Goal: Task Accomplishment & Management: Use online tool/utility

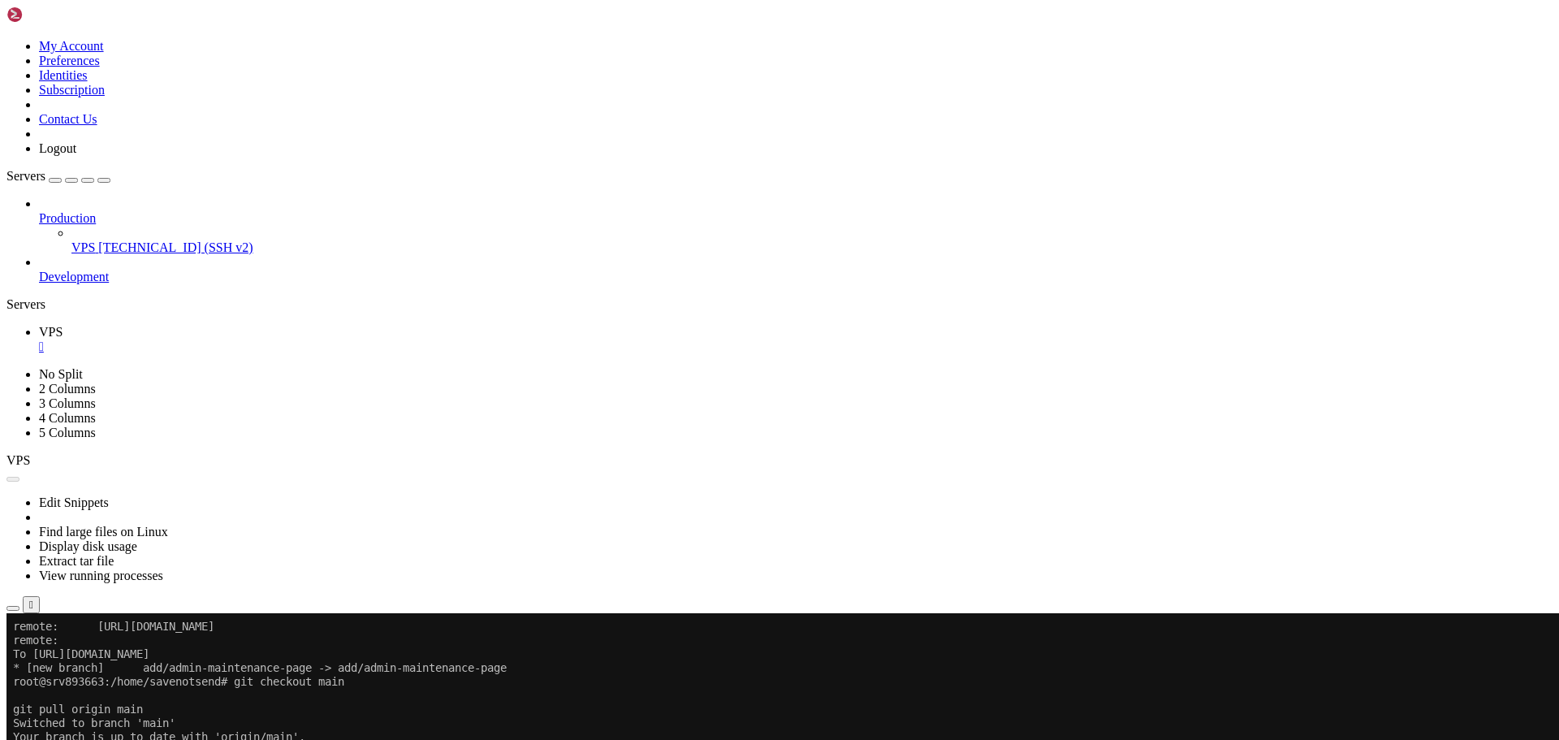
scroll to position [1035, 0]
click at [71, 658] on button "Reconnect" at bounding box center [38, 666] width 65 height 17
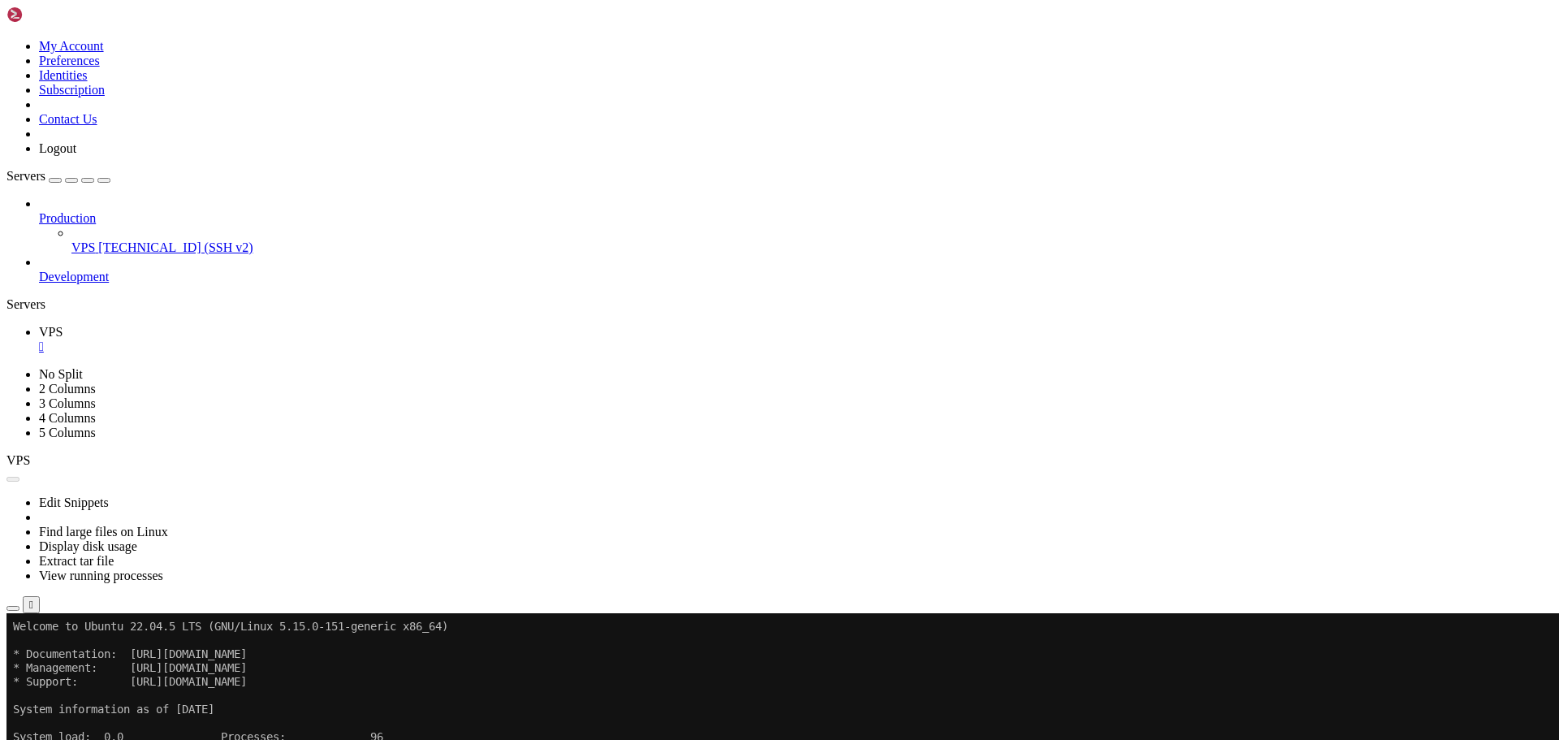
click at [71, 658] on button "Reconnect" at bounding box center [38, 666] width 65 height 17
drag, startPoint x: 287, startPoint y: 1122, endPoint x: 431, endPoint y: 1155, distance: 148.1
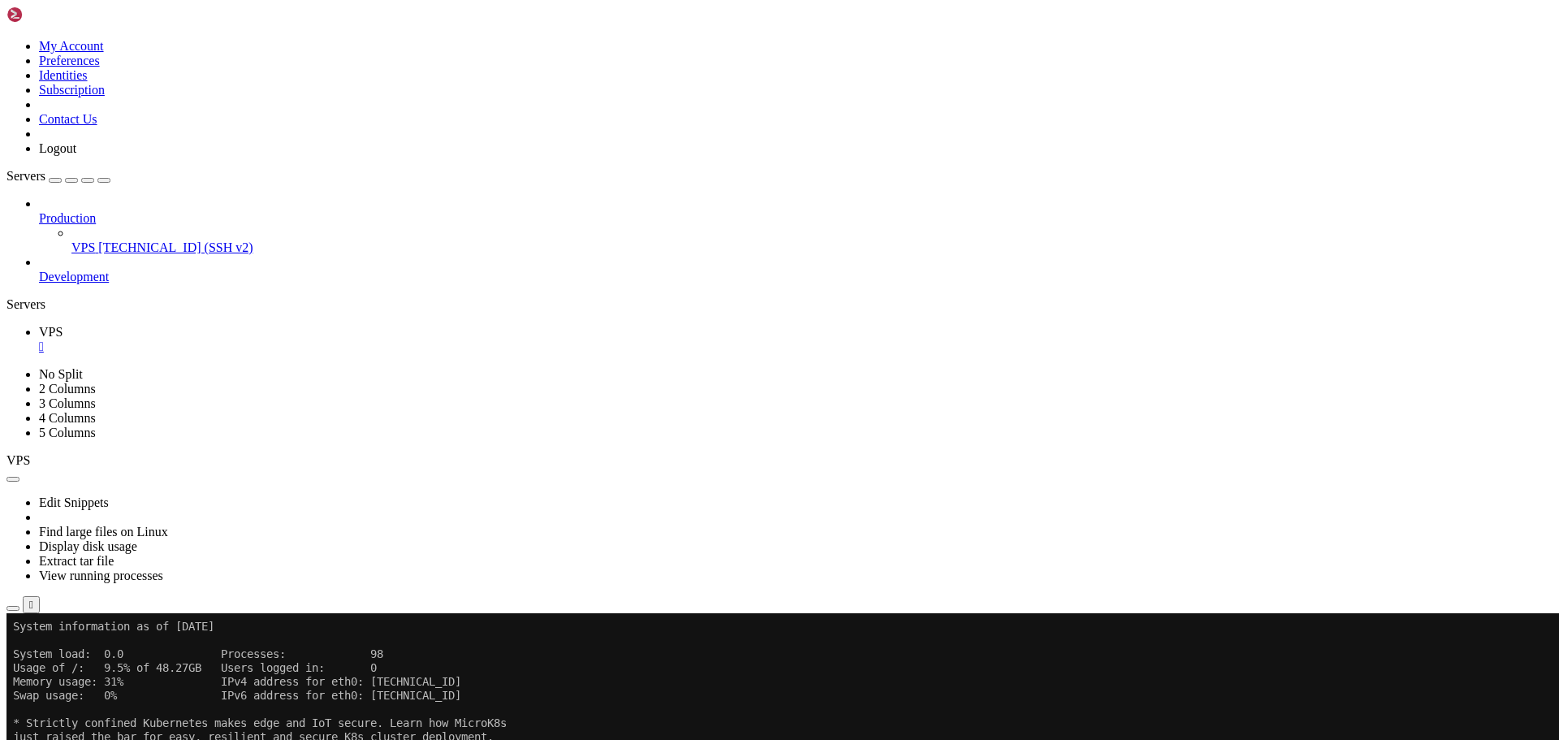
scroll to position [1118, 0]
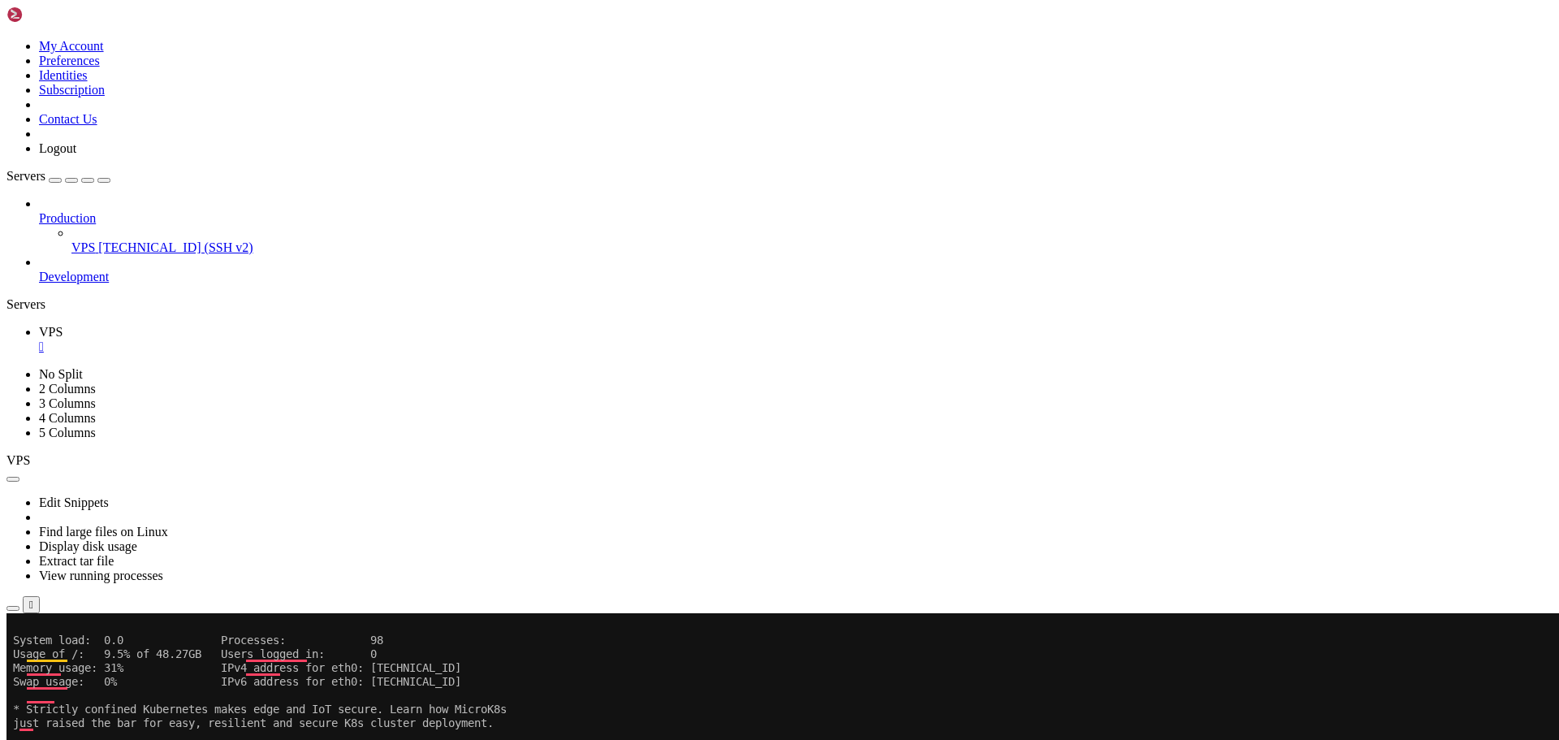
scroll to position [1132, 0]
drag, startPoint x: 60, startPoint y: 1219, endPoint x: 596, endPoint y: 1219, distance: 535.9
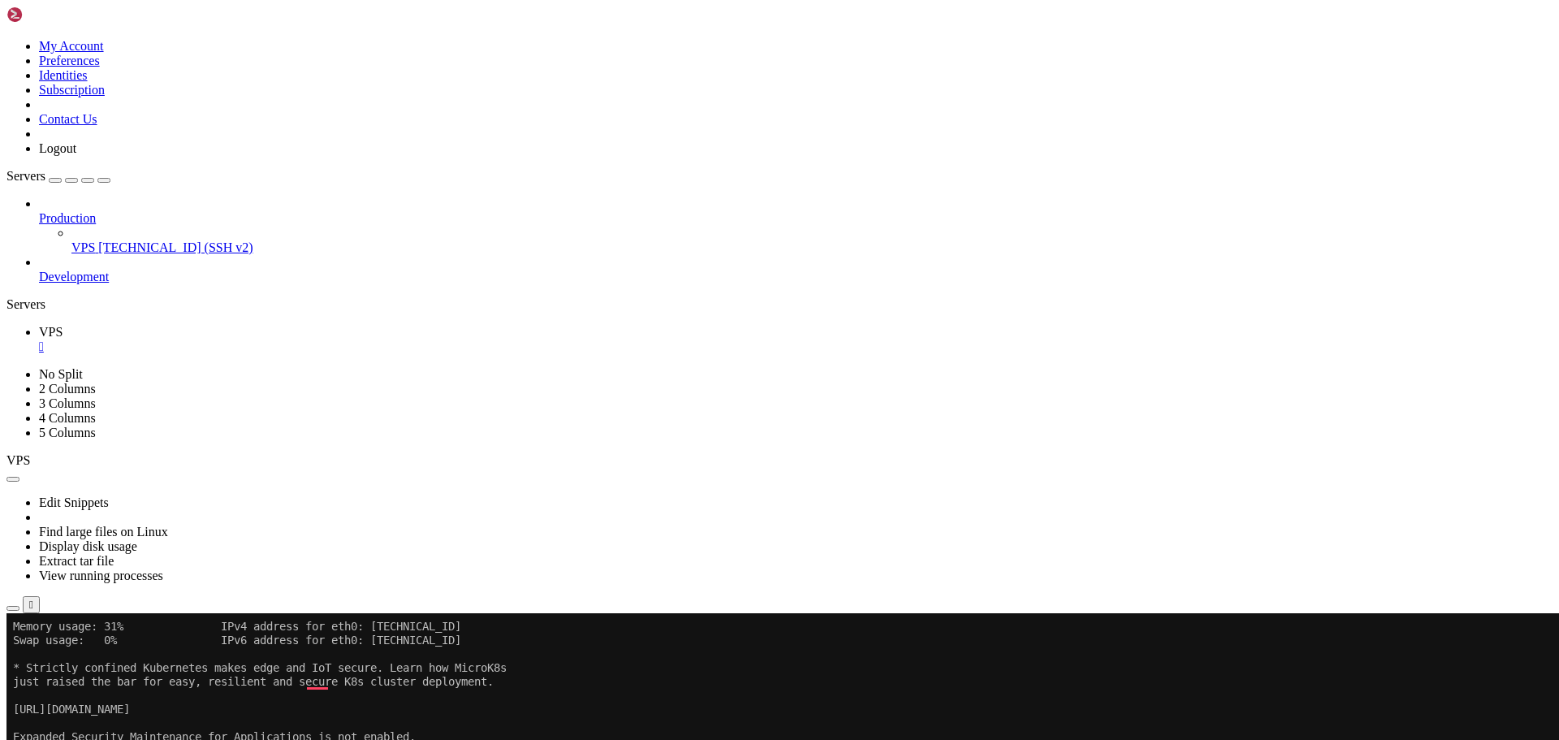
scroll to position [1187, 0]
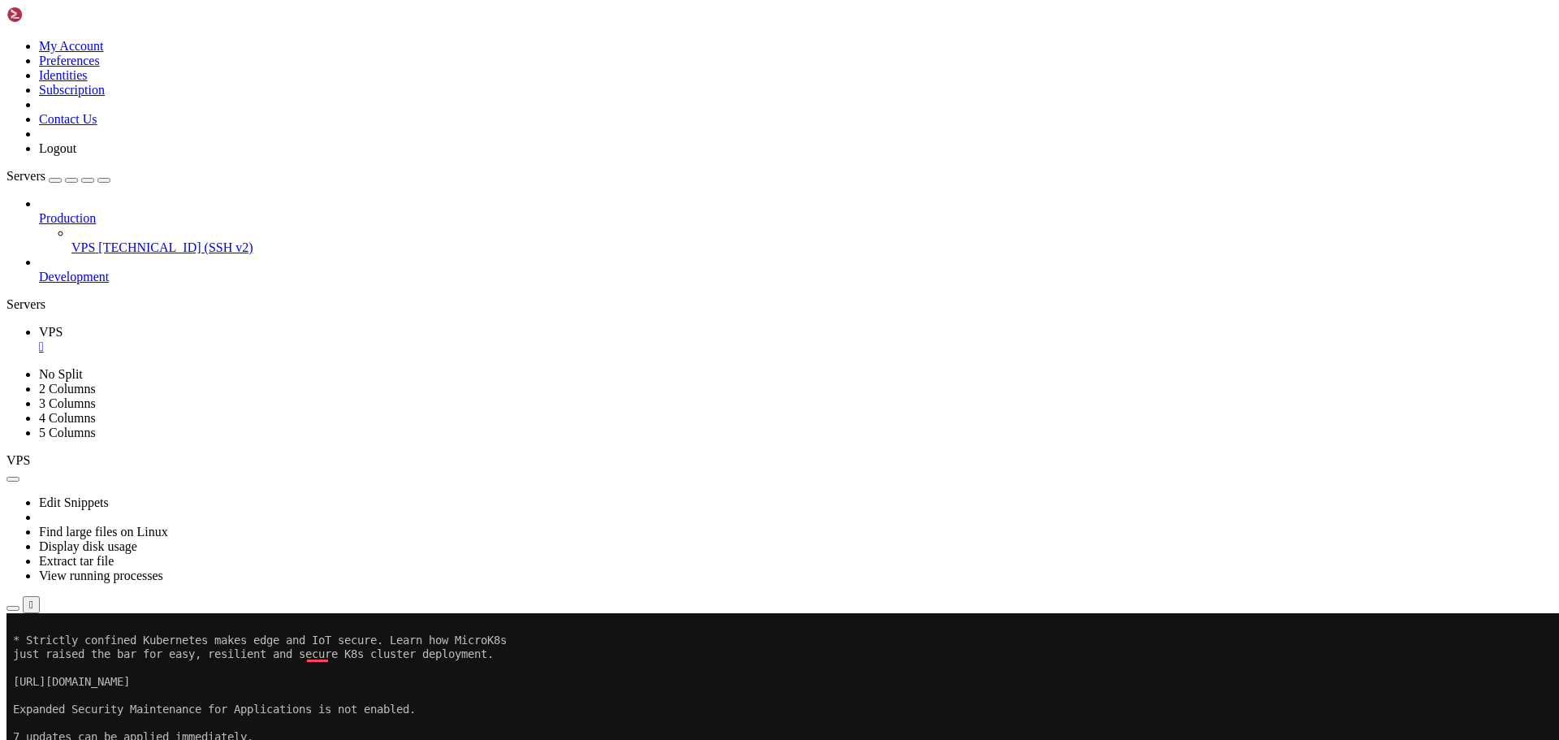
scroll to position [1228, 0]
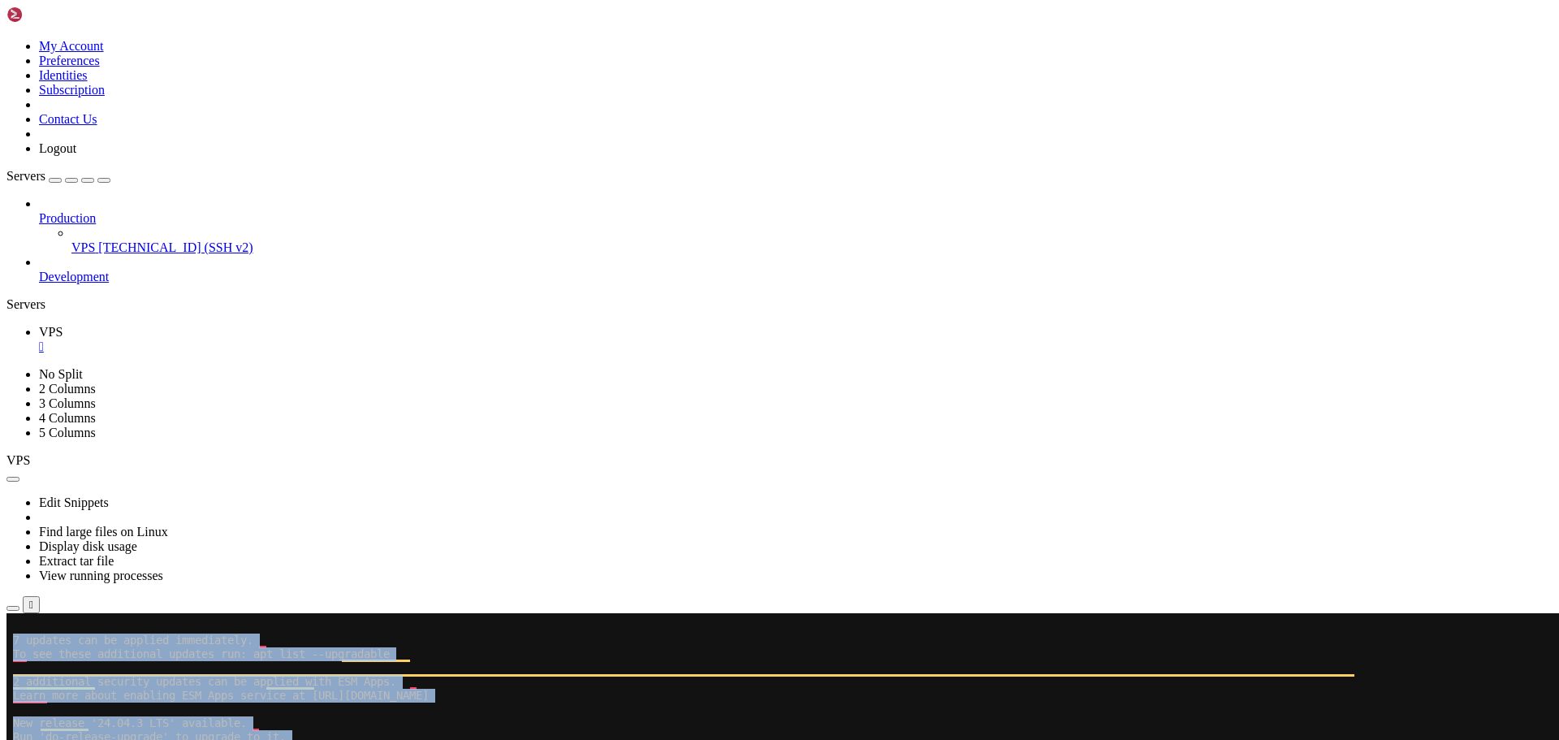
drag, startPoint x: 11, startPoint y: 1222, endPoint x: 248, endPoint y: 1226, distance: 237.9
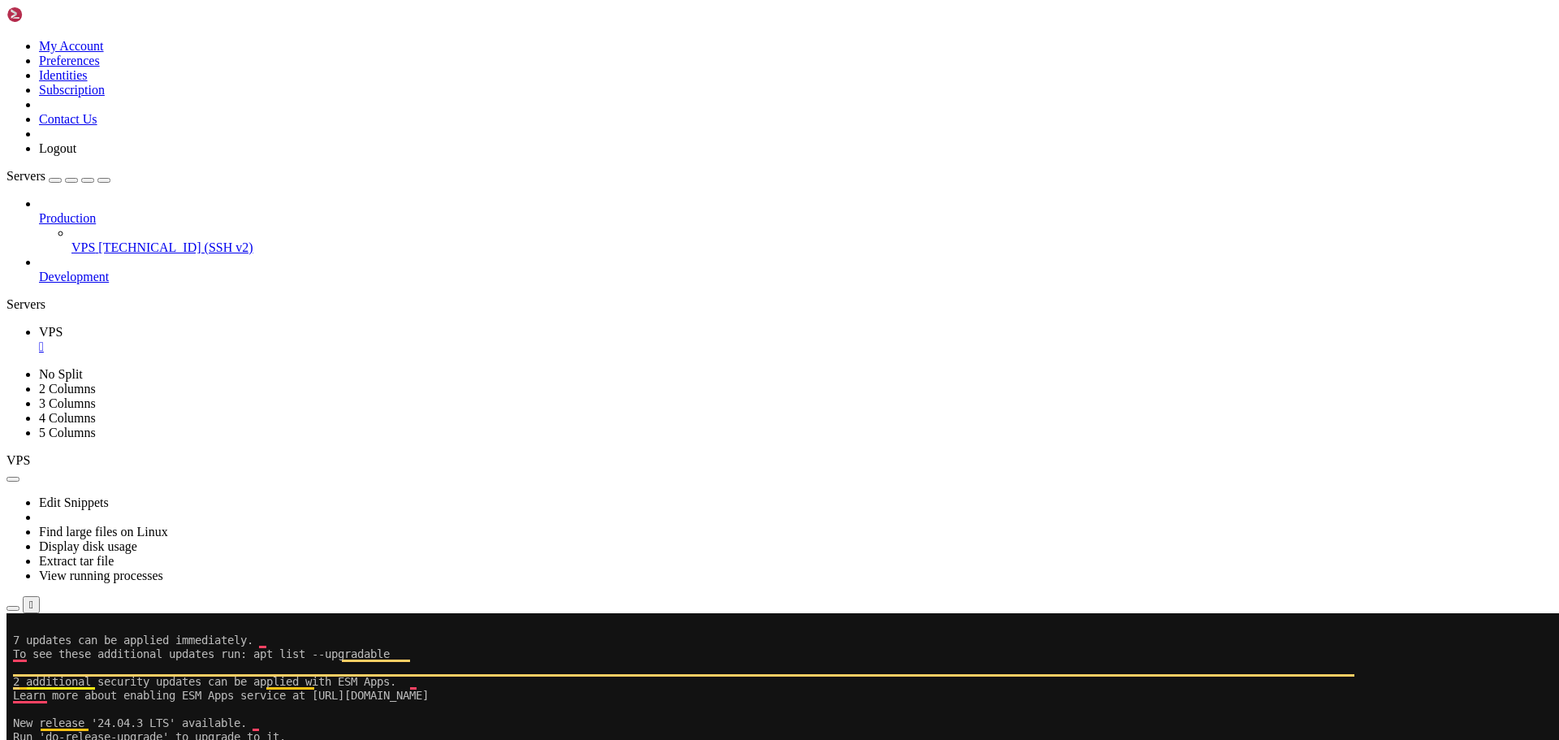
drag, startPoint x: 261, startPoint y: 1228, endPoint x: 15, endPoint y: 1219, distance: 245.4
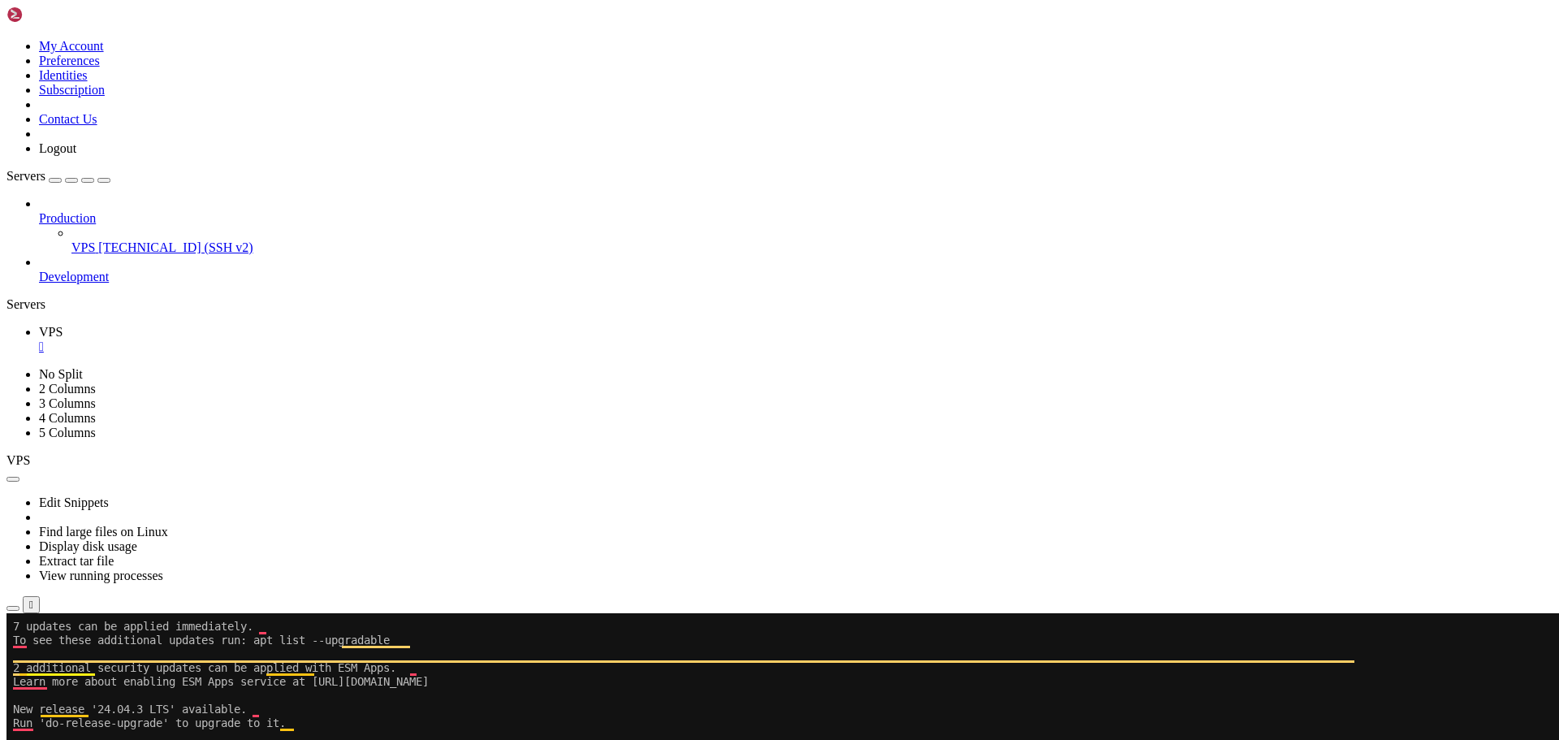
click at [13, 613] on div at bounding box center [9, 613] width 6 height 0
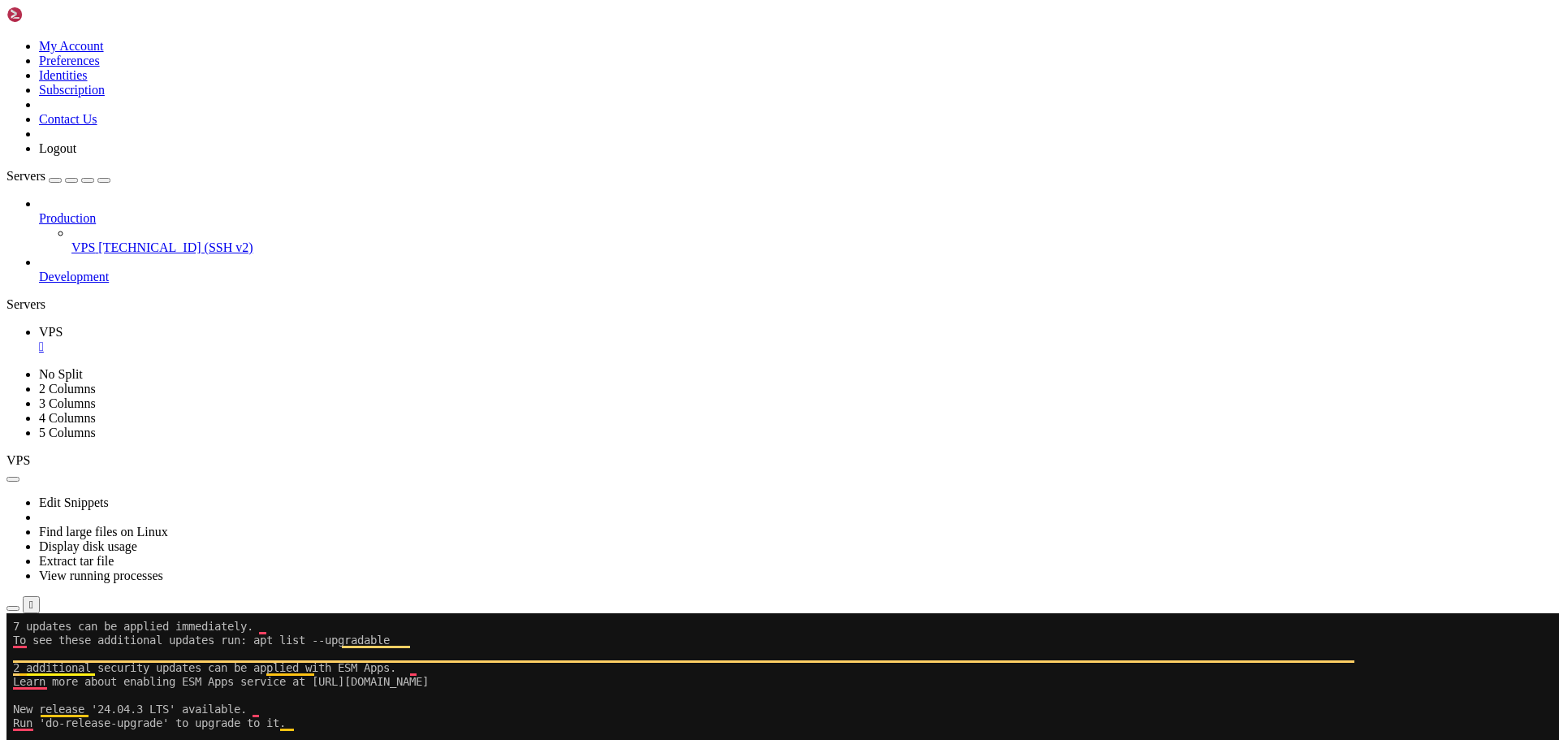
scroll to position [1325, 0]
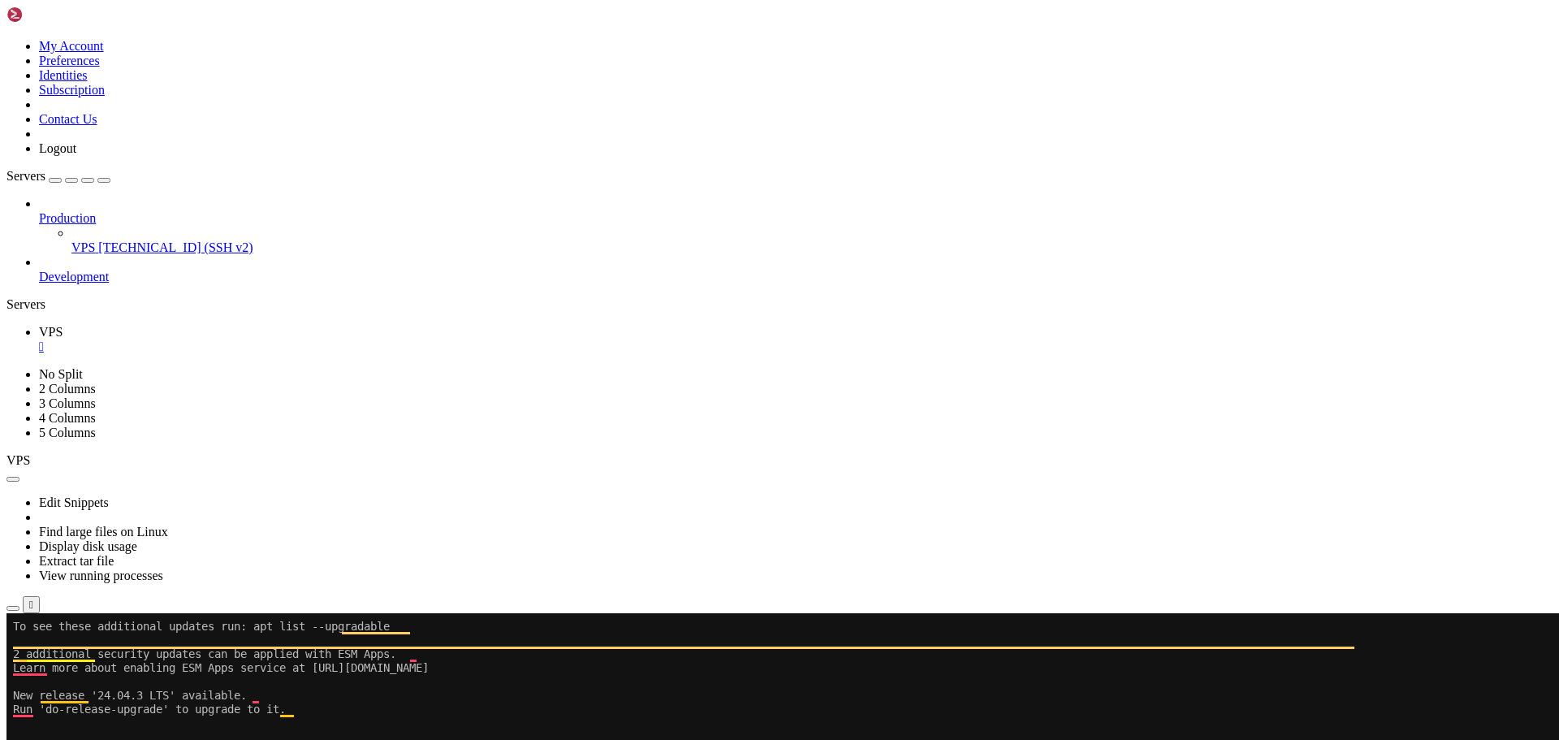
drag, startPoint x: 125, startPoint y: 1233, endPoint x: 140, endPoint y: 1237, distance: 16.0
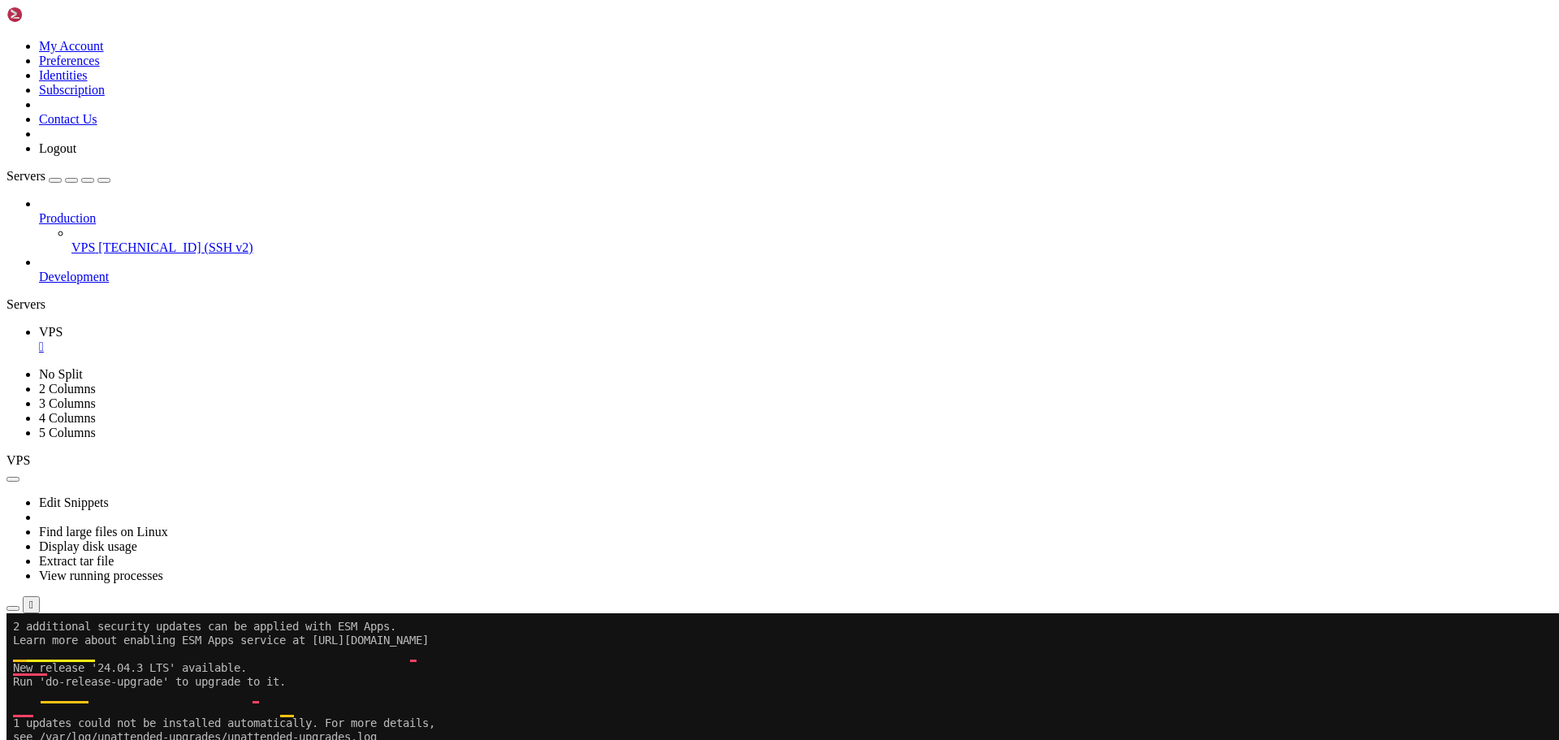
scroll to position [1353, 0]
drag, startPoint x: 13, startPoint y: 1191, endPoint x: 1008, endPoint y: 1220, distance: 995.8
drag, startPoint x: 1008, startPoint y: 1220, endPoint x: 13, endPoint y: 1189, distance: 995.9
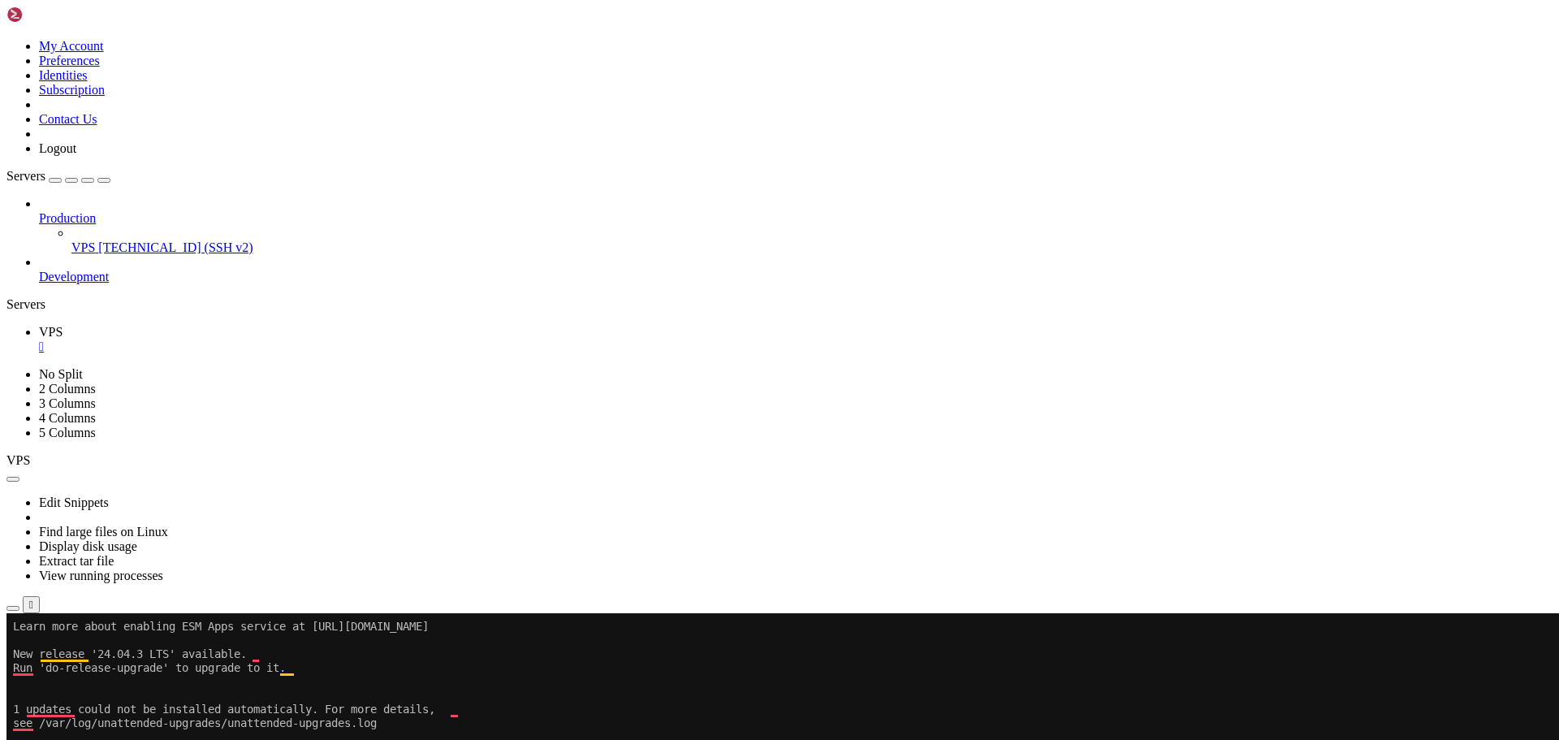
scroll to position [1366, 0]
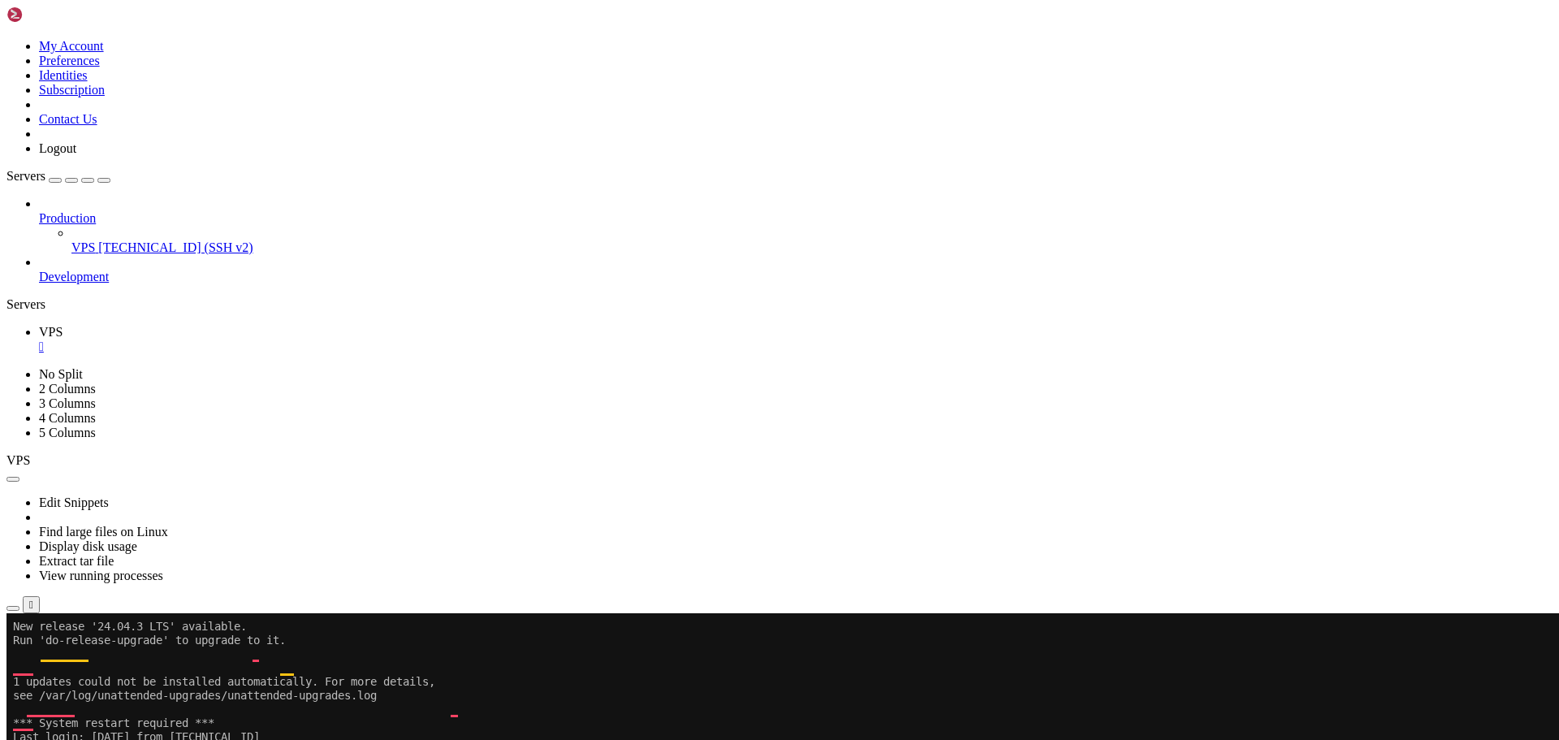
scroll to position [1394, 0]
click at [13, 608] on icon "button" at bounding box center [13, 608] width 0 height 0
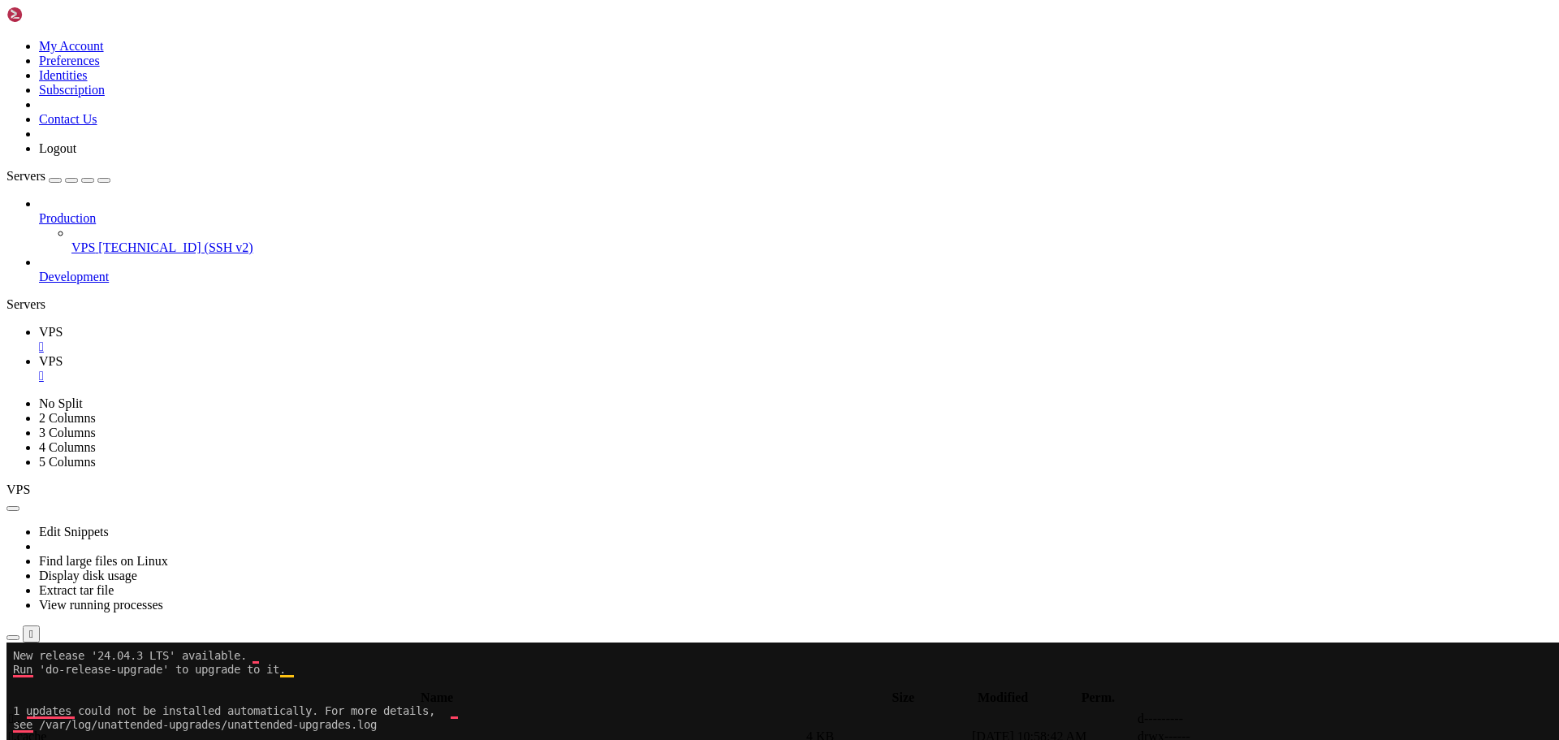
click at [13, 683] on icon "button" at bounding box center [13, 683] width 0 height 0
click at [77, 729] on span " savenotsend" at bounding box center [43, 736] width 68 height 14
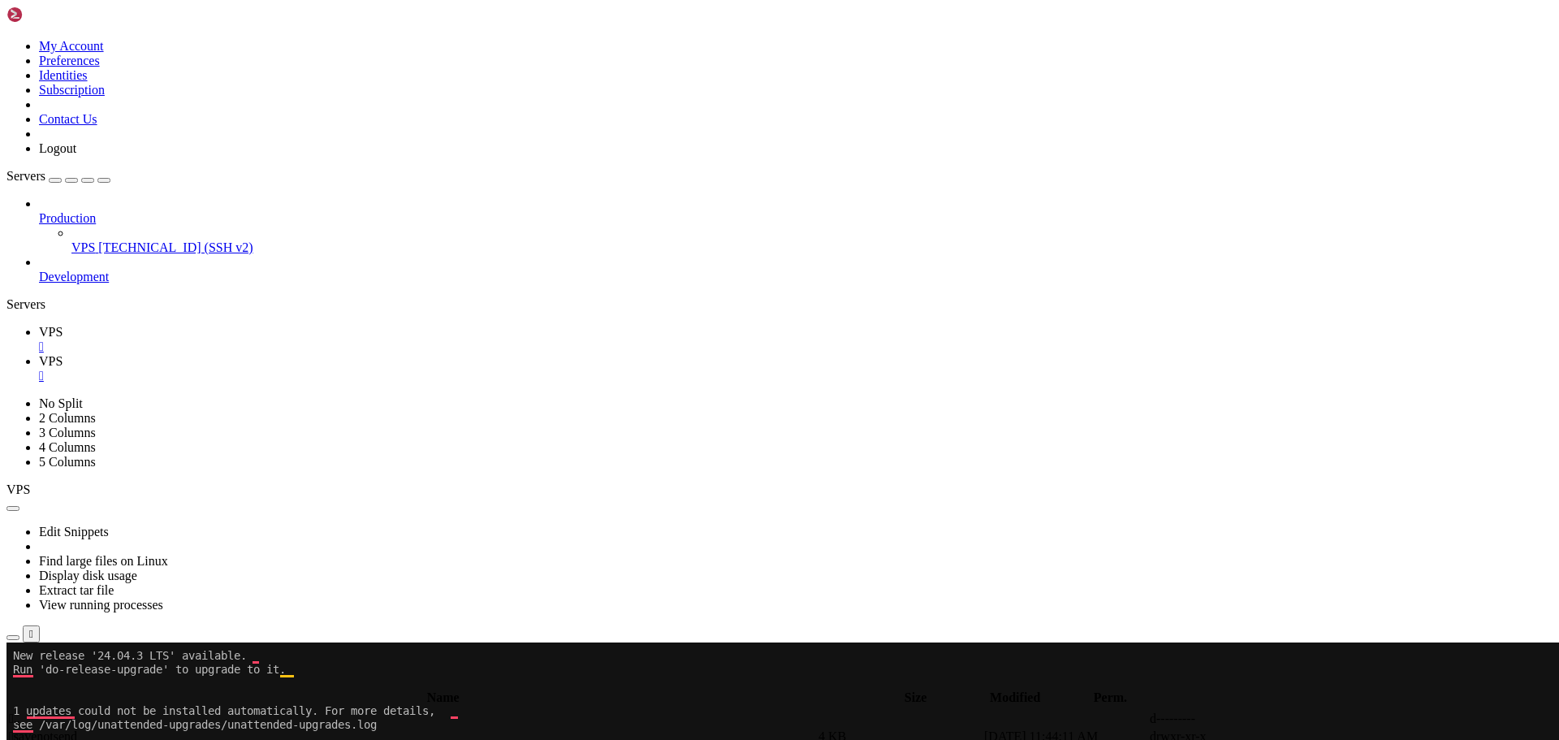
type input "/home/savenotsend"
type textarea "-- Host: localhost Database: savenotsend"
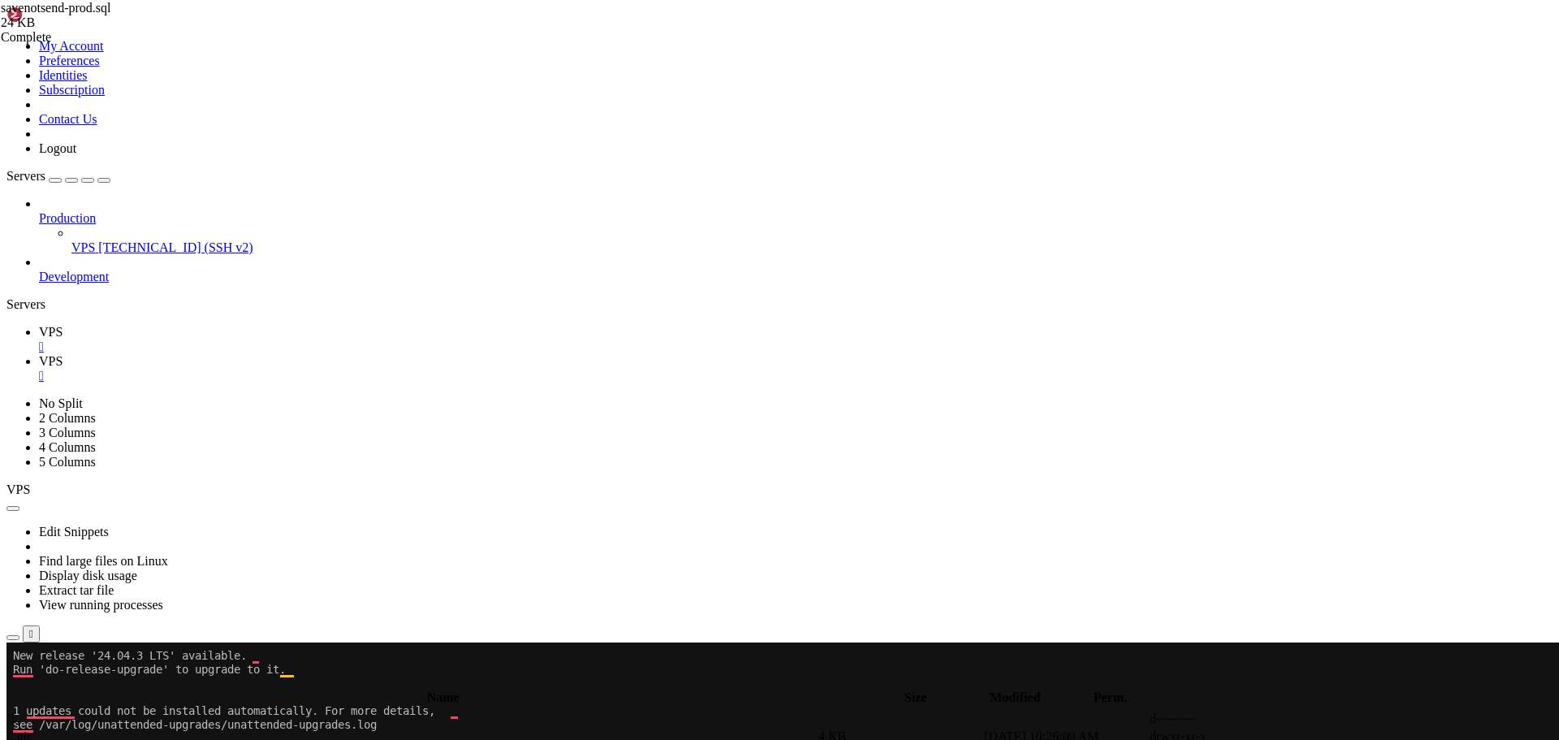
type input "savenotsend"
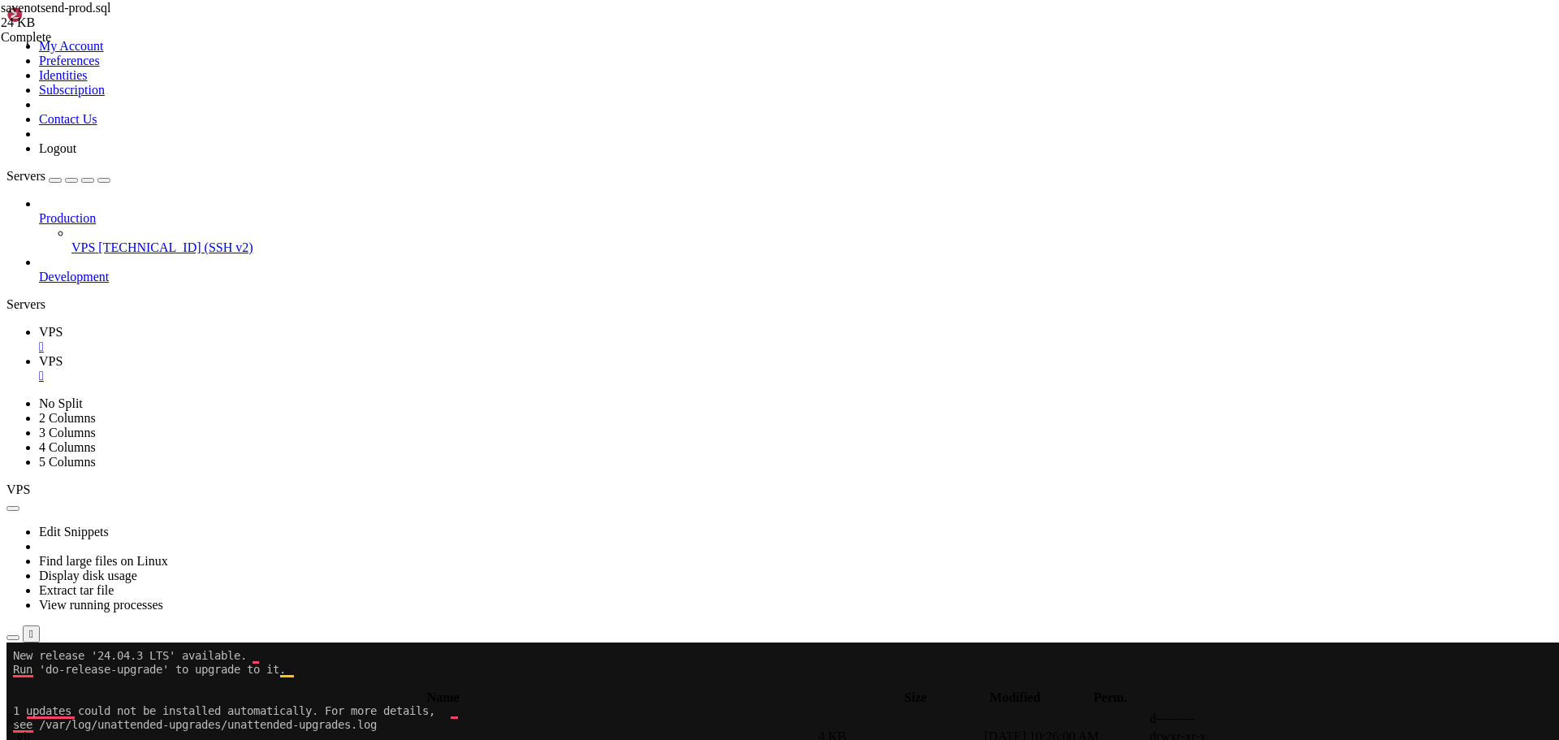
paste input "savenotsend"
type input "savenotsend_test"
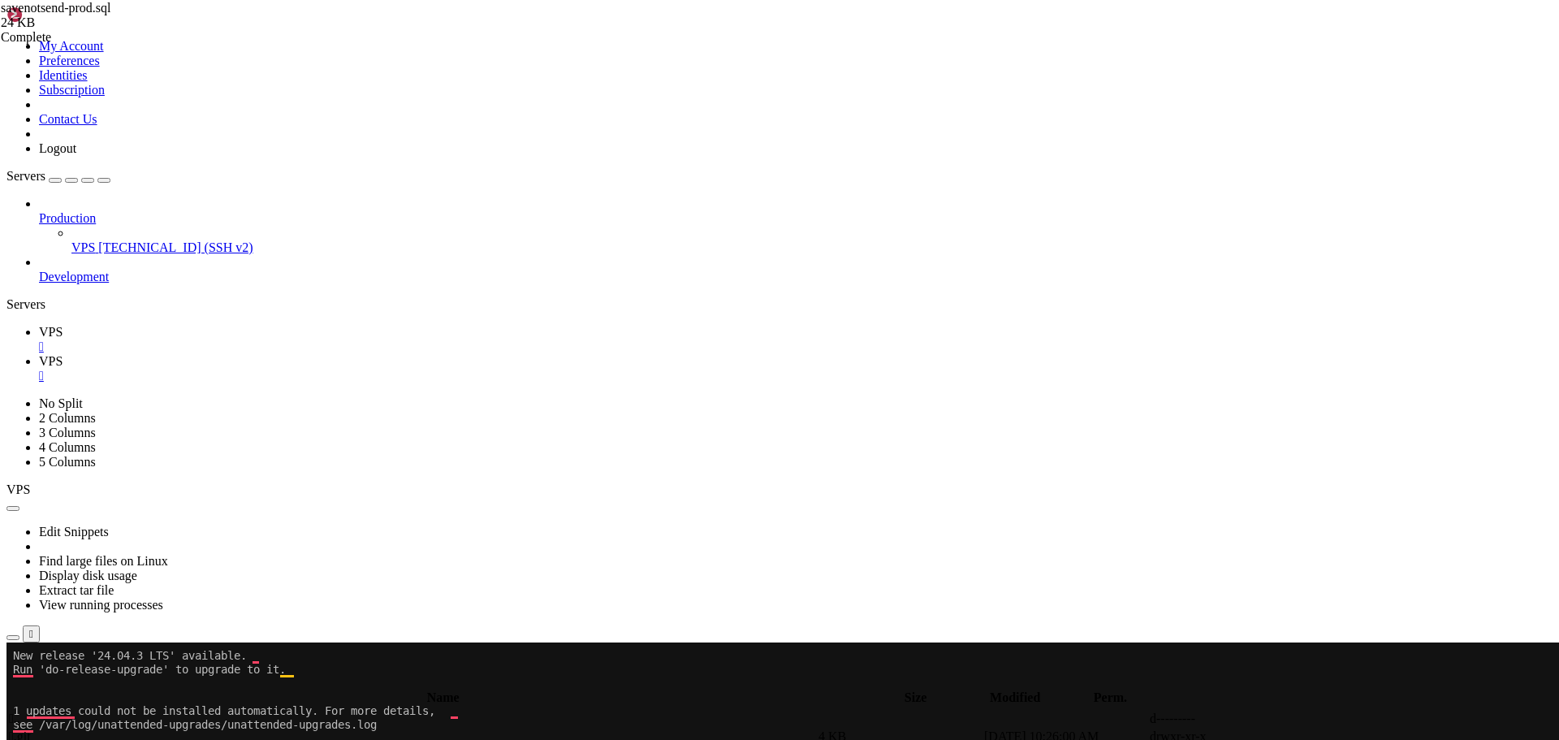
scroll to position [2371, 0]
click at [63, 325] on span "VPS" at bounding box center [51, 332] width 24 height 14
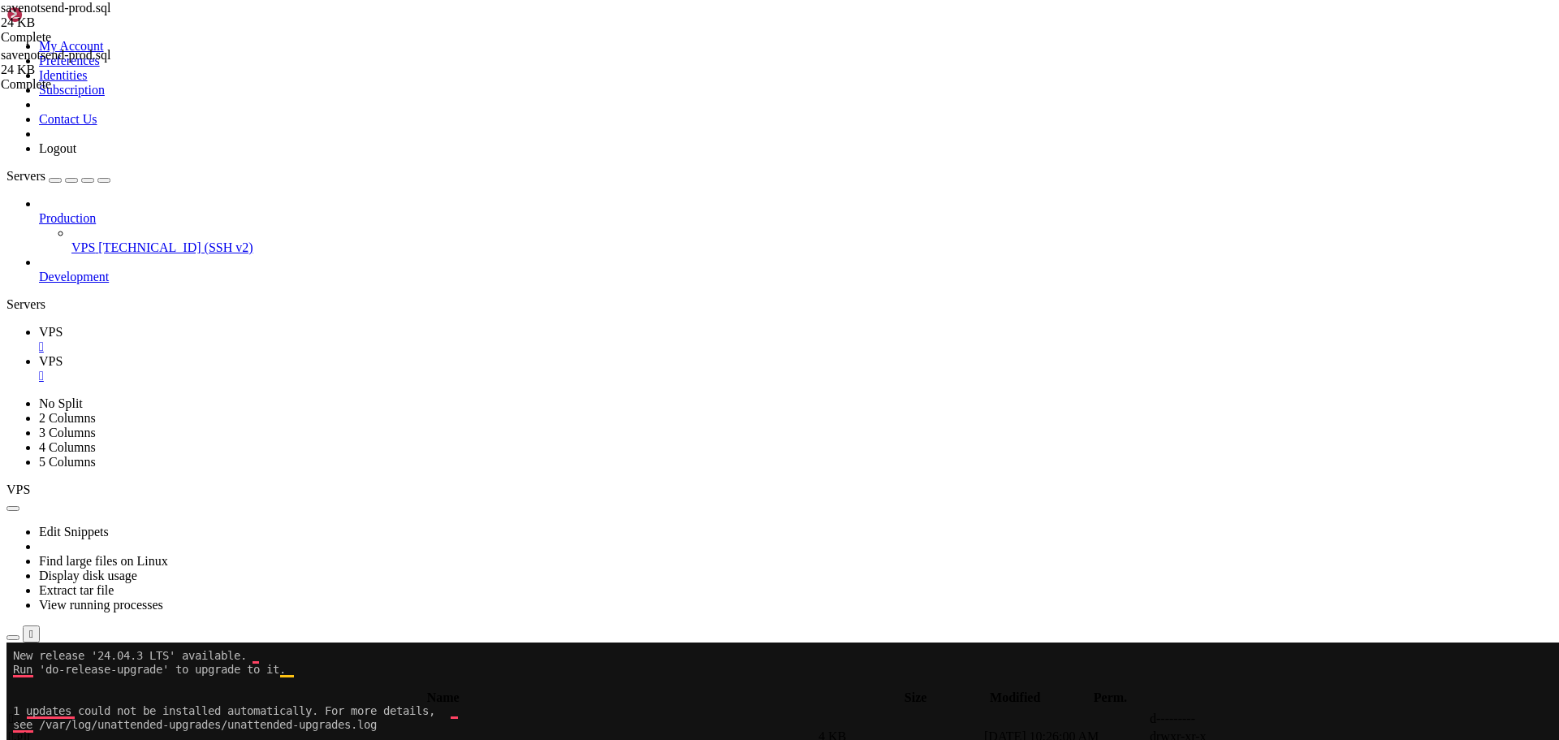
click at [39, 354] on icon at bounding box center [39, 361] width 0 height 14
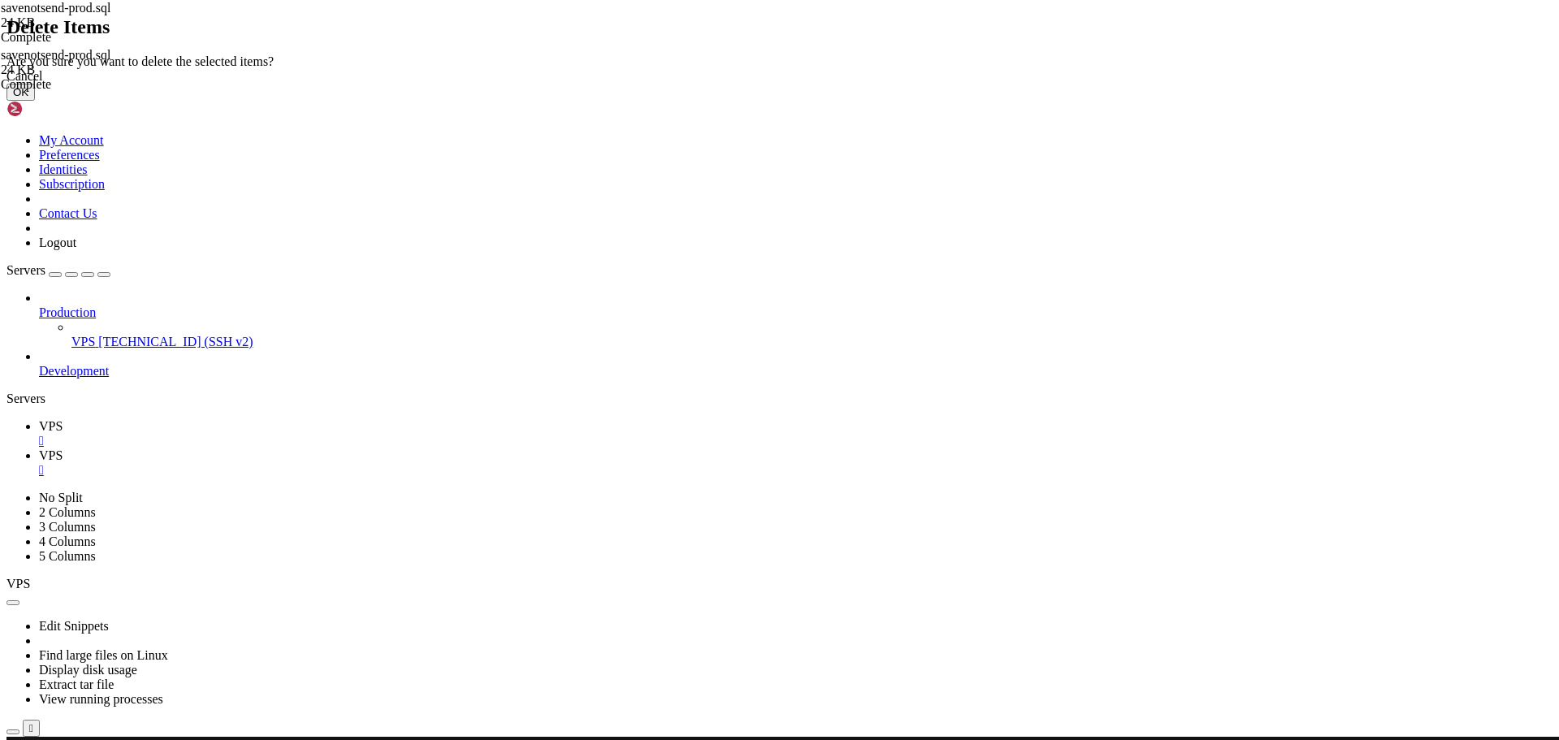
click at [35, 101] on button "OK" at bounding box center [20, 92] width 28 height 17
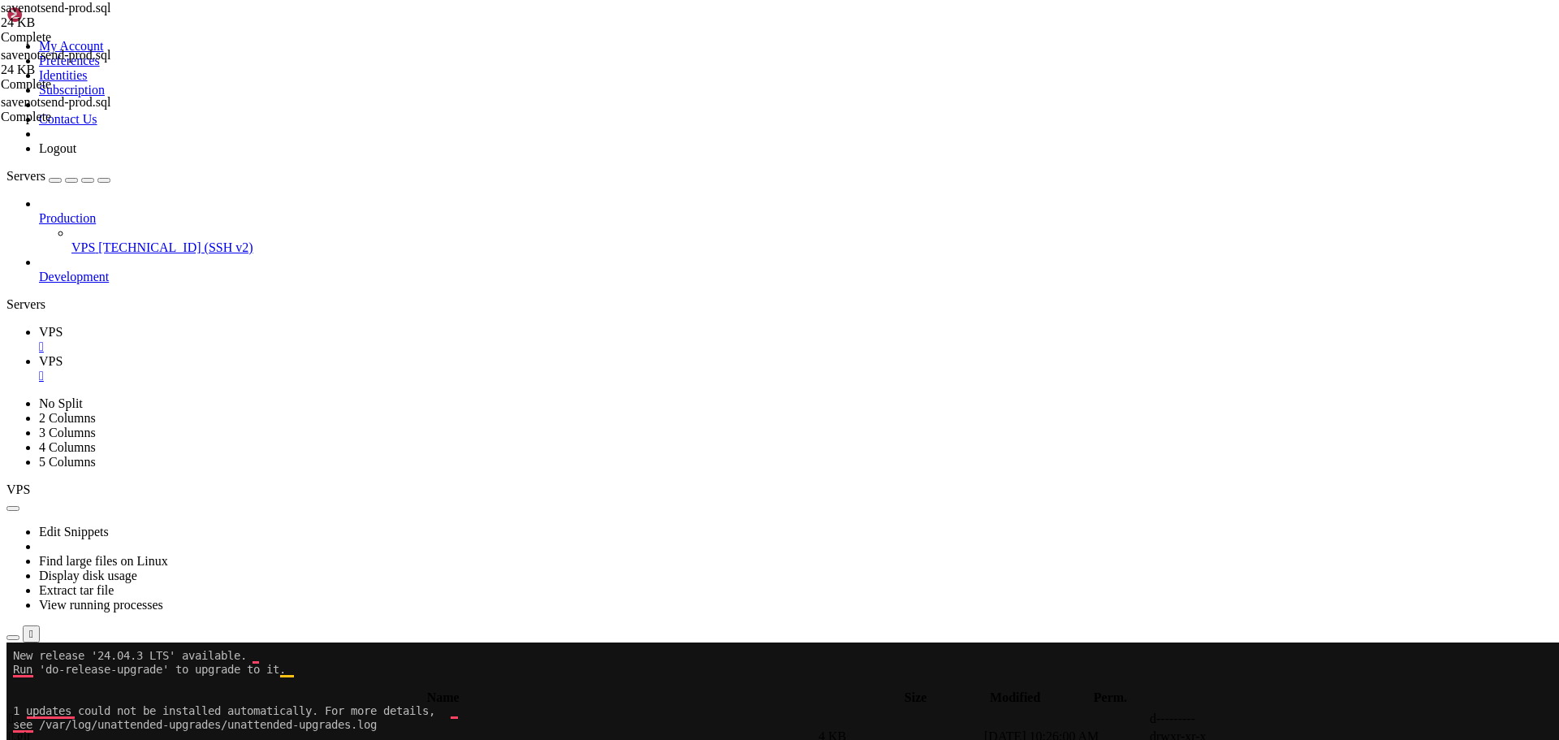
click at [39, 325] on icon at bounding box center [39, 332] width 0 height 14
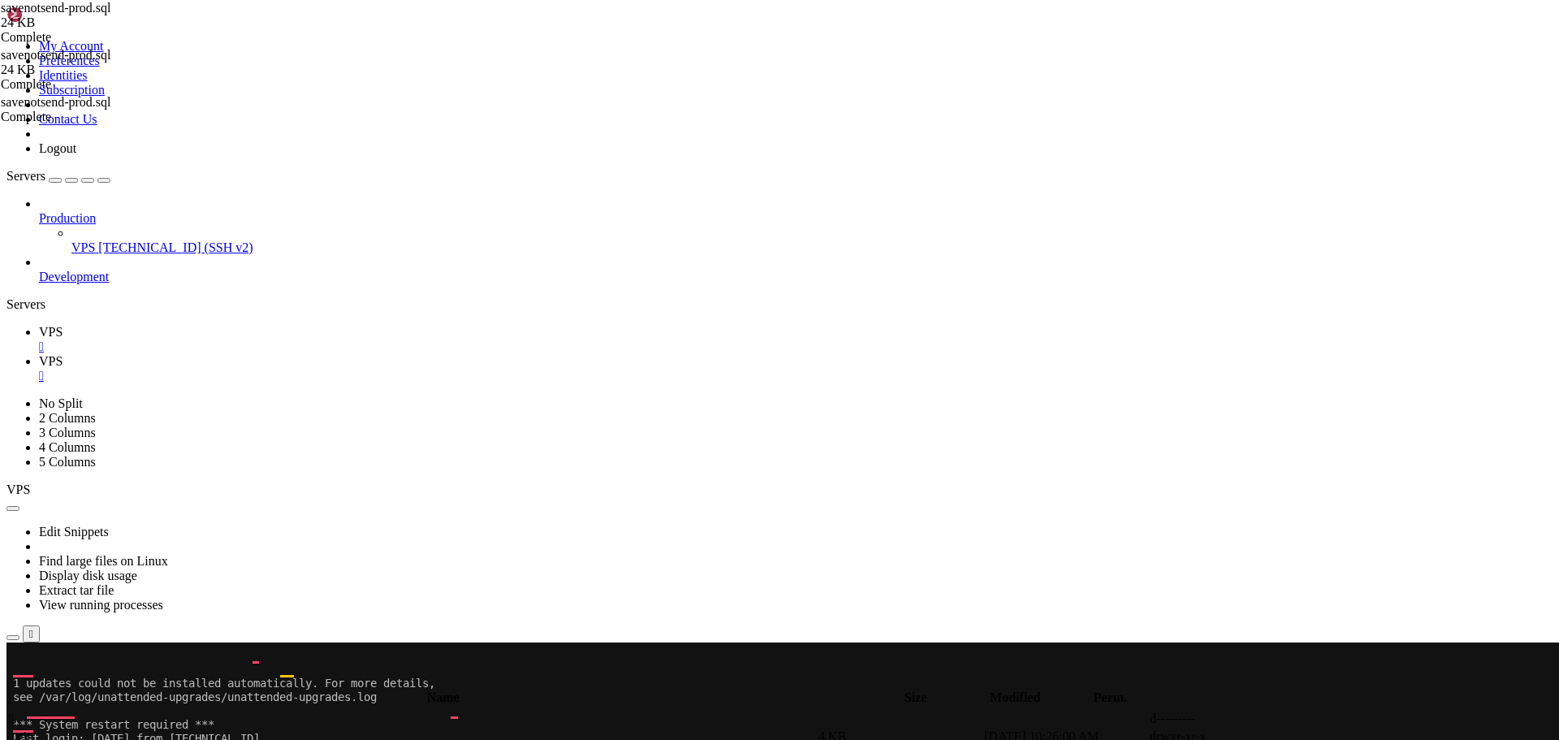
scroll to position [1422, 0]
click at [63, 354] on span "VPS" at bounding box center [51, 361] width 24 height 14
click at [221, 325] on link "VPS " at bounding box center [795, 339] width 1513 height 29
drag, startPoint x: 249, startPoint y: 1263, endPoint x: 268, endPoint y: 1272, distance: 21.1
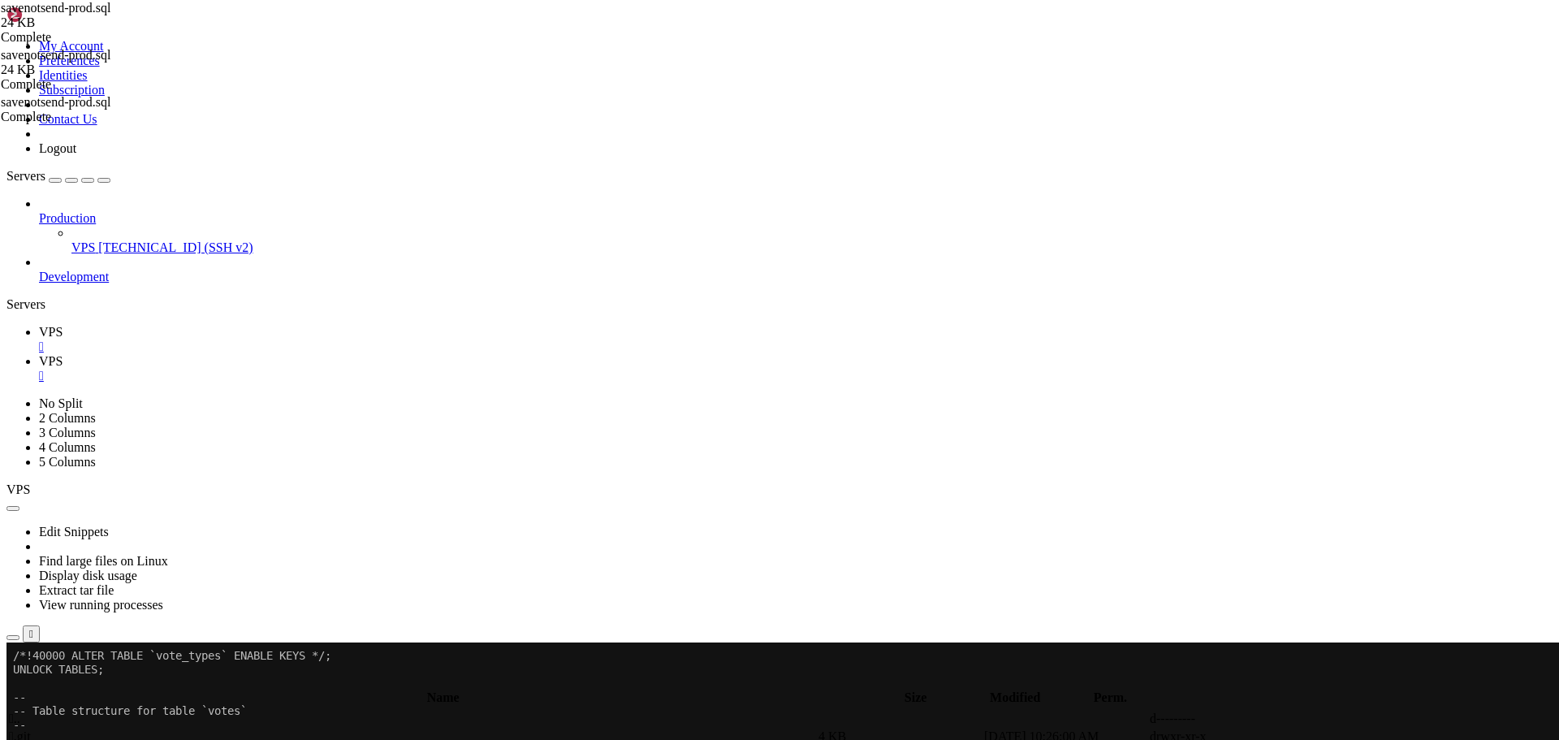
scroll to position [6584, 0]
click at [63, 354] on span "VPS" at bounding box center [51, 361] width 24 height 14
click at [14, 711] on span "" at bounding box center [11, 718] width 5 height 14
click at [77, 729] on span " savenotsend" at bounding box center [43, 736] width 68 height 14
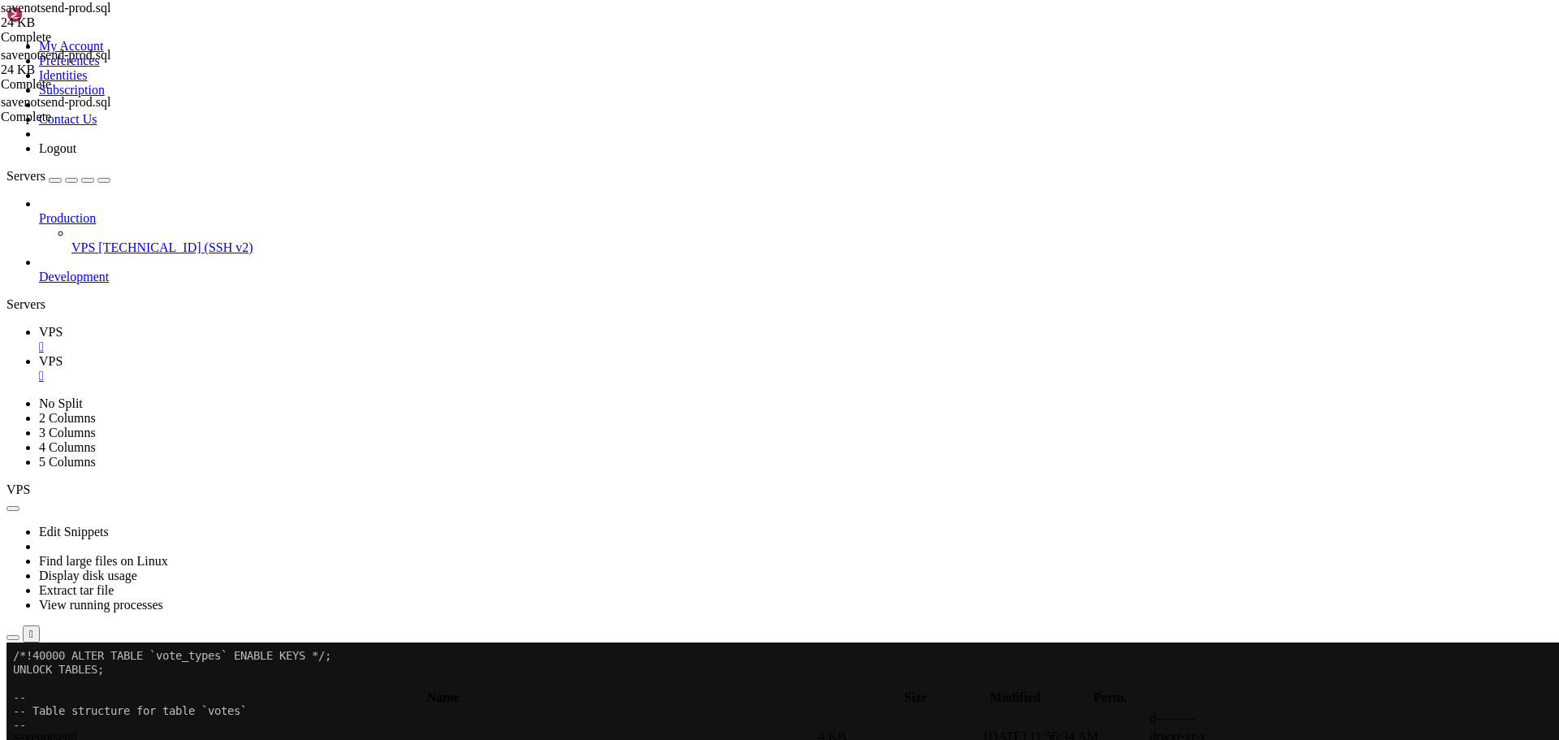
click at [77, 729] on span " savenotsend" at bounding box center [43, 736] width 68 height 14
click at [39, 325] on icon at bounding box center [39, 332] width 0 height 14
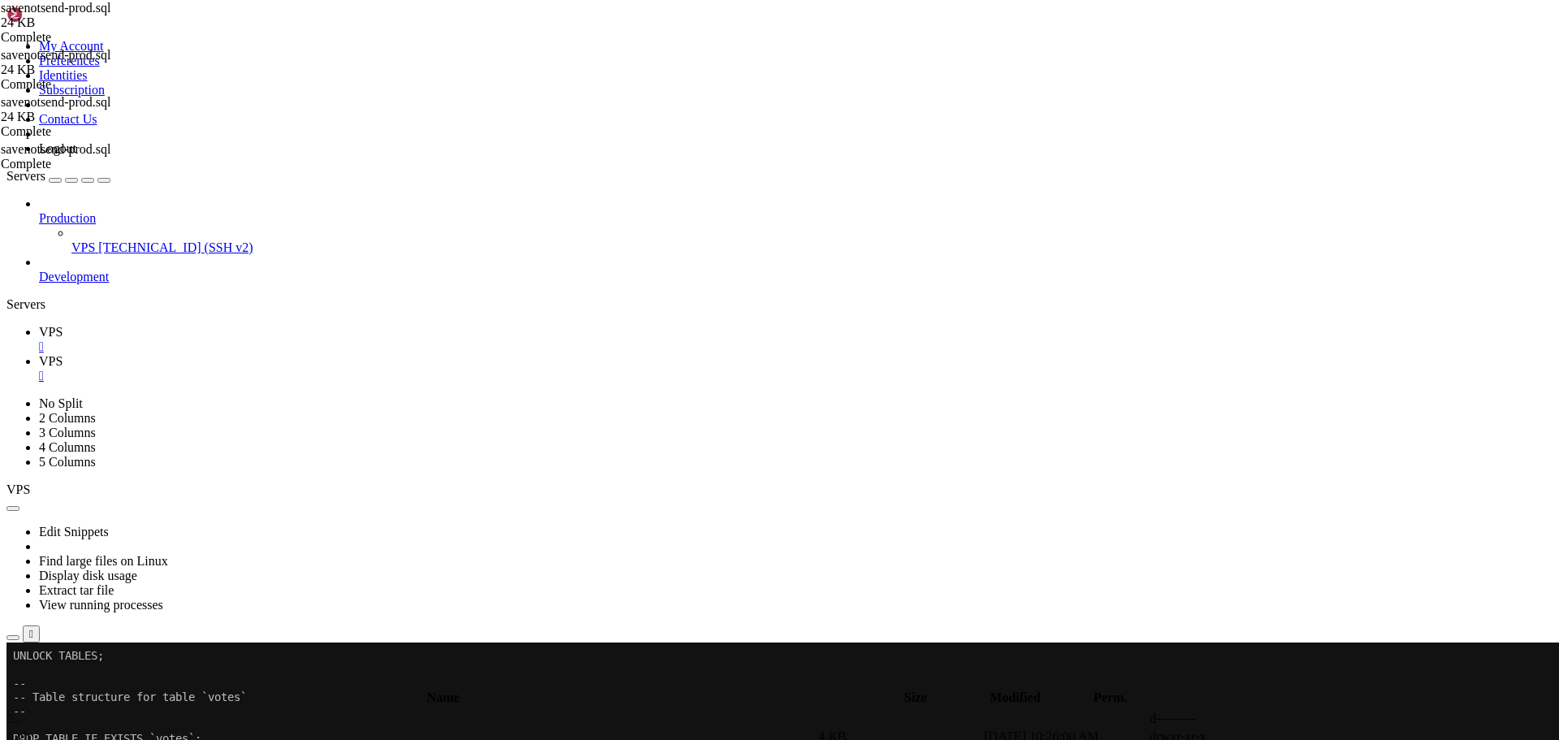
scroll to position [6598, 0]
click at [39, 354] on icon at bounding box center [39, 361] width 0 height 14
click at [39, 325] on icon at bounding box center [39, 332] width 0 height 14
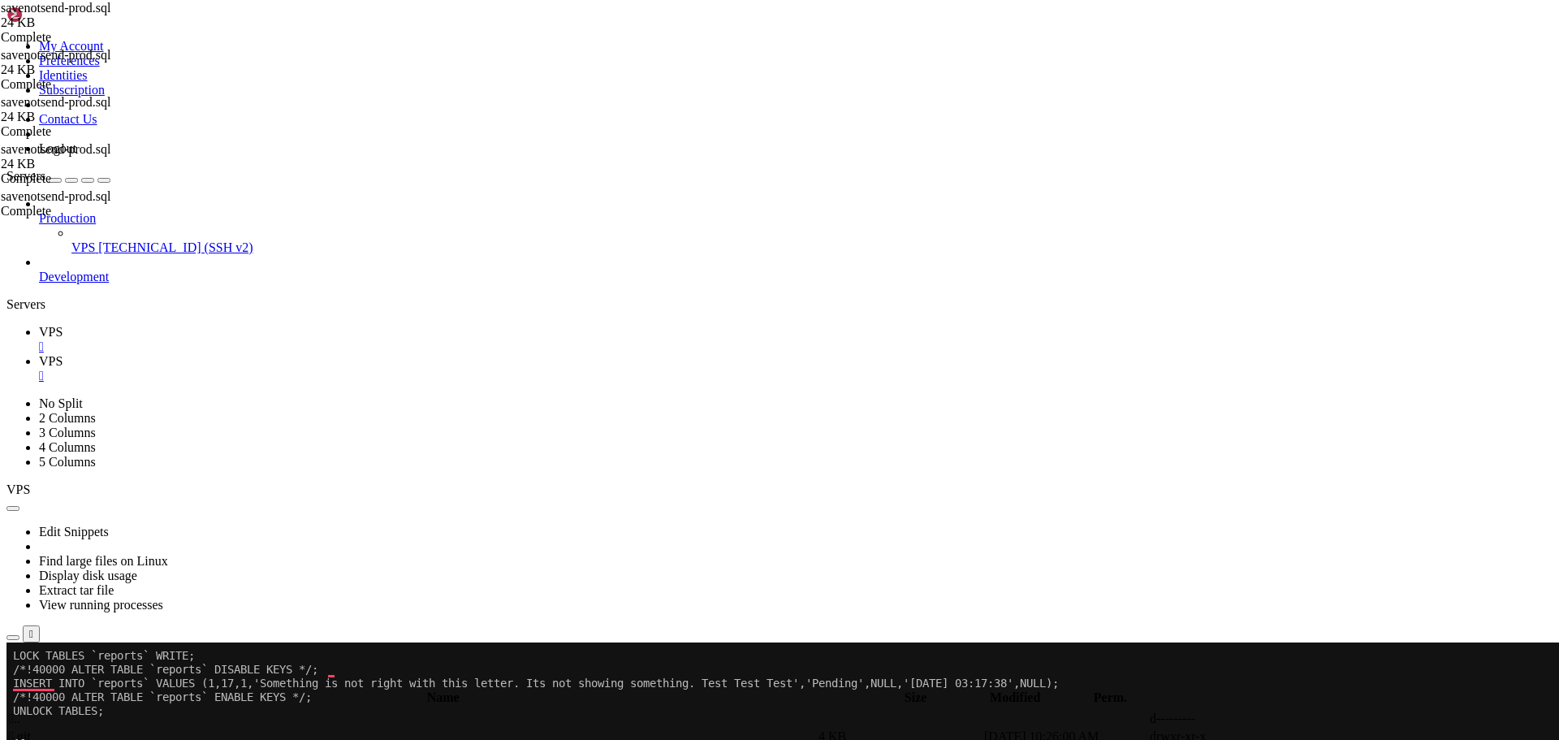
scroll to position [5359, 0]
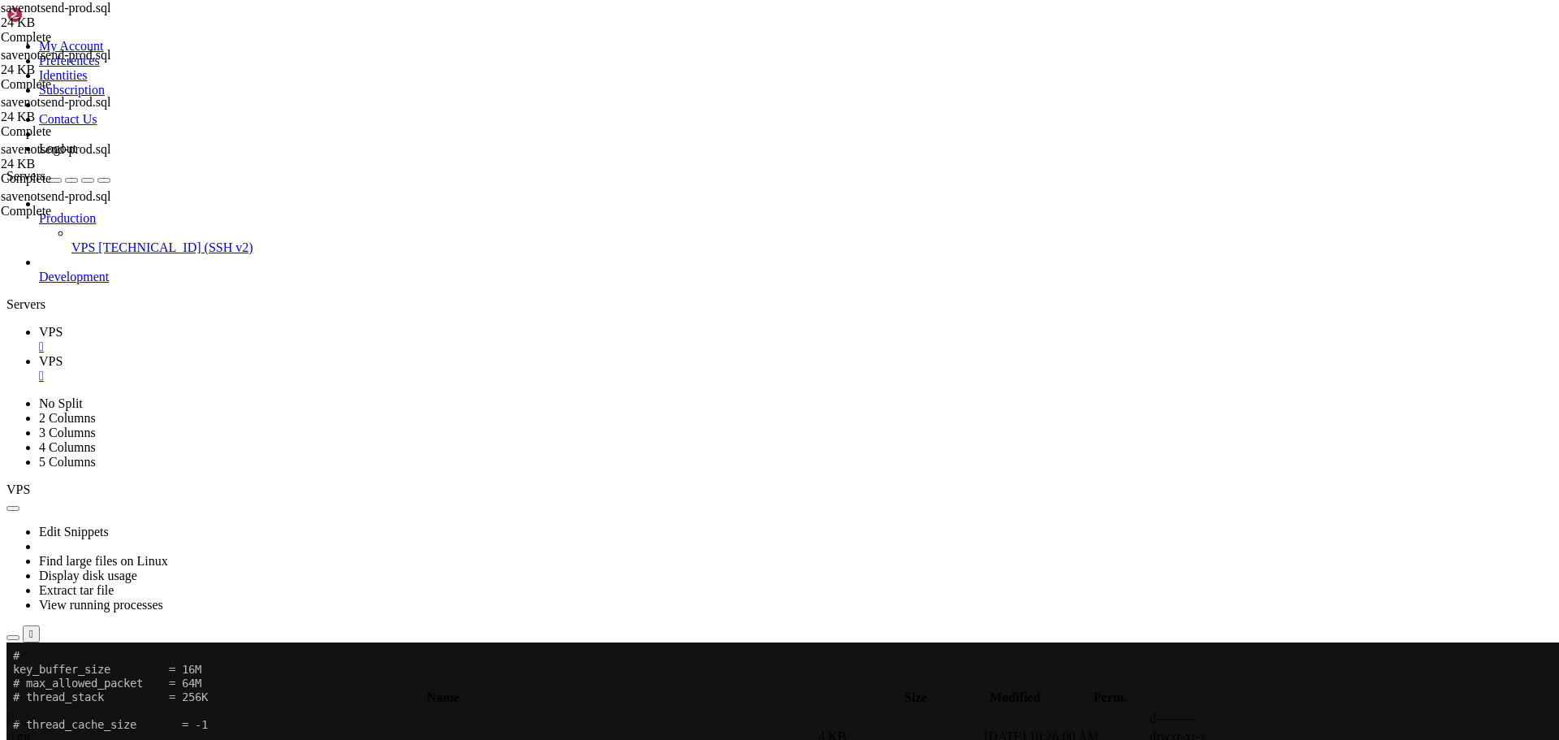
drag, startPoint x: 310, startPoint y: 691, endPoint x: 349, endPoint y: 696, distance: 39.3
click at [310, 691] on x-row "To enrich screen reader interactions, please activate Accessibility in Grammarl…" at bounding box center [683, 697] width 1341 height 14
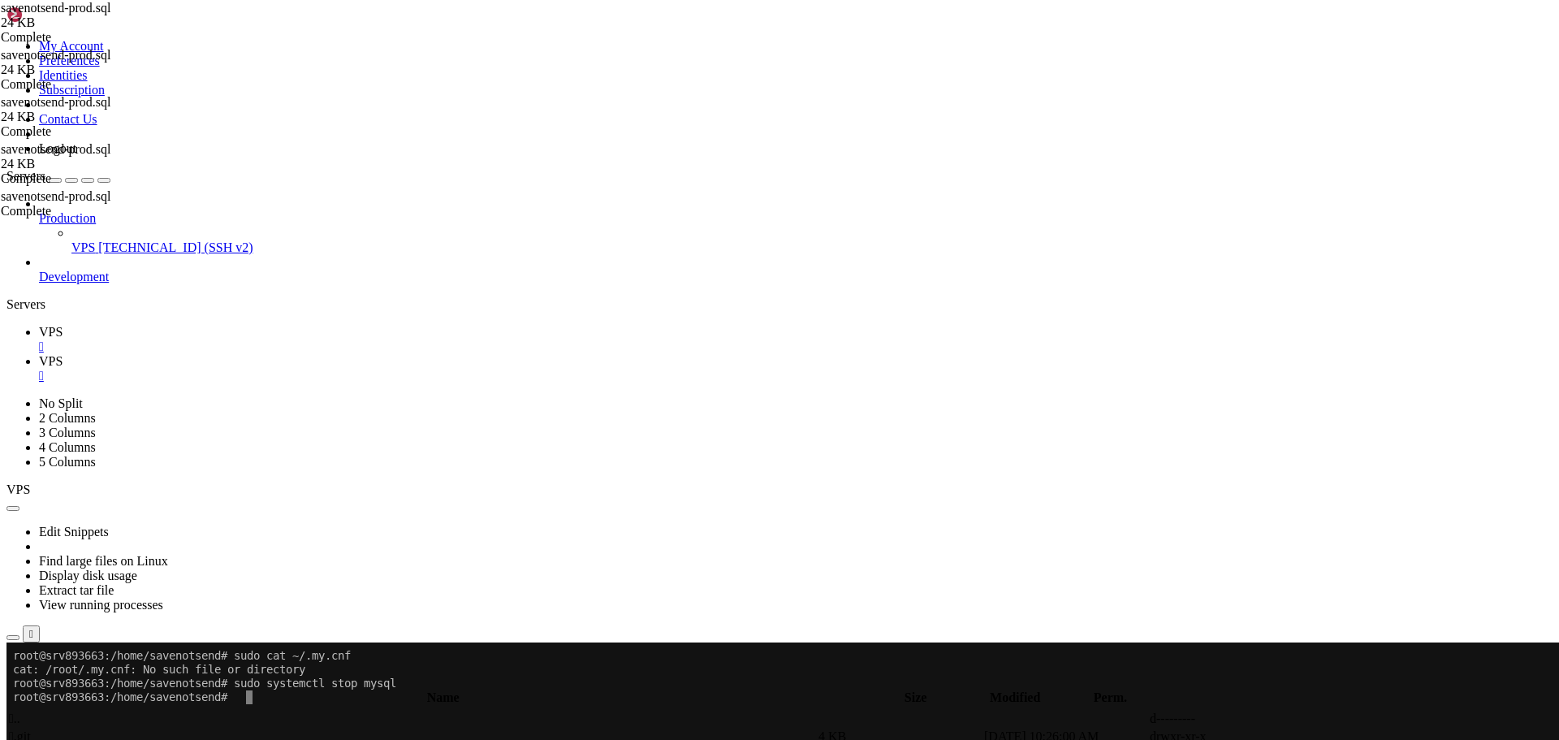
click at [262, 699] on x-row "root@srv893663:/home/savenotsend#" at bounding box center [683, 697] width 1341 height 14
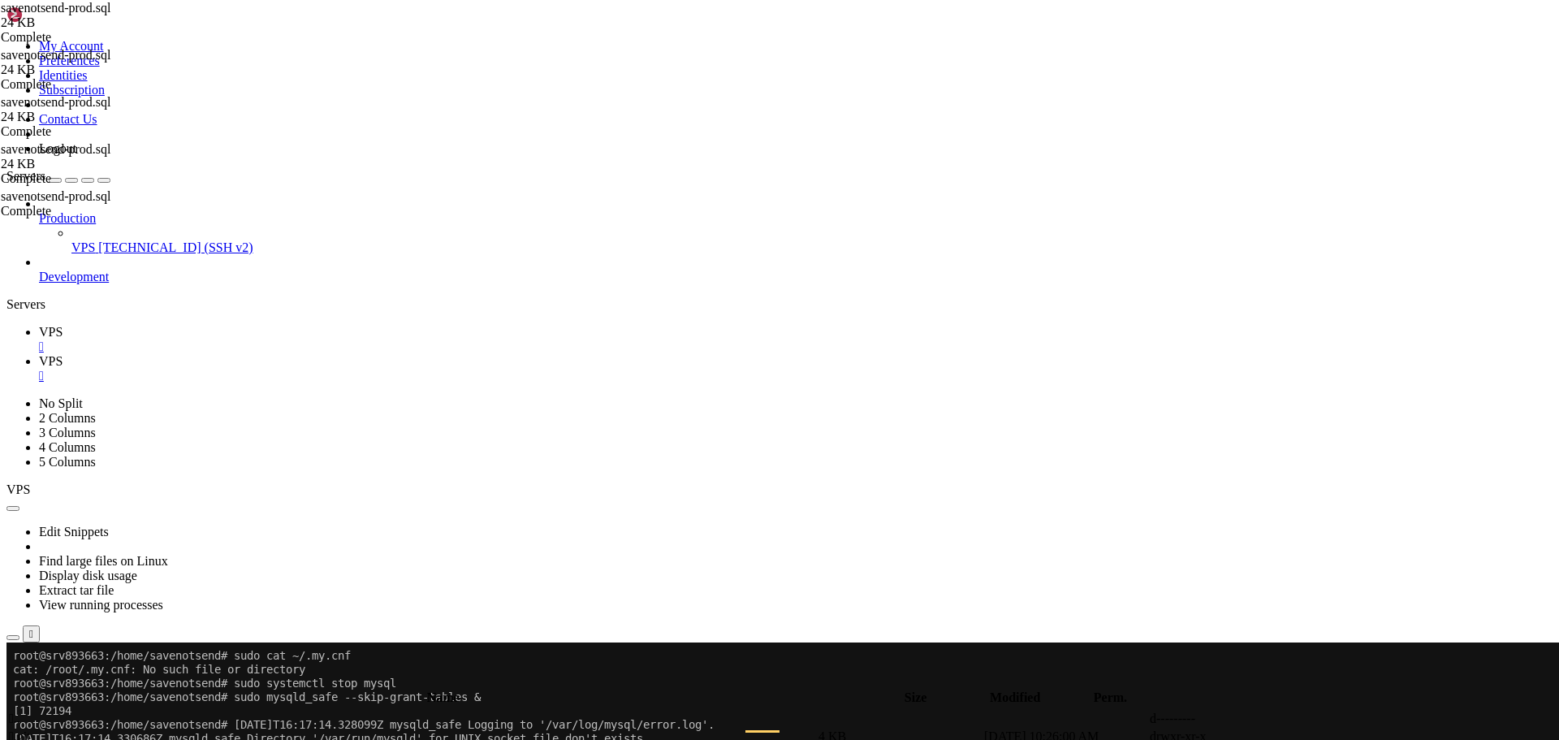
drag, startPoint x: 14, startPoint y: 710, endPoint x: 749, endPoint y: 736, distance: 736.1
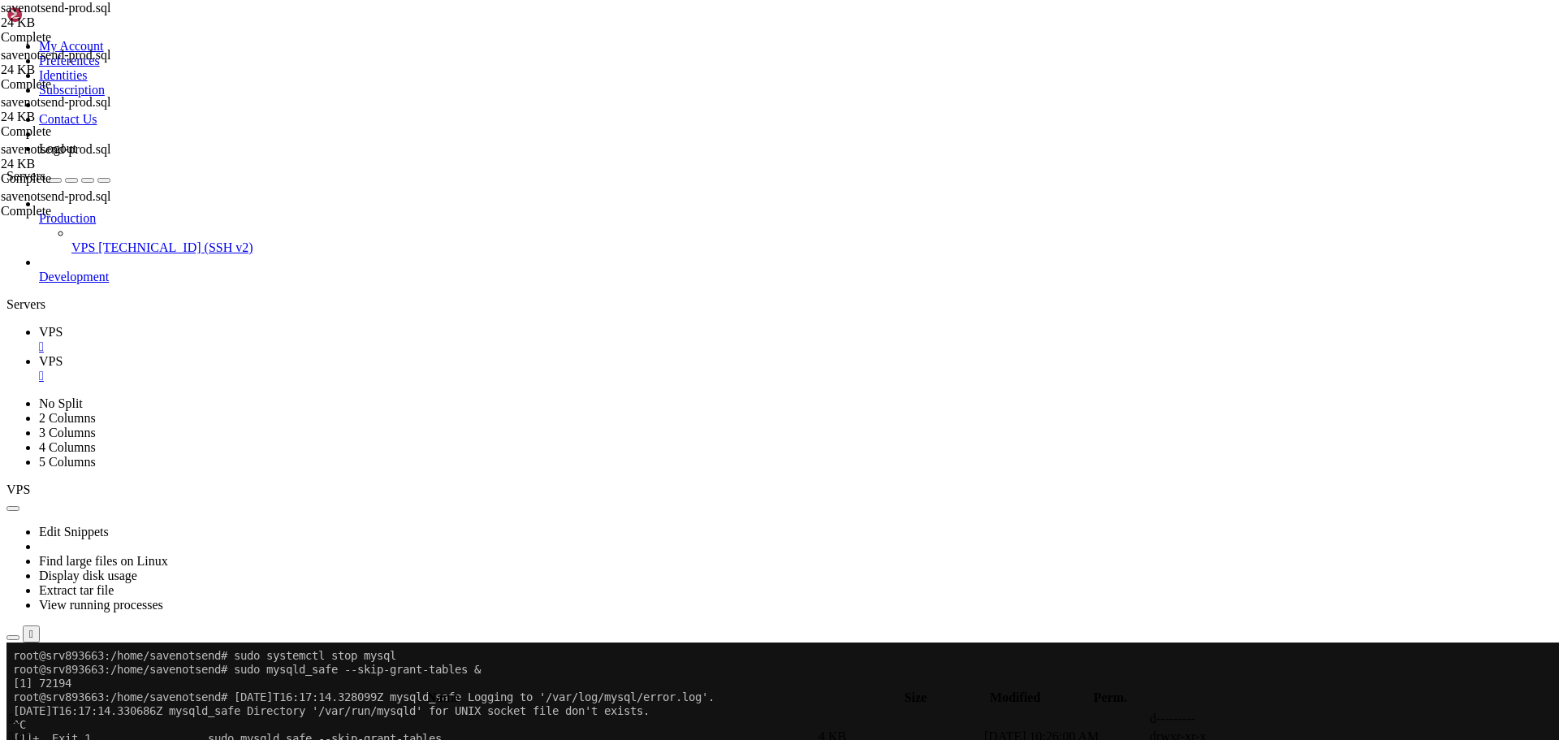
scroll to position [55, 0]
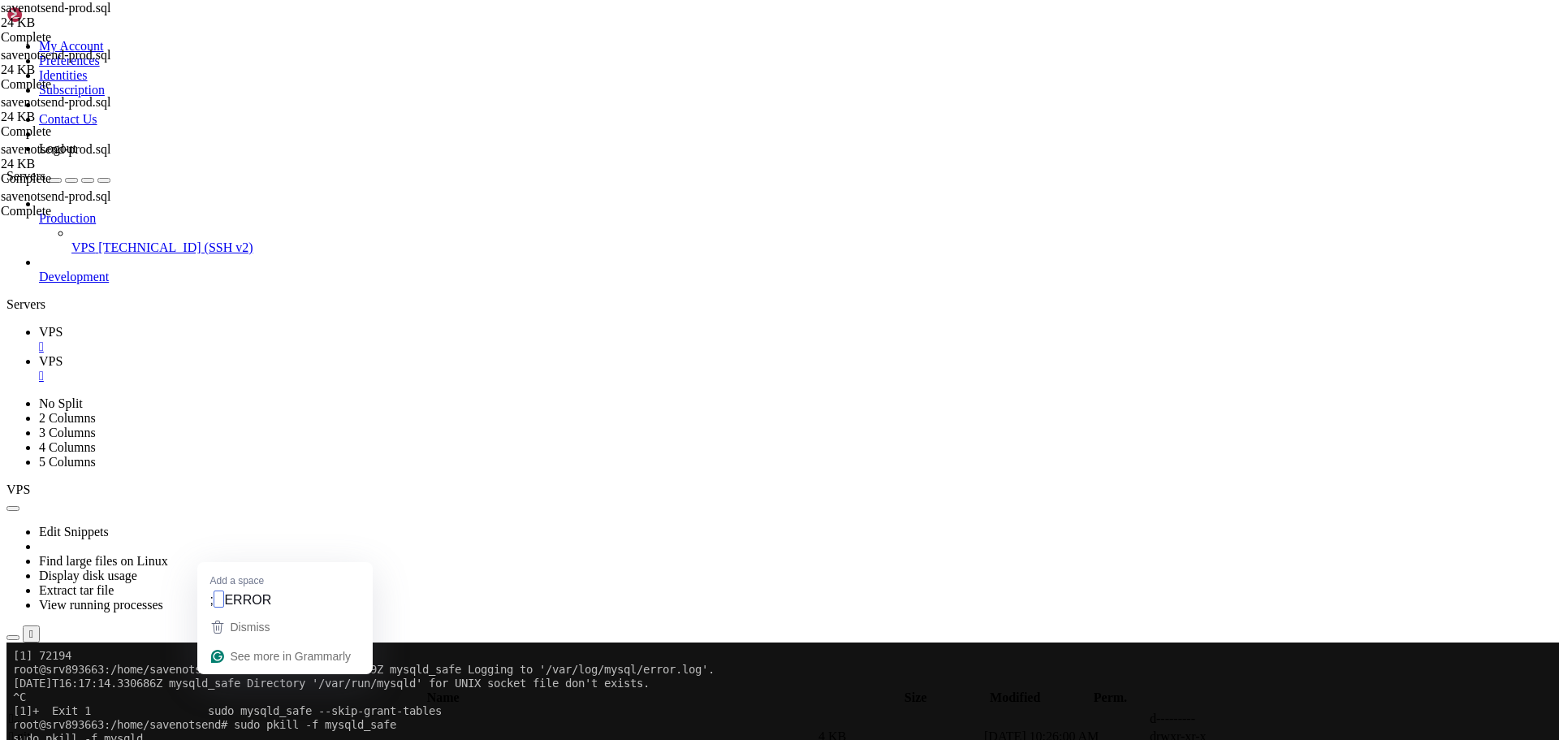
drag, startPoint x: 14, startPoint y: 1233, endPoint x: 928, endPoint y: 1252, distance: 914.4
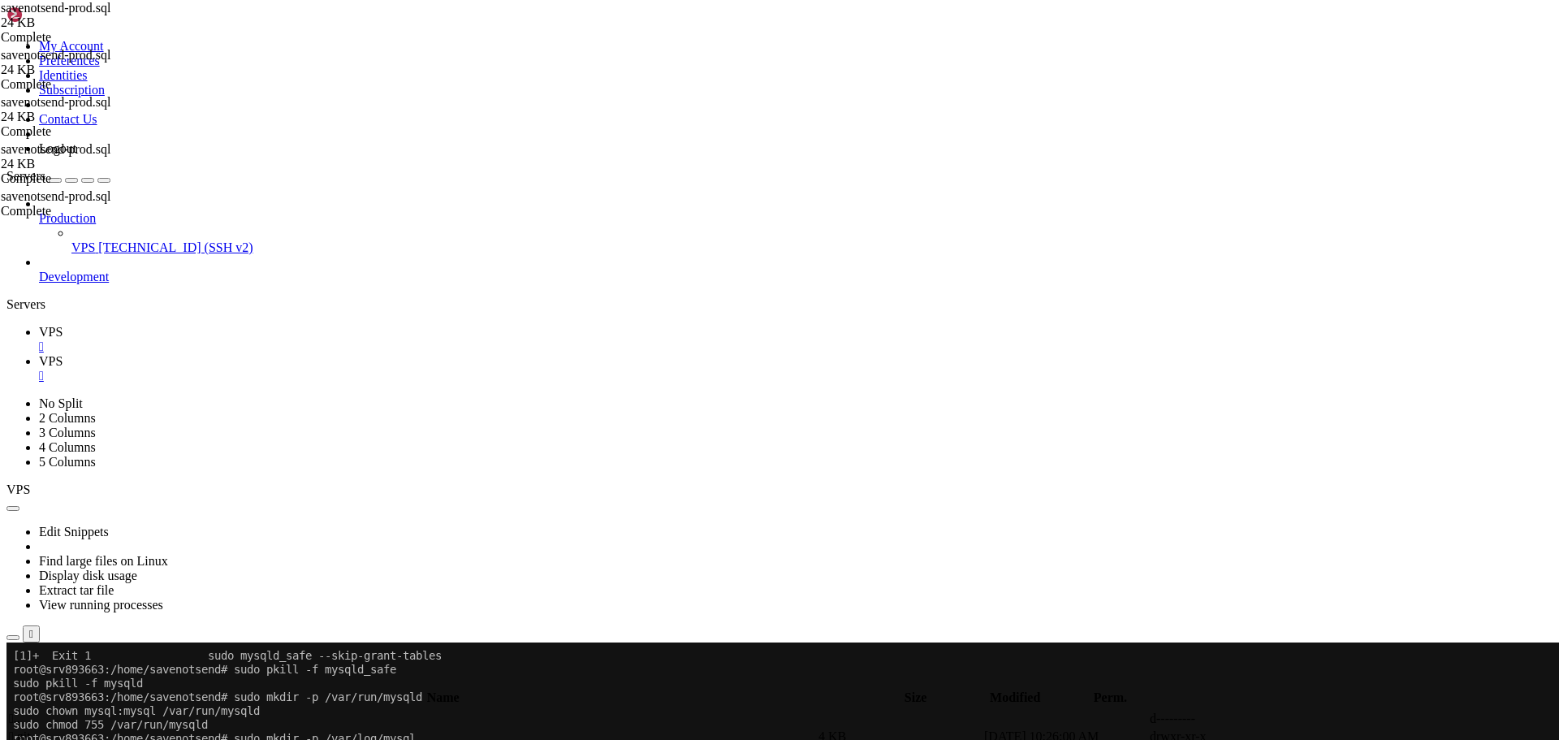
scroll to position [110, 0]
drag, startPoint x: 391, startPoint y: 1251, endPoint x: 12, endPoint y: 1239, distance: 378.5
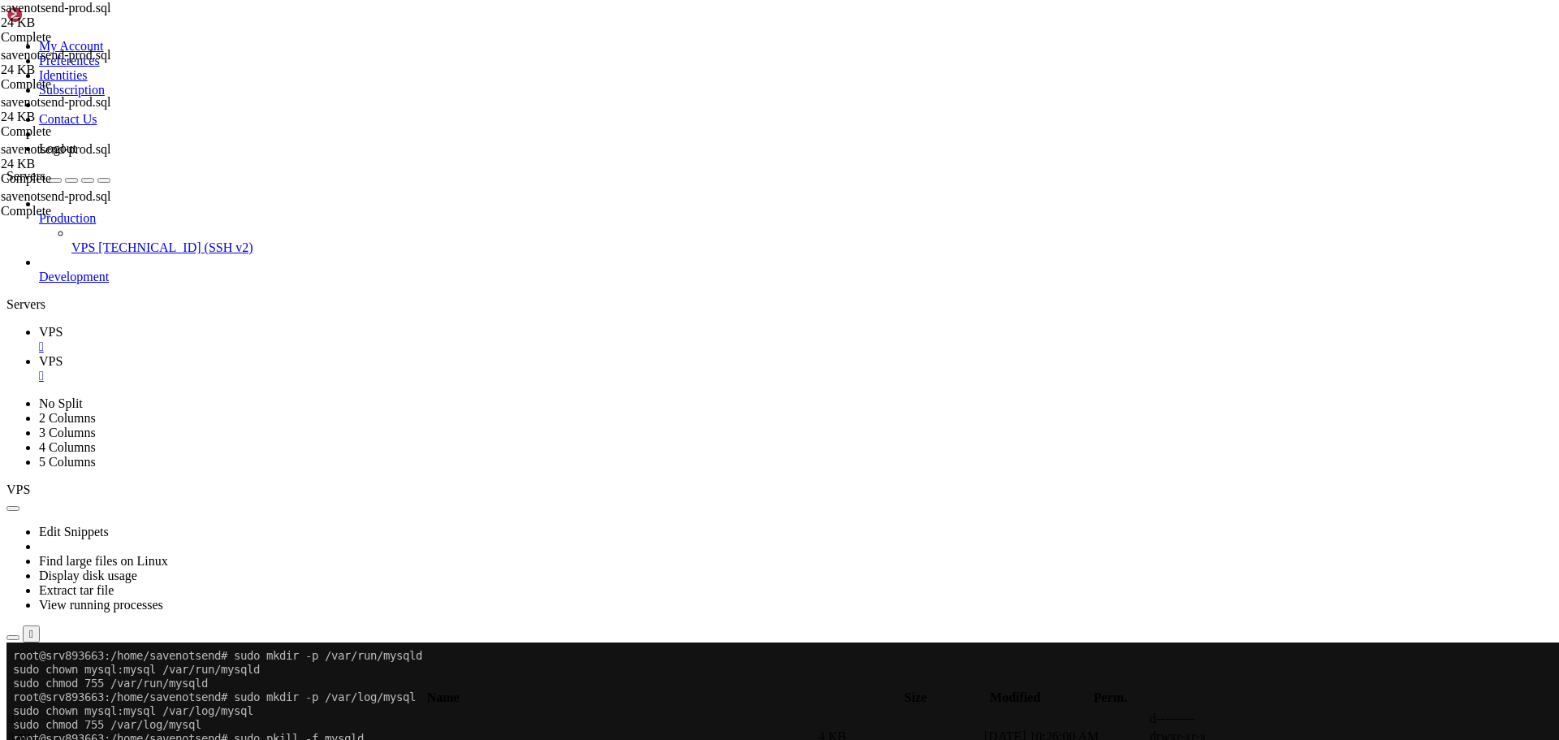
scroll to position [152, 0]
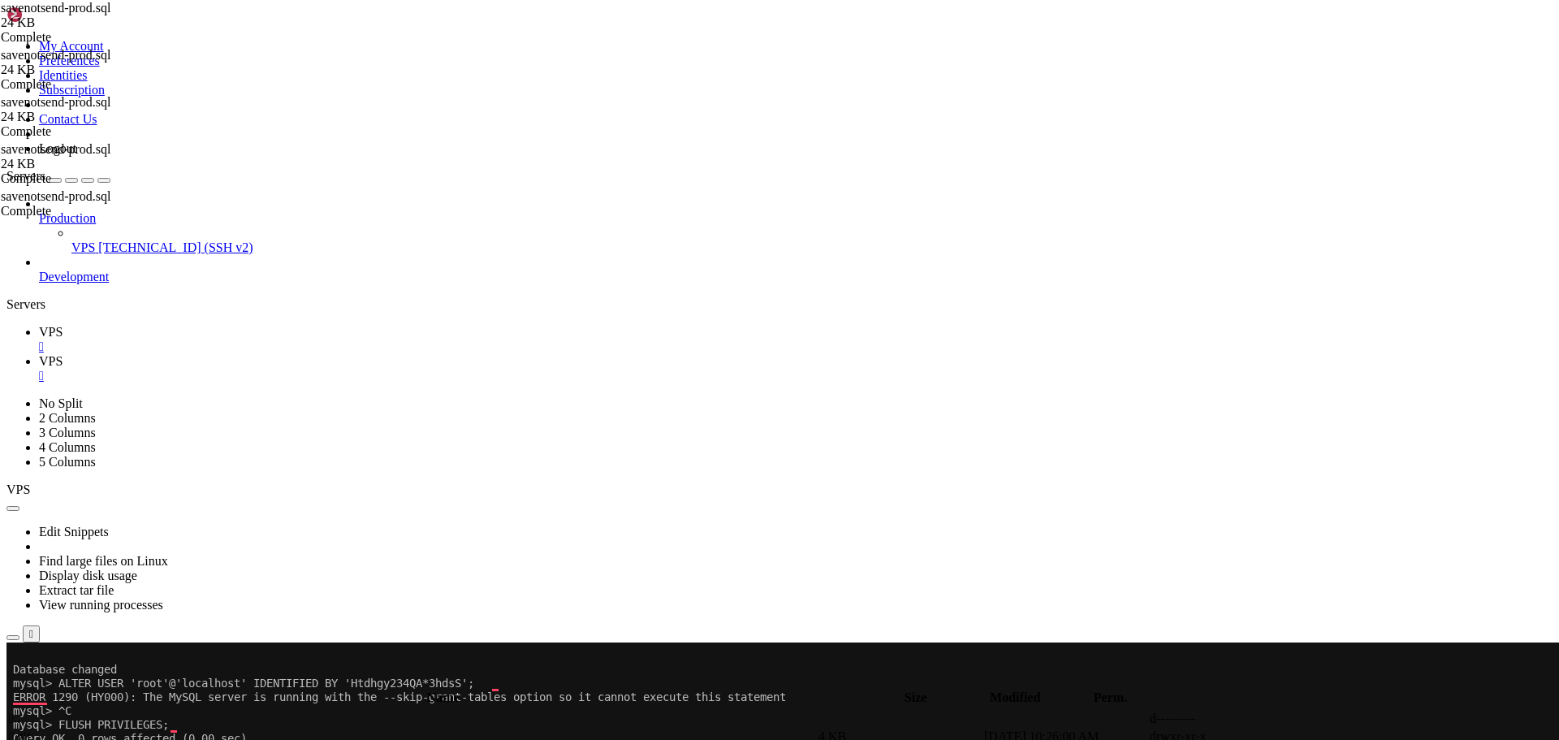
drag, startPoint x: 12, startPoint y: 947, endPoint x: 281, endPoint y: 1227, distance: 388.2
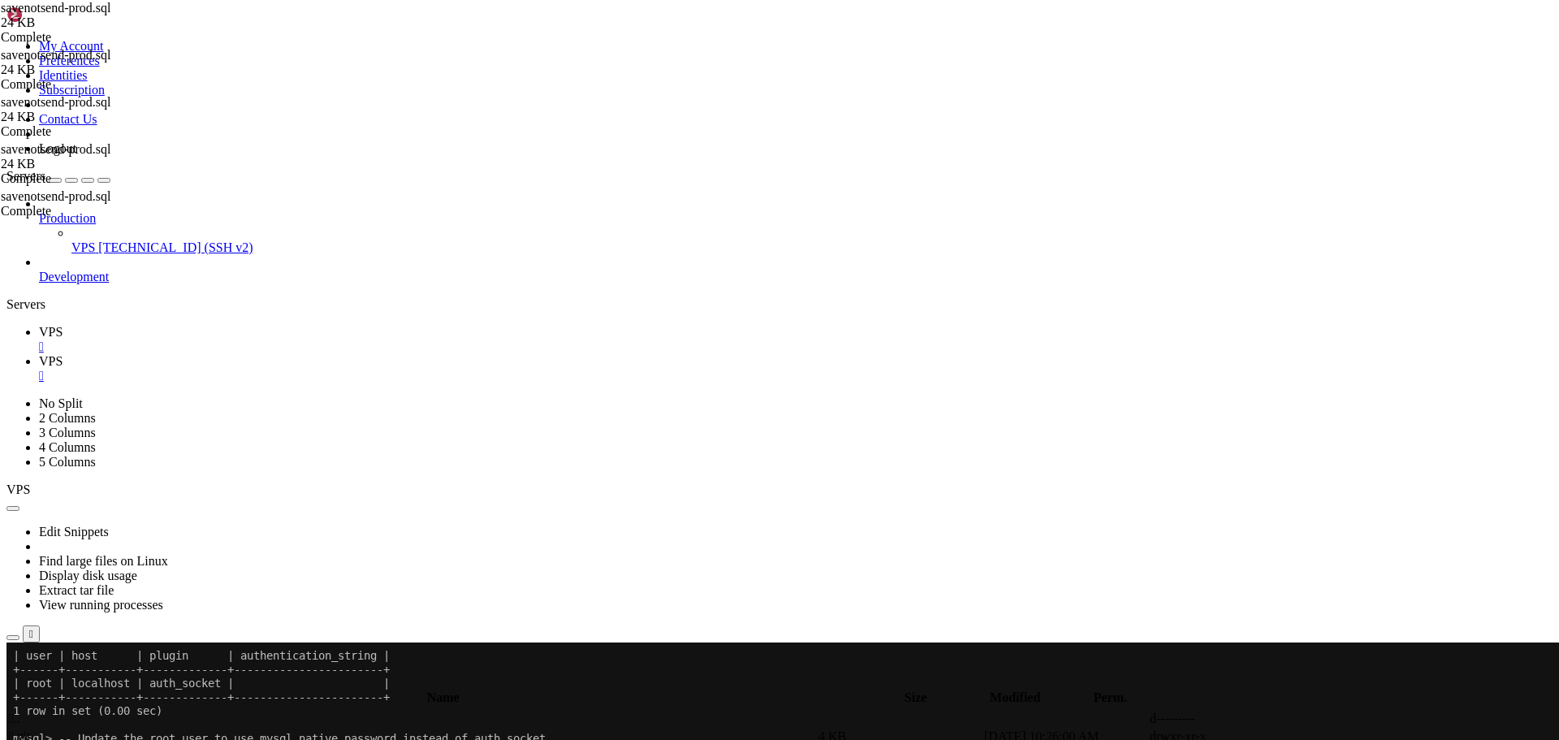
scroll to position [814, 0]
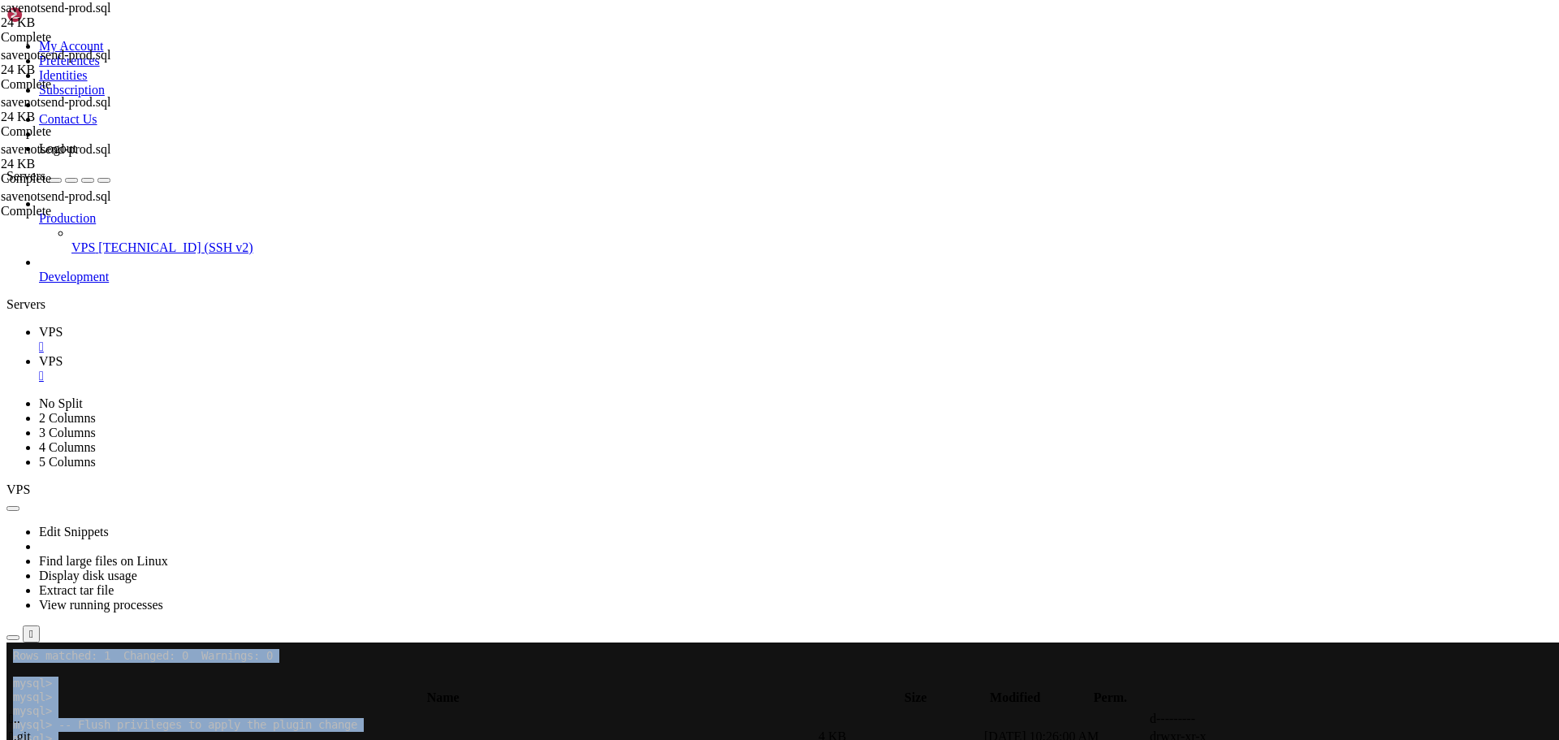
drag, startPoint x: 14, startPoint y: 1084, endPoint x: 252, endPoint y: 1184, distance: 258.0
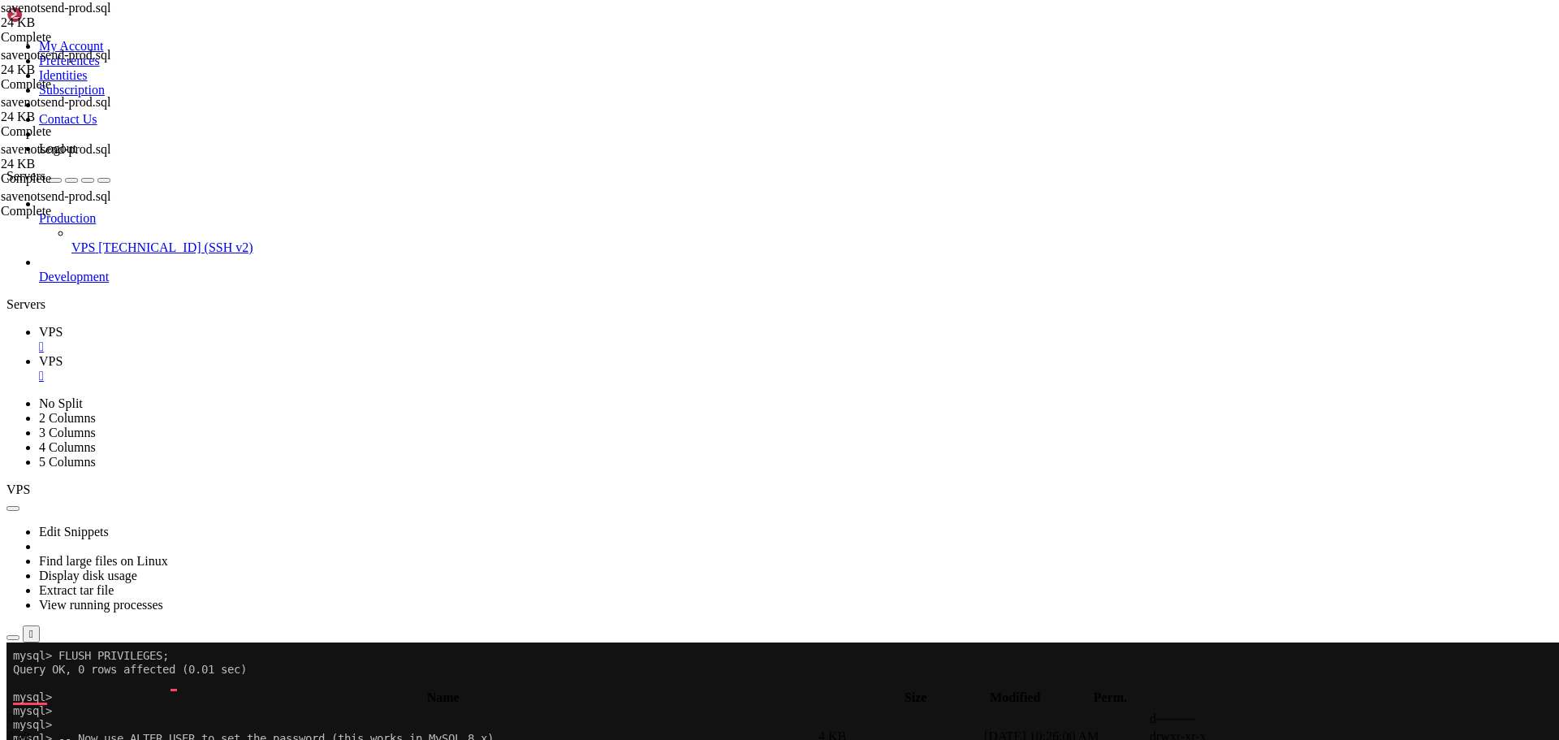
scroll to position [1380, 0]
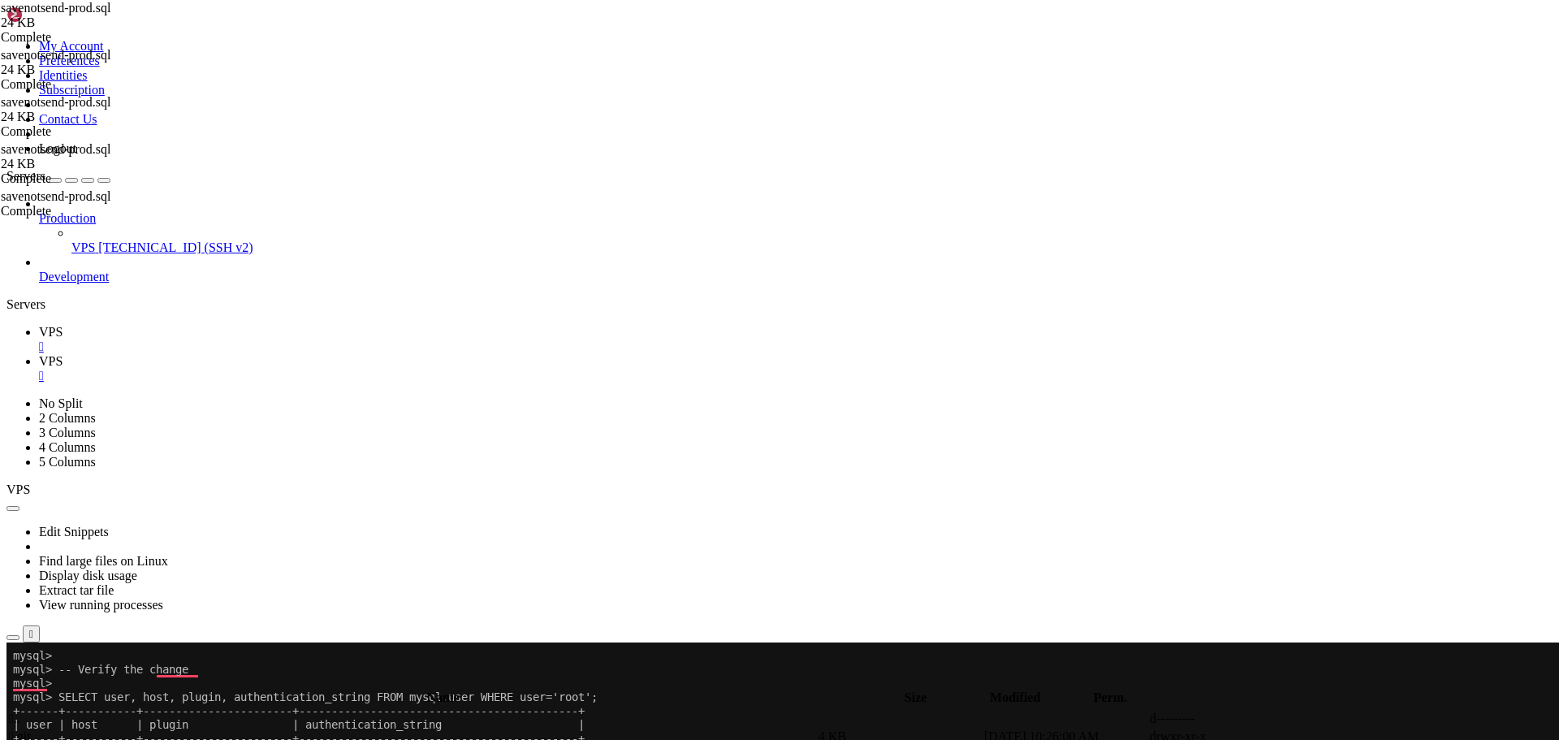
drag, startPoint x: 97, startPoint y: 1255, endPoint x: 118, endPoint y: 1264, distance: 22.2
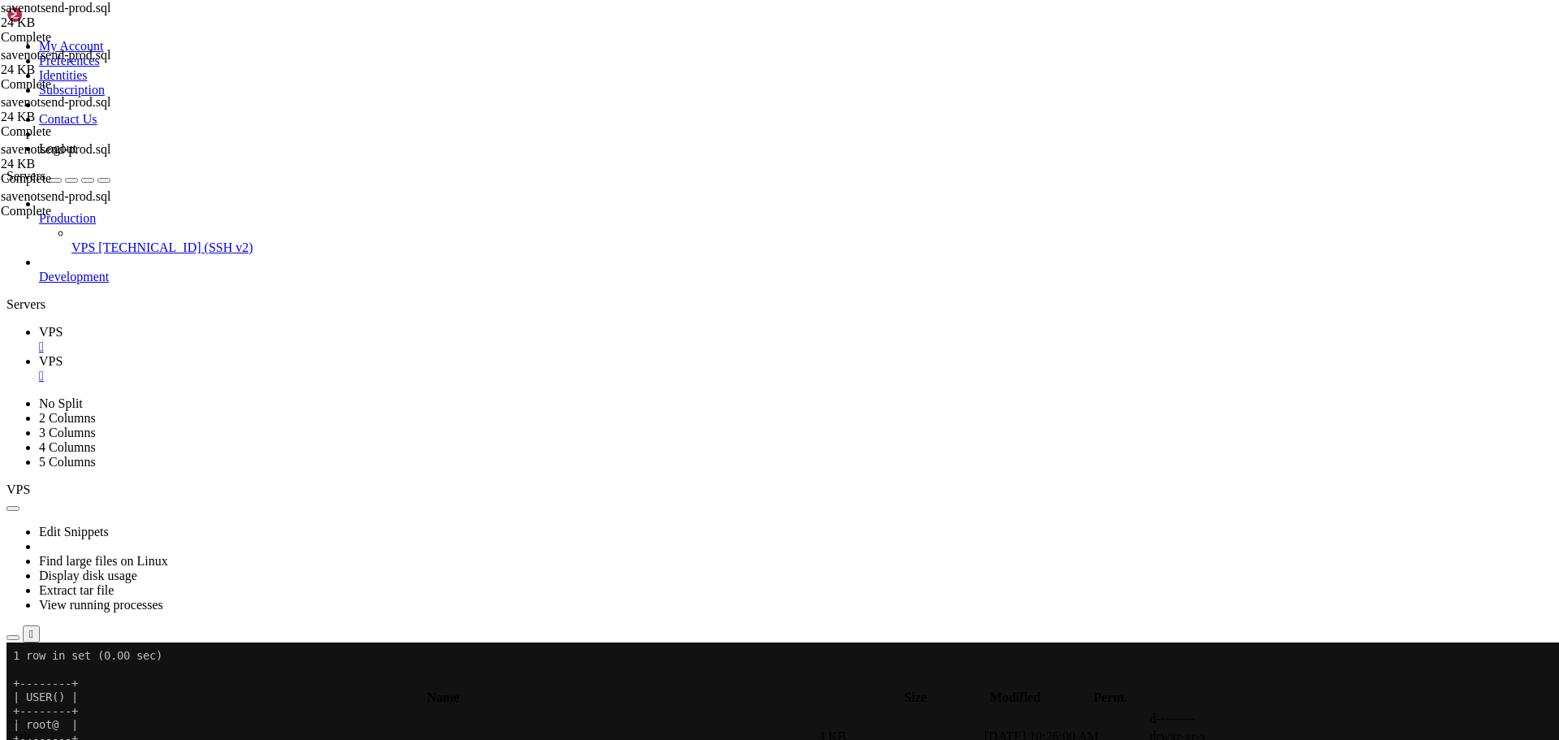
click at [308, 354] on link "VPS " at bounding box center [795, 368] width 1513 height 29
click at [13, 683] on icon "button" at bounding box center [13, 683] width 0 height 0
click at [20, 711] on span " .." at bounding box center [14, 718] width 11 height 14
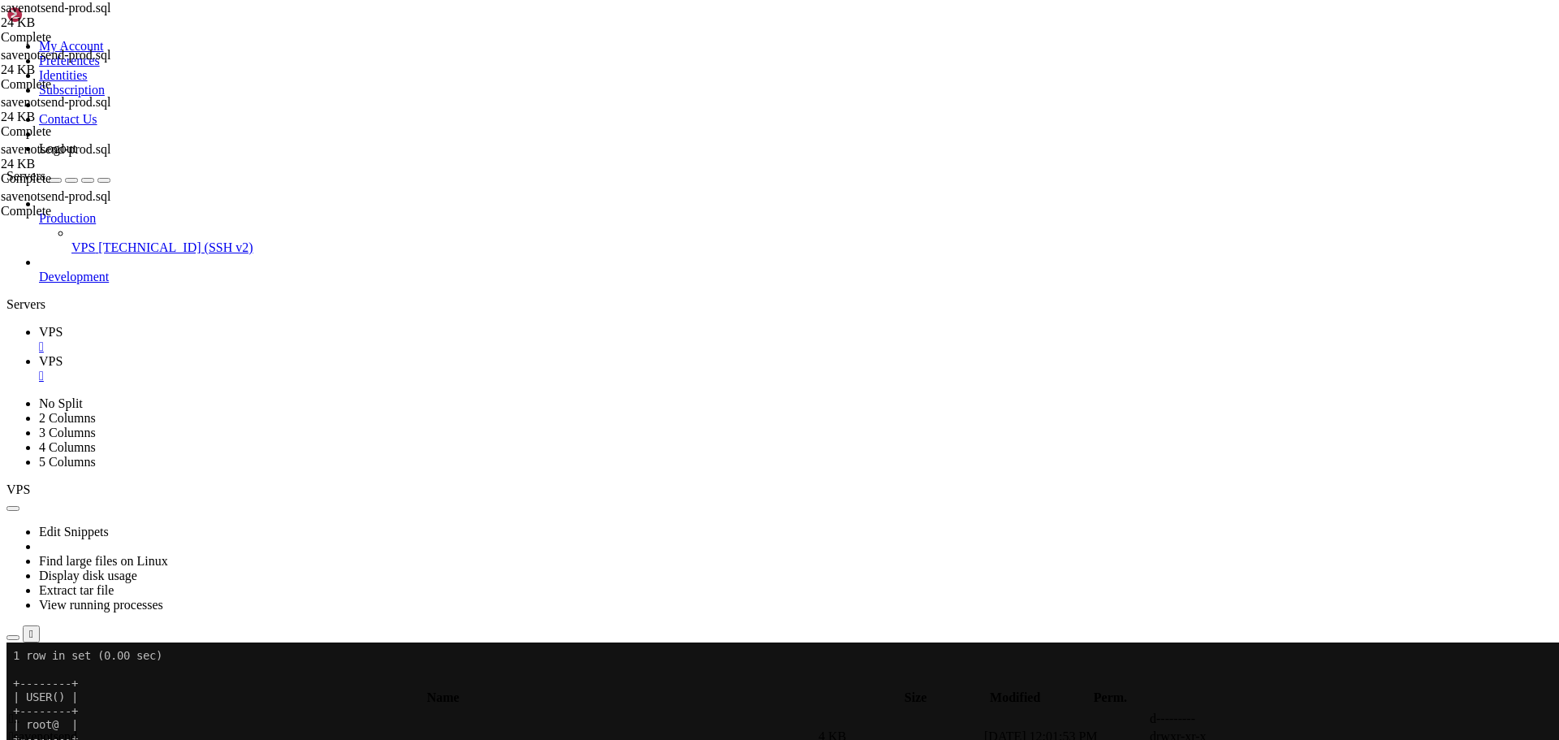
click at [20, 711] on span " .." at bounding box center [14, 718] width 11 height 14
click at [63, 325] on span "VPS" at bounding box center [51, 332] width 24 height 14
click at [63, 354] on span "VPS" at bounding box center [51, 361] width 24 height 14
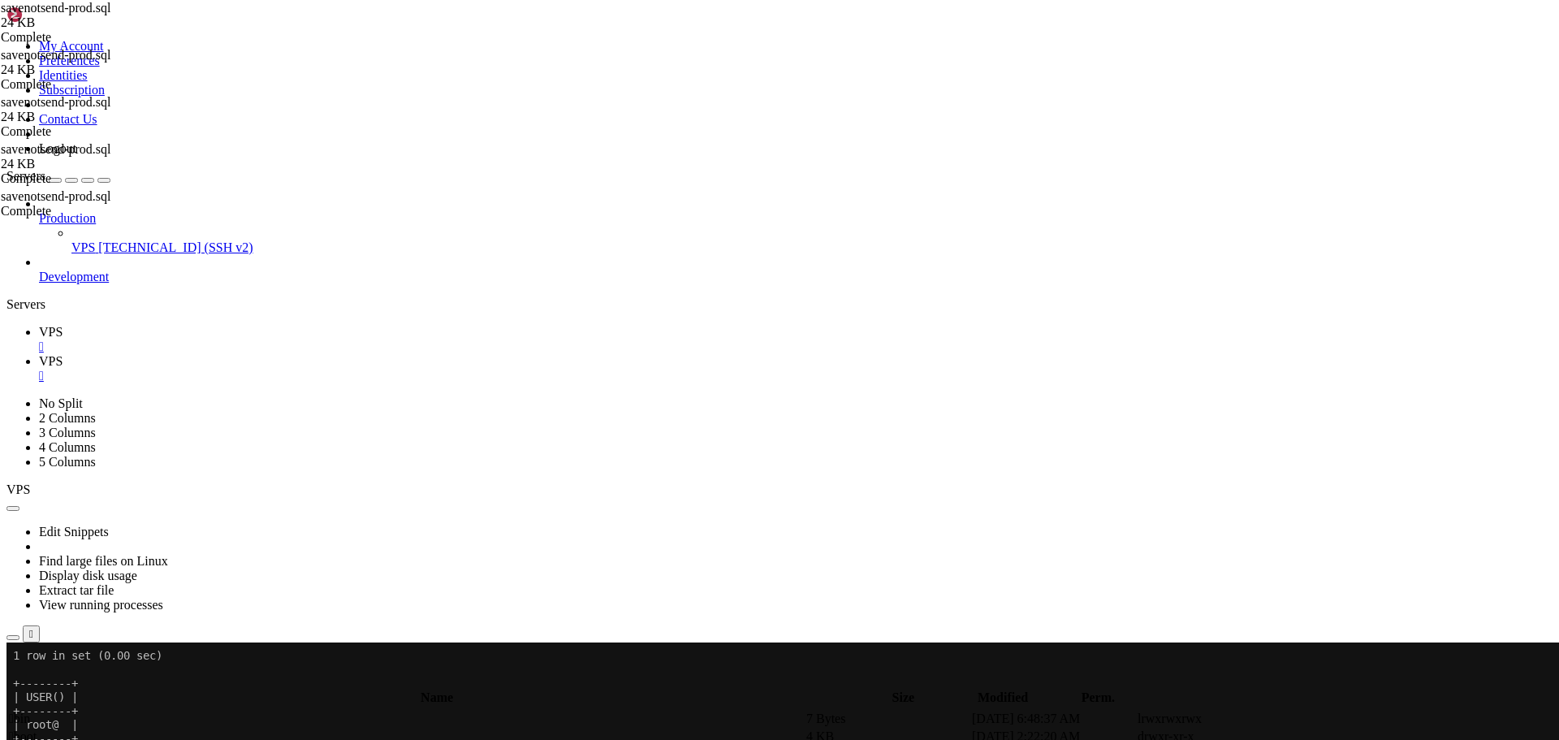
scroll to position [226, 0]
click at [14, 711] on span "" at bounding box center [11, 718] width 5 height 14
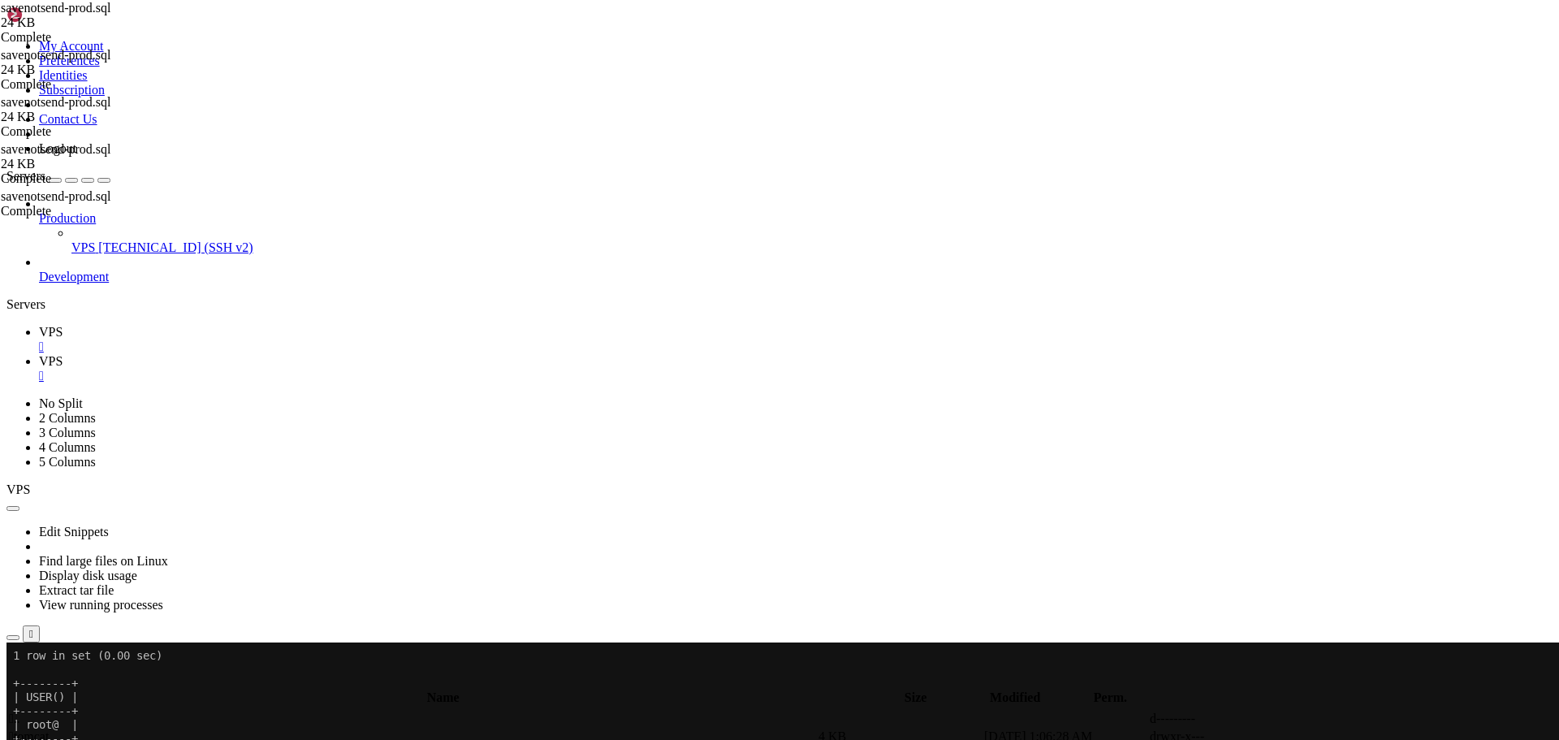
click at [14, 711] on span "" at bounding box center [11, 718] width 5 height 14
click at [63, 325] on span "VPS" at bounding box center [51, 332] width 24 height 14
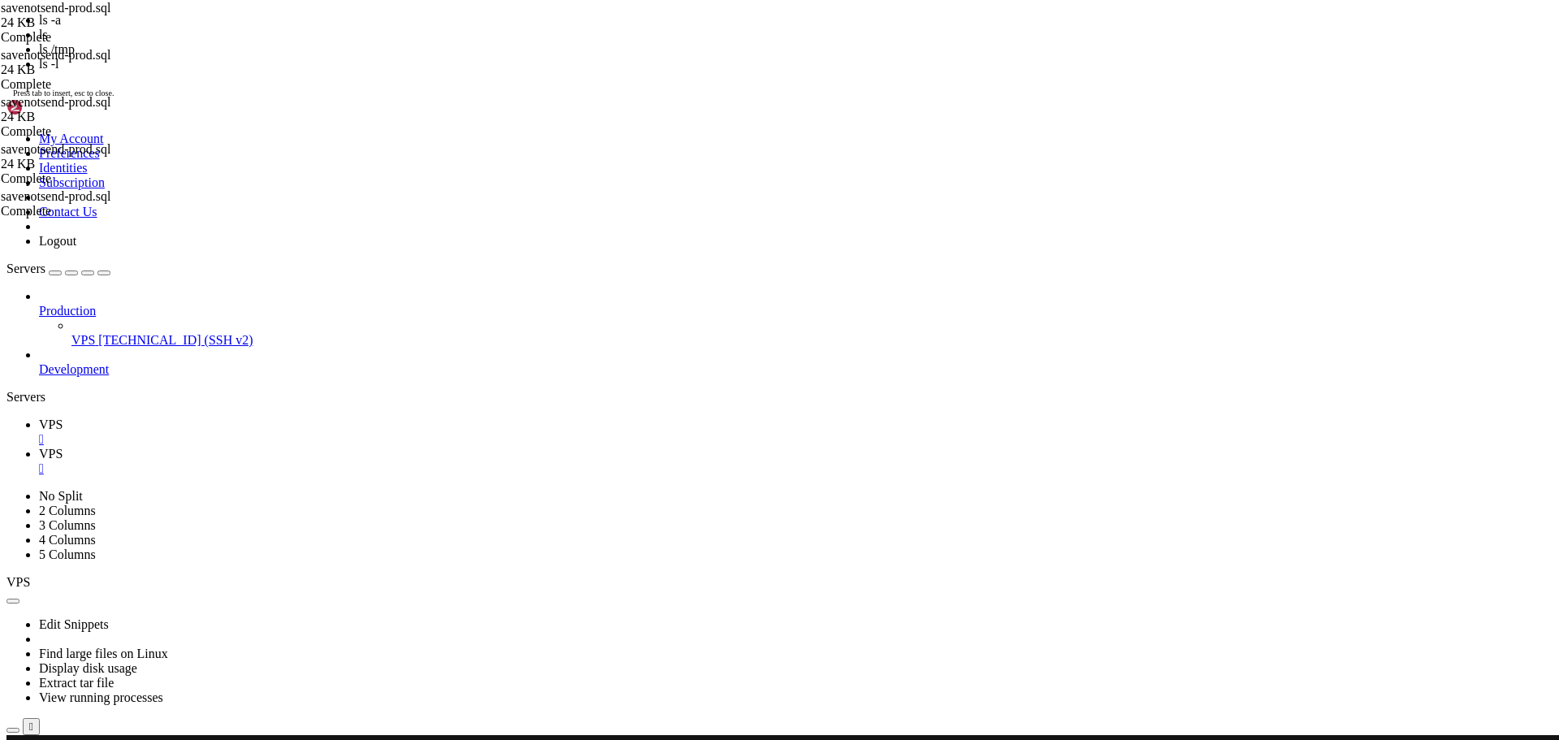
scroll to position [2429, 0]
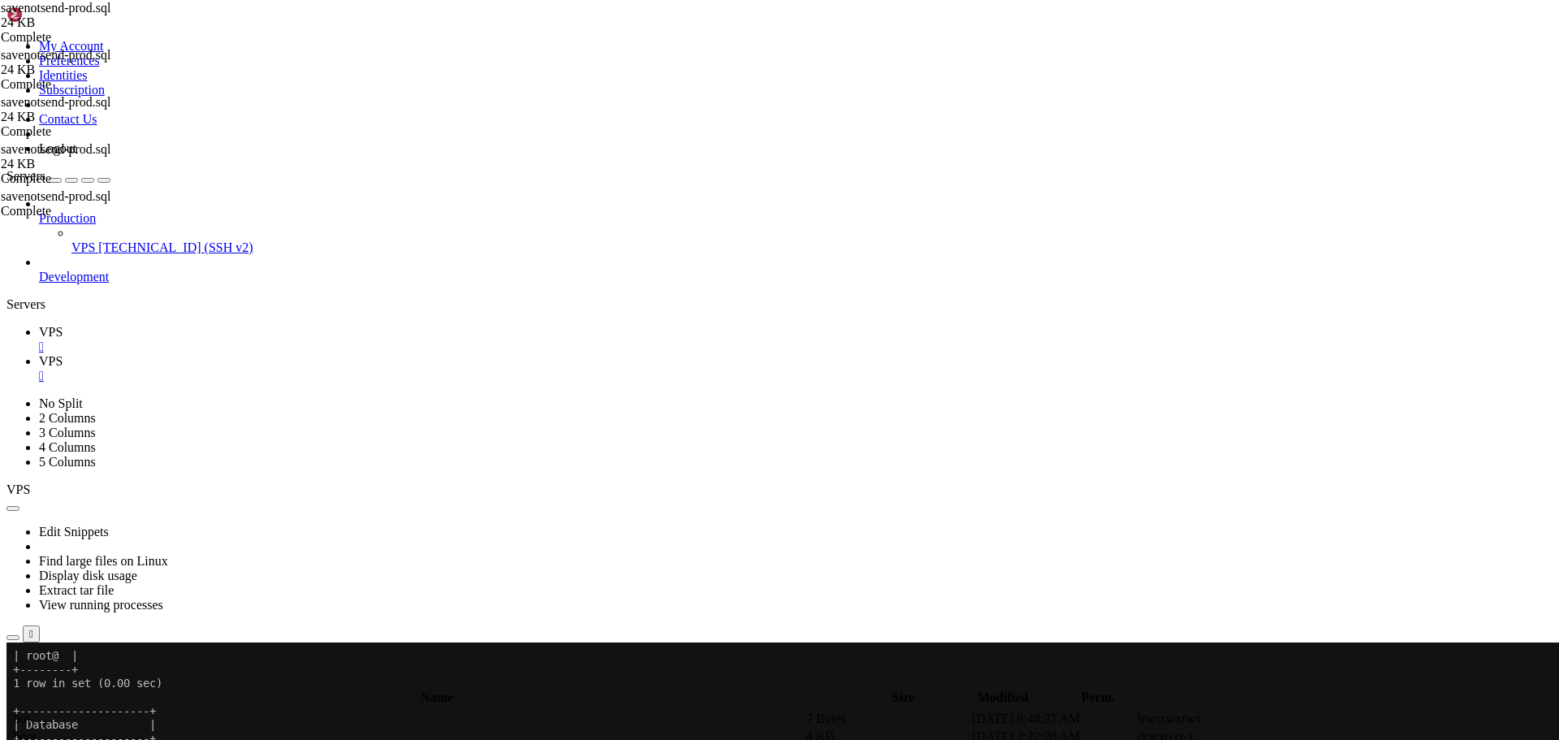
click at [63, 354] on span "VPS" at bounding box center [51, 361] width 24 height 14
click at [30, 711] on span " bin" at bounding box center [19, 718] width 21 height 14
click at [37, 729] on span " boot" at bounding box center [23, 736] width 28 height 14
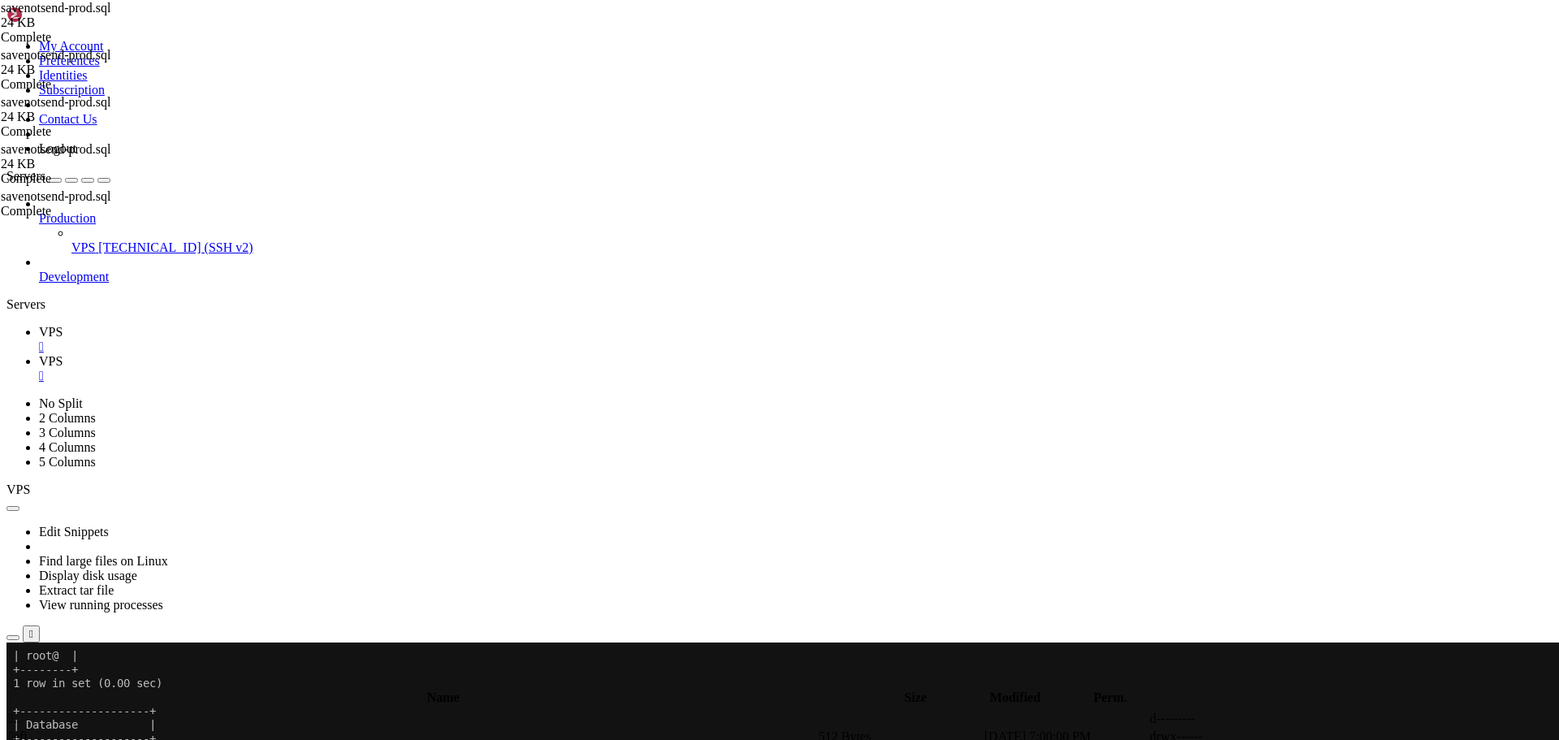
click at [13, 683] on icon "button" at bounding box center [13, 683] width 0 height 0
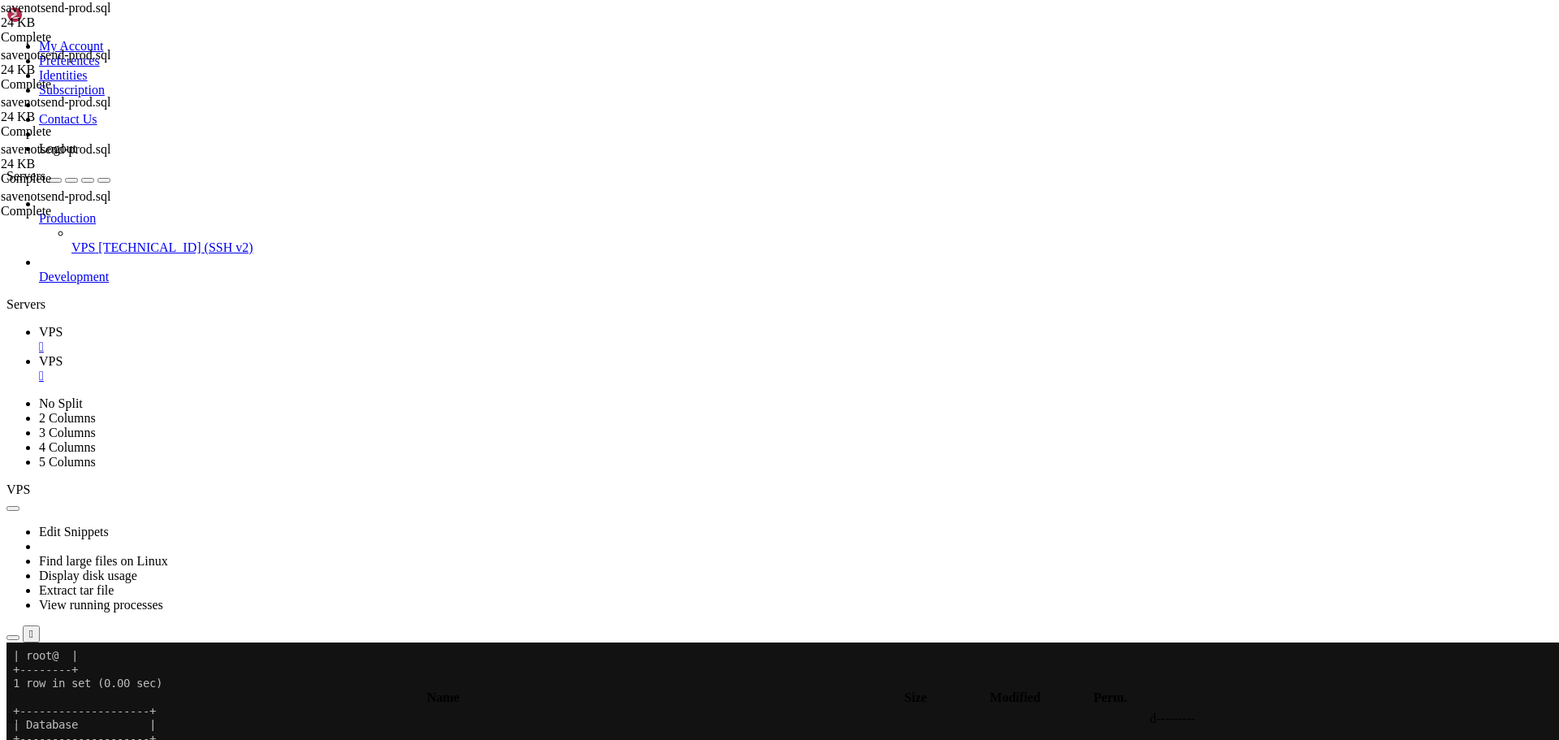
click at [20, 711] on span " .." at bounding box center [14, 718] width 11 height 14
type input "/"
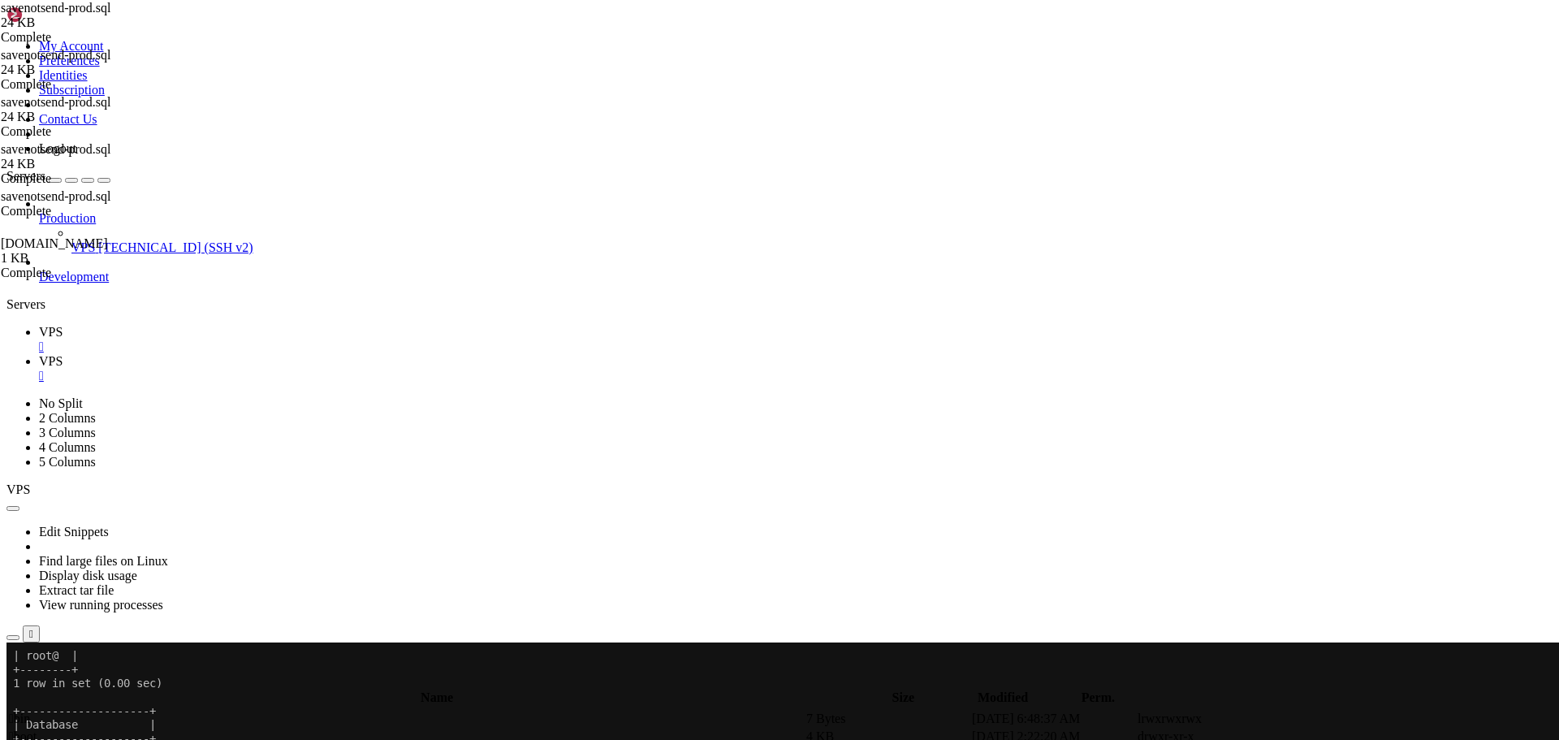
click at [241, 325] on link "VPS " at bounding box center [795, 339] width 1513 height 29
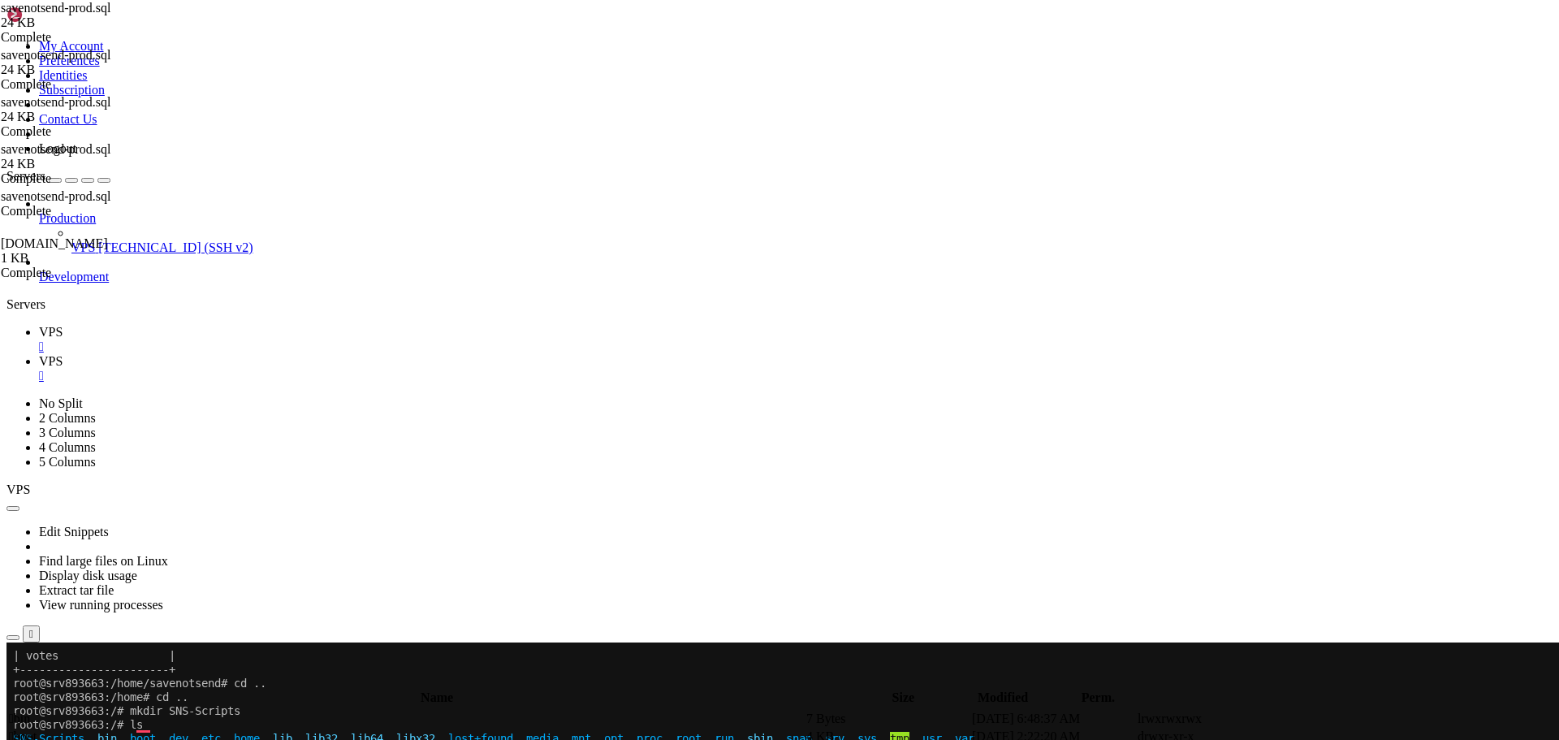
scroll to position [3037, 0]
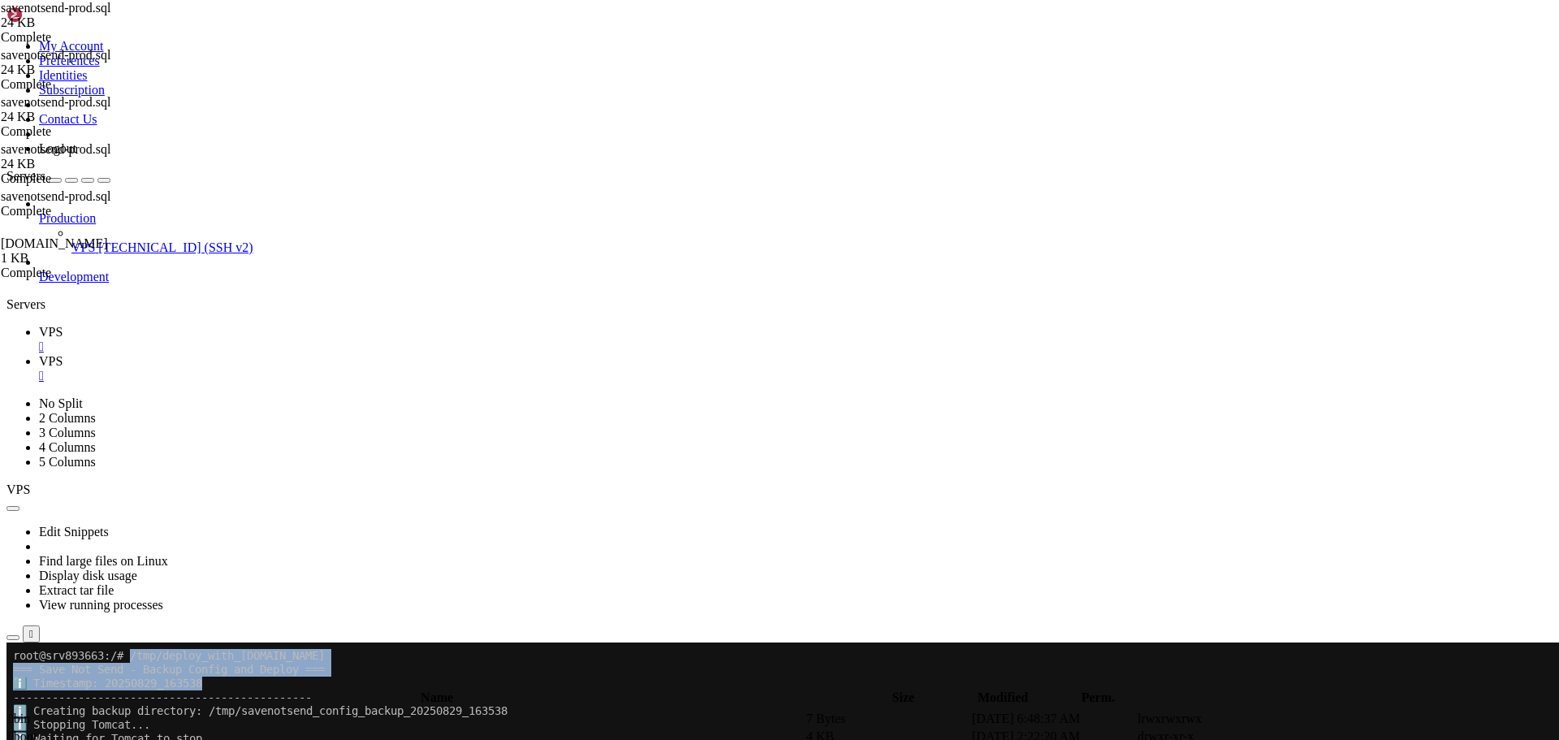
drag, startPoint x: 136, startPoint y: 946, endPoint x: 330, endPoint y: 680, distance: 329.0
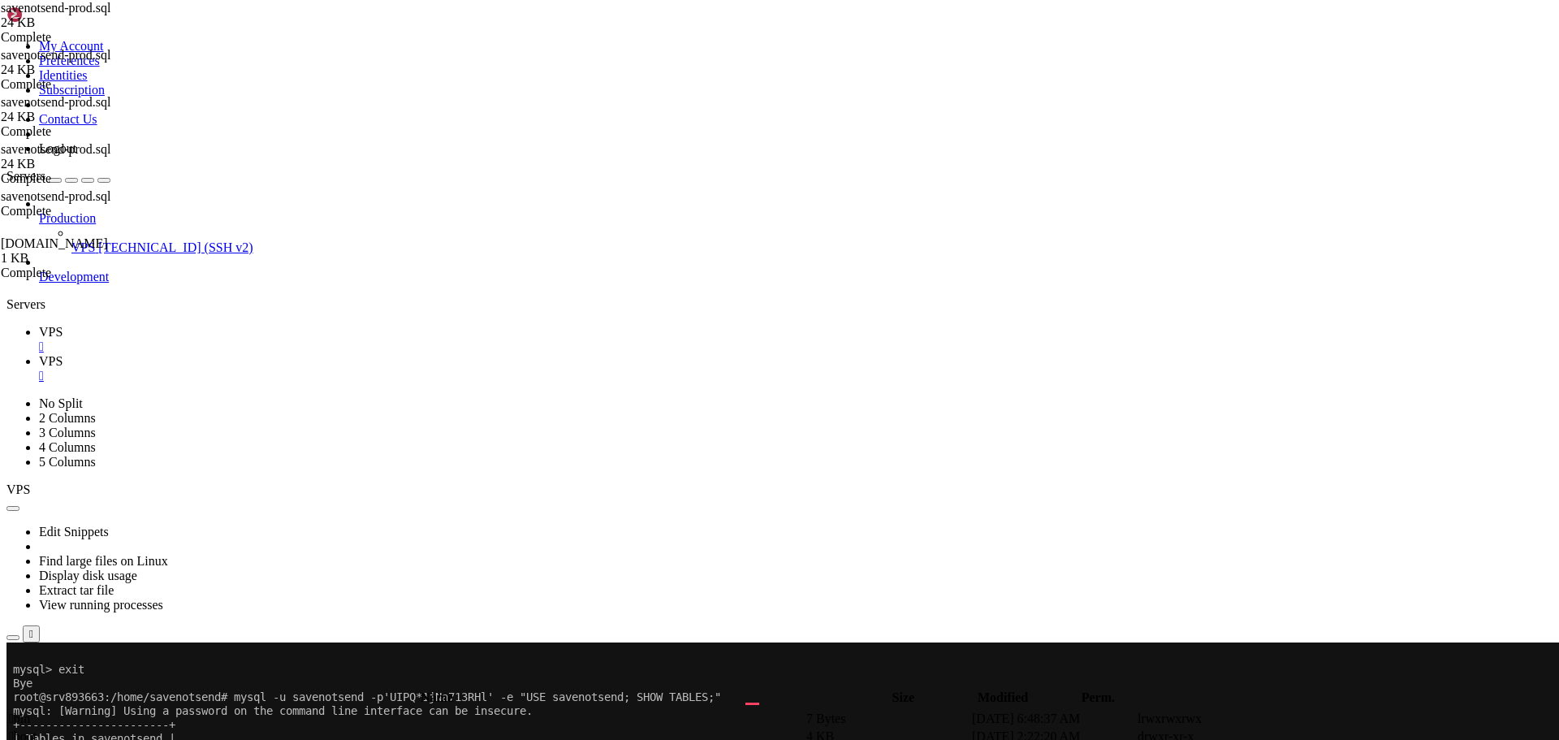
drag, startPoint x: 136, startPoint y: 960, endPoint x: 320, endPoint y: 957, distance: 184.3
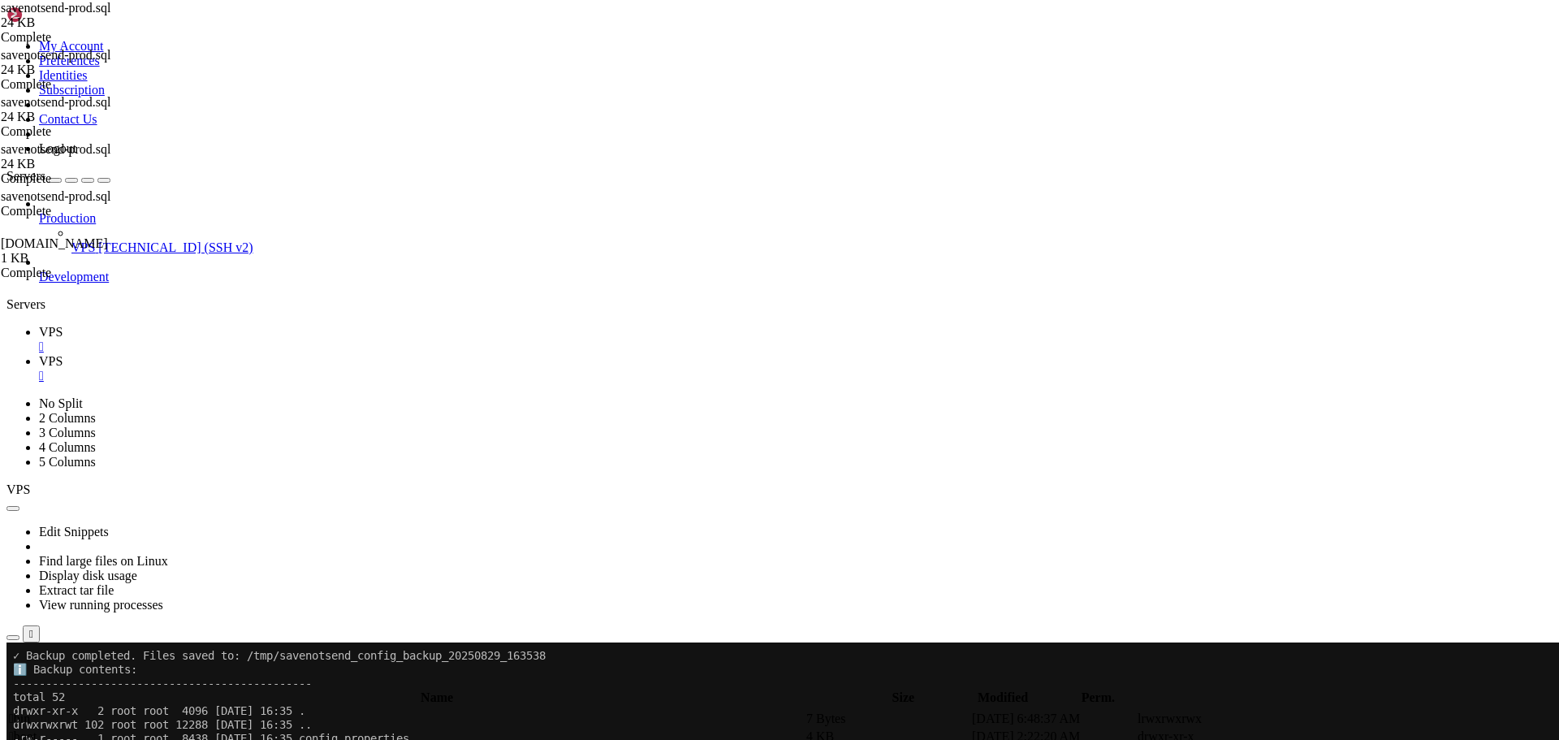
click at [63, 354] on span "VPS" at bounding box center [51, 361] width 24 height 14
click at [218, 325] on link "VPS " at bounding box center [795, 339] width 1513 height 29
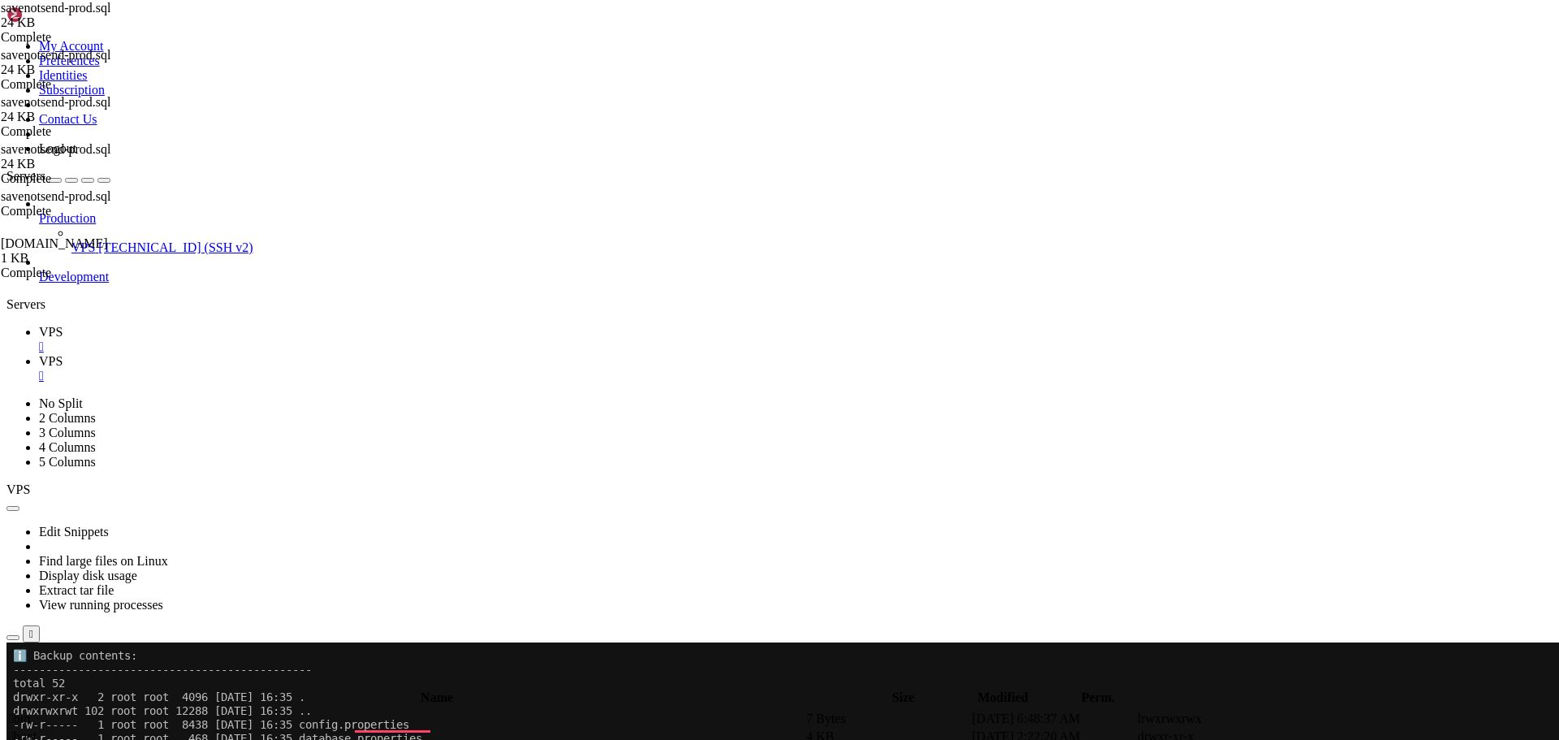
drag, startPoint x: 167, startPoint y: 1264, endPoint x: 179, endPoint y: 1264, distance: 12.2
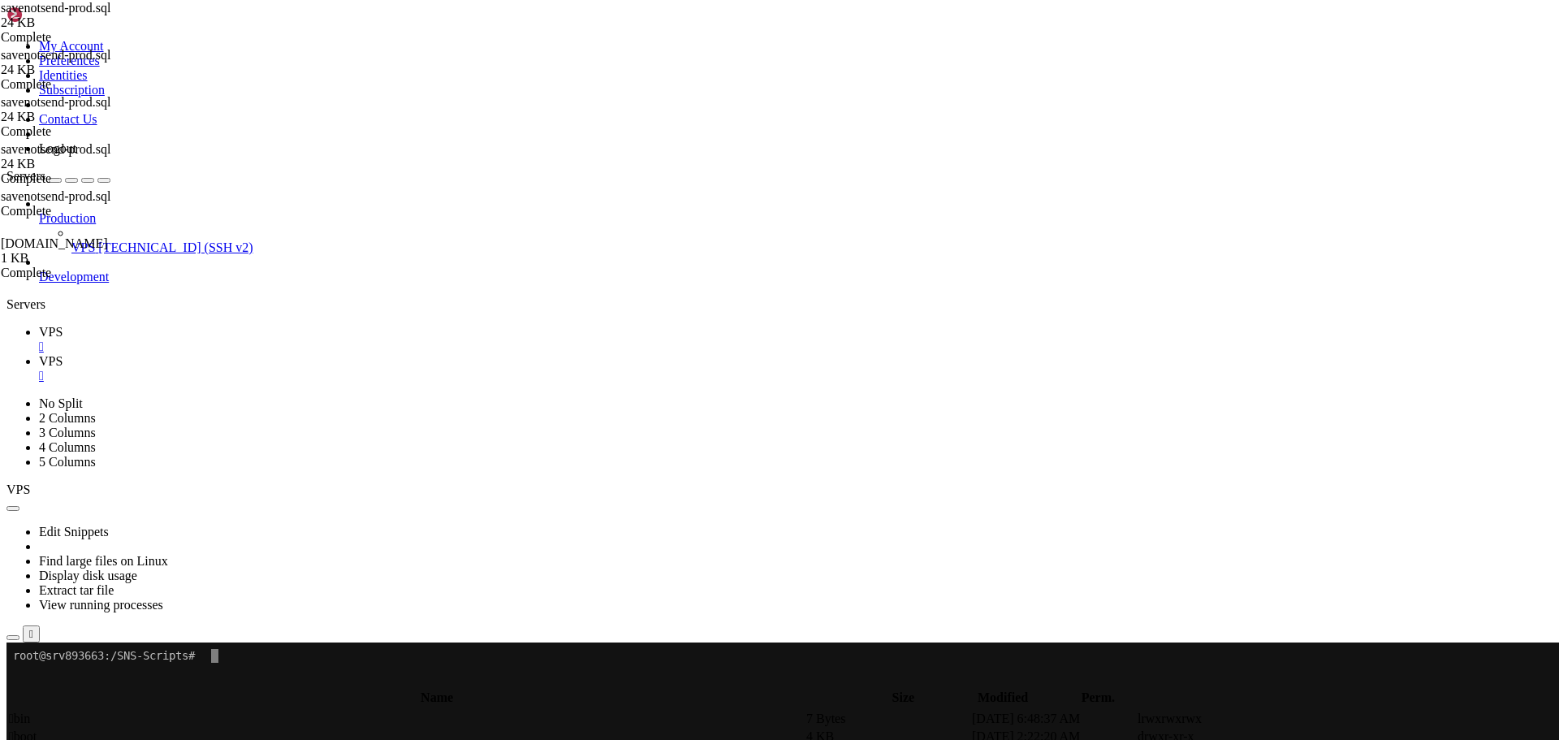
scroll to position [0, 0]
click at [315, 685] on x-row "root@srv893663:/SNS-Scripts#" at bounding box center [683, 683] width 1341 height 14
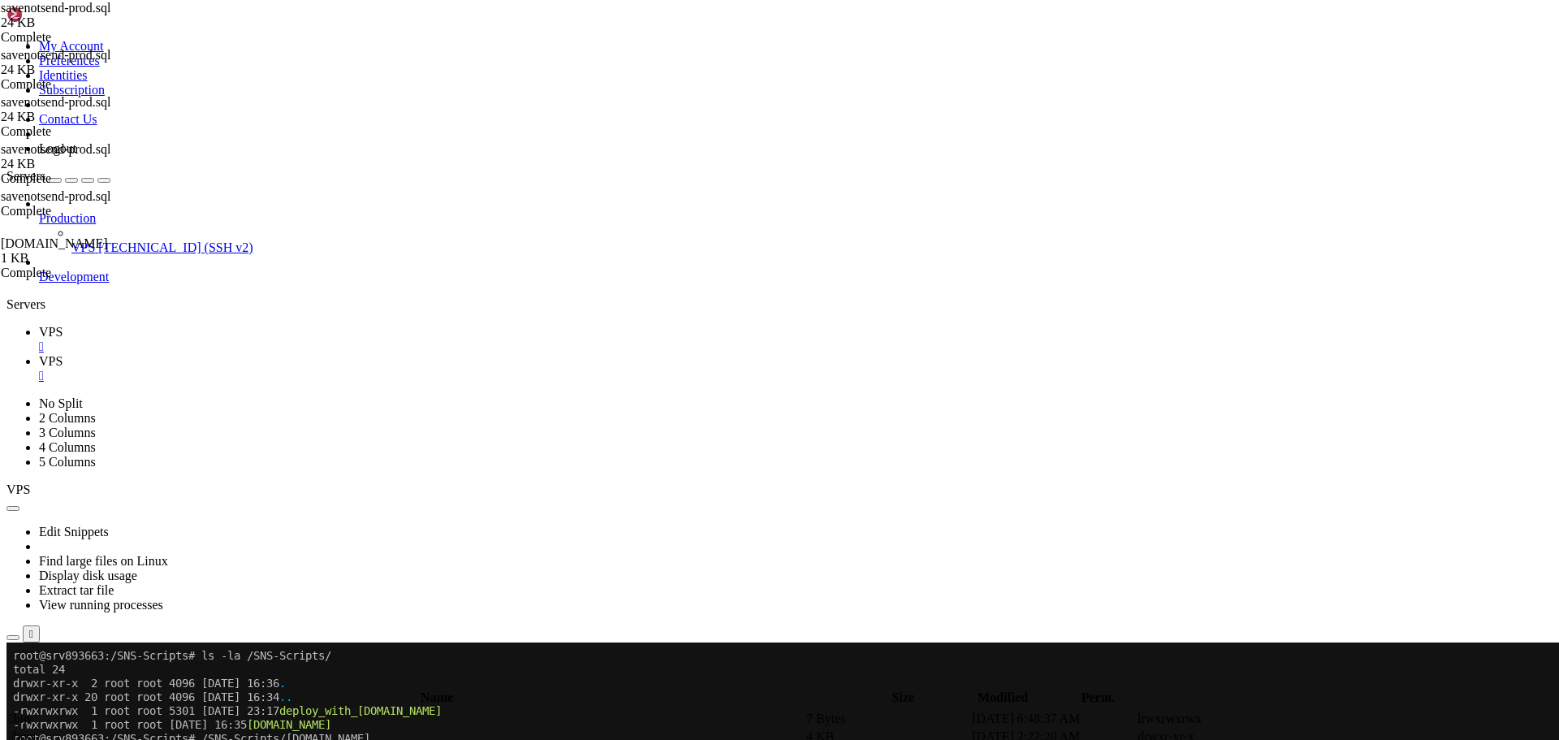
drag, startPoint x: 218, startPoint y: 766, endPoint x: 8, endPoint y: 658, distance: 235.7
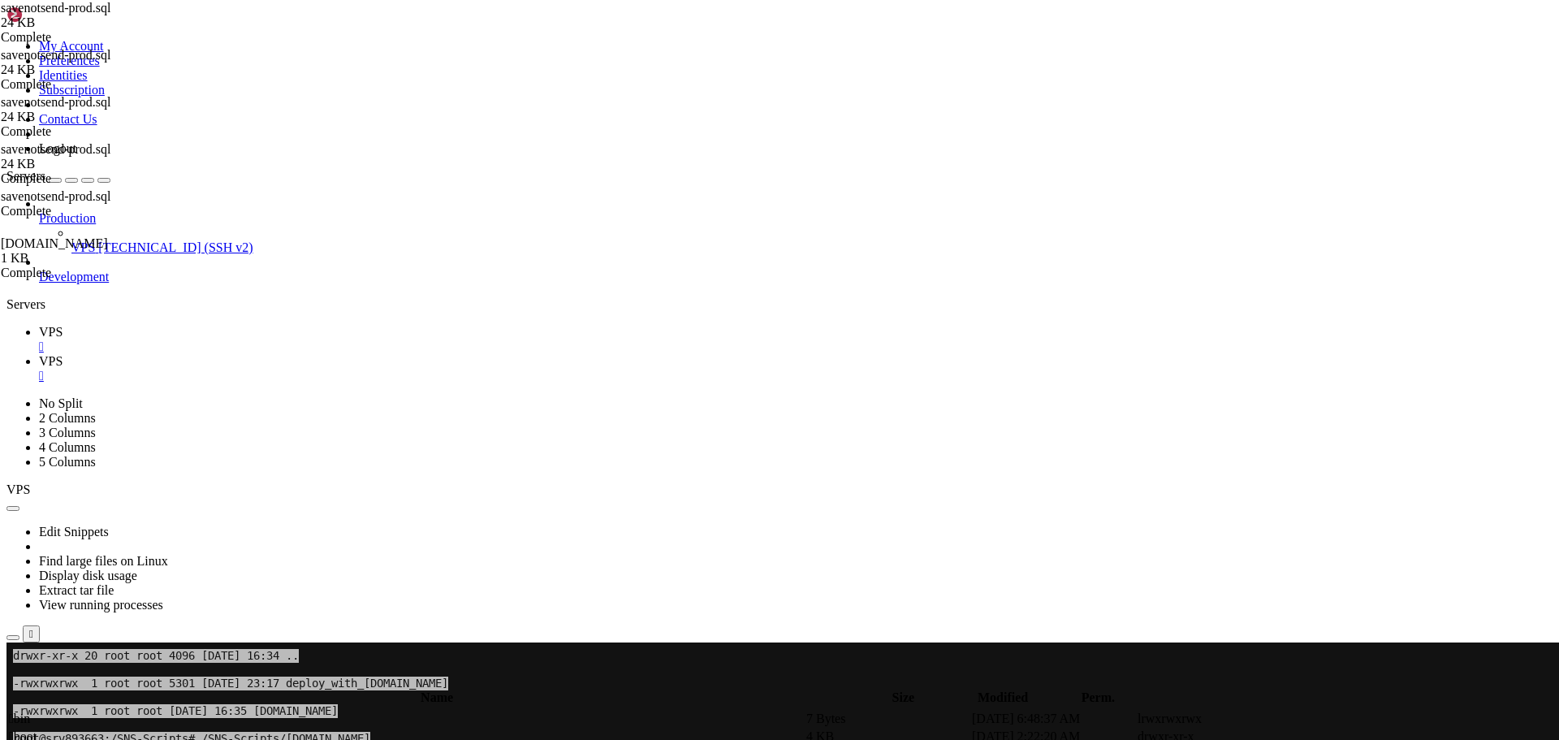
scroll to position [235, 0]
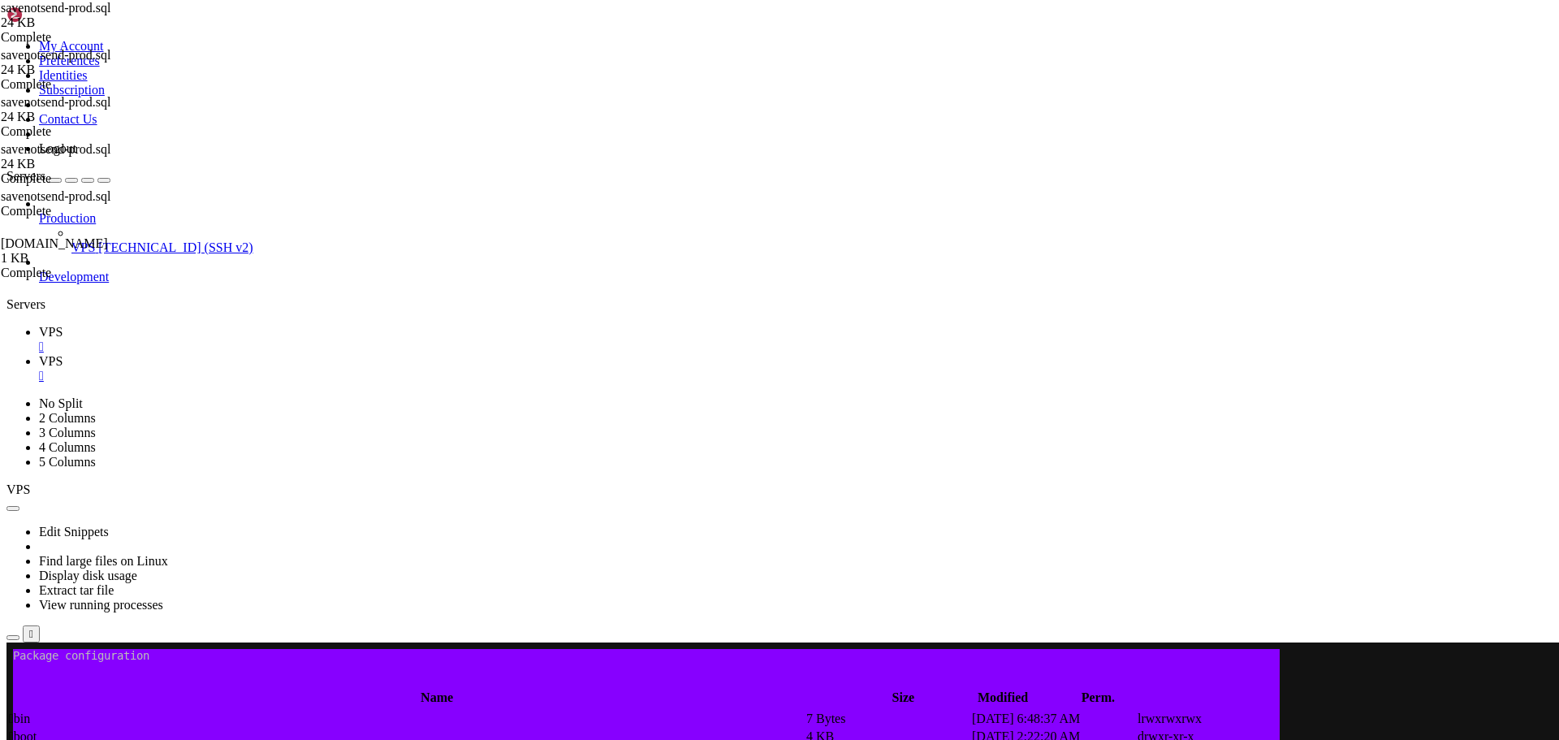
click at [13, 642] on div at bounding box center [9, 642] width 6 height 0
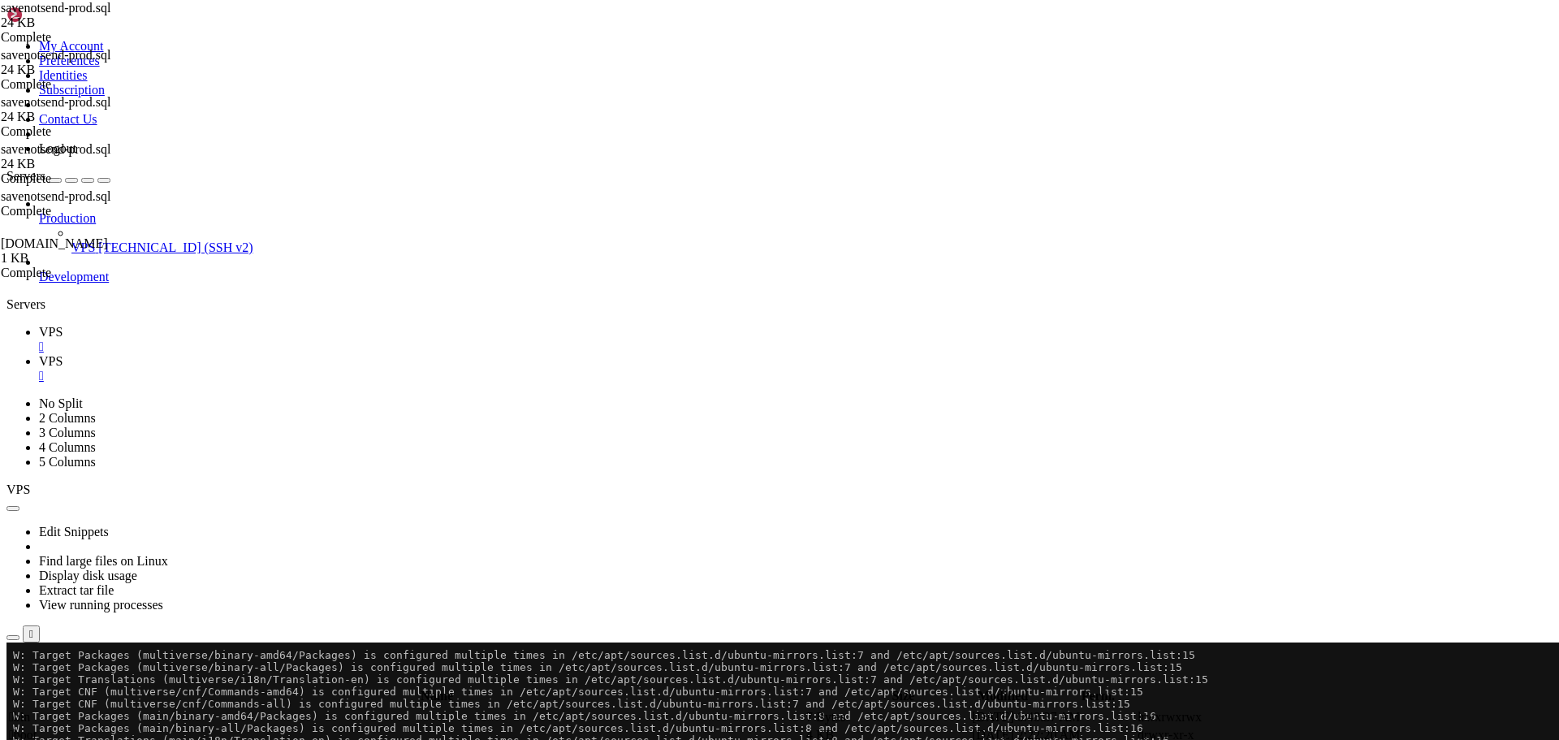
scroll to position [3775, 0]
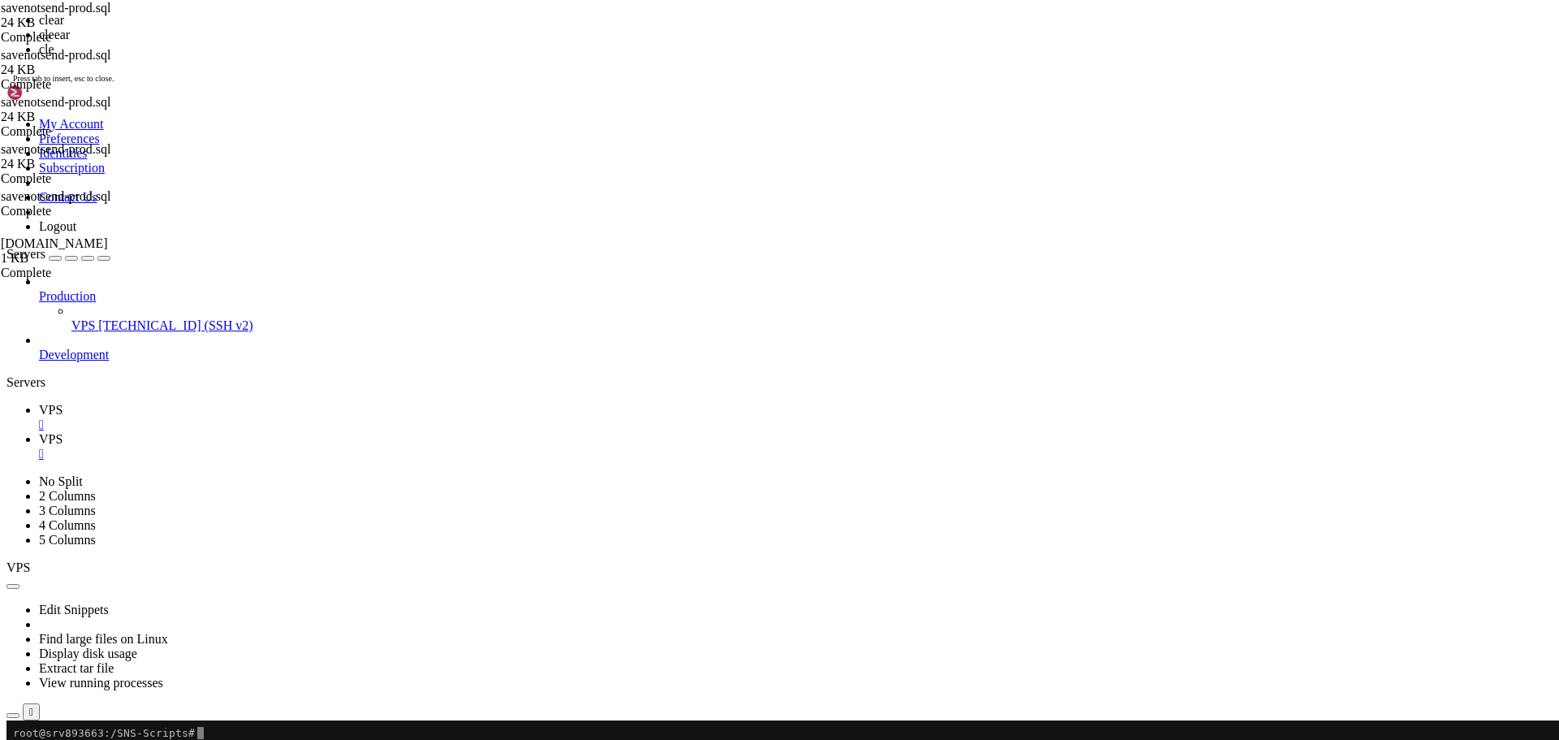
scroll to position [0, 0]
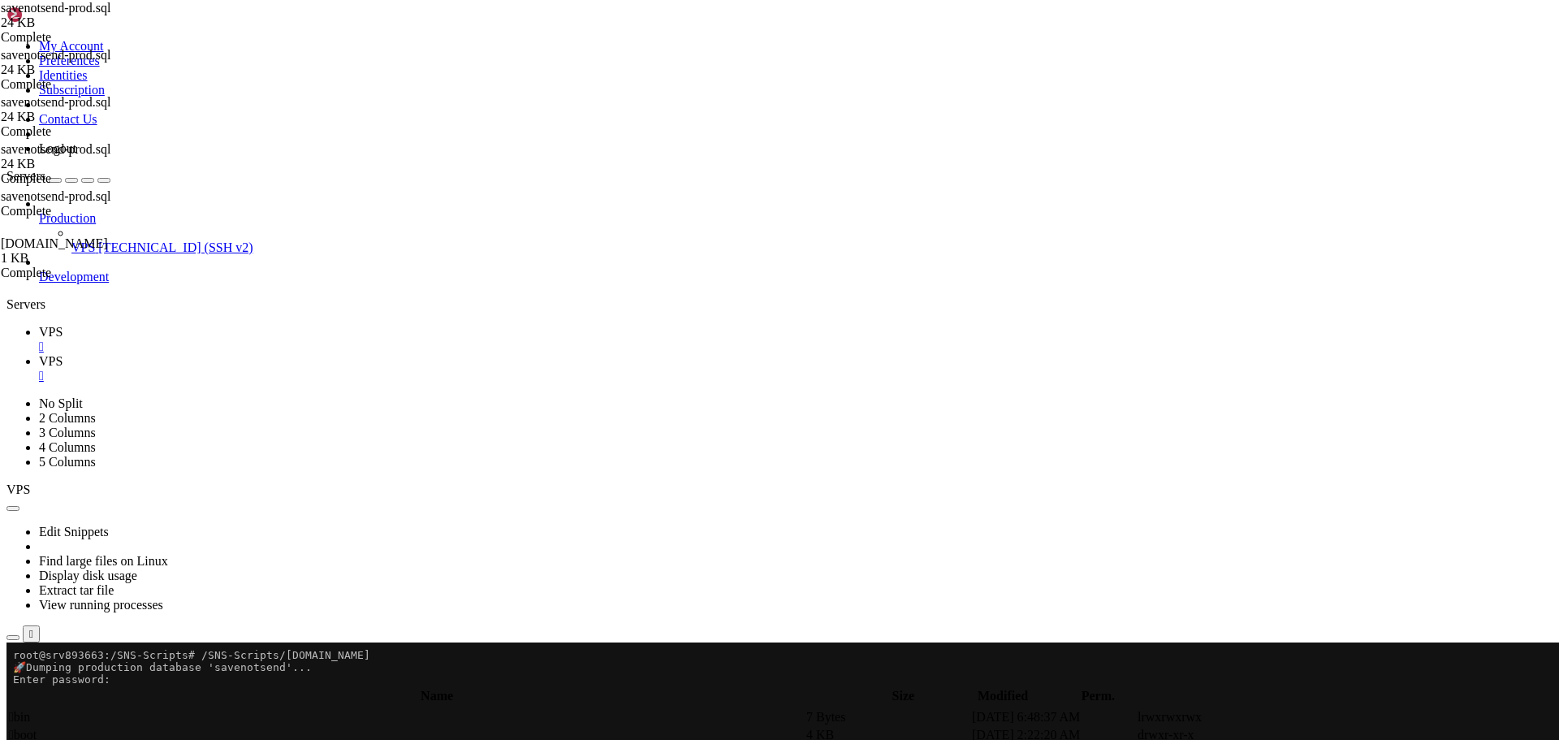
click at [118, 681] on x-row "Enter password:" at bounding box center [683, 679] width 1341 height 12
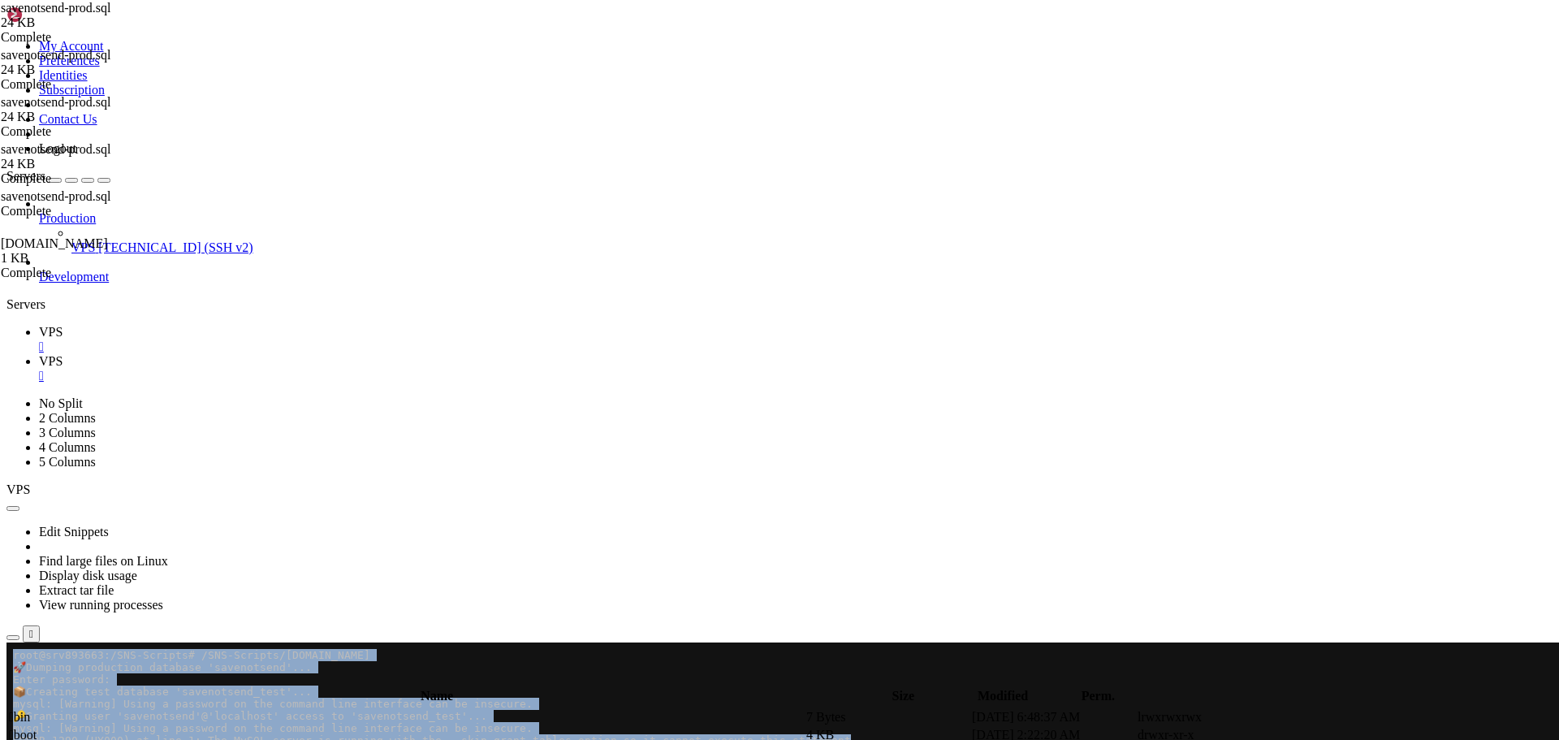
drag, startPoint x: 11, startPoint y: 650, endPoint x: 854, endPoint y: 740, distance: 847.6
copy div "root@srv893663:/SNS-Scripts# /SNS-Scripts/[DOMAIN_NAME] 🚀 Dumping production da…"
click at [166, 706] on x-row "mysql: [Warning] Using a password on the command line interface can be insecure." at bounding box center [683, 703] width 1341 height 12
drag, startPoint x: 8, startPoint y: 654, endPoint x: 901, endPoint y: 740, distance: 897.3
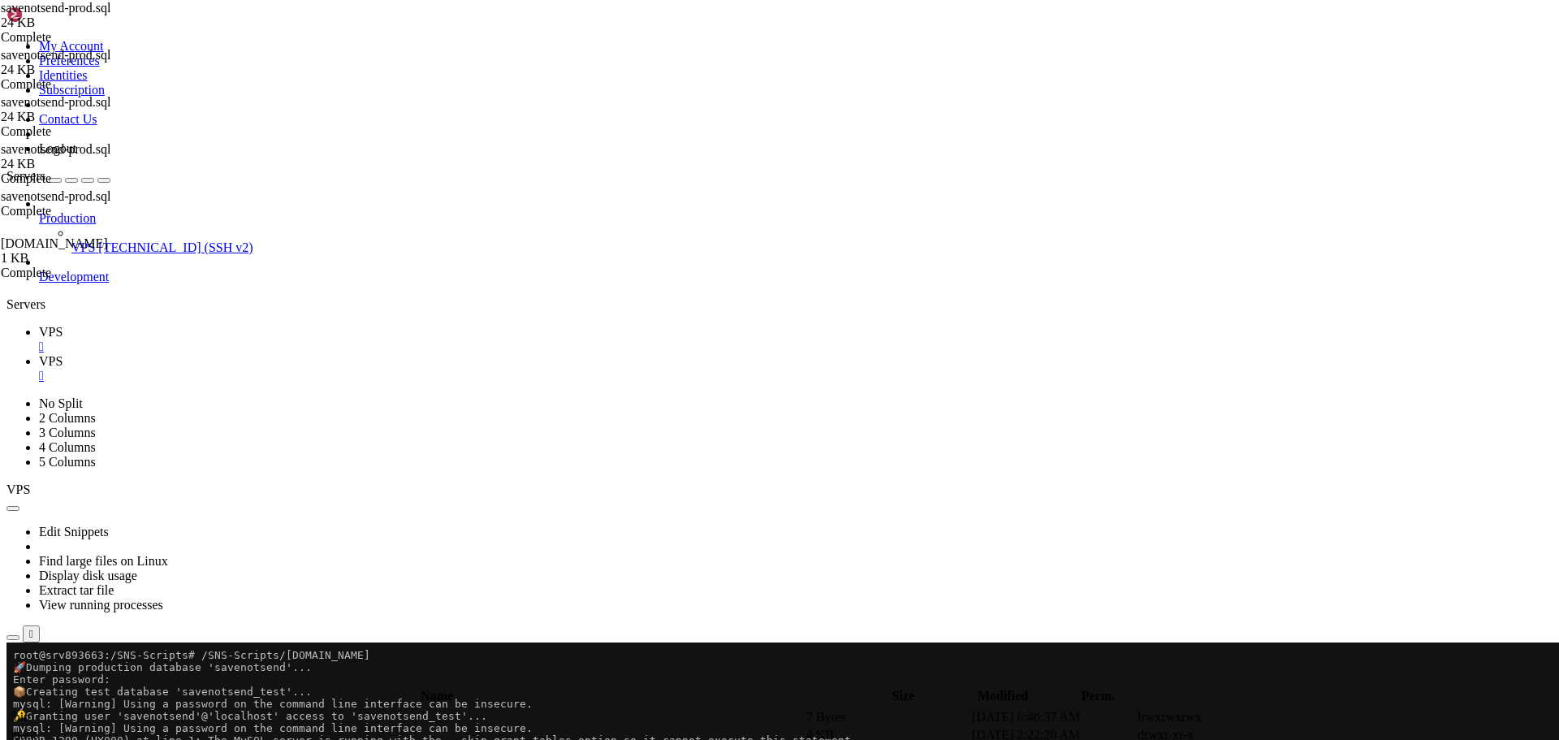
click at [63, 354] on span "VPS" at bounding box center [51, 361] width 24 height 14
type input "/SNS-Scripts"
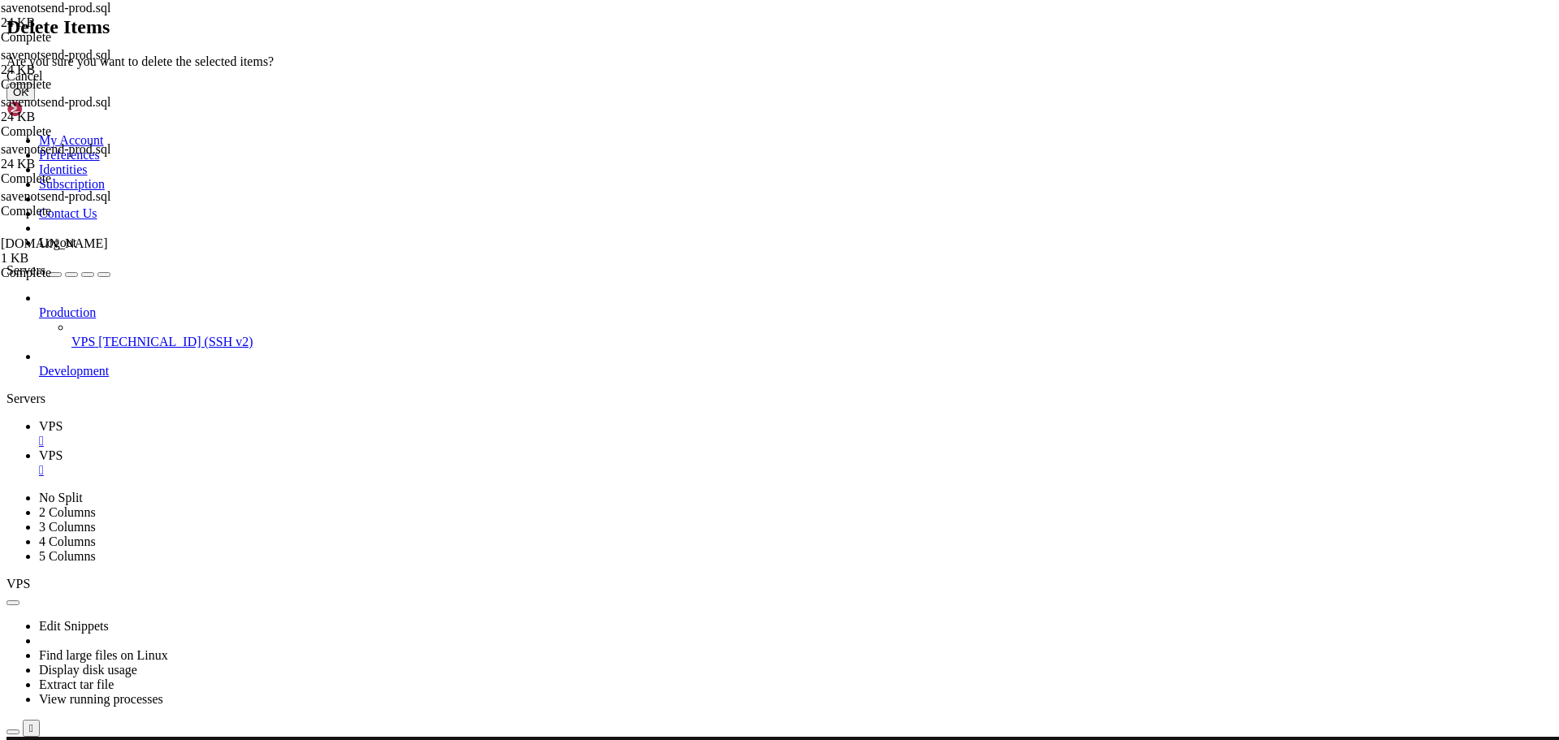
click at [35, 101] on button "OK" at bounding box center [20, 92] width 28 height 17
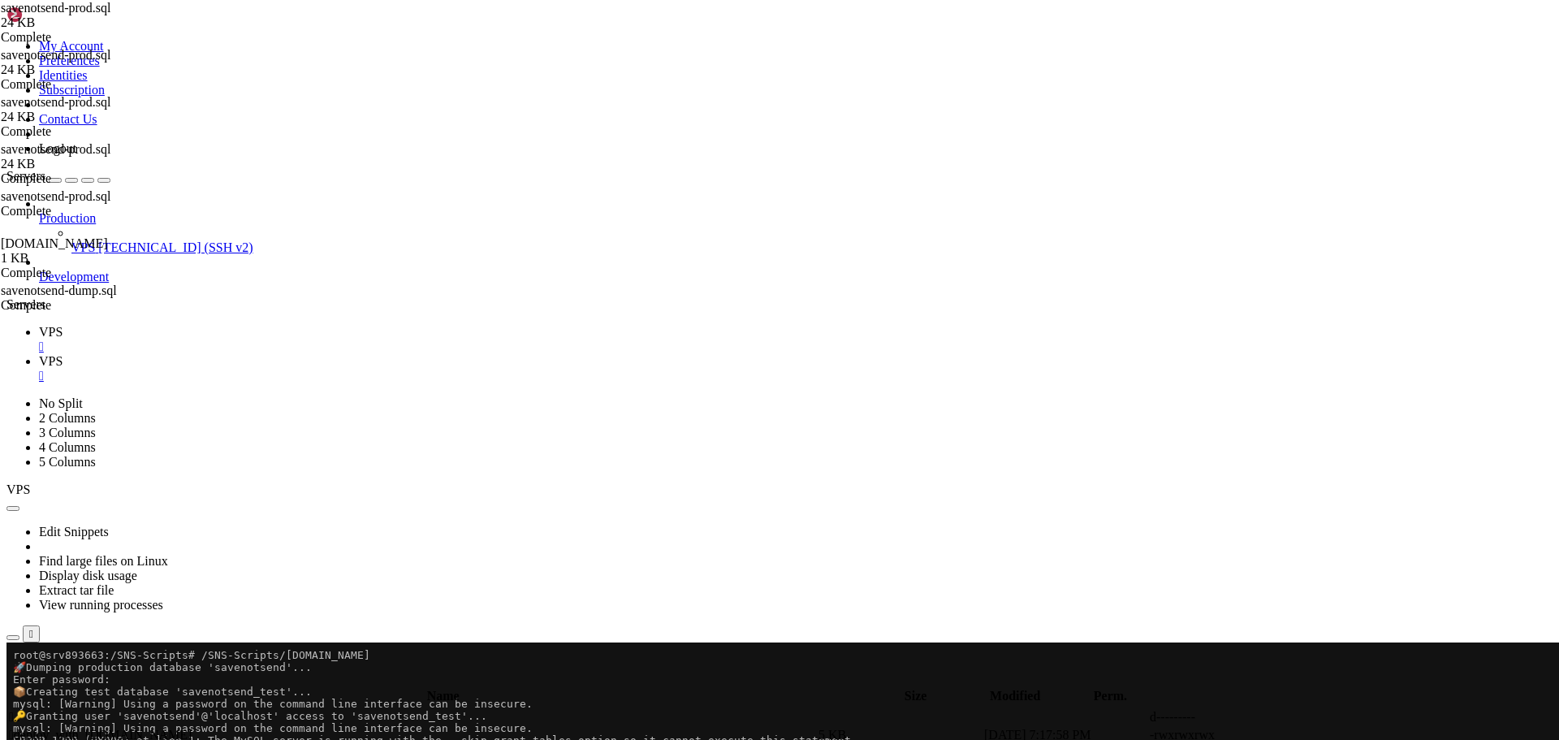
click at [1315, 739] on icon at bounding box center [1315, 753] width 0 height 0
type textarea "echo "✅ Done! Test database '$TEST_DB' is ready.""
click at [63, 325] on span "VPS" at bounding box center [51, 332] width 24 height 14
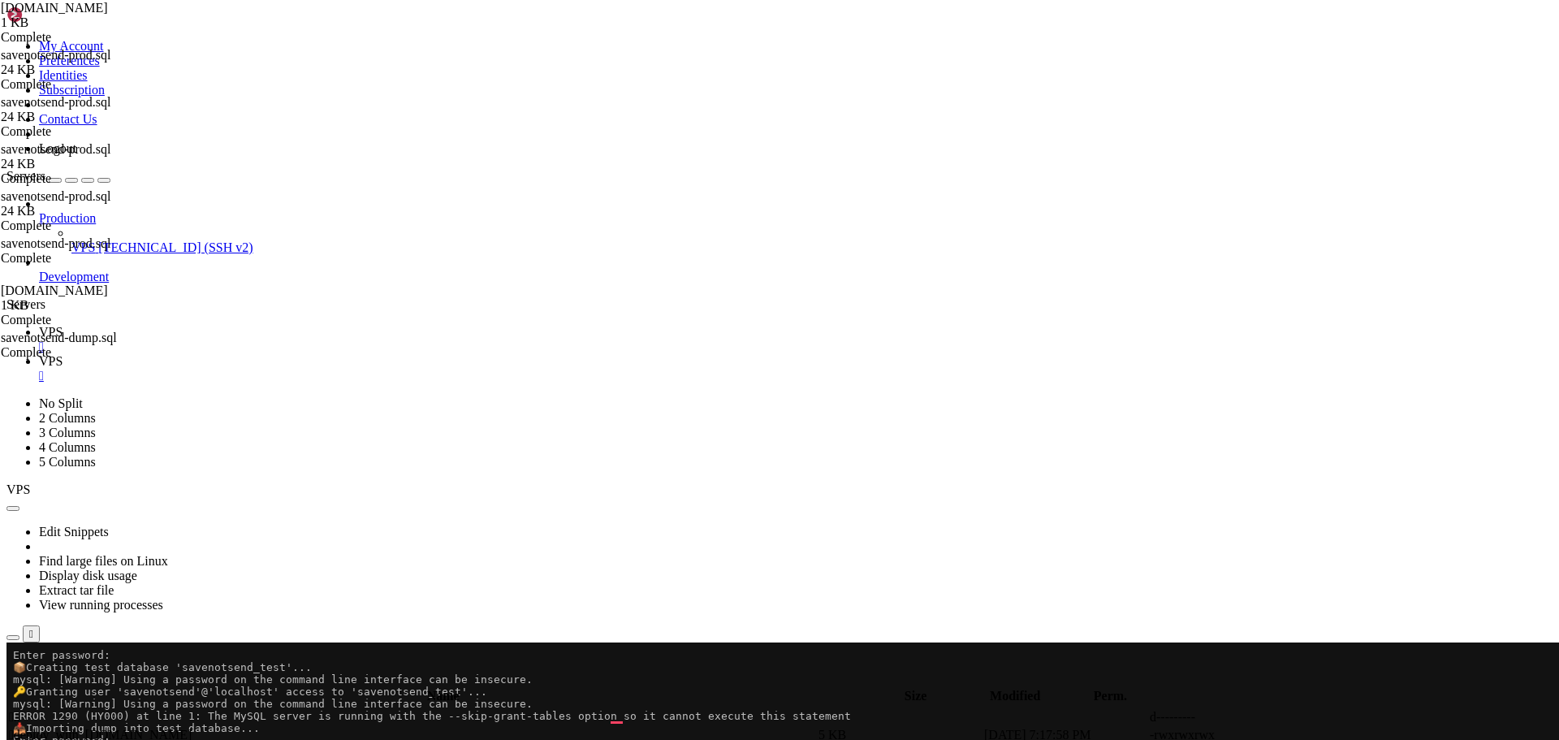
scroll to position [37, 0]
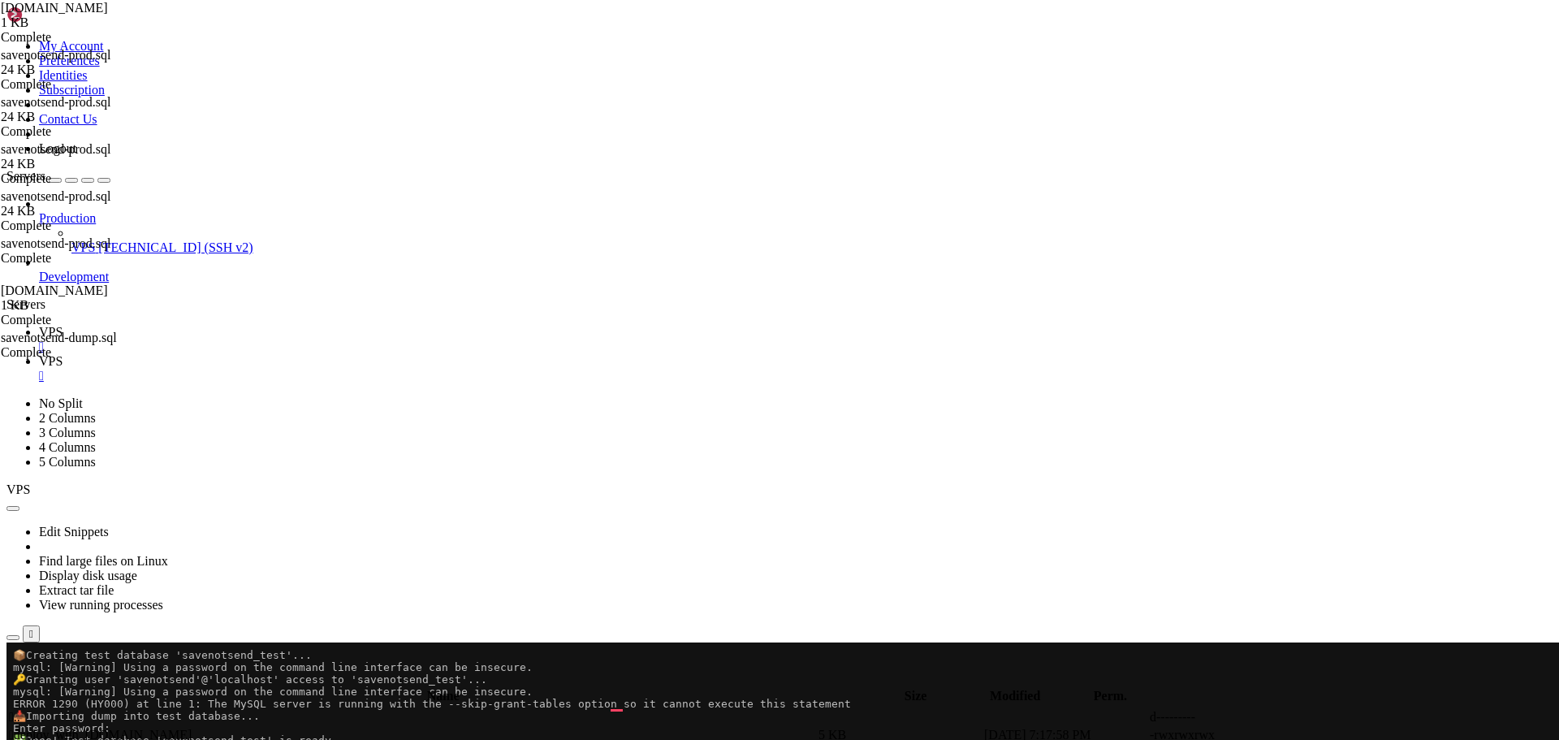
click at [39, 354] on icon at bounding box center [39, 361] width 0 height 14
click at [1315, 739] on icon at bounding box center [1315, 753] width 0 height 0
drag, startPoint x: 244, startPoint y: 214, endPoint x: 580, endPoint y: 438, distance: 403.3
paste textarea "Verification complete. Test database '$TEST_DB' is ready.""
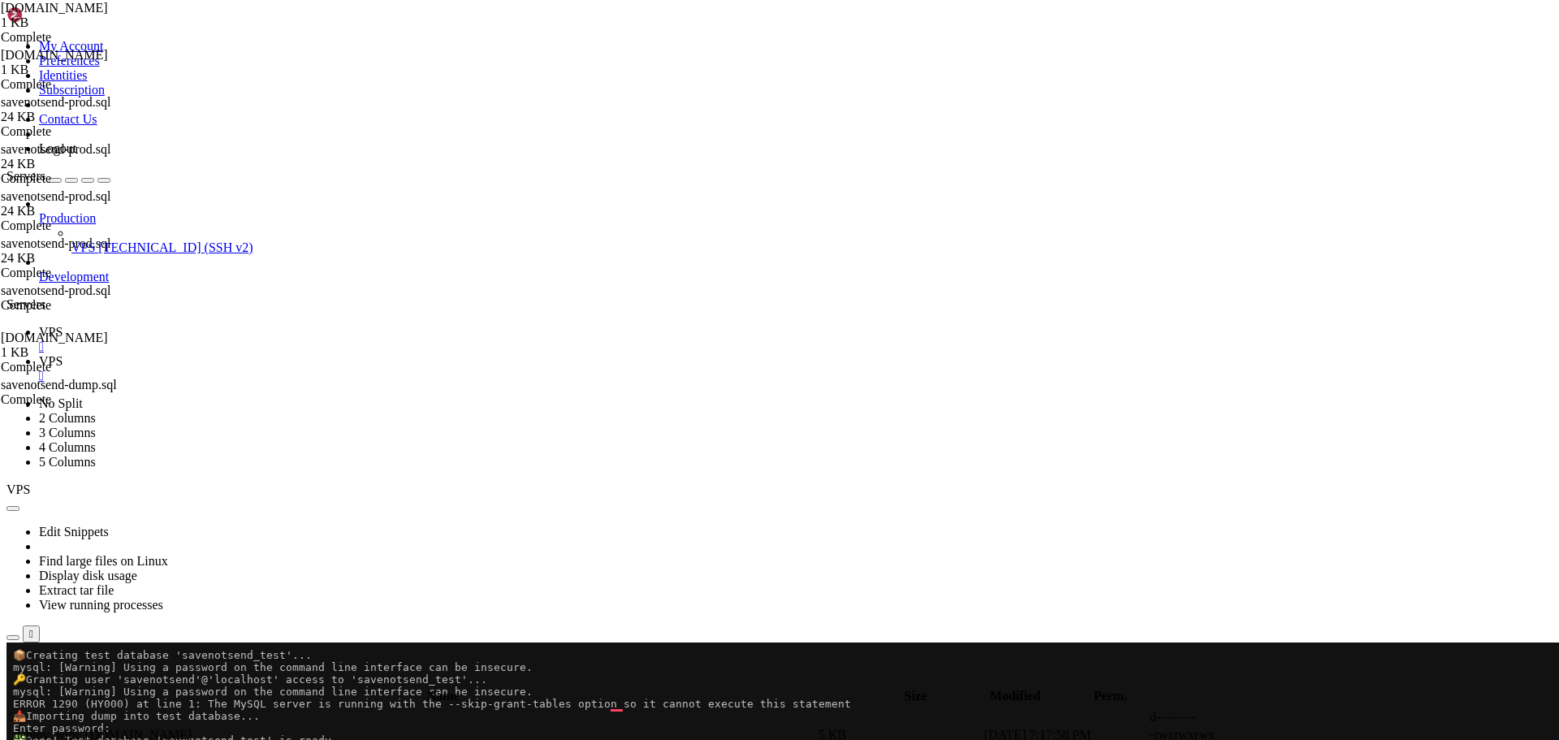
type textarea "echo "✅ Verification complete. Test database '$TEST_DB' is ready.""
click at [130, 739] on span " savenotsend-dump.sql" at bounding box center [69, 752] width 121 height 14
click at [1315, 739] on icon at bounding box center [1315, 753] width 0 height 0
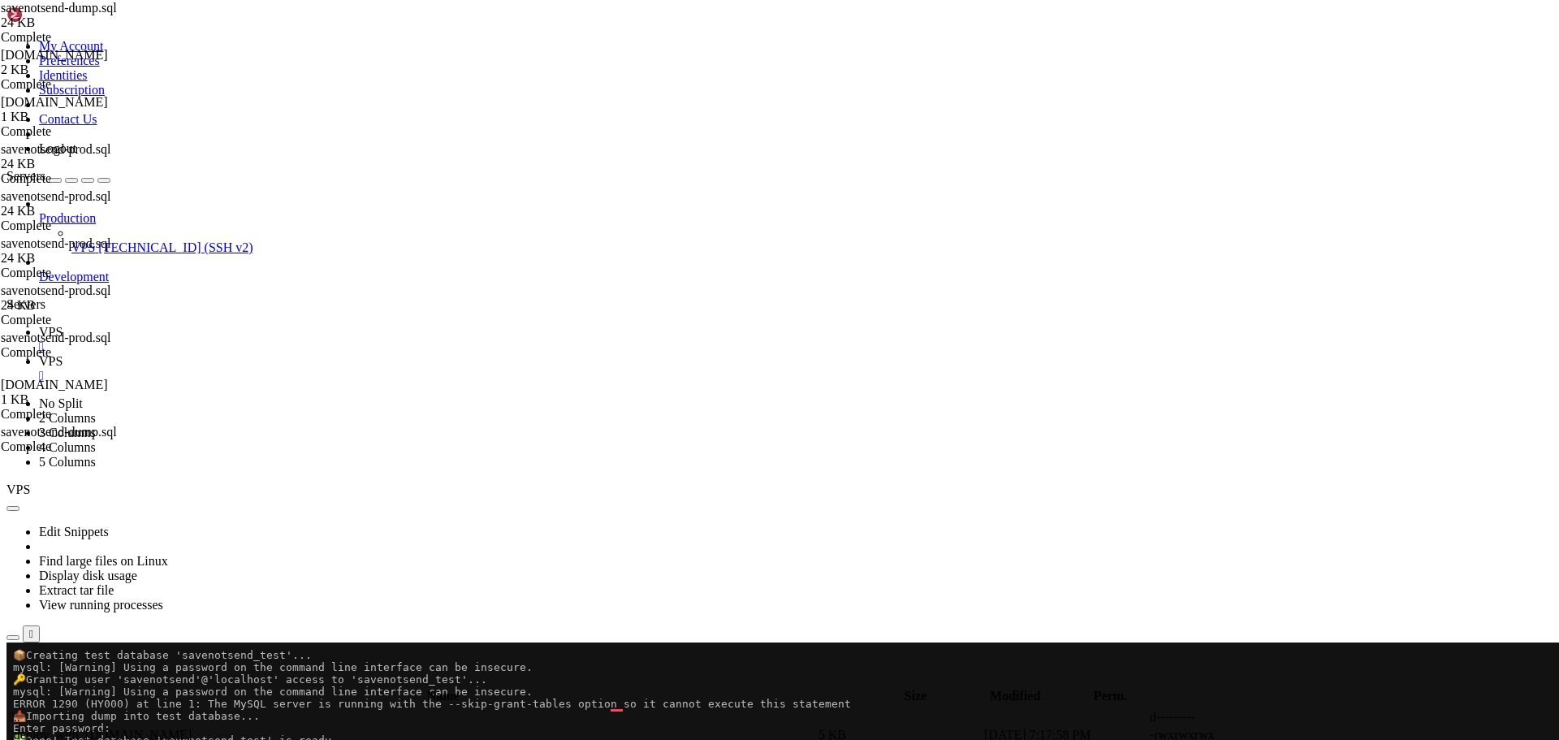
drag, startPoint x: 244, startPoint y: 214, endPoint x: 752, endPoint y: 688, distance: 694.5
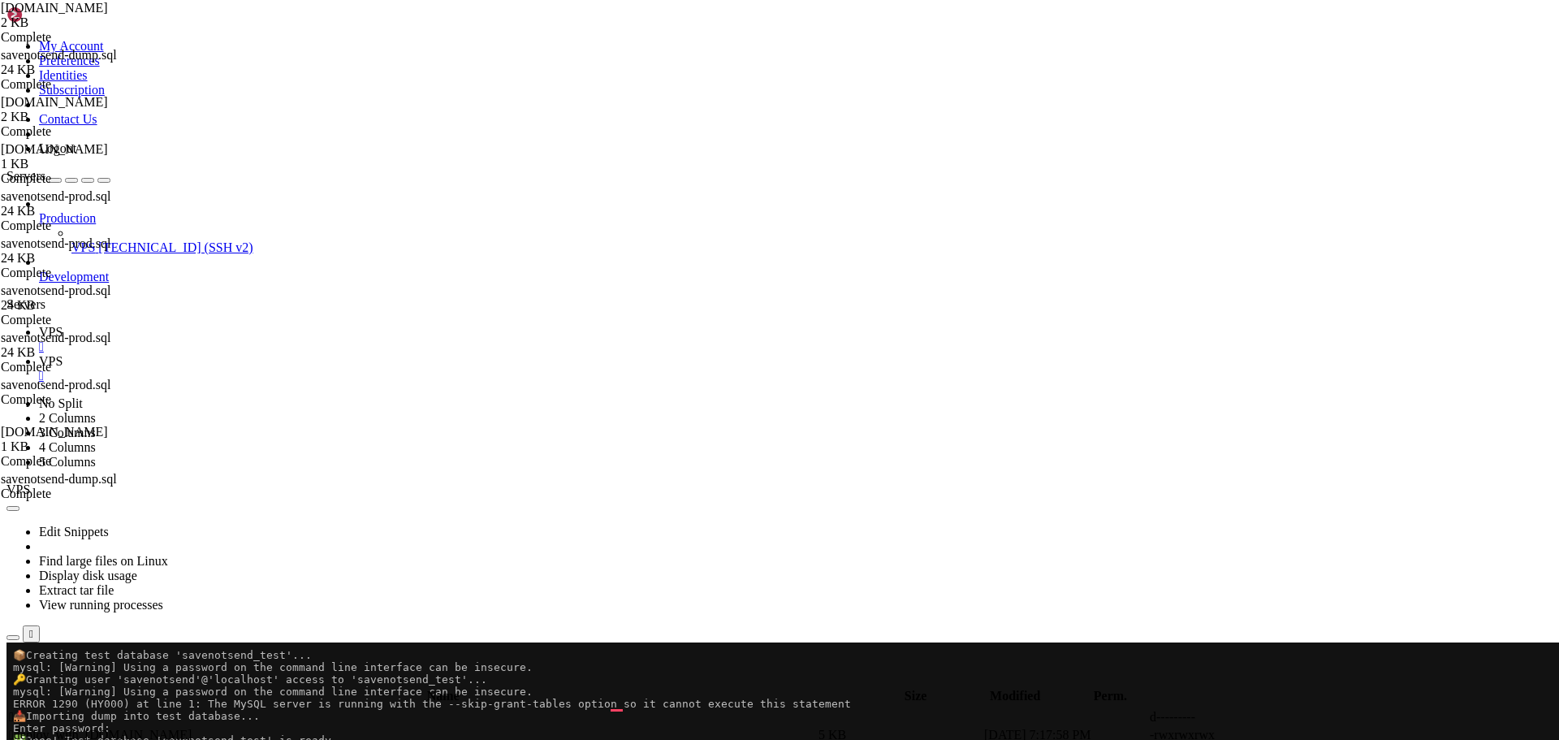
drag, startPoint x: 606, startPoint y: 654, endPoint x: 238, endPoint y: 219, distance: 569.2
paste textarea "echo "🗂️ Dump file saved as: $DUMP_FILE""
type textarea "echo "🗂️ Dump file saved as: $DUMP_FILE""
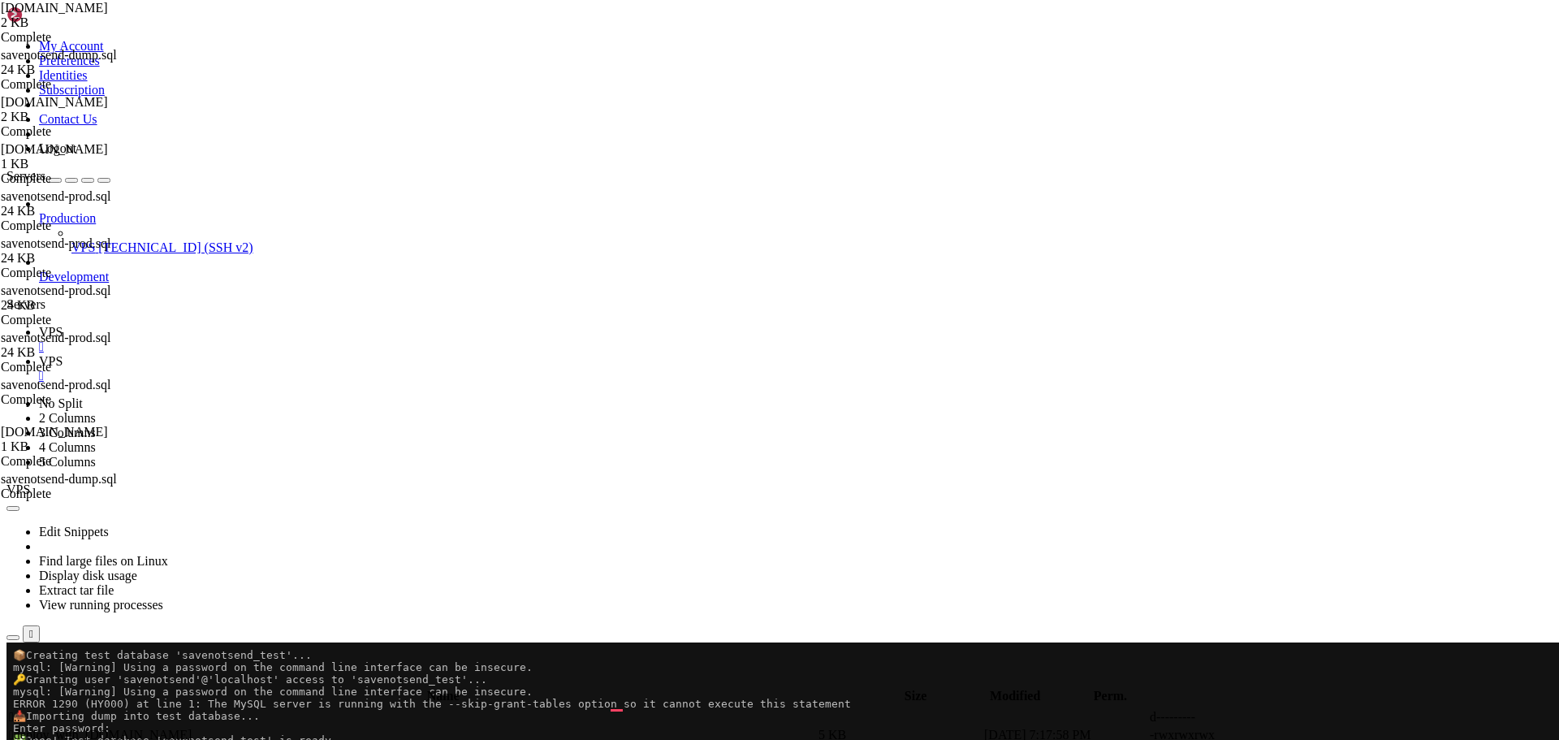
scroll to position [1, 0]
click at [63, 325] on span "VPS" at bounding box center [51, 332] width 24 height 14
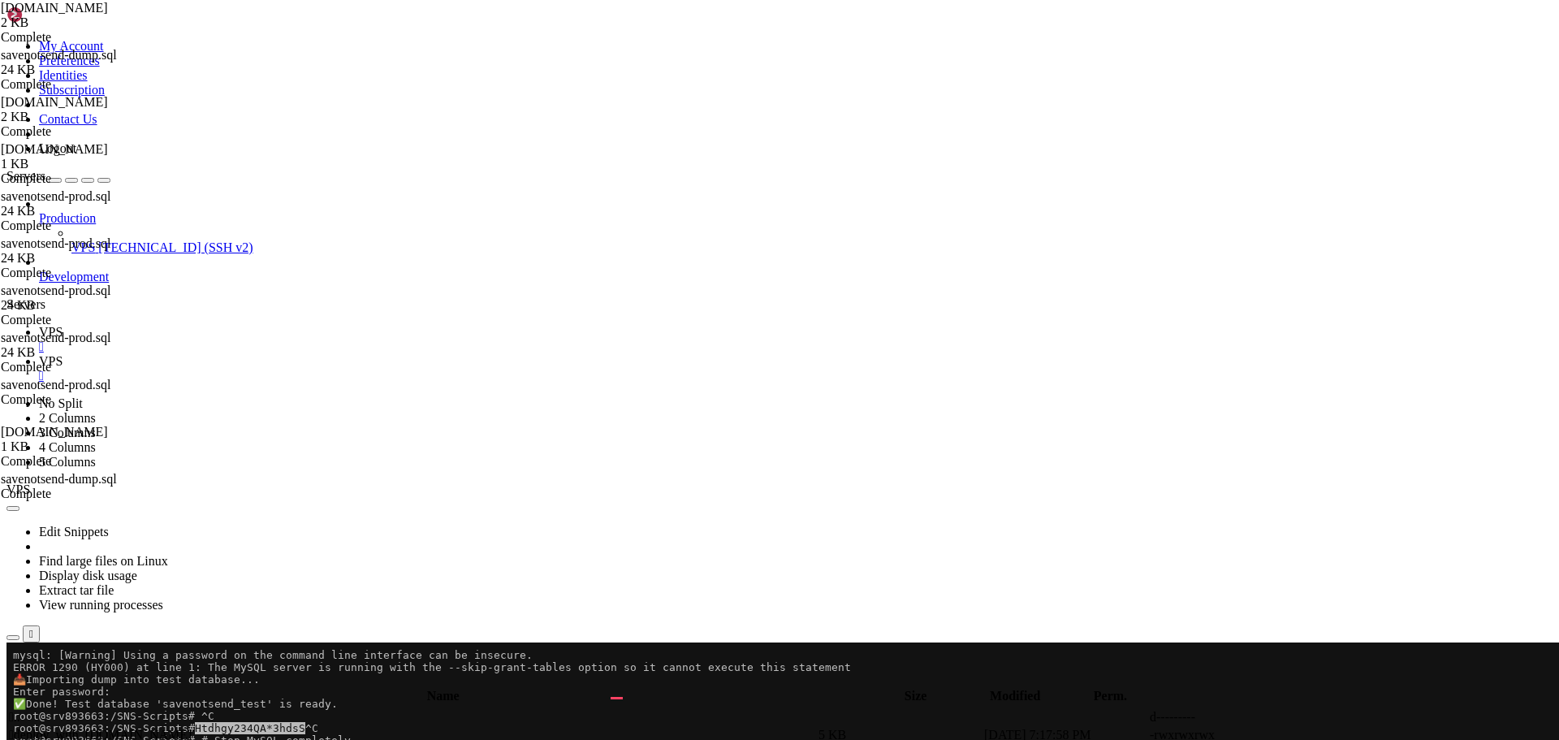
scroll to position [73, 0]
drag, startPoint x: 117, startPoint y: 1264, endPoint x: 138, endPoint y: 1268, distance: 21.5
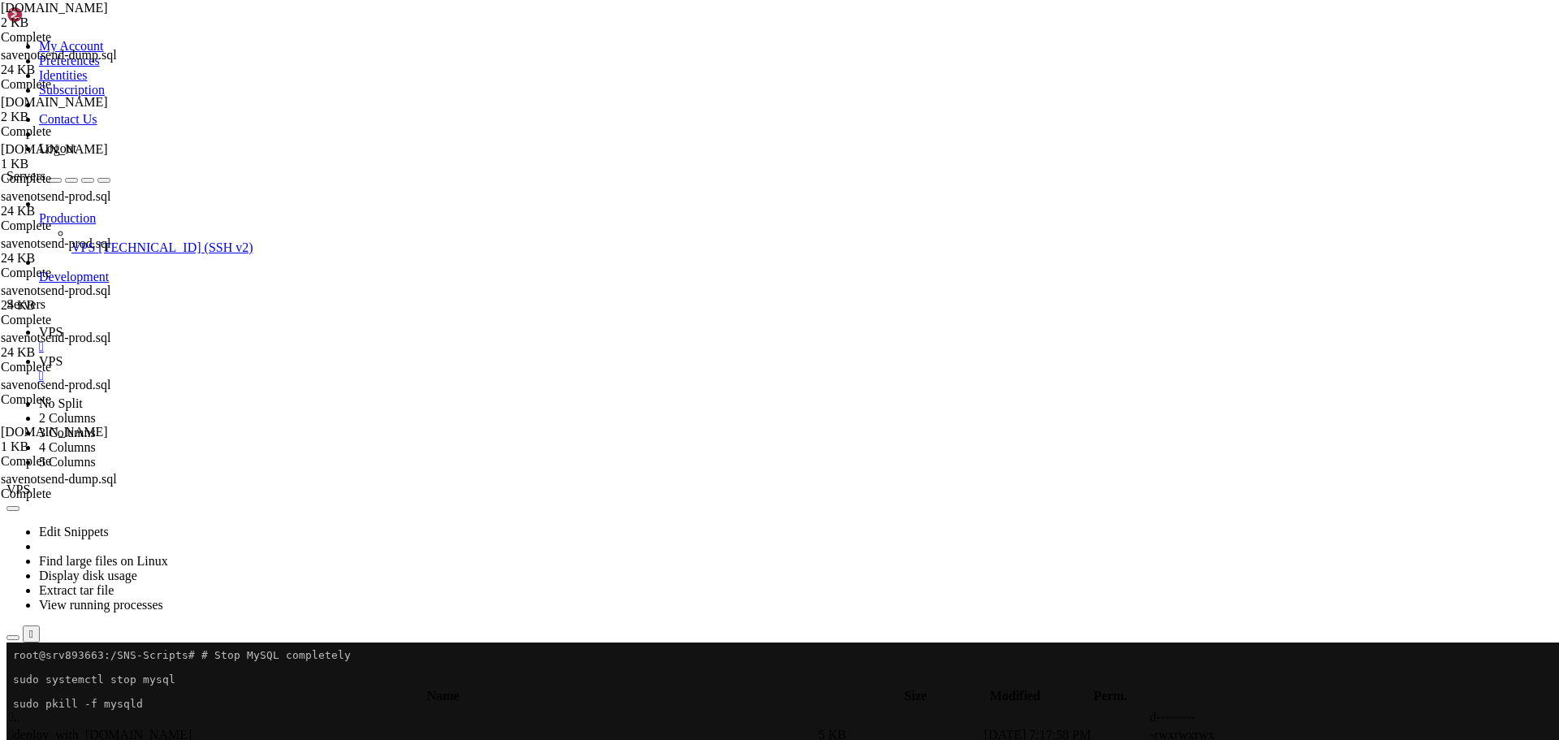
scroll to position [158, 0]
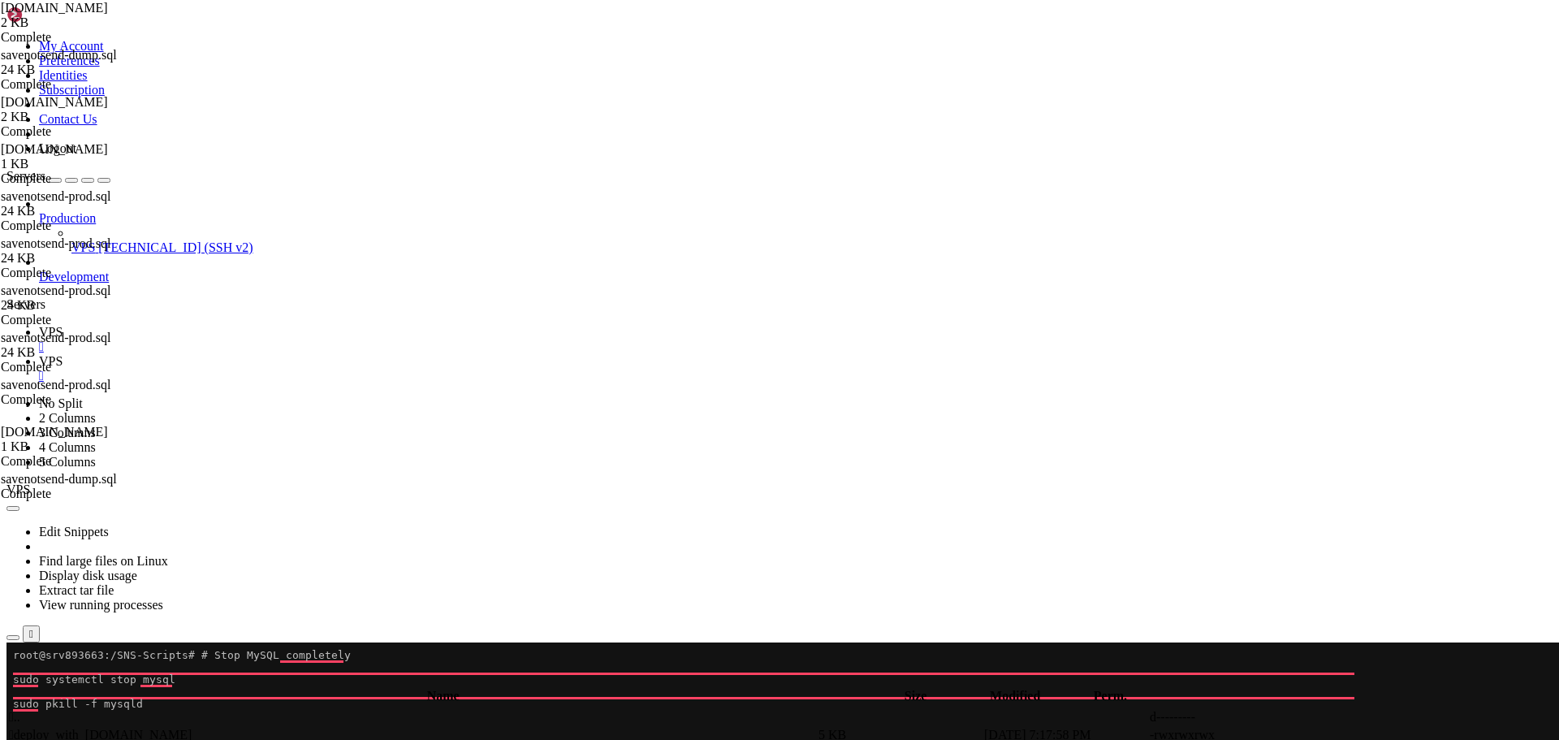
drag, startPoint x: 15, startPoint y: 1239, endPoint x: 65, endPoint y: 1238, distance: 49.5
drag, startPoint x: 13, startPoint y: 1239, endPoint x: 835, endPoint y: 1237, distance: 821.7
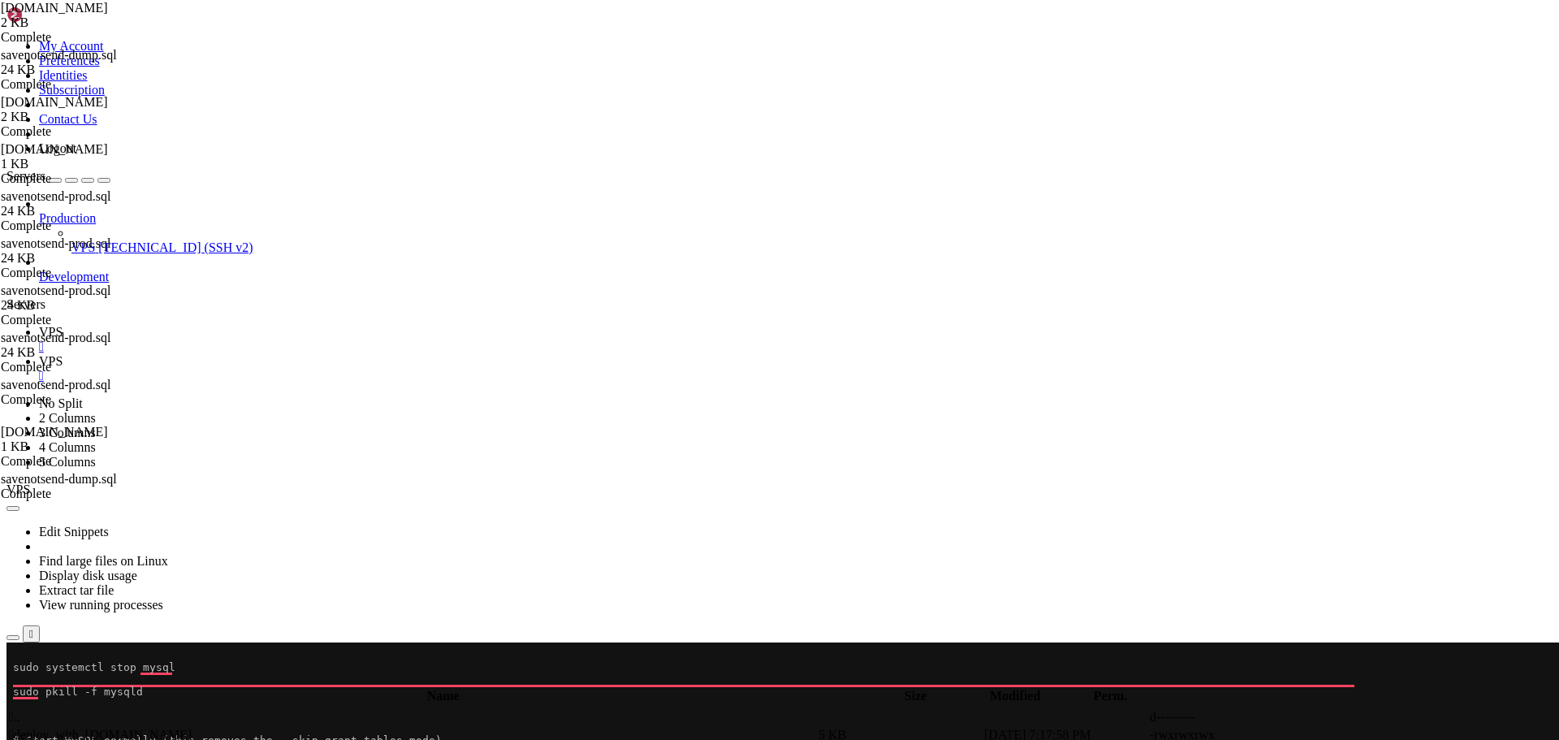
scroll to position [378, 0]
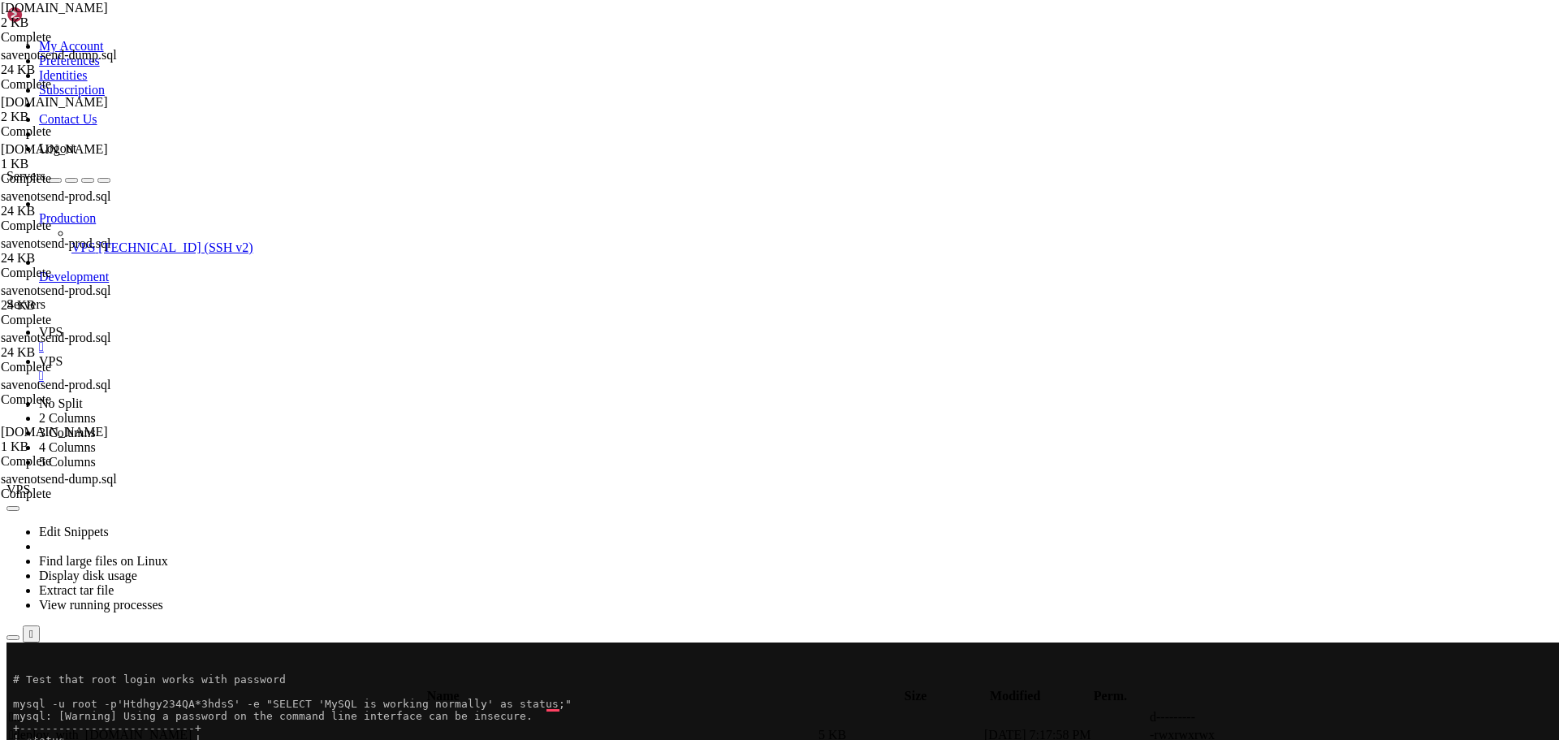
click at [63, 354] on span "VPS" at bounding box center [51, 361] width 24 height 14
drag, startPoint x: 243, startPoint y: 215, endPoint x: 714, endPoint y: 778, distance: 733.7
click at [714, 739] on html "Loading... My Account Preferences Identities Subscription Contact Us Logout Ser…" at bounding box center [779, 738] width 1559 height 1476
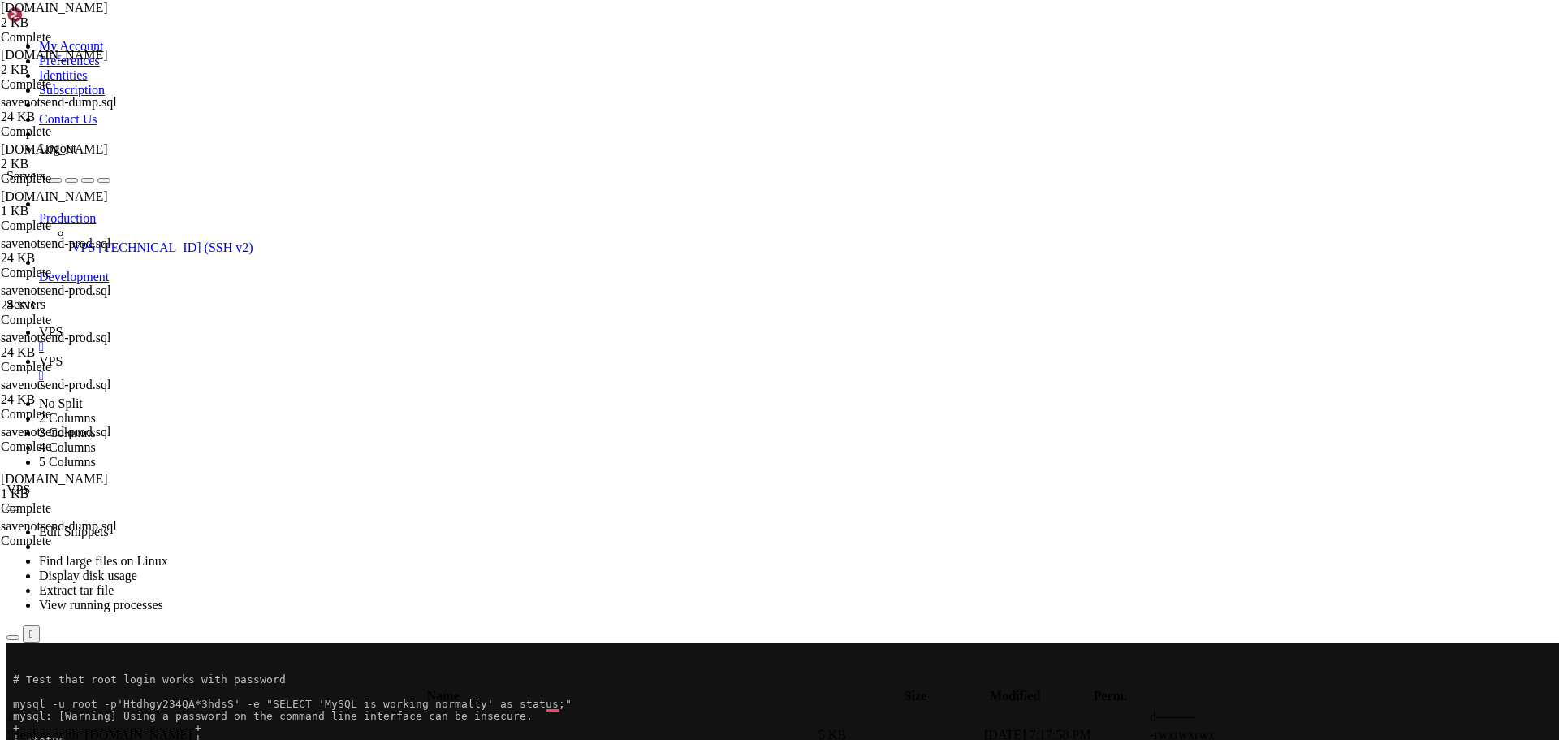
paste textarea
type textarea "echo "🗂️ Dump file saved as: $DUMP_FILE""
click at [39, 325] on icon at bounding box center [39, 332] width 0 height 14
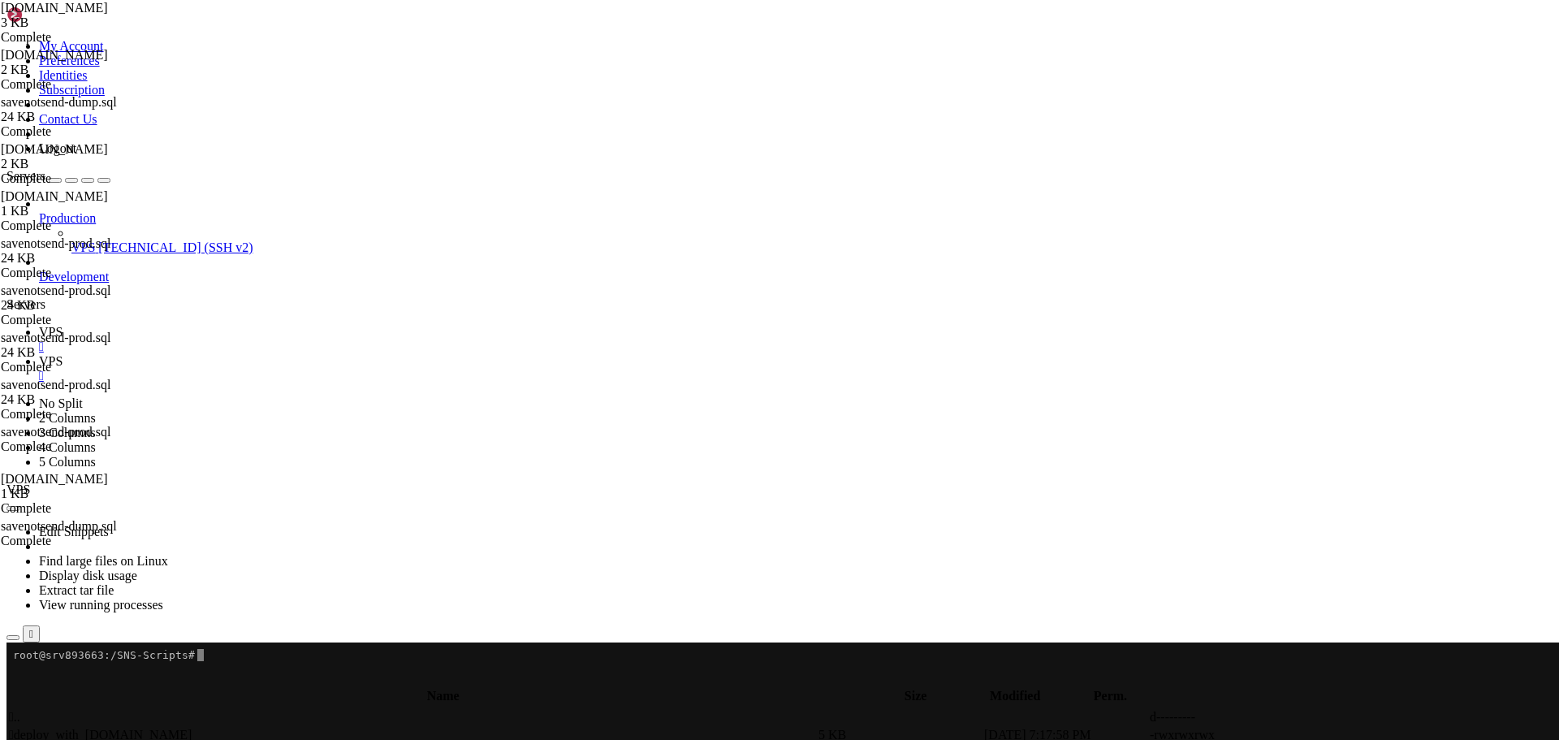
scroll to position [0, 0]
click at [119, 681] on x-row "Enter password:" at bounding box center [683, 679] width 1341 height 12
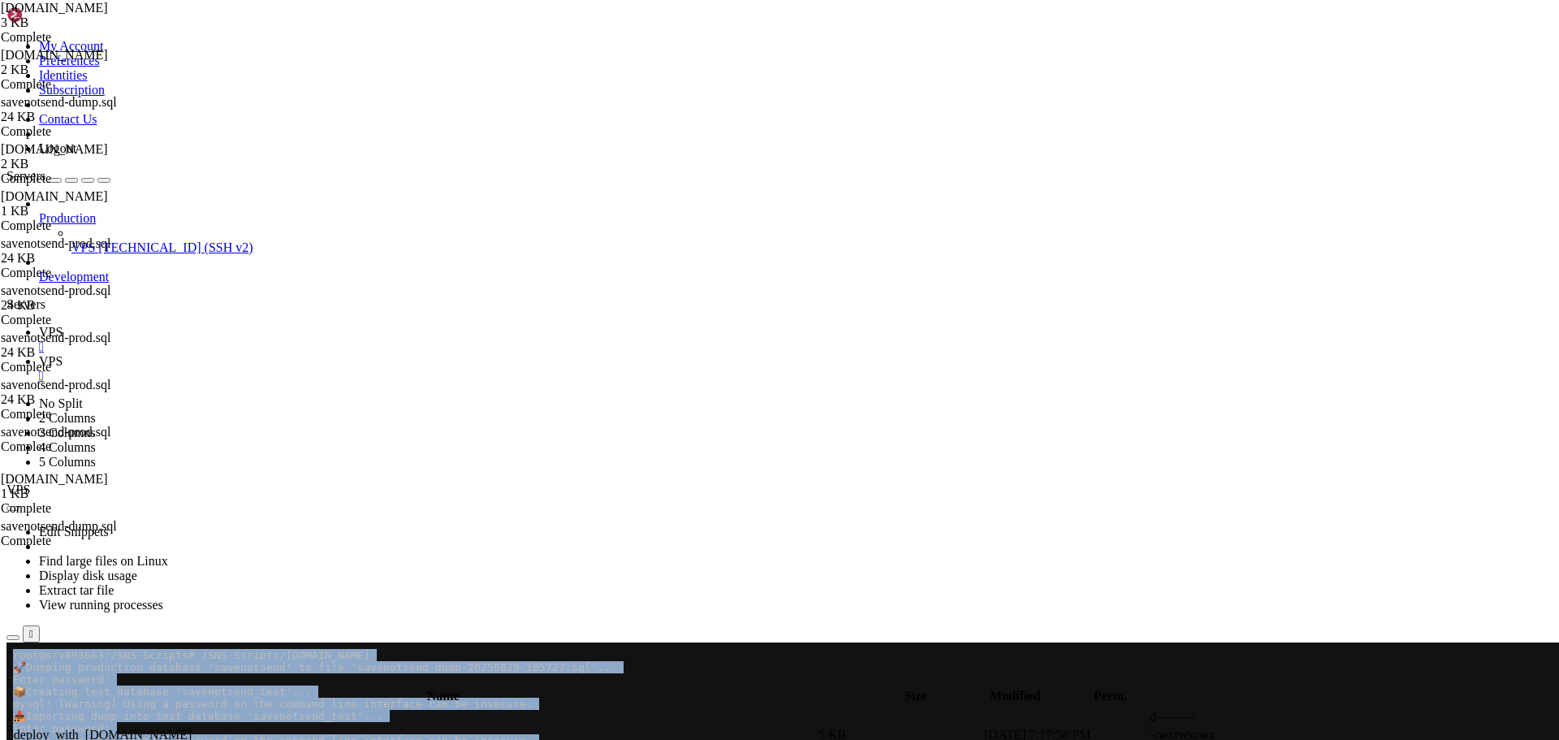
drag, startPoint x: 13, startPoint y: 657, endPoint x: 505, endPoint y: 984, distance: 590.9
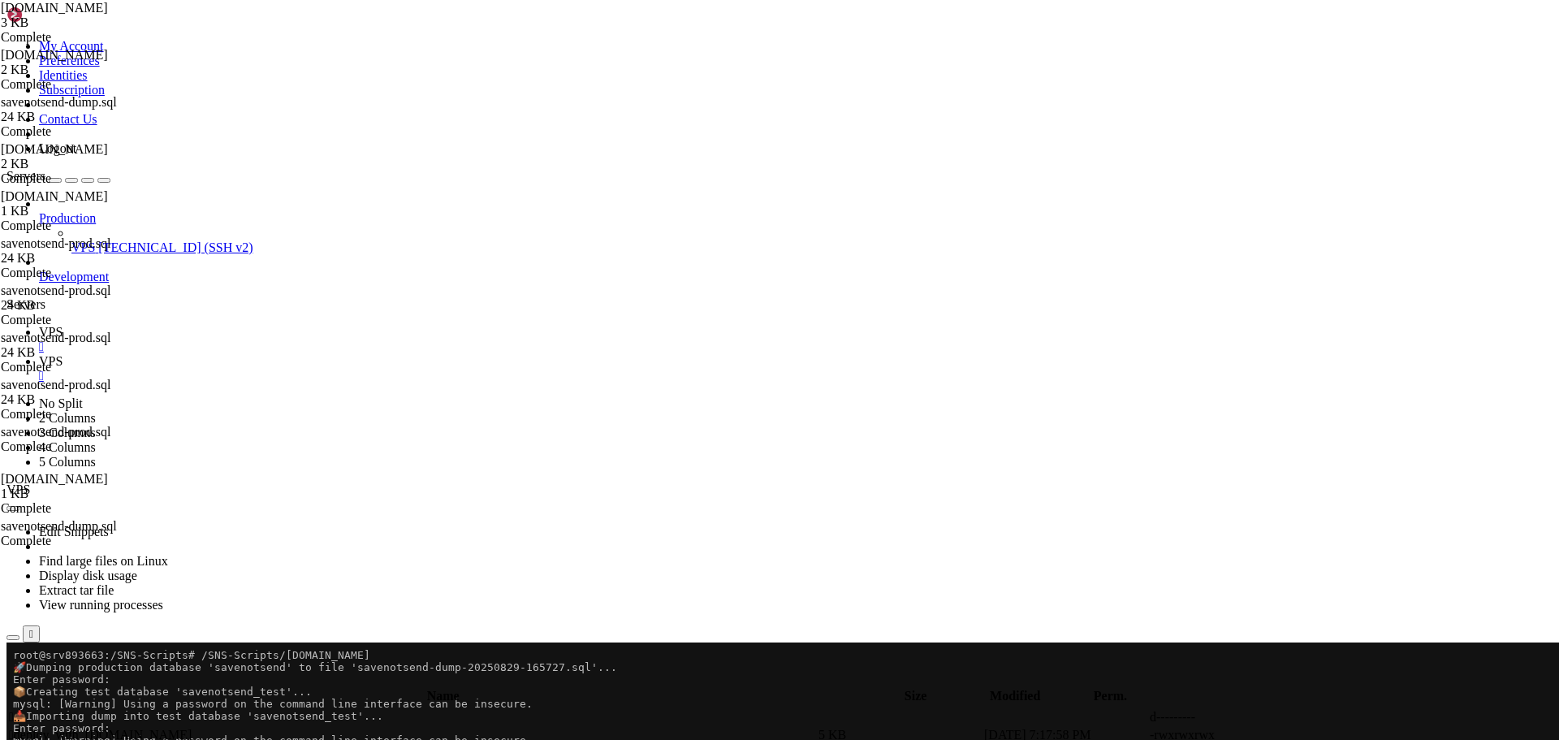
drag, startPoint x: 280, startPoint y: 654, endPoint x: 353, endPoint y: 654, distance: 73.1
click at [353, 654] on x-row "root@srv893663:/SNS-Scripts# /SNS-Scripts/[DOMAIN_NAME]" at bounding box center [683, 655] width 1341 height 12
click at [309, 354] on link "VPS " at bounding box center [795, 368] width 1513 height 29
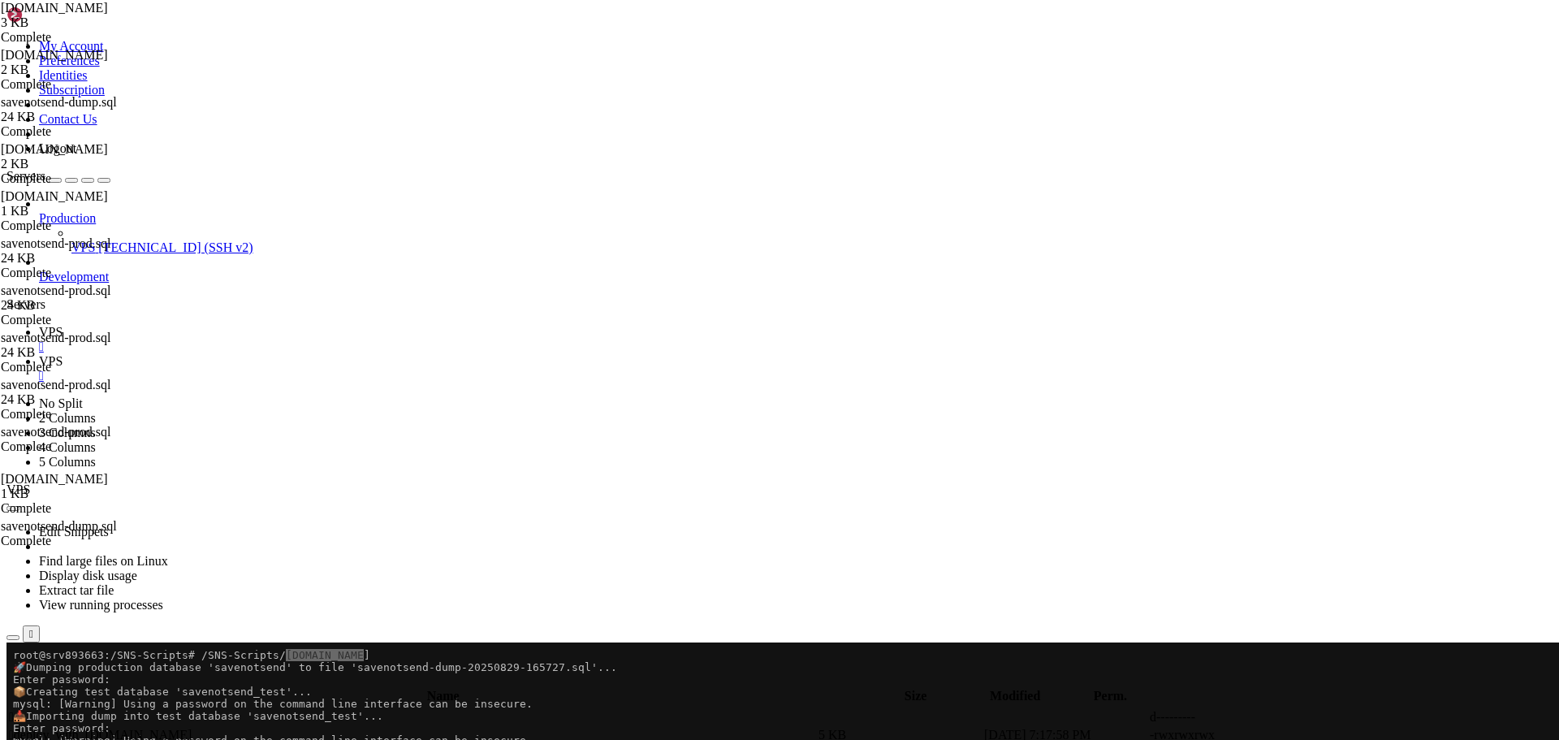
type textarea "echo "✅ Verification complete. Test database '$TEST_DB' is ready." echo "🗂️ Dum…"
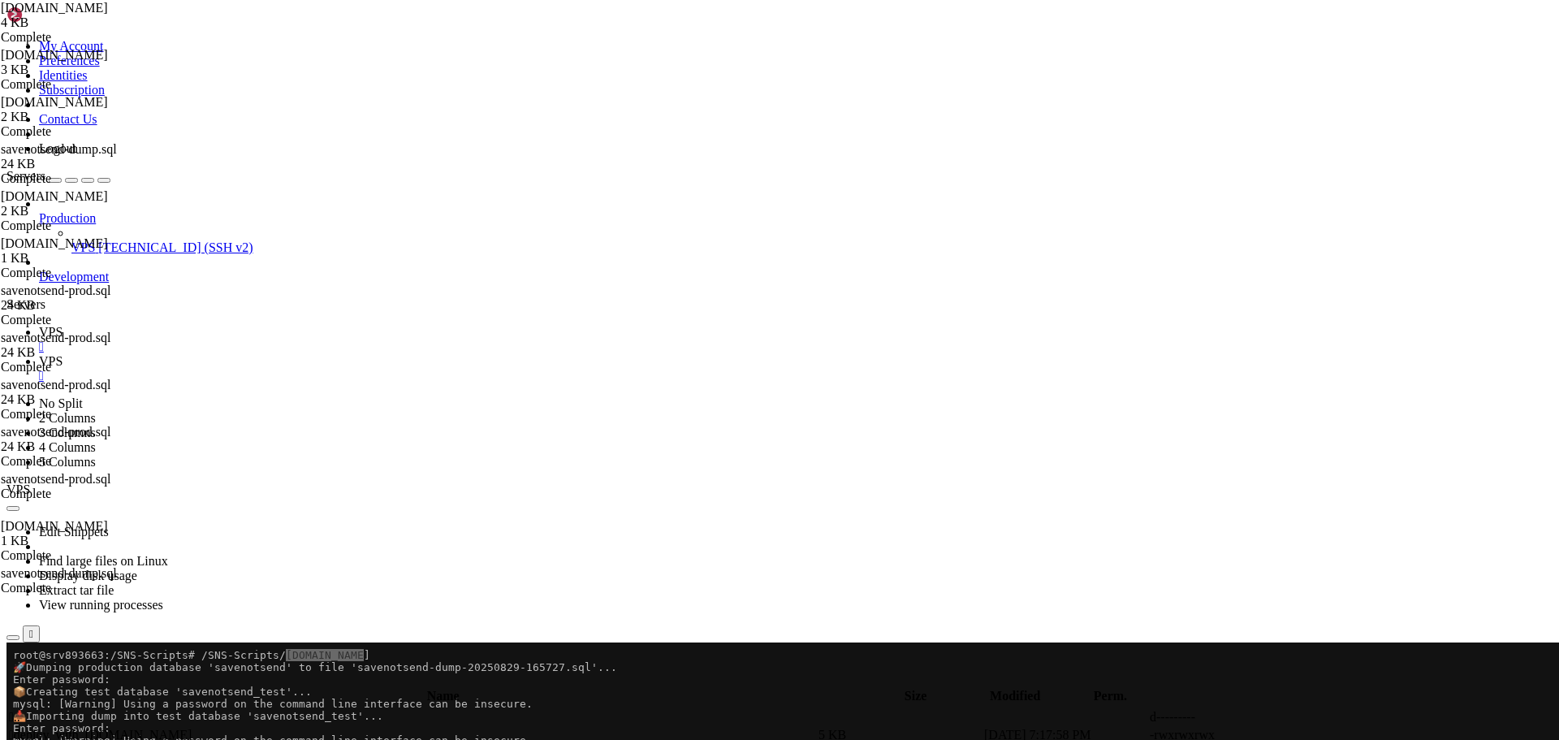
click at [63, 325] on span "VPS" at bounding box center [51, 332] width 24 height 14
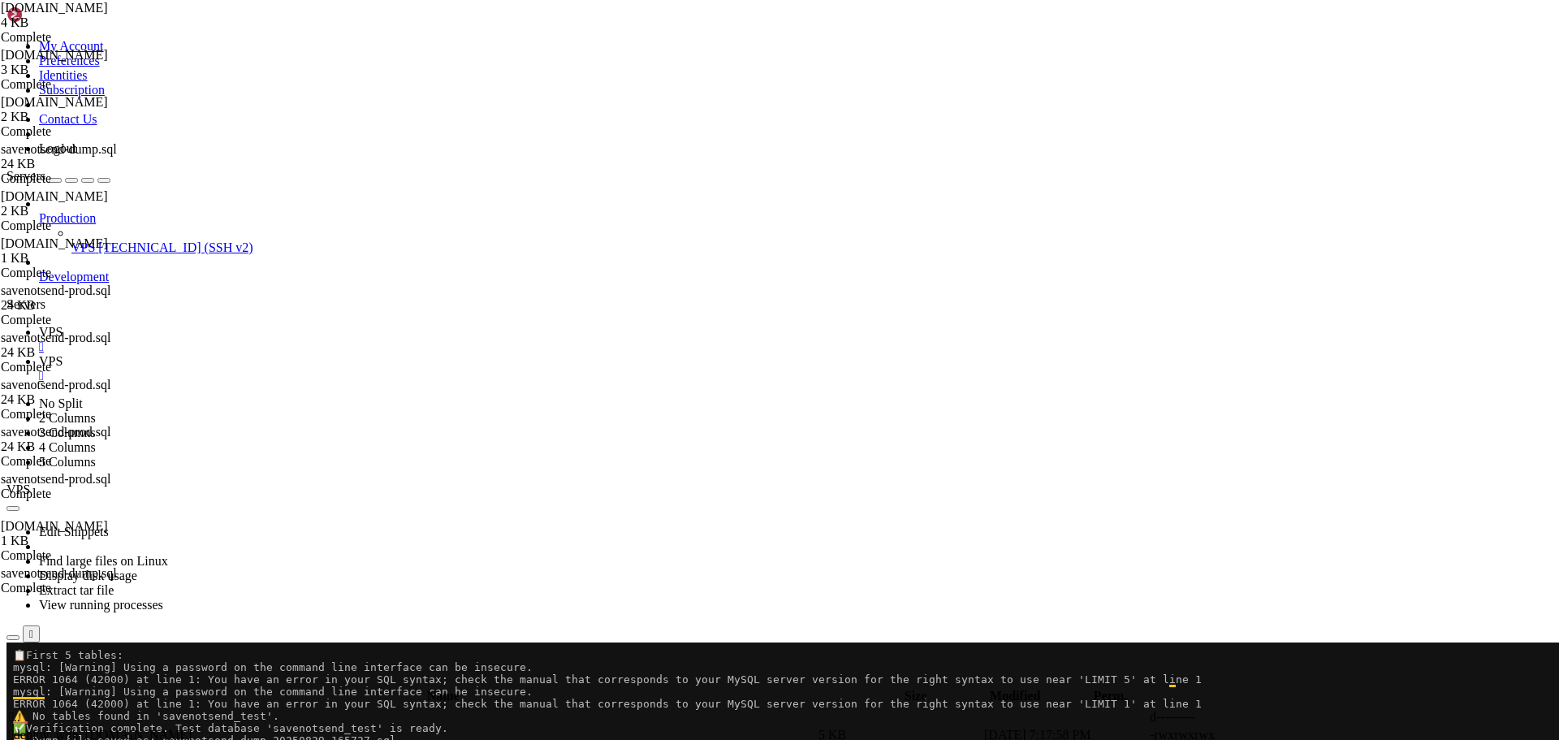
click at [63, 354] on span "VPS" at bounding box center [51, 361] width 24 height 14
type textarea "echo "🗂️ Dump file saved as: $DUMP_FILE""
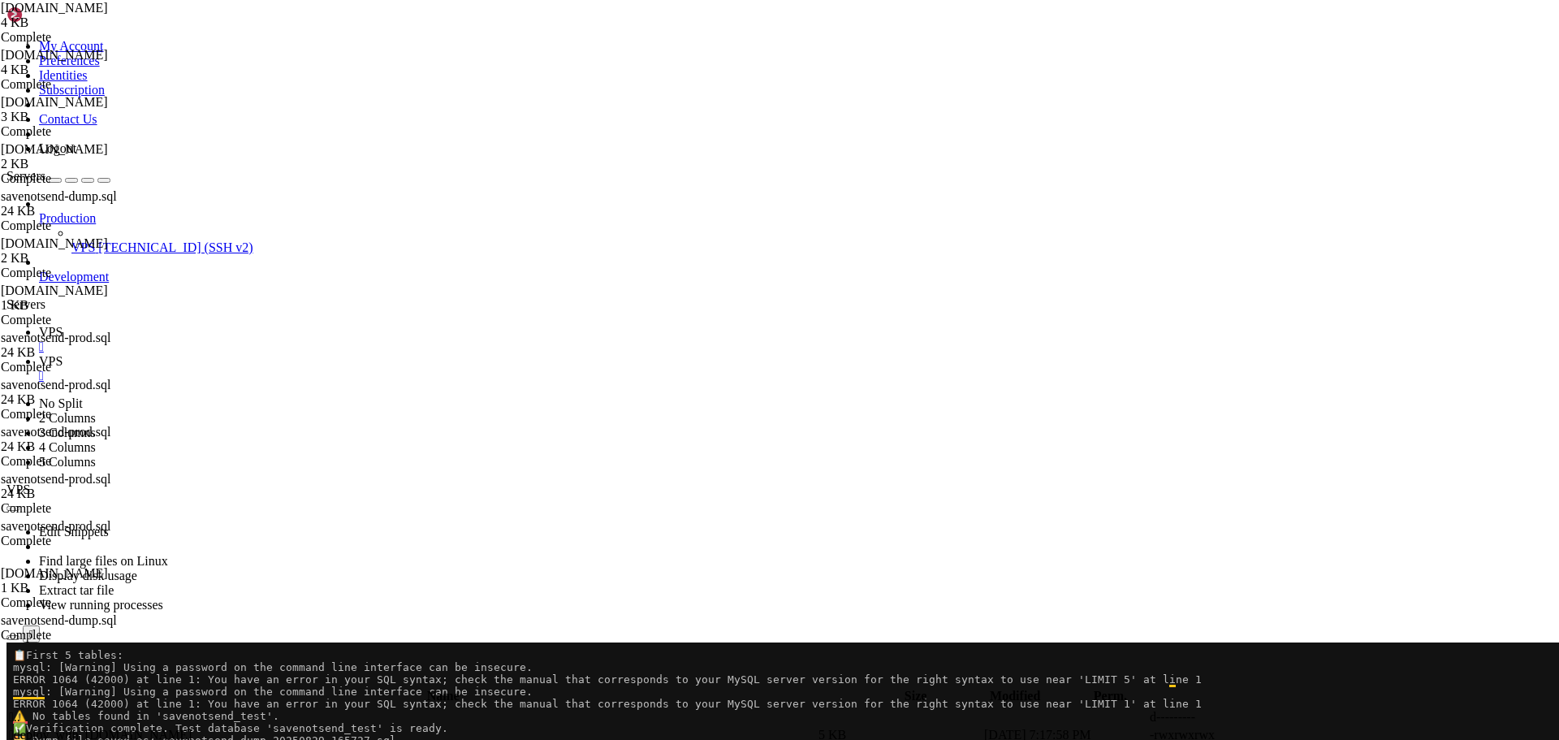
click at [63, 325] on span "VPS" at bounding box center [51, 332] width 24 height 14
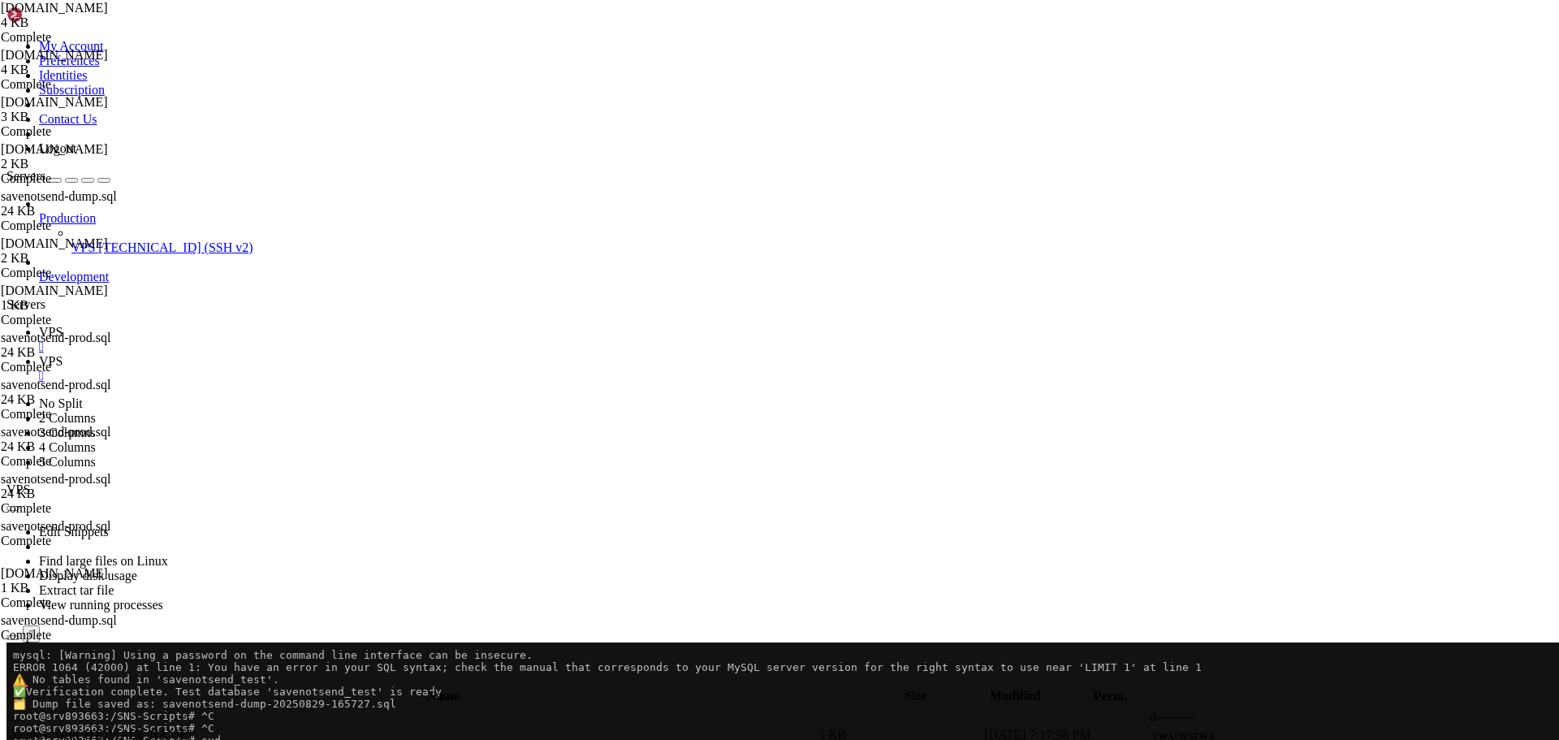
scroll to position [0, 0]
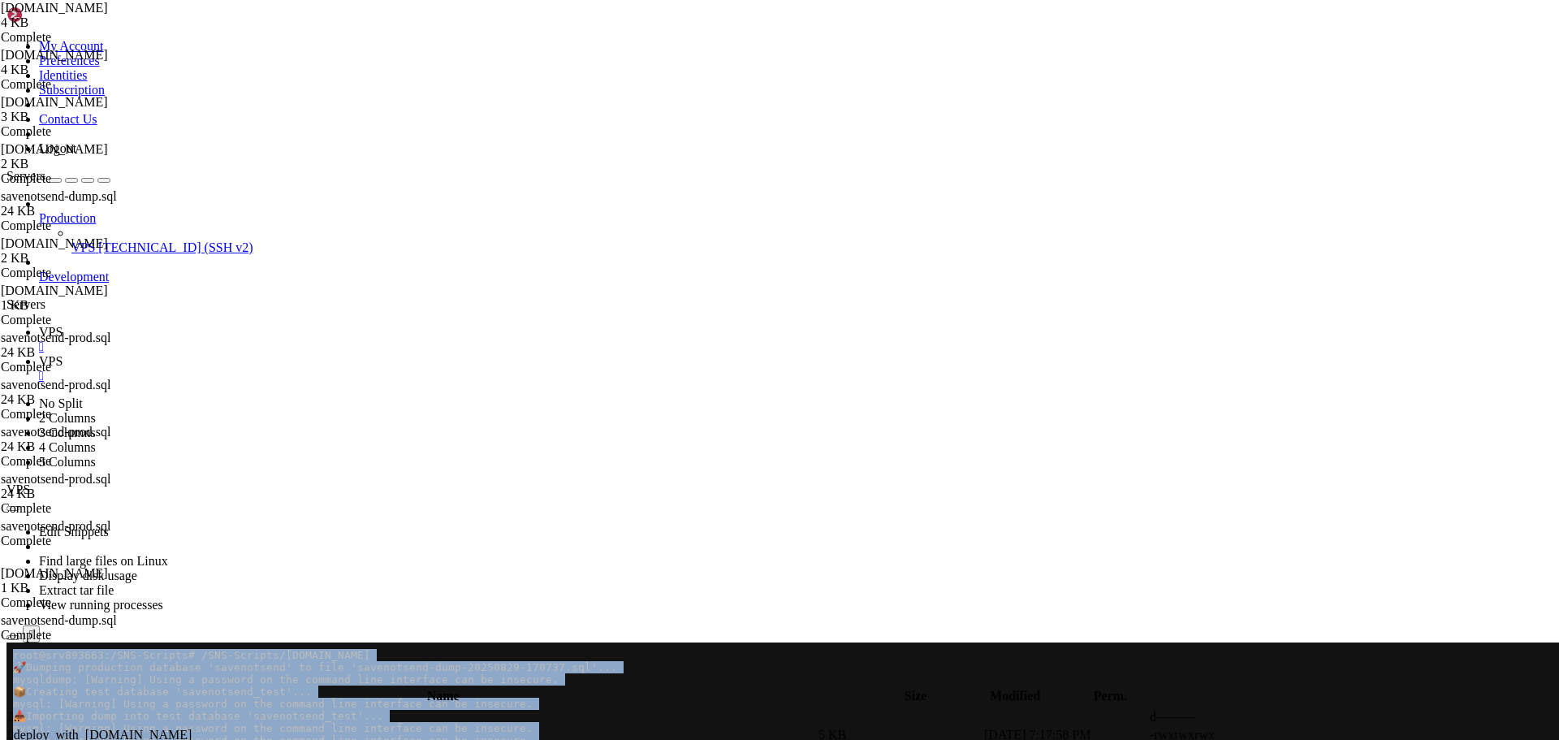
drag, startPoint x: 11, startPoint y: 762, endPoint x: 261, endPoint y: 766, distance: 250.9
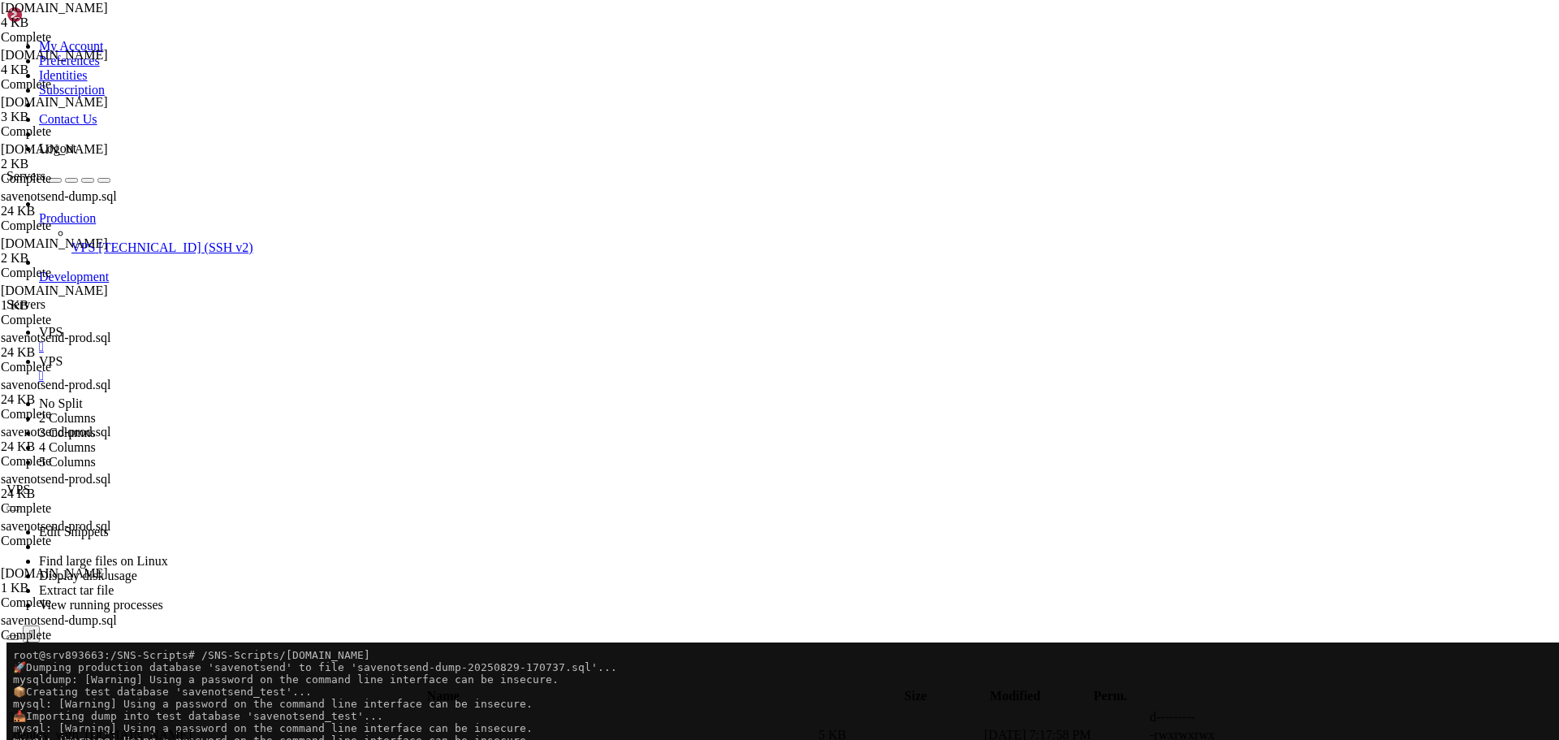
drag, startPoint x: 533, startPoint y: 763, endPoint x: 14, endPoint y: 763, distance: 519.6
click at [39, 354] on icon at bounding box center [39, 361] width 0 height 14
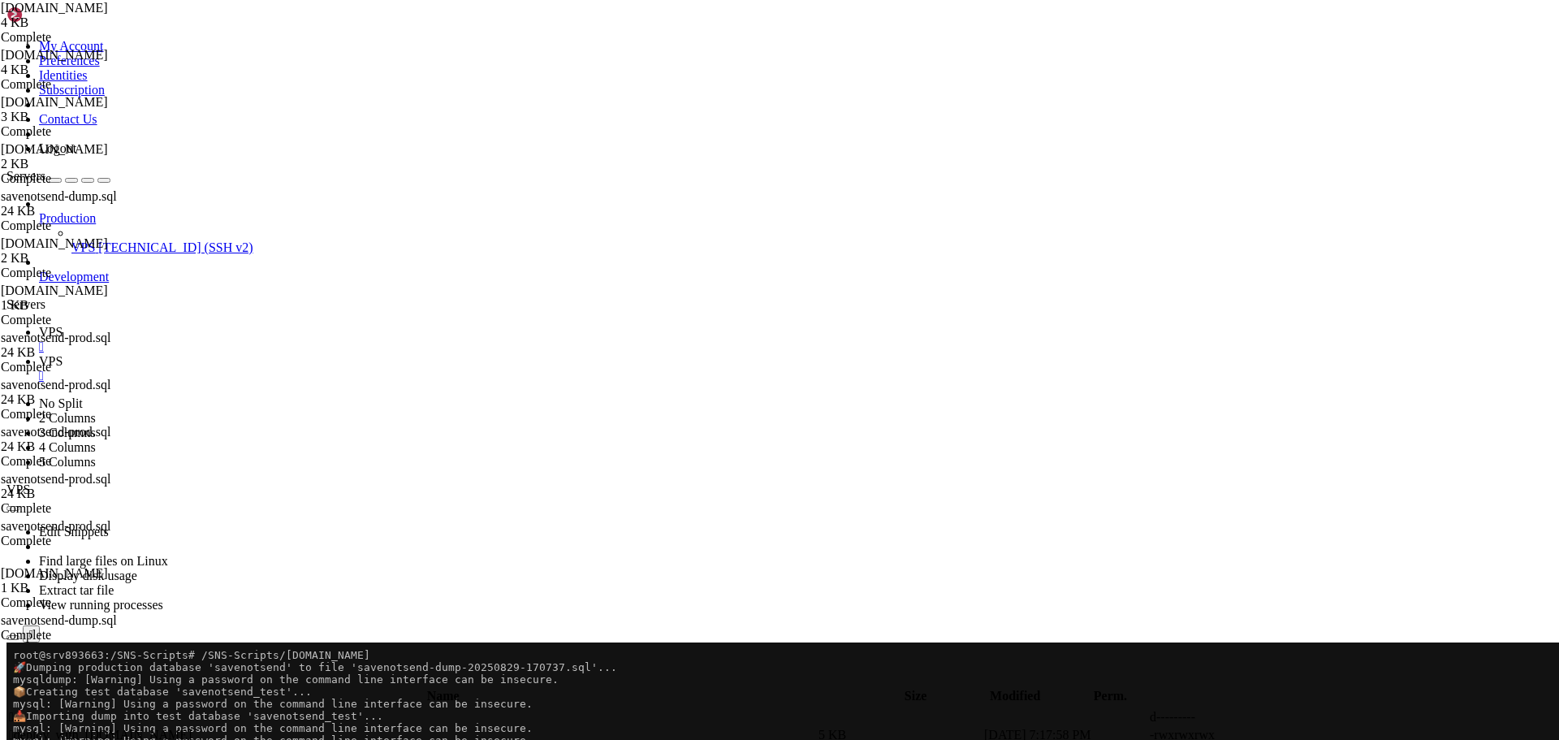
click at [13, 681] on icon "button" at bounding box center [13, 681] width 0 height 0
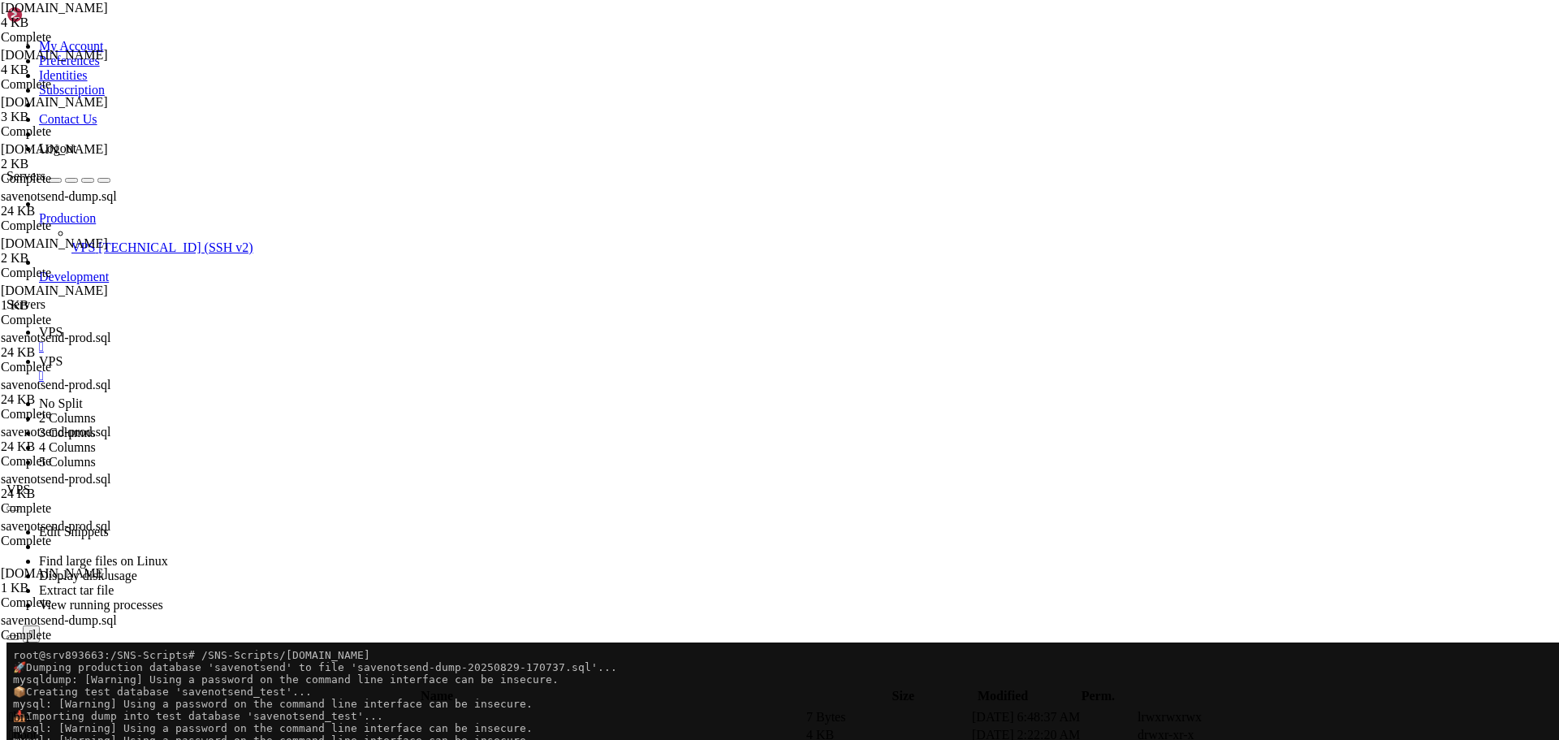
type input "/SNS-Scripts"
click at [229, 739] on span " savenotsend-dump-20250829-165104.sql" at bounding box center [119, 752] width 220 height 14
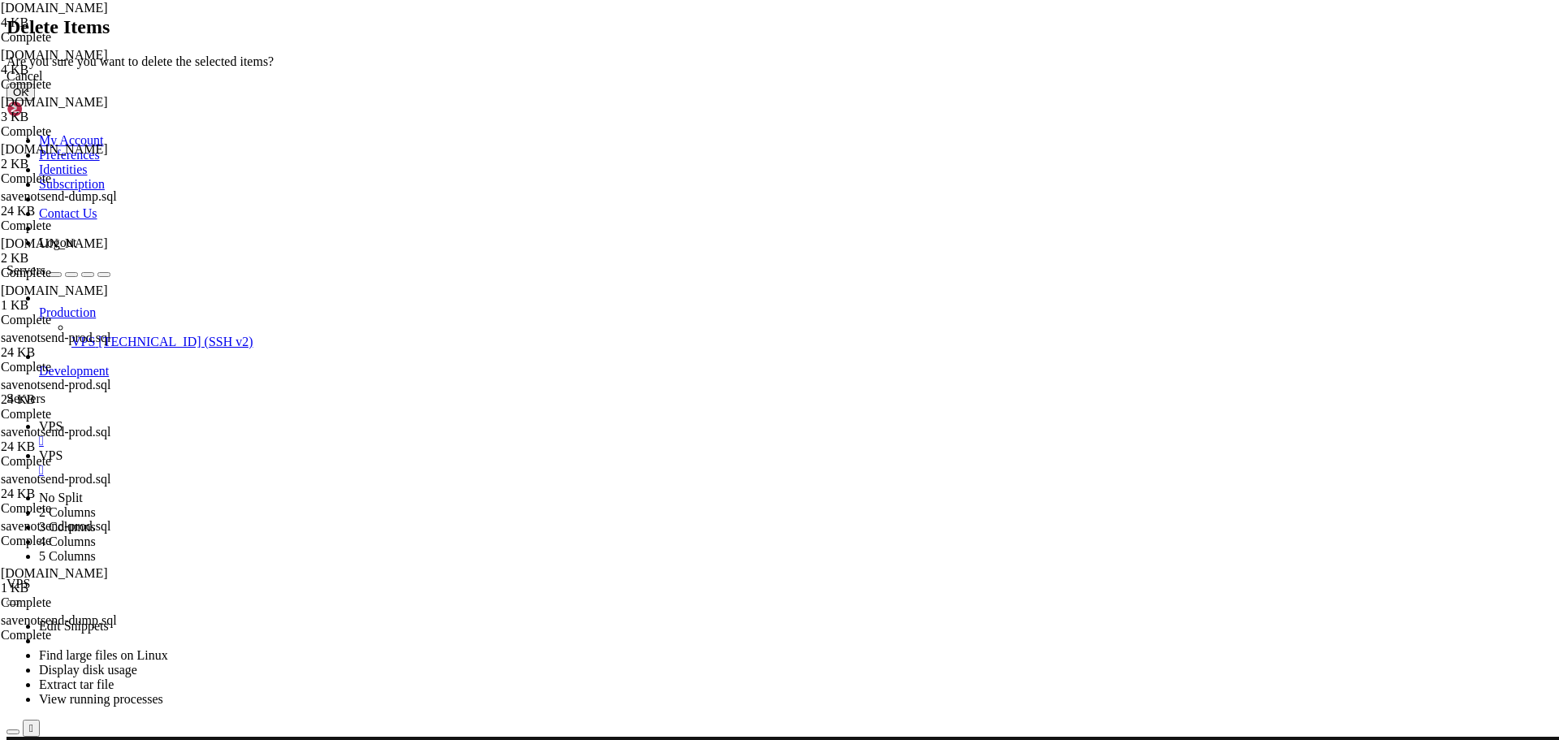
click at [35, 101] on button "OK" at bounding box center [20, 92] width 28 height 17
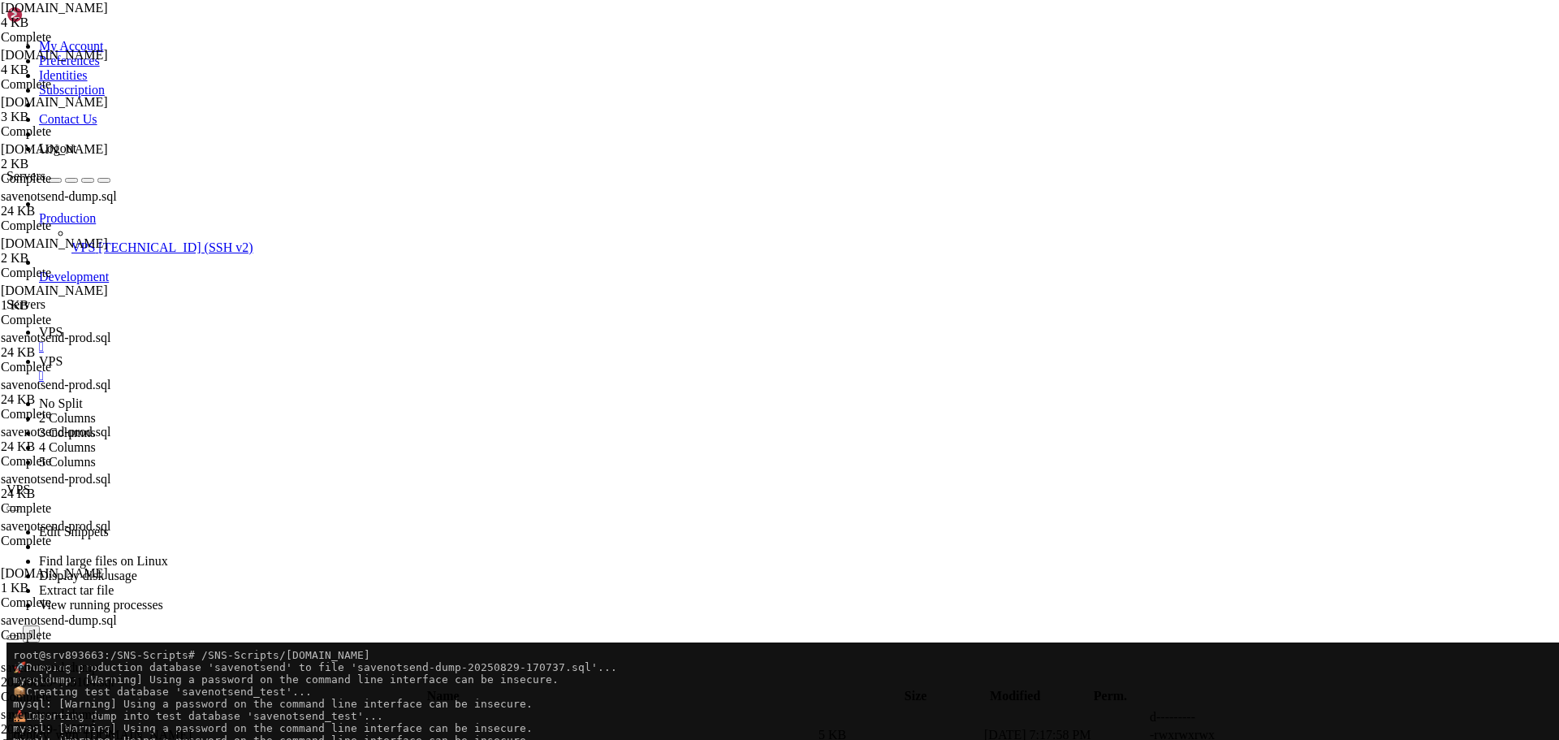
click at [1315, 735] on icon at bounding box center [1315, 735] width 0 height 0
drag, startPoint x: 416, startPoint y: 615, endPoint x: 231, endPoint y: 598, distance: 185.1
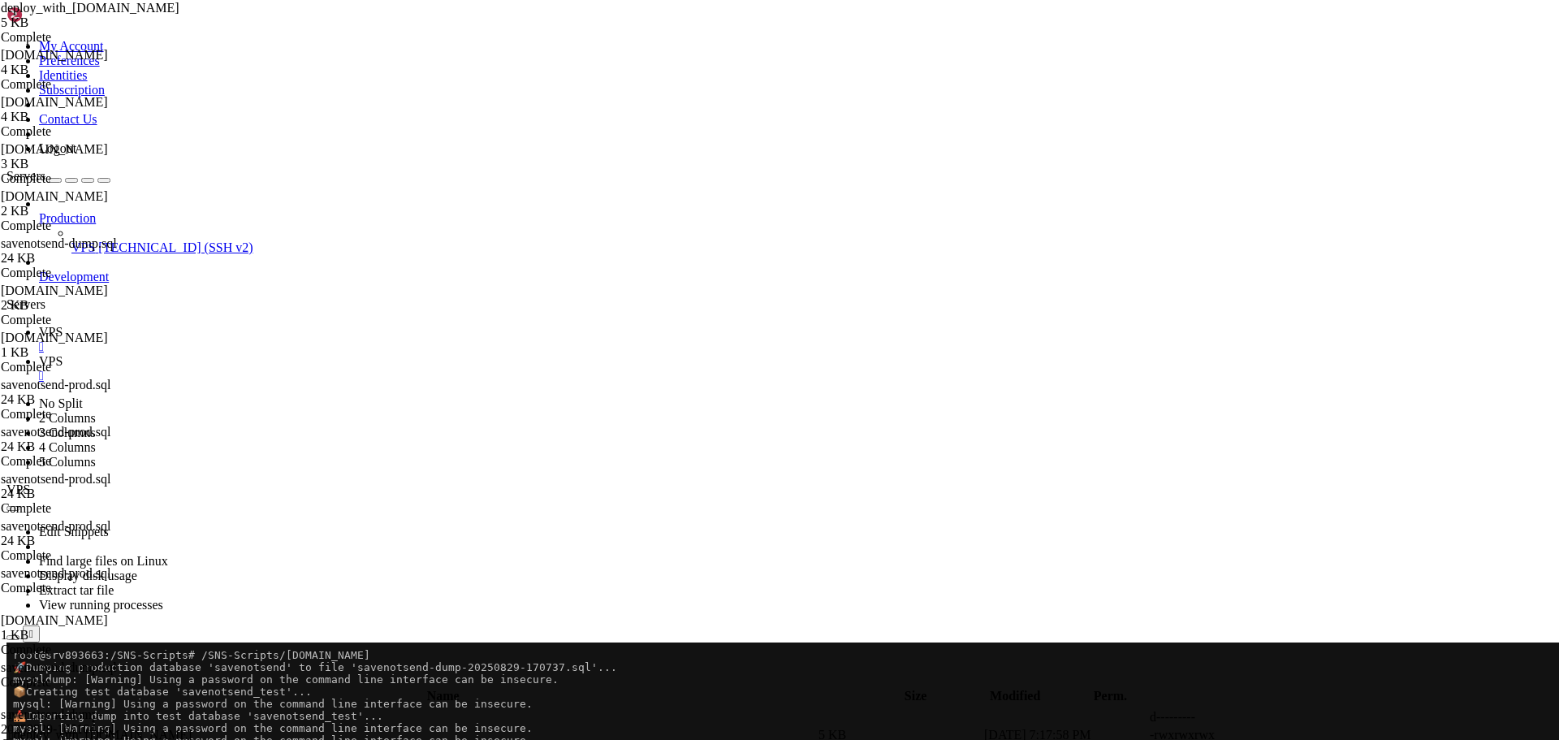
type textarea "echo "✓ New WAR deployed""
paste textarea "echo "ℹ️ Starting Tomcat...""
type textarea "# Start Tomcat and wait for deployment"
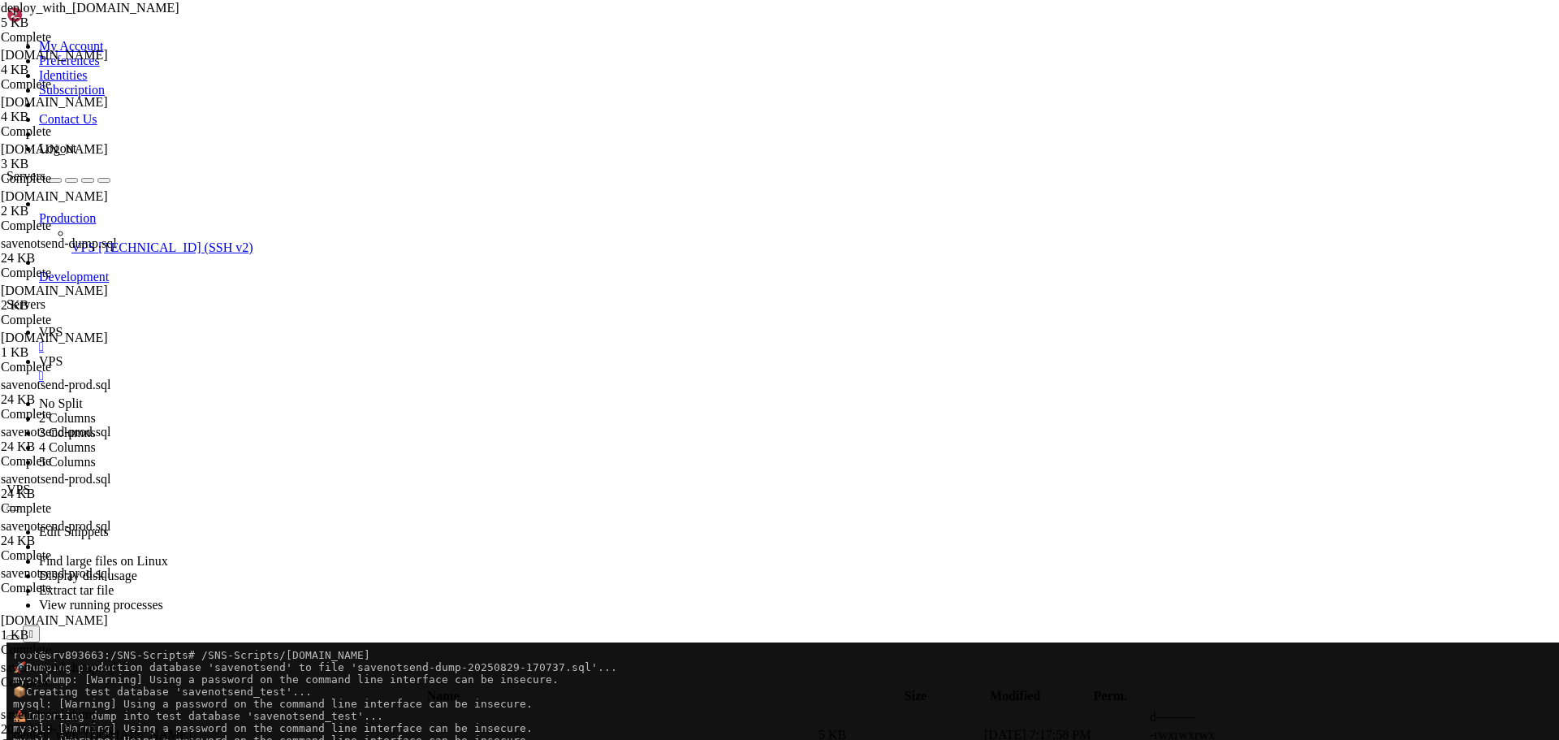
scroll to position [0, 19]
type textarea "echo "ℹ️ Turn on TEST DB by setting Environment Variable"
paste textarea "echo "ℹ️ Starting Tomcat...""
type textarea "echo "ℹ️ Starting Tomcat...""
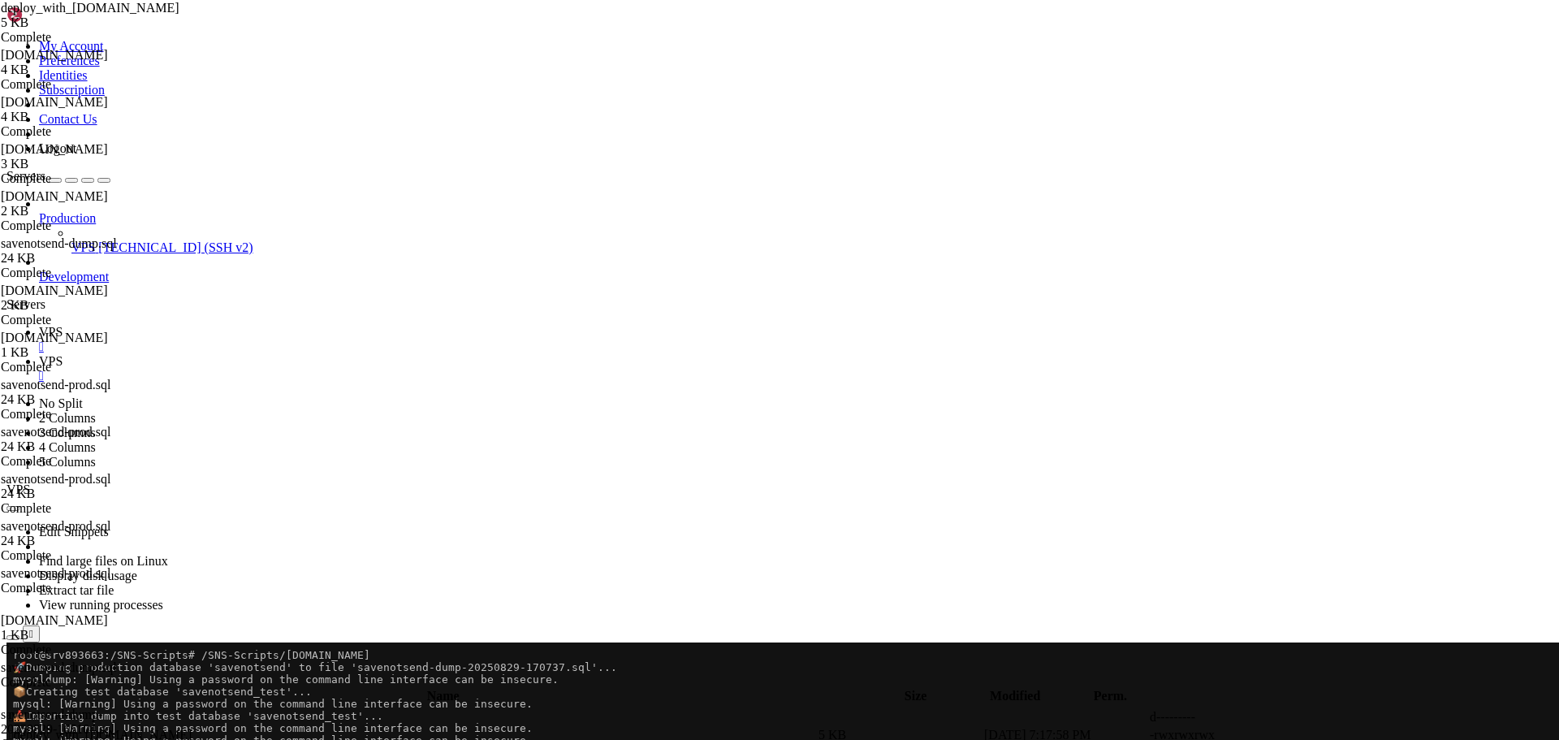
paste textarea "export SAVENOTSEND_ENV=TEST"
type textarea "export SAVENOTSEND_ENV=TEST"
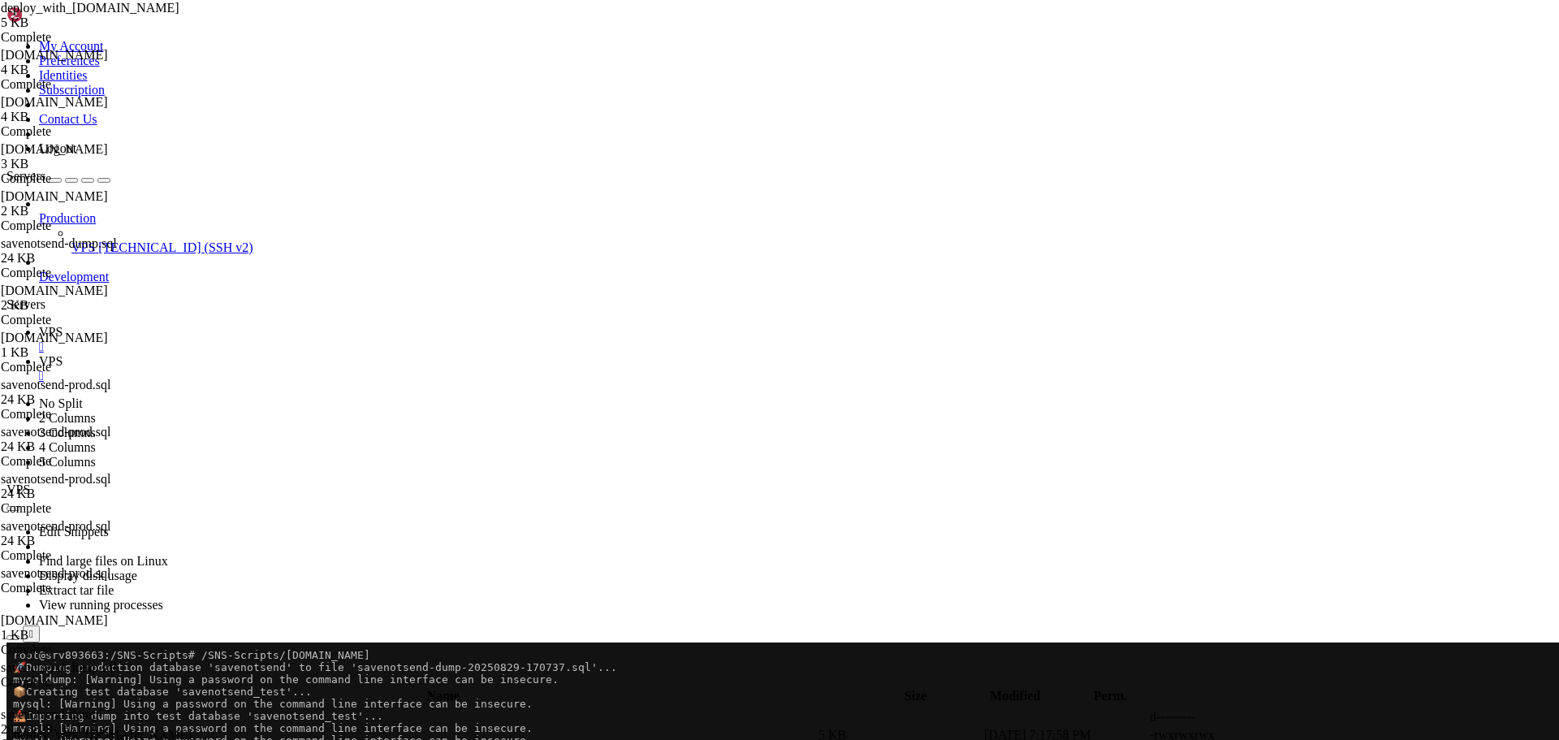
click at [14, 710] on span "" at bounding box center [11, 717] width 5 height 14
type input "/"
click at [63, 325] on span "VPS" at bounding box center [51, 332] width 24 height 14
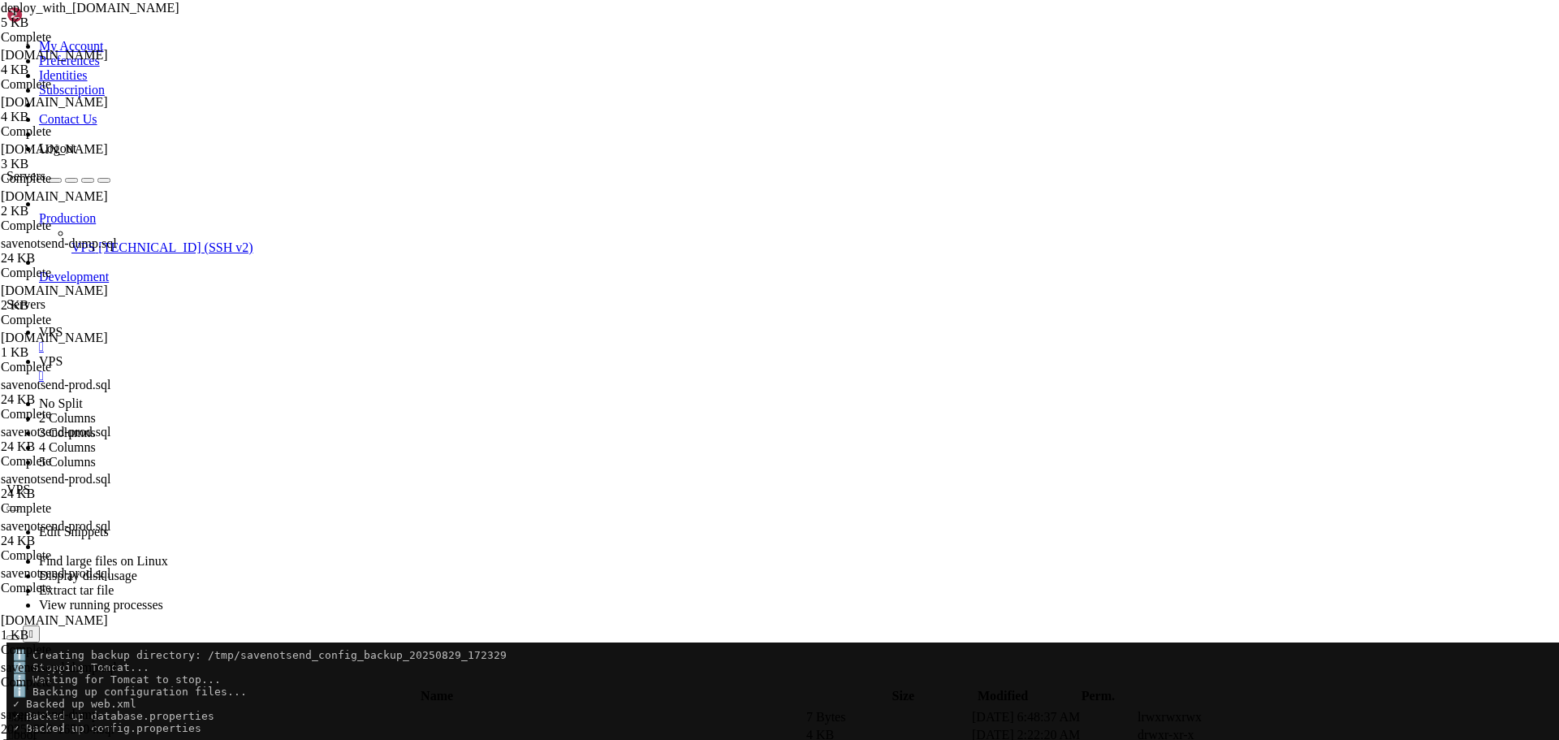
scroll to position [548, 0]
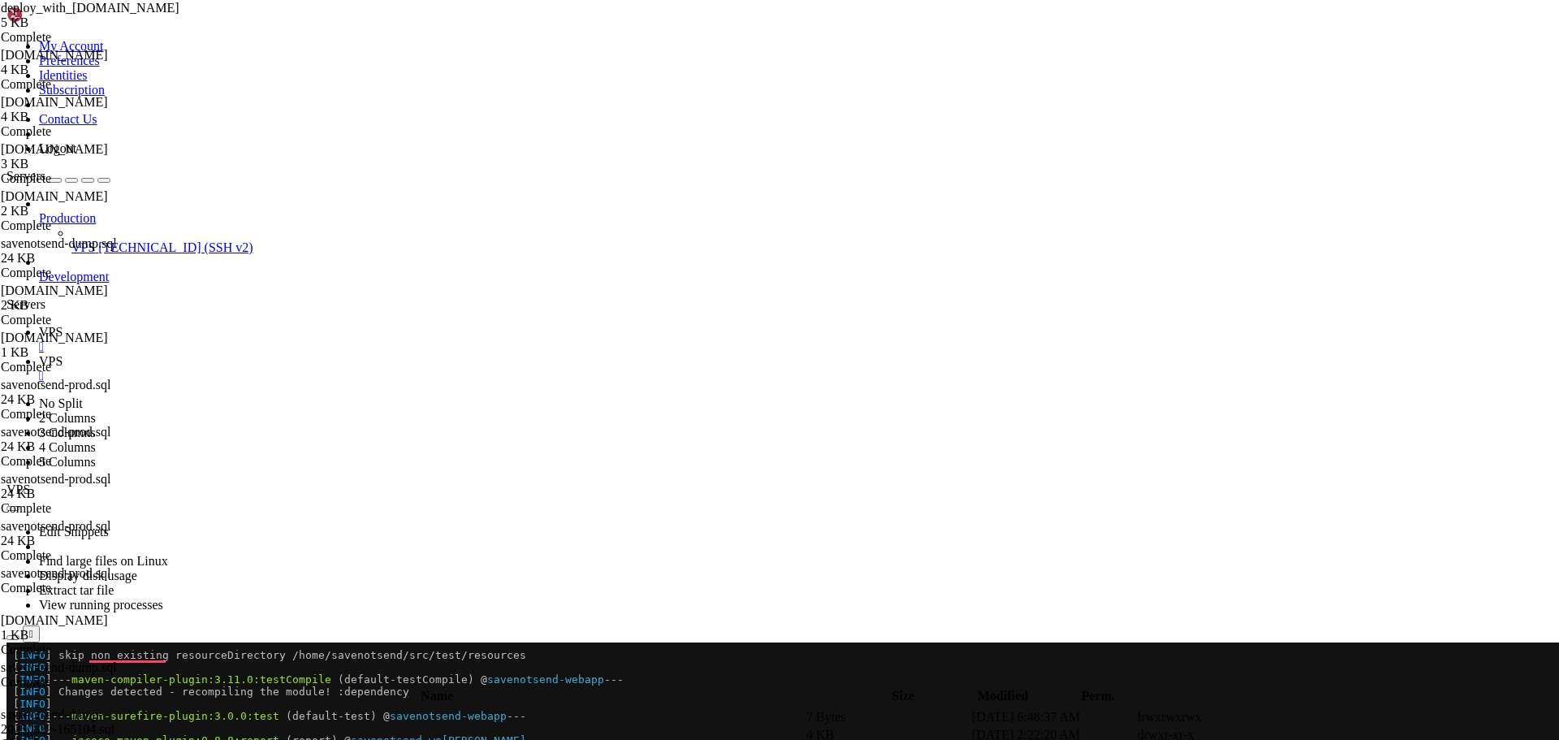
click at [13, 637] on icon "button" at bounding box center [13, 637] width 0 height 0
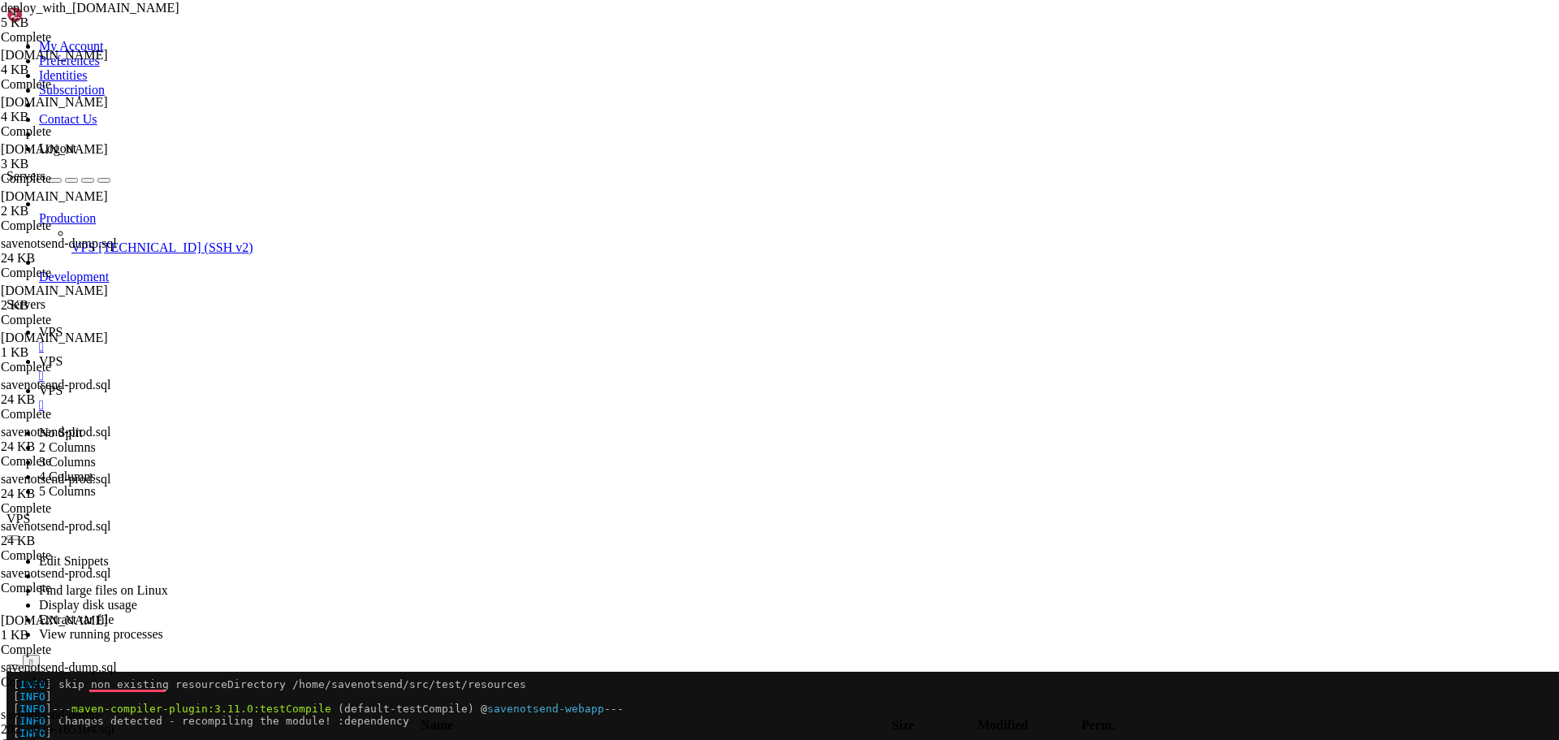
type input "/root"
click at [422, 398] on div "" at bounding box center [795, 405] width 1513 height 15
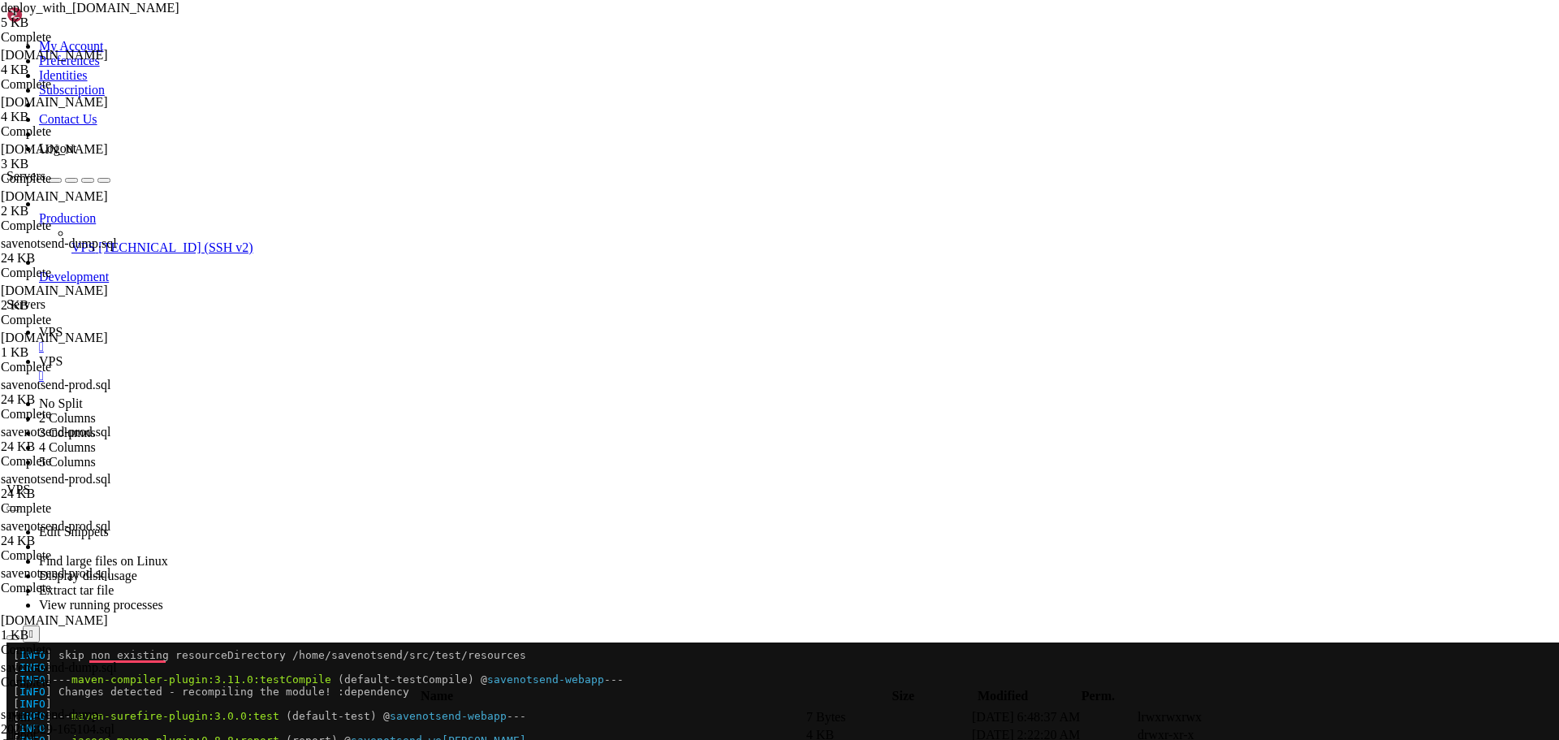
click at [63, 354] on span "VPS" at bounding box center [51, 361] width 24 height 14
click at [49, 727] on span " tomcat" at bounding box center [29, 734] width 40 height 14
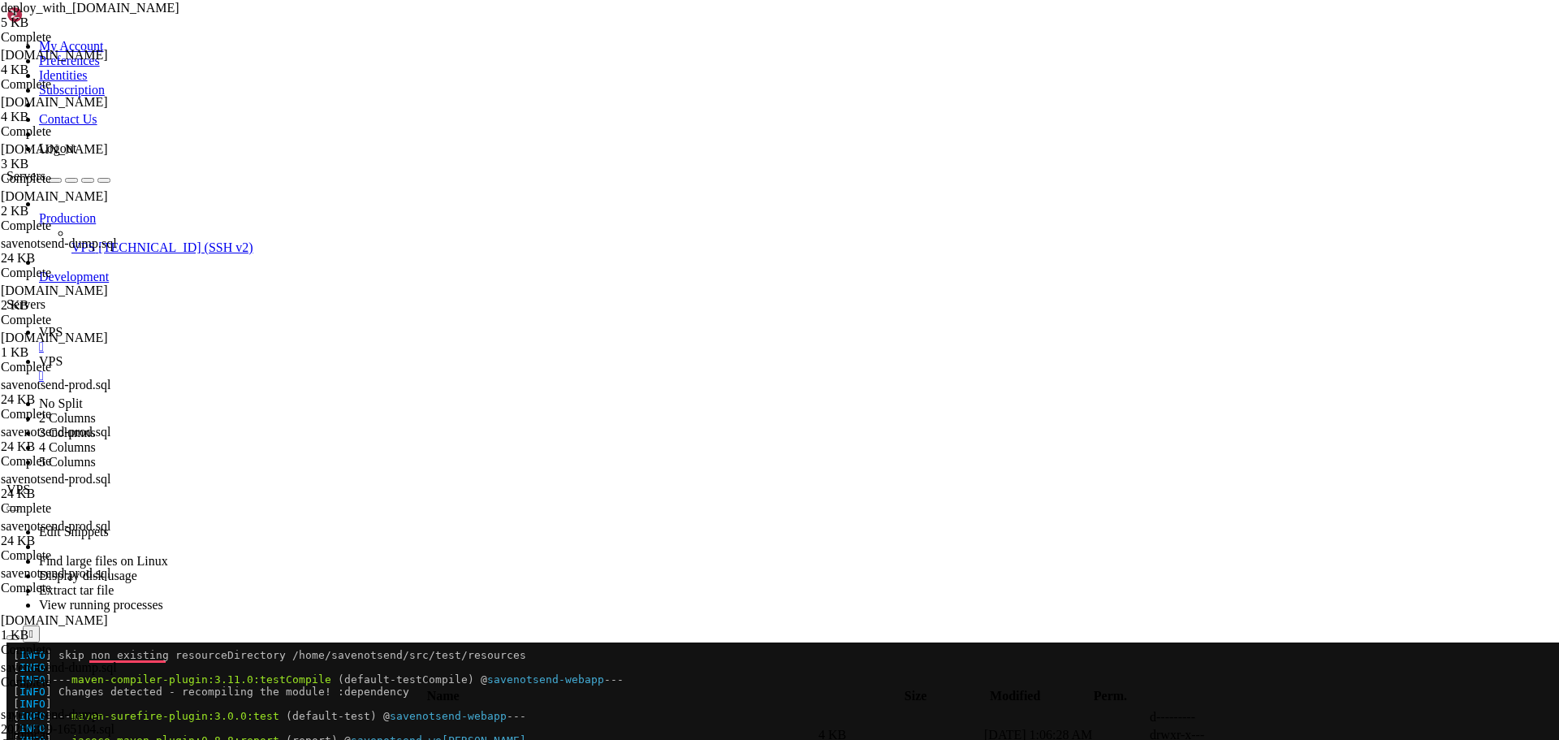
click at [49, 727] on span " tomcat" at bounding box center [29, 734] width 40 height 14
click at [41, 727] on span " latest" at bounding box center [25, 734] width 32 height 14
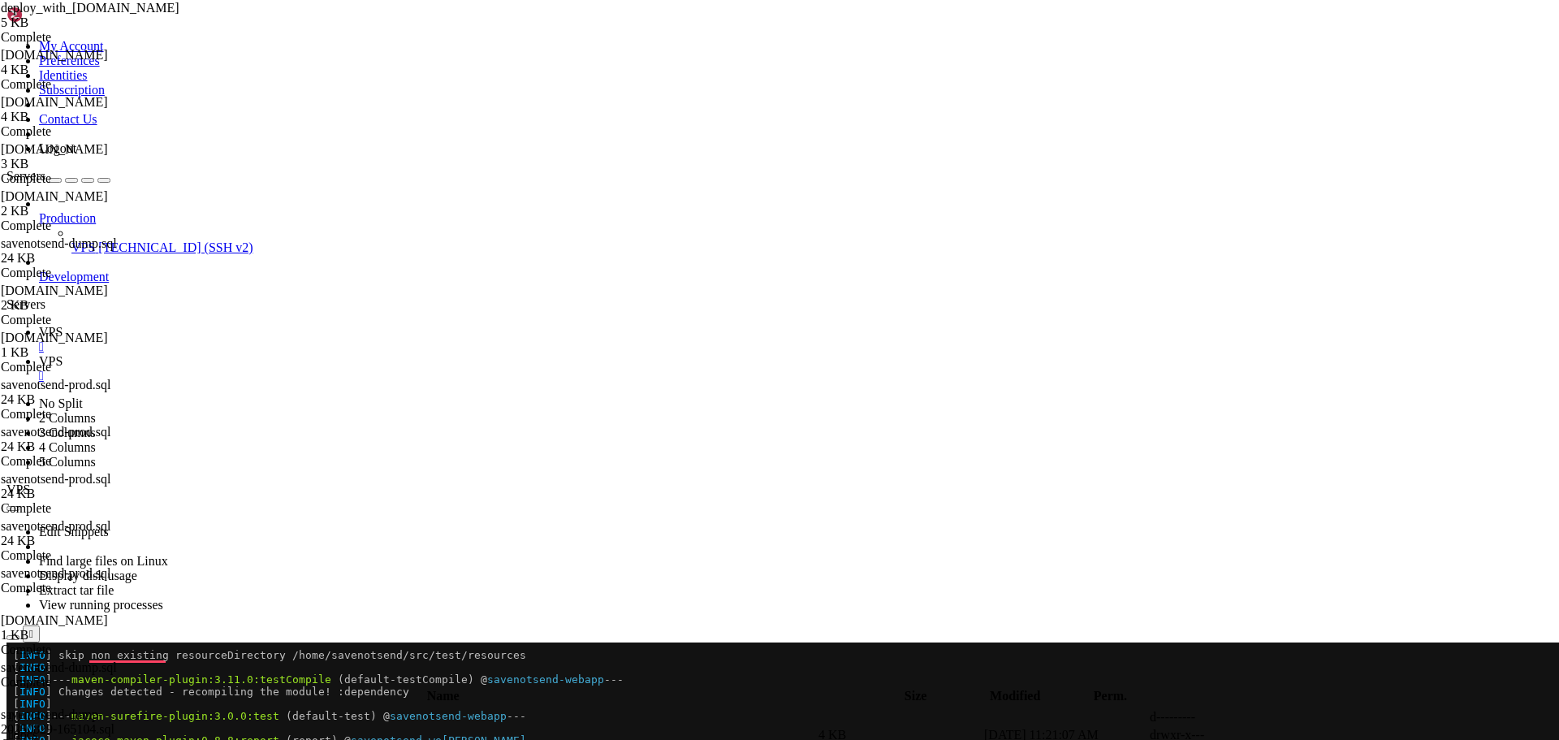
click at [50, 727] on span " classes" at bounding box center [29, 734] width 41 height 14
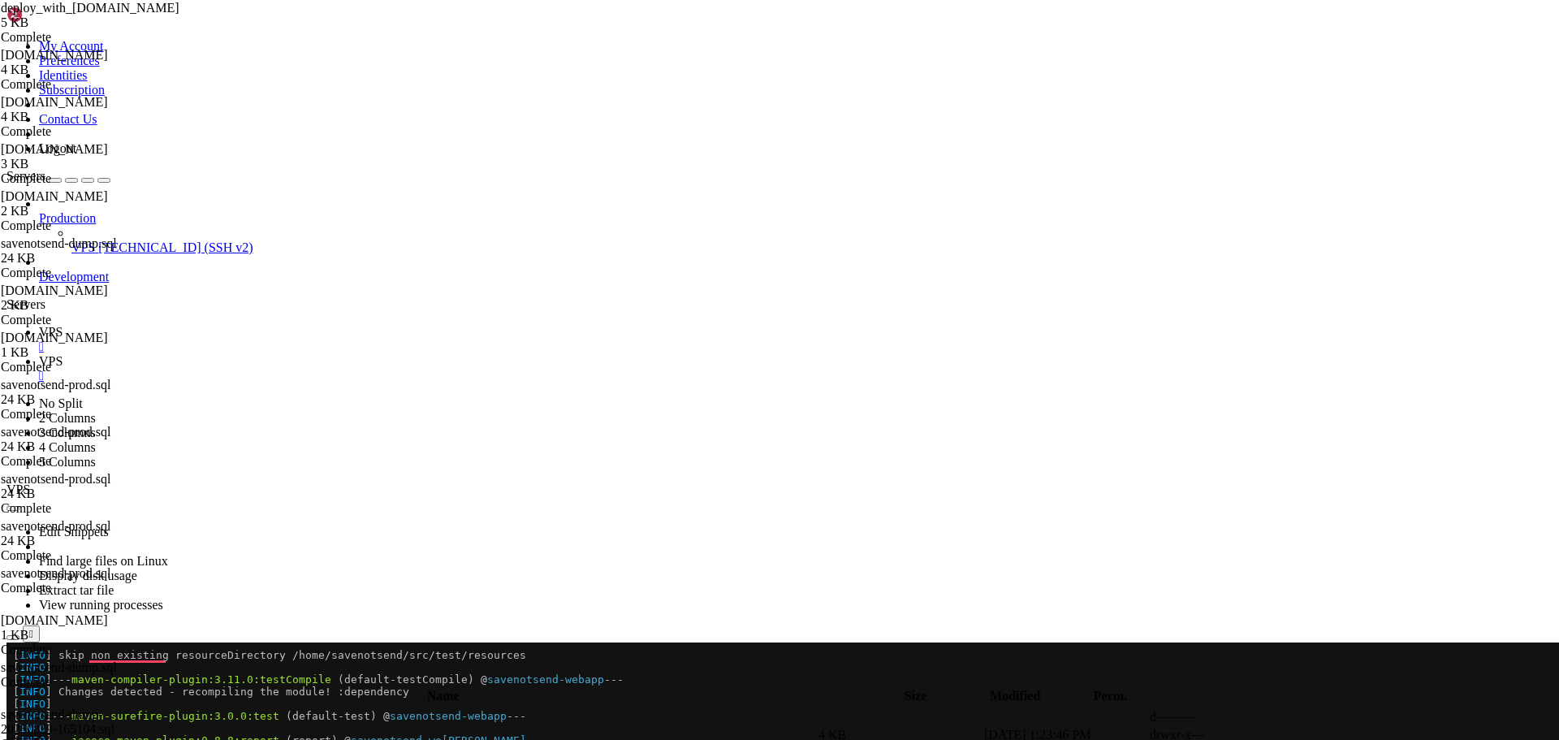
click at [50, 727] on span " classes" at bounding box center [29, 734] width 41 height 14
type input "/opt/tomcat/latest/webapps/ROOT/WEB-INF/classes"
click at [1315, 739] on icon at bounding box center [1315, 753] width 0 height 0
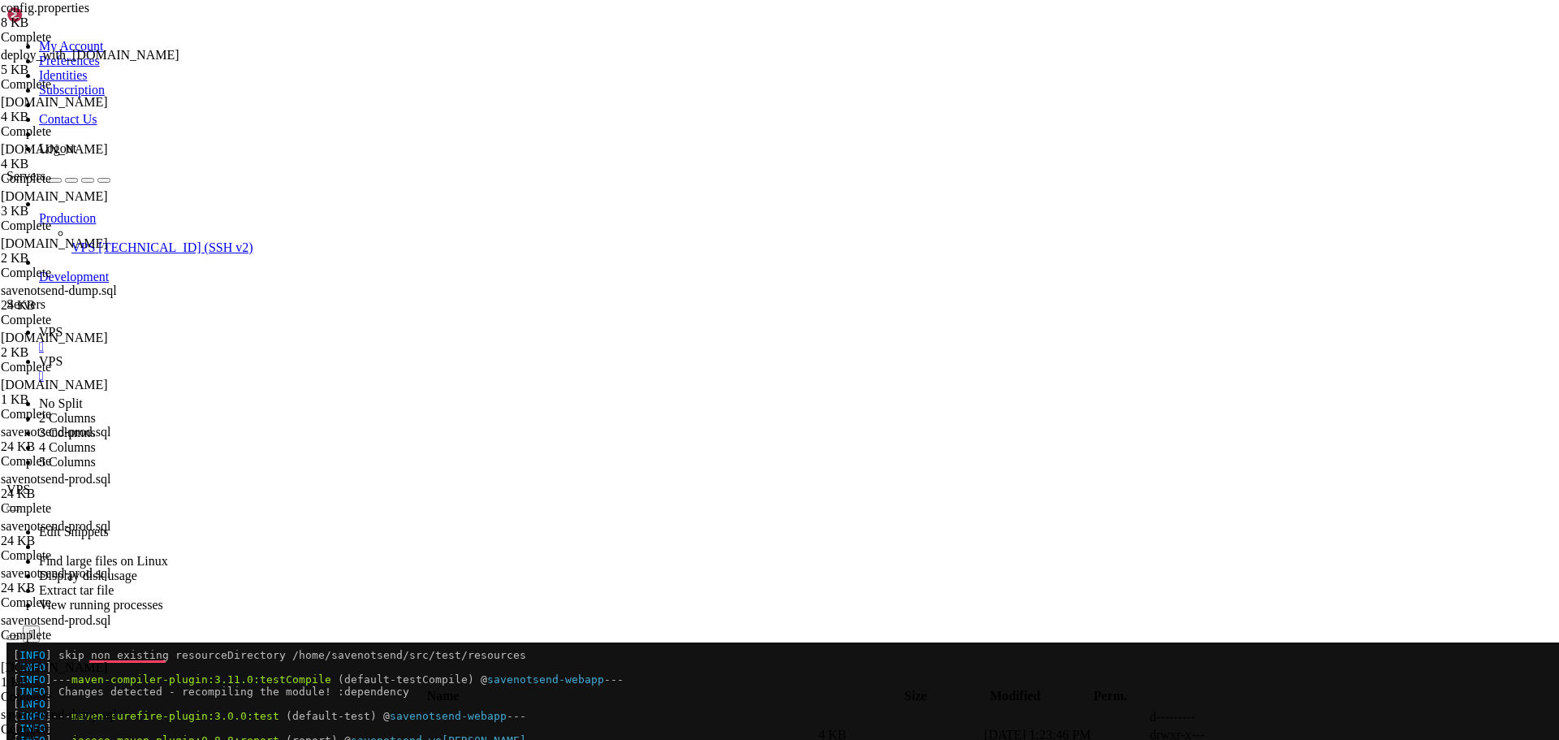
drag, startPoint x: 243, startPoint y: 248, endPoint x: 395, endPoint y: 285, distance: 156.4
drag, startPoint x: 243, startPoint y: 305, endPoint x: 425, endPoint y: 546, distance: 301.9
type textarea "email.retry.attempts=3 email.retry.delay=5000"
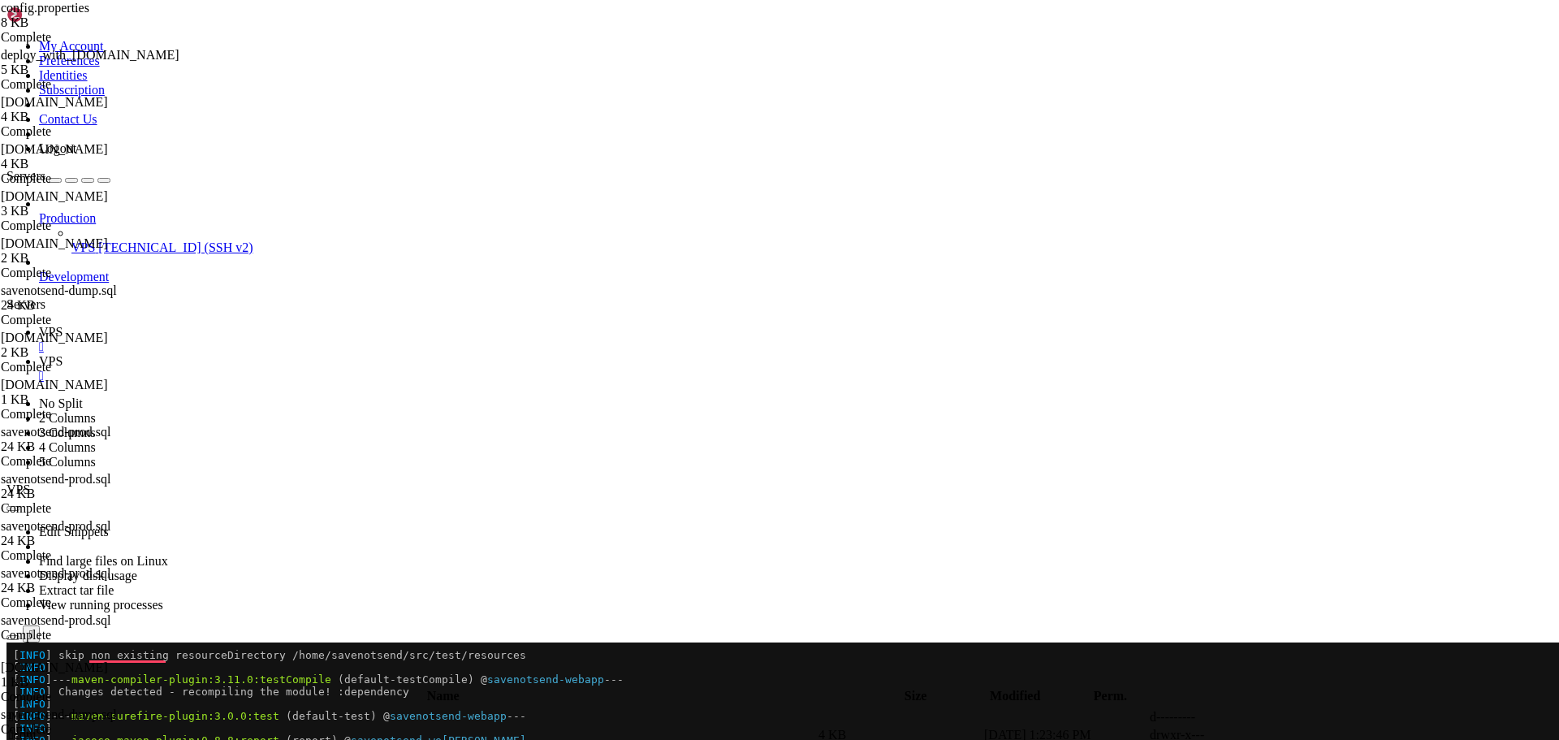
scroll to position [244, 0]
drag, startPoint x: 243, startPoint y: 149, endPoint x: 445, endPoint y: 360, distance: 292.3
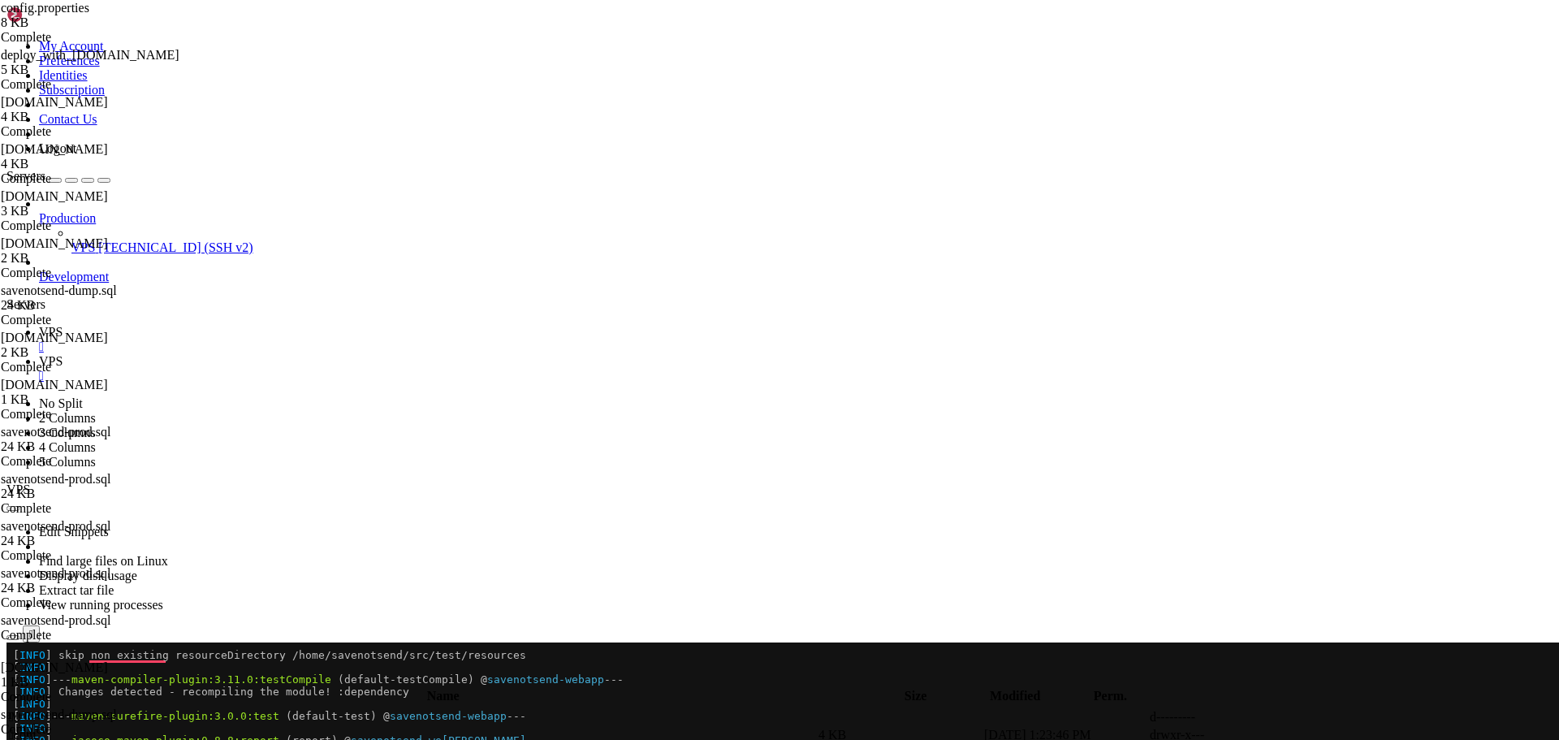
drag, startPoint x: 247, startPoint y: 266, endPoint x: 520, endPoint y: 398, distance: 302.9
type textarea "admin.email=support@savenotsend.com support.email=support@savenotsend.com"
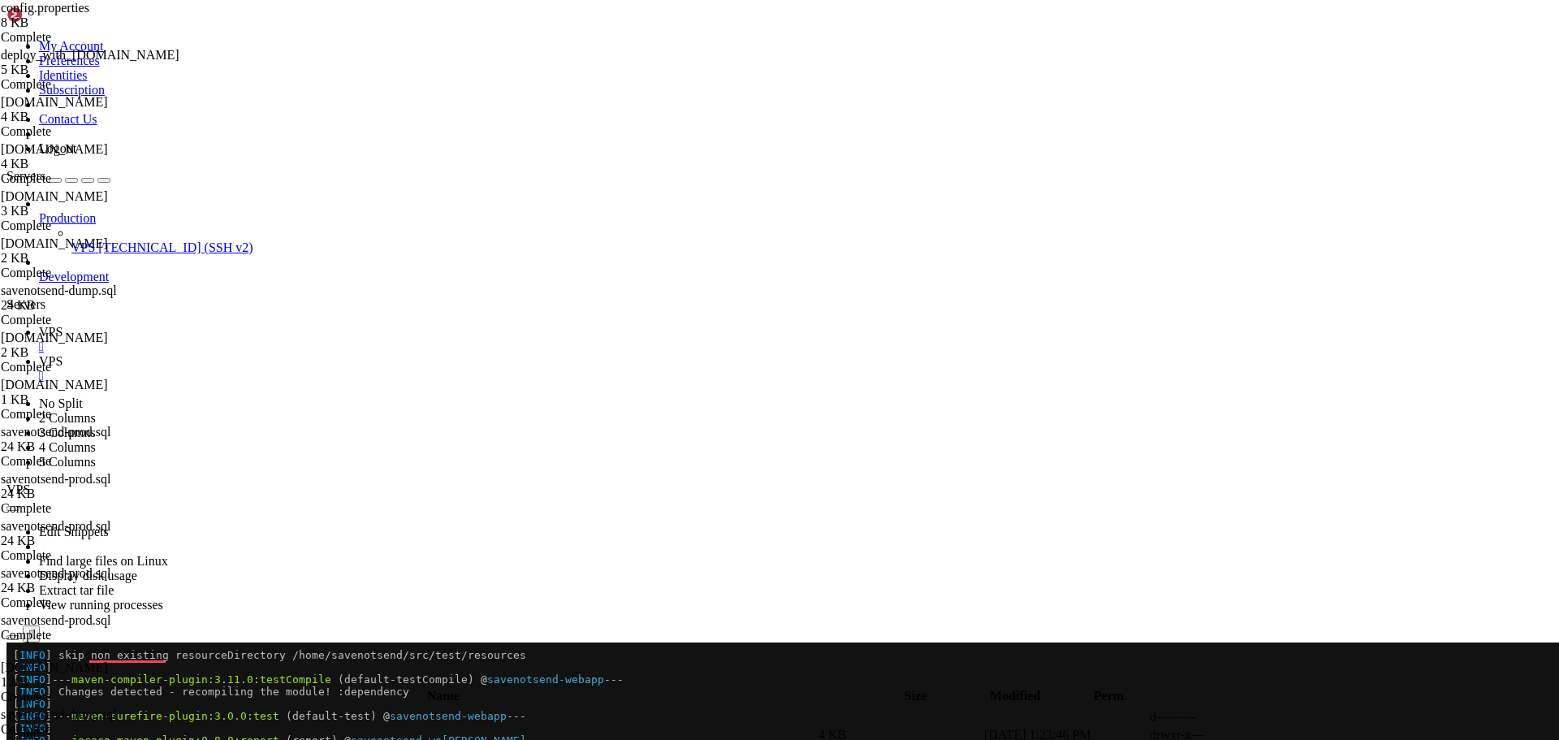
drag, startPoint x: 248, startPoint y: 226, endPoint x: 532, endPoint y: 512, distance: 403.6
drag, startPoint x: 248, startPoint y: 529, endPoint x: 394, endPoint y: 661, distance: 197.2
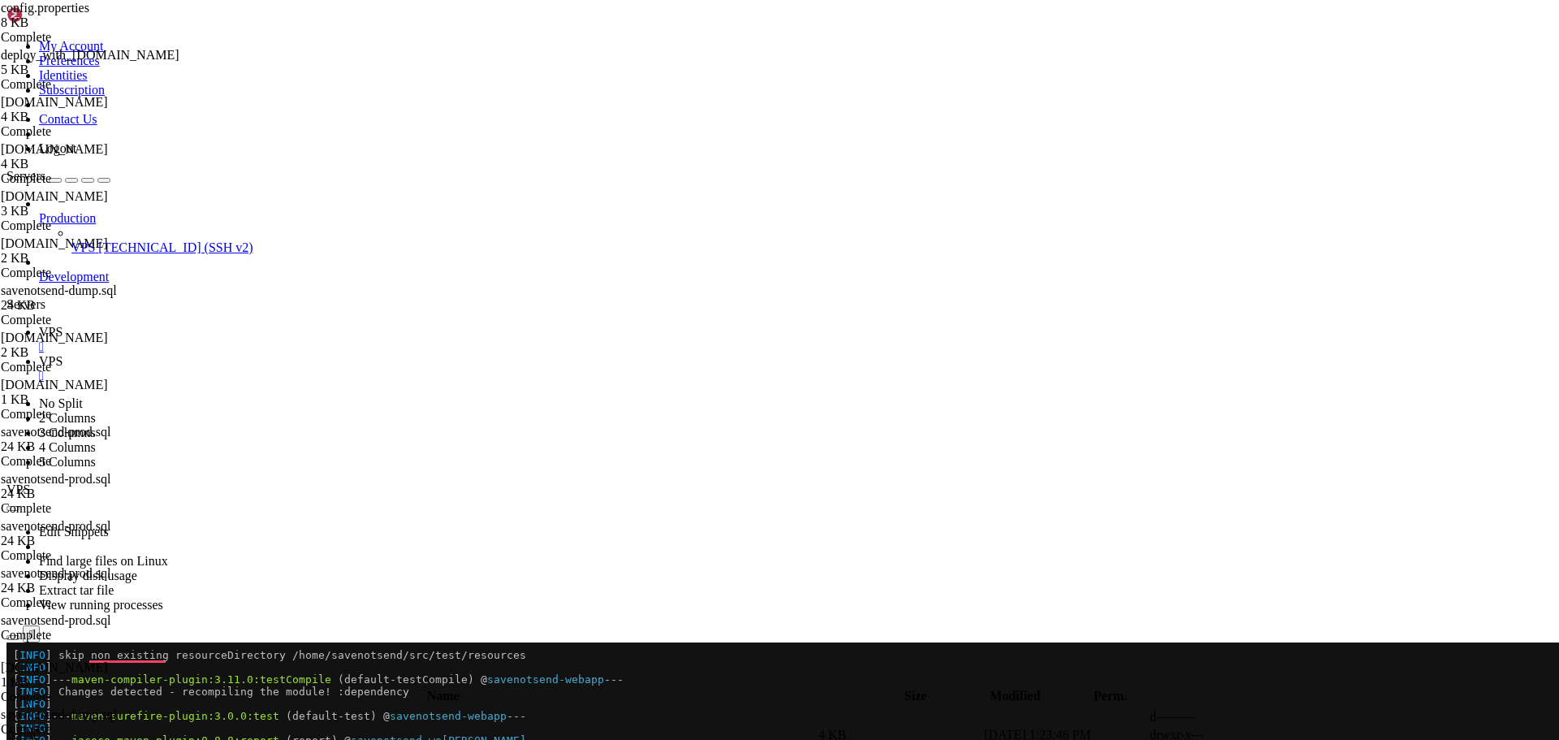
drag, startPoint x: 249, startPoint y: 536, endPoint x: 421, endPoint y: 657, distance: 209.7
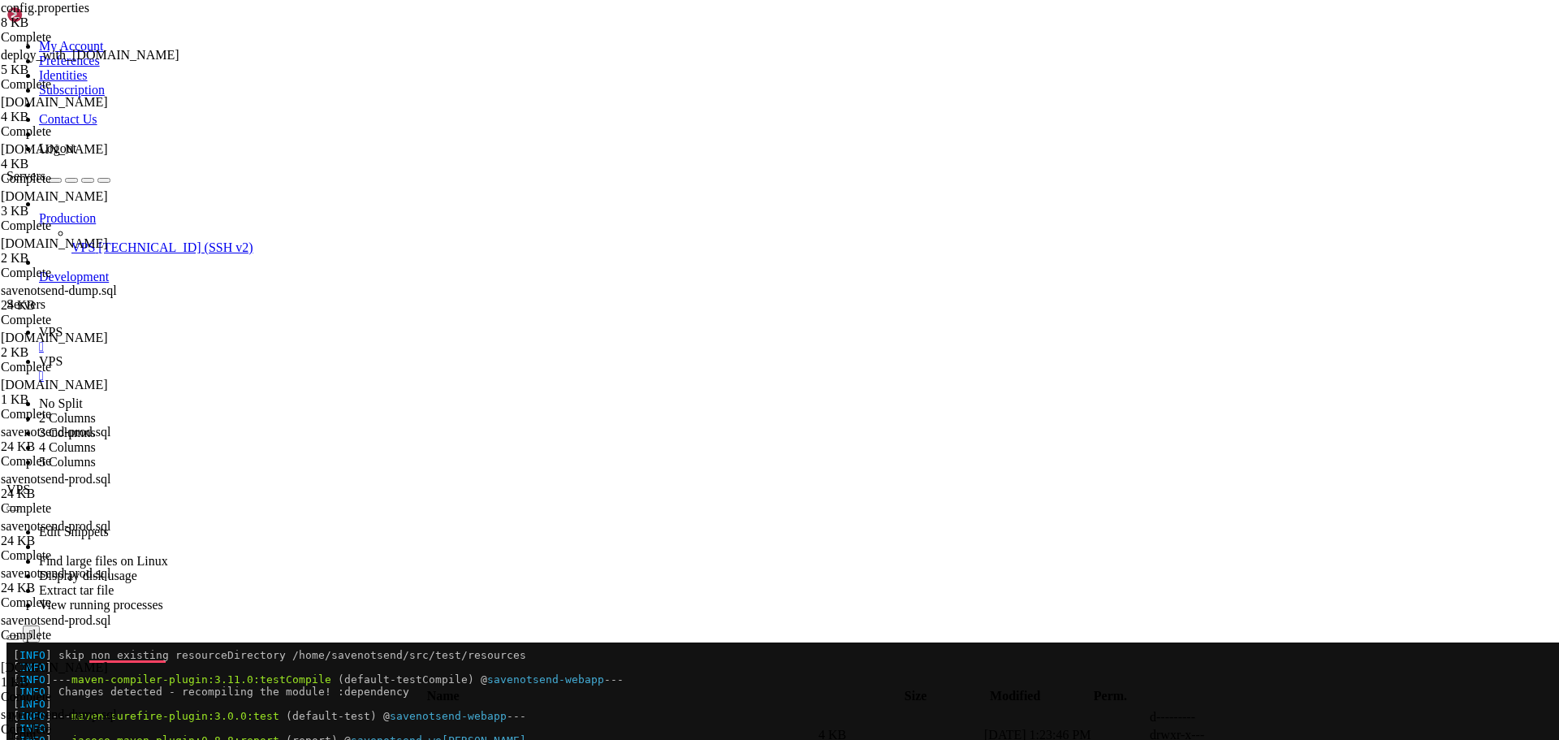
drag, startPoint x: 382, startPoint y: 654, endPoint x: 233, endPoint y: 623, distance: 152.7
type textarea "#log.level.application=INFO #log.file.path=/var/log/savenotsend/savenotsend.log"
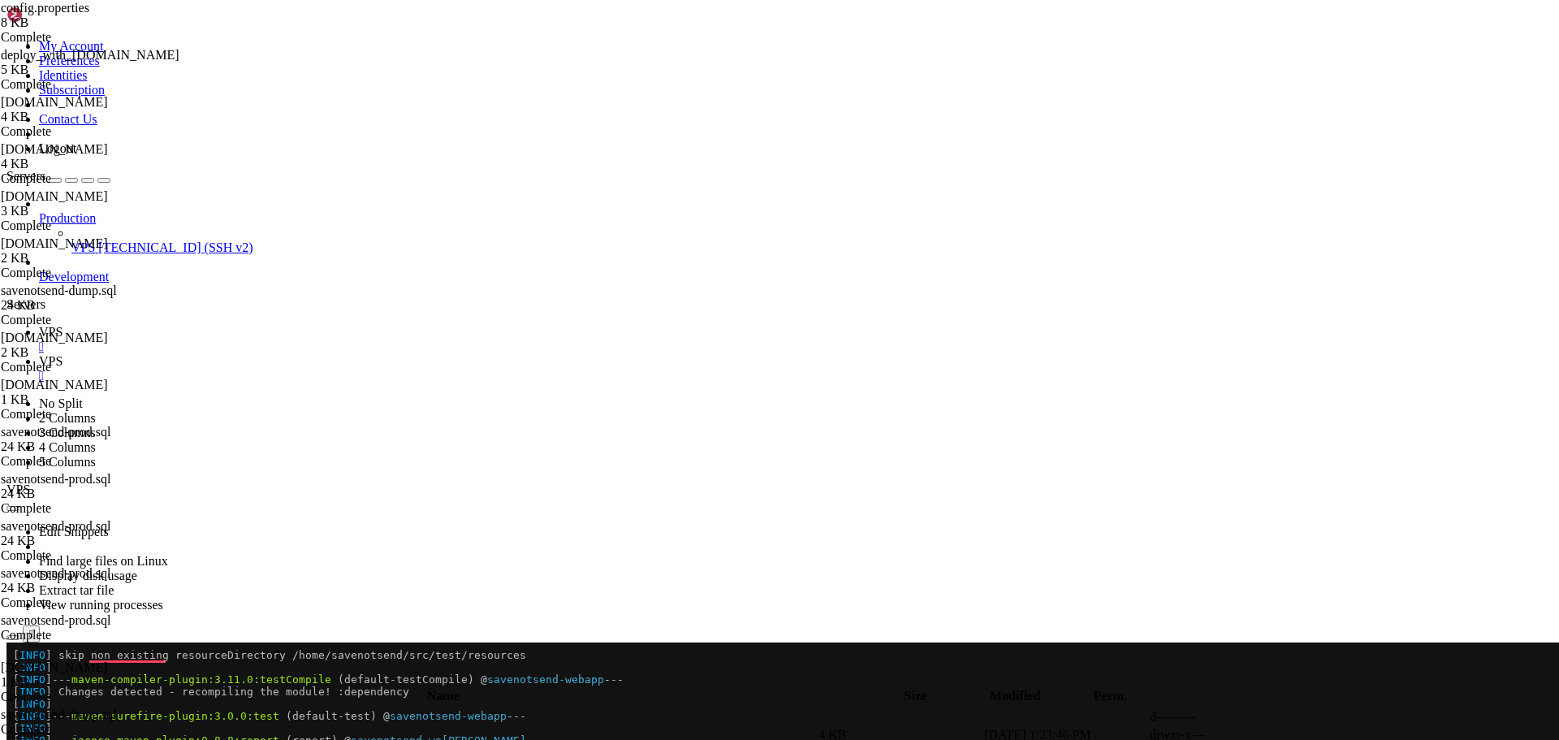
click at [1315, 739] on icon at bounding box center [1315, 753] width 0 height 0
drag, startPoint x: 386, startPoint y: 266, endPoint x: 218, endPoint y: 259, distance: 168.2
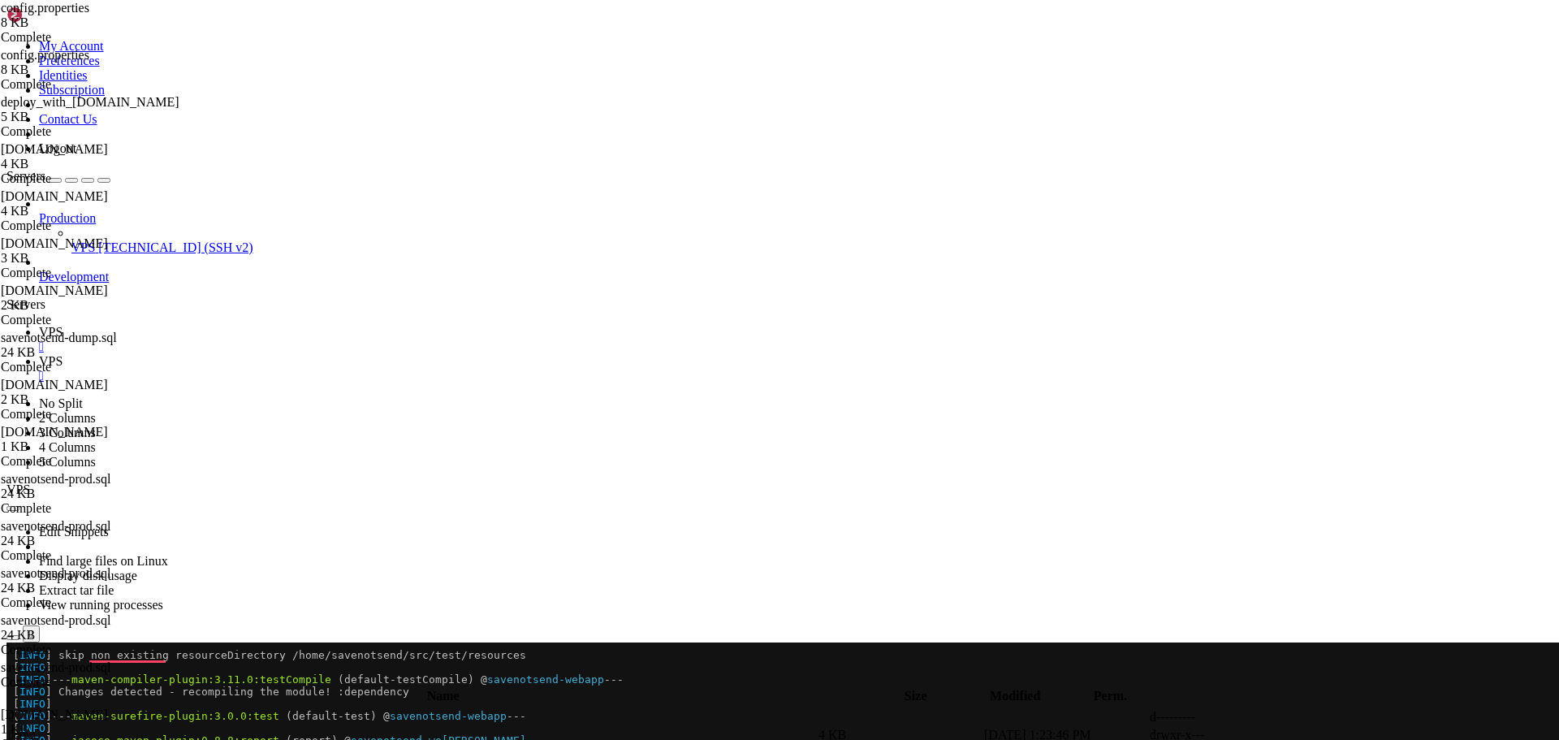
type textarea "db.username=savenotsend db.password=UIPQ*1jNa713RHl"
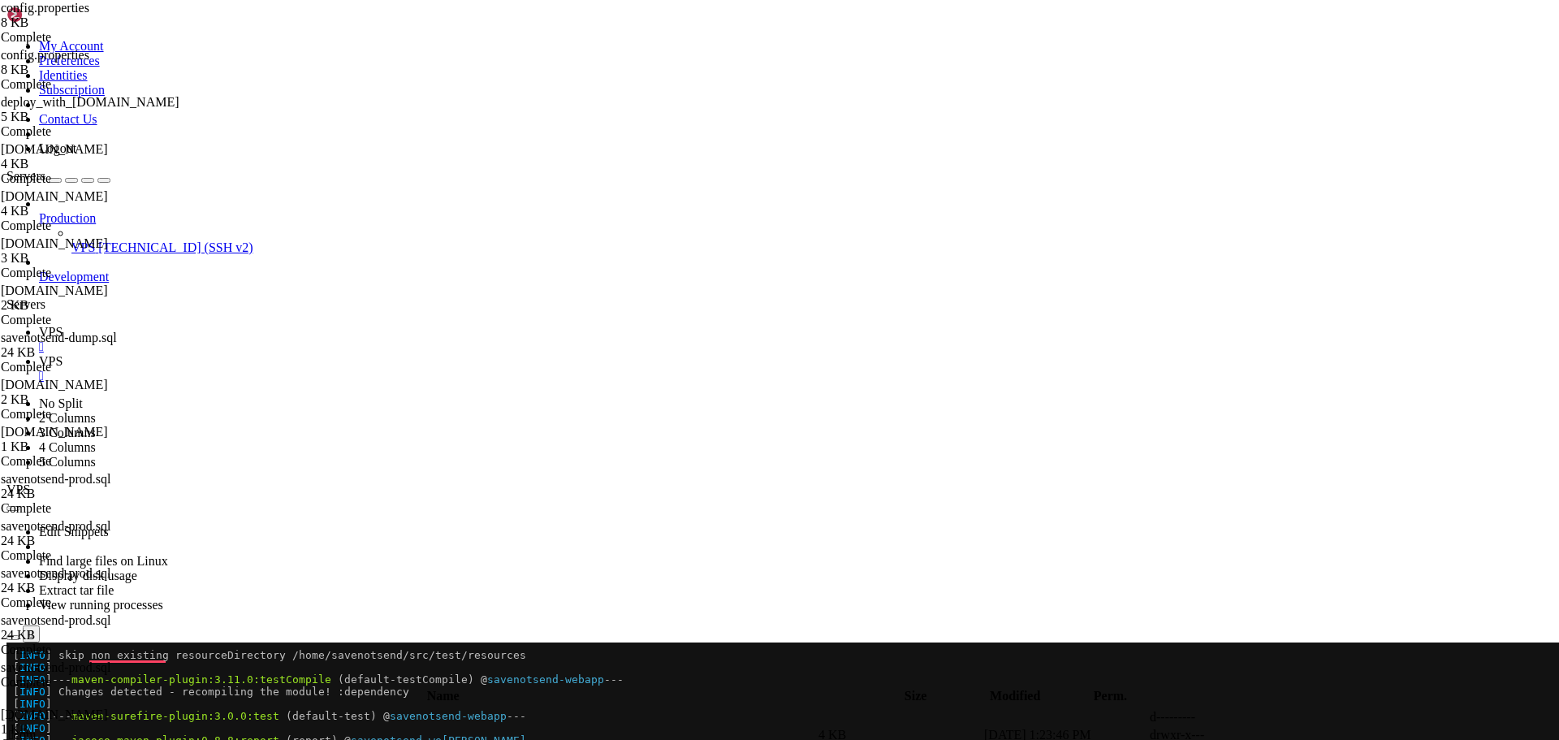
click at [13, 681] on div "button" at bounding box center [13, 681] width 0 height 0
click at [13, 681] on icon "button" at bounding box center [13, 681] width 0 height 0
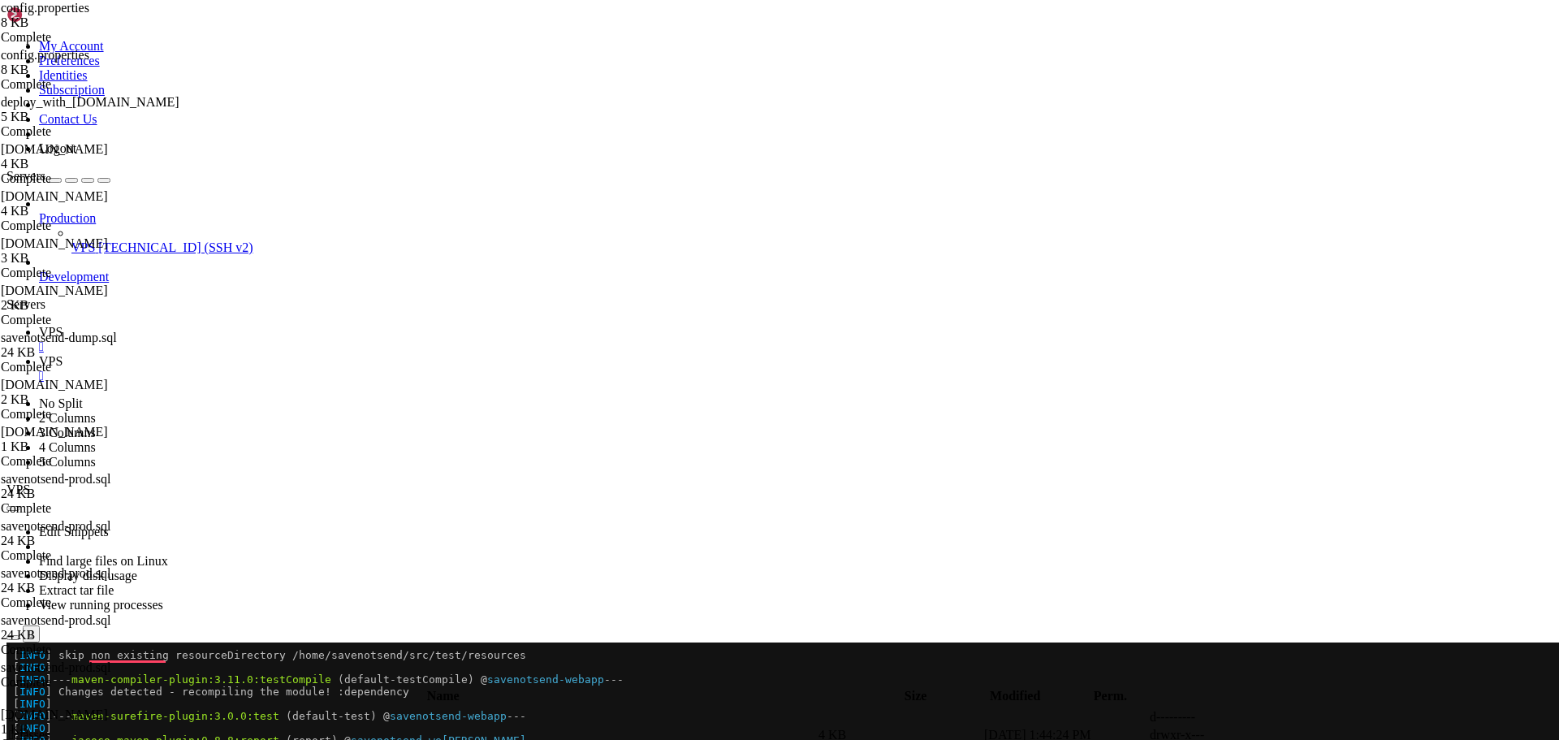
click at [13, 681] on icon "button" at bounding box center [13, 681] width 0 height 0
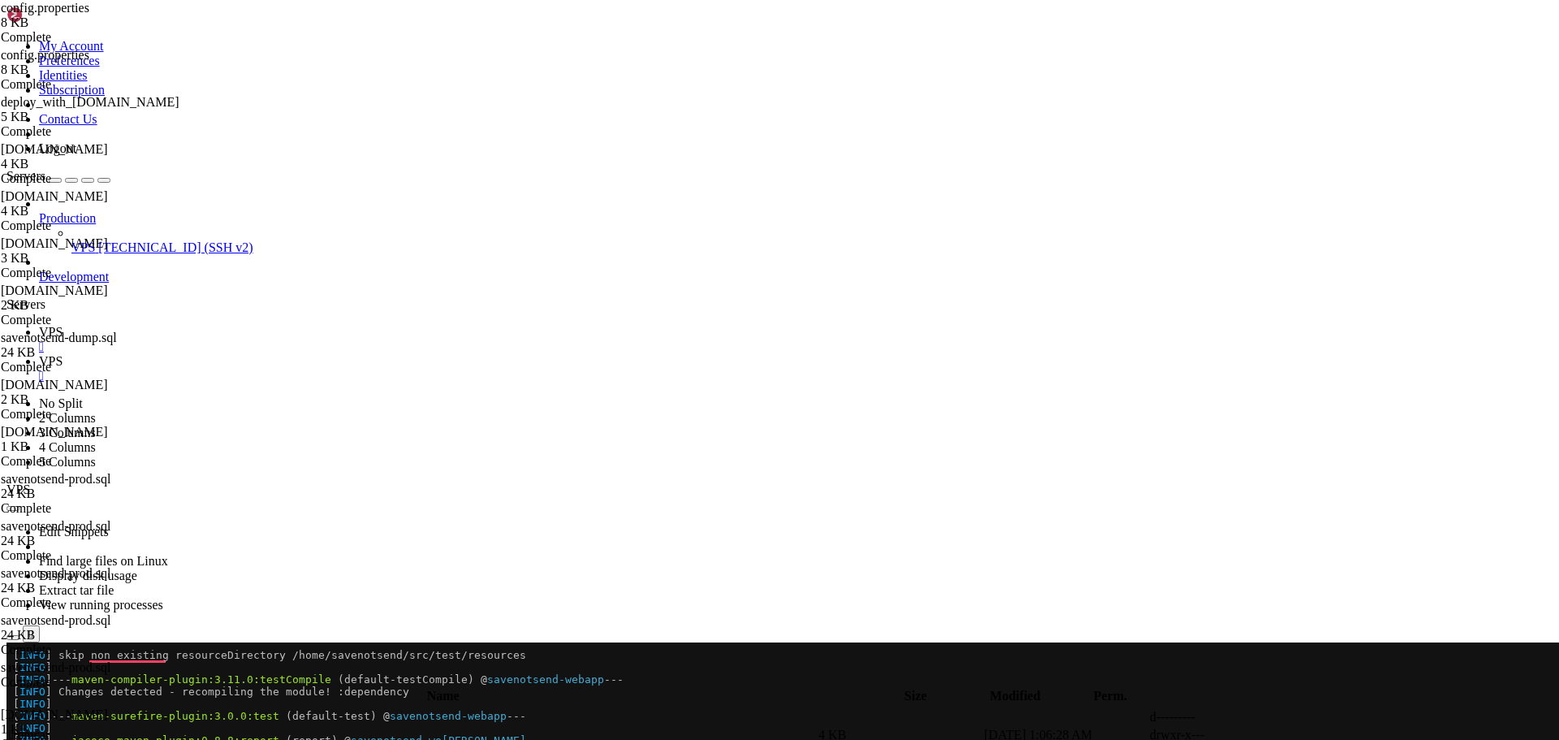
click at [13, 681] on icon "button" at bounding box center [13, 681] width 0 height 0
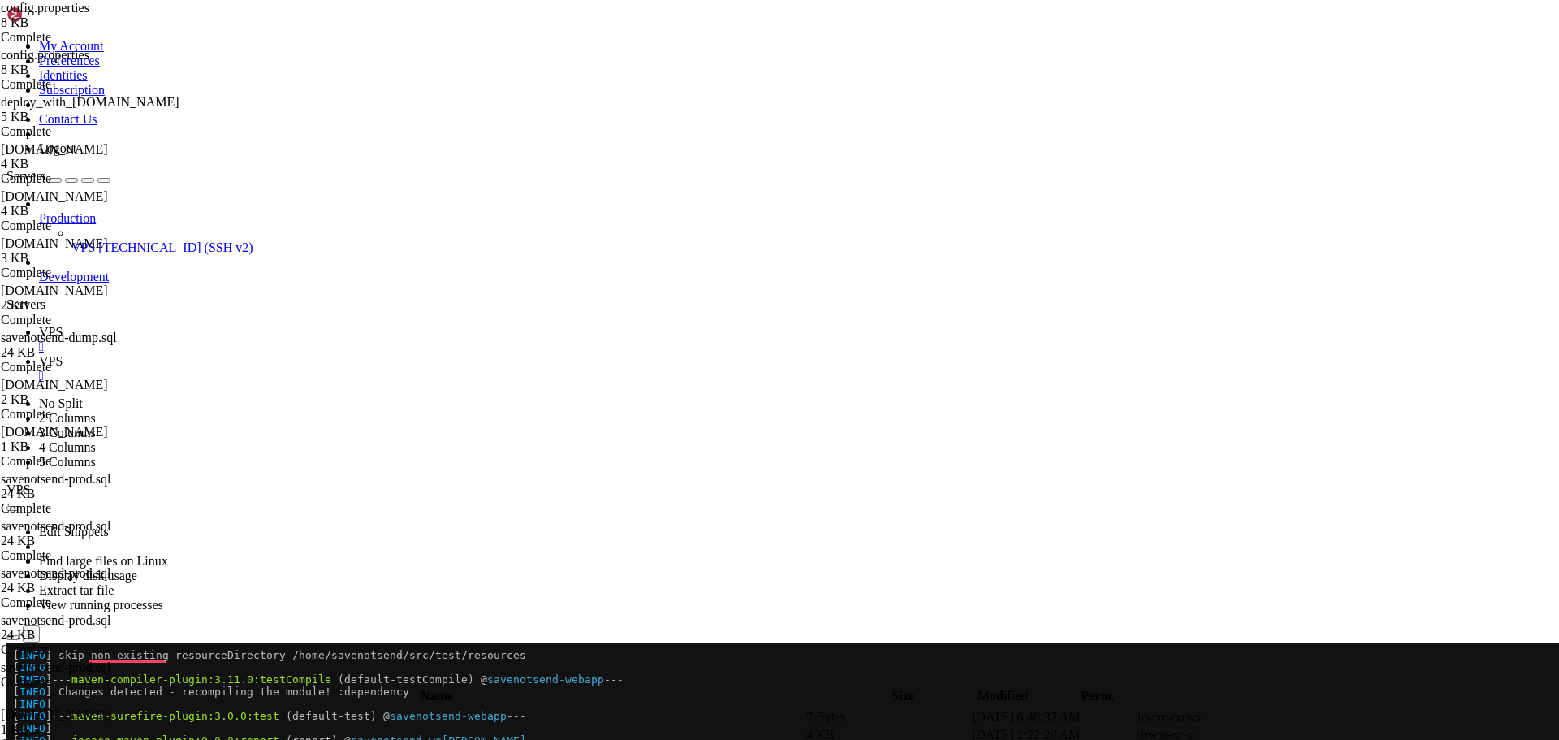
type input "/SNS-Scripts"
click at [1315, 735] on icon at bounding box center [1315, 735] width 0 height 0
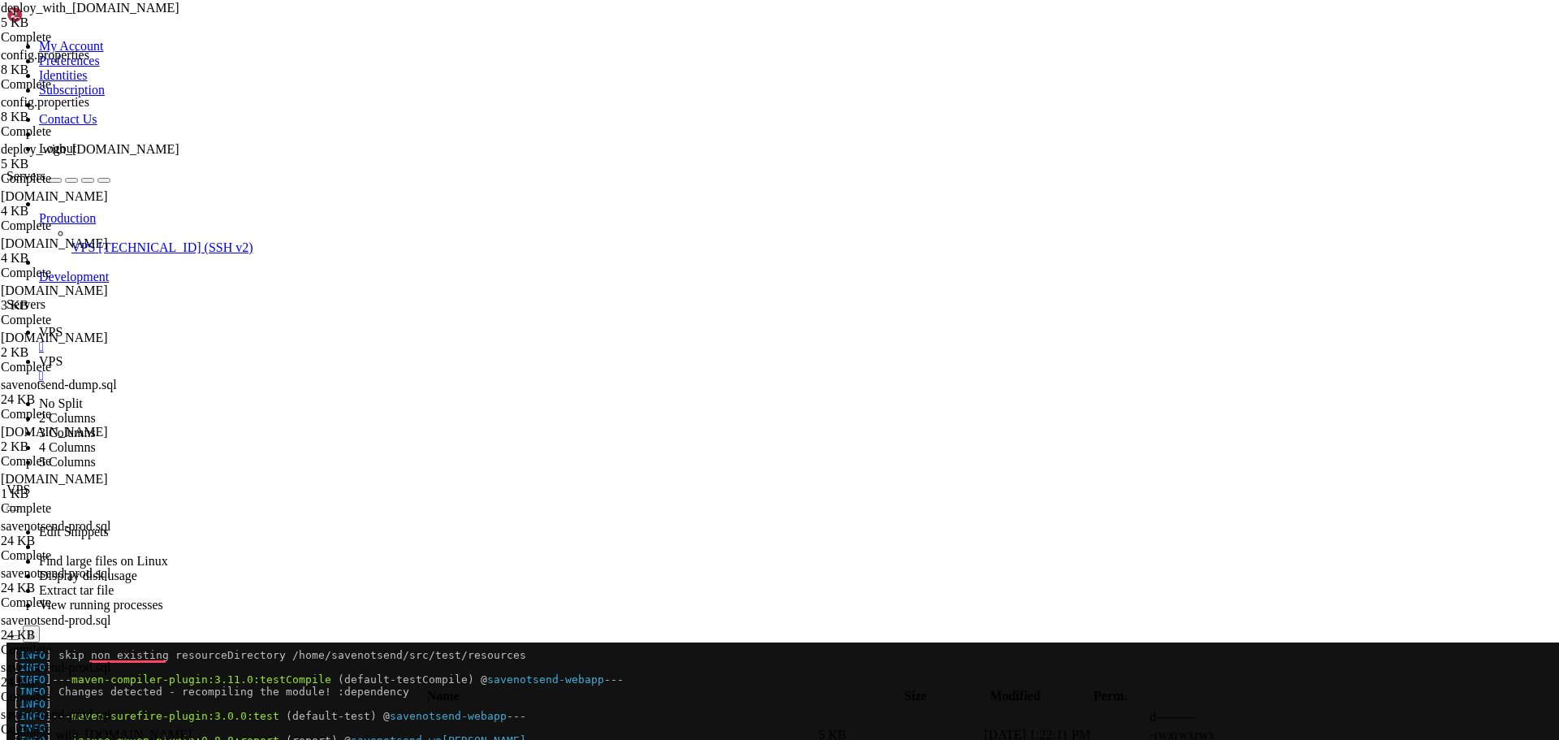
scroll to position [49, 0]
type textarea "if [ -f "$WEBAPP_DIR/WEB-INF/classes/application.properties" ]; then"
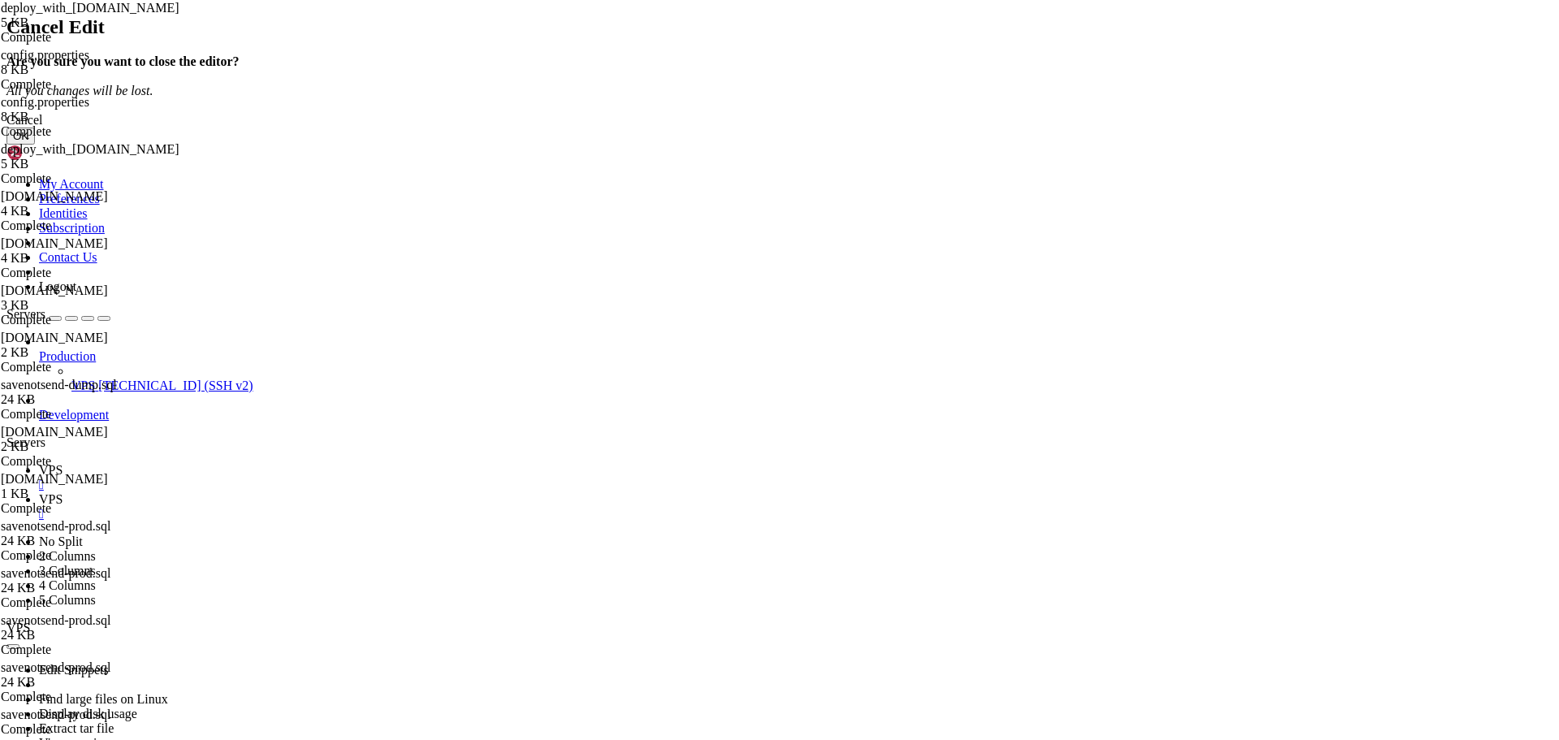
click at [35, 145] on button "OK" at bounding box center [20, 135] width 28 height 17
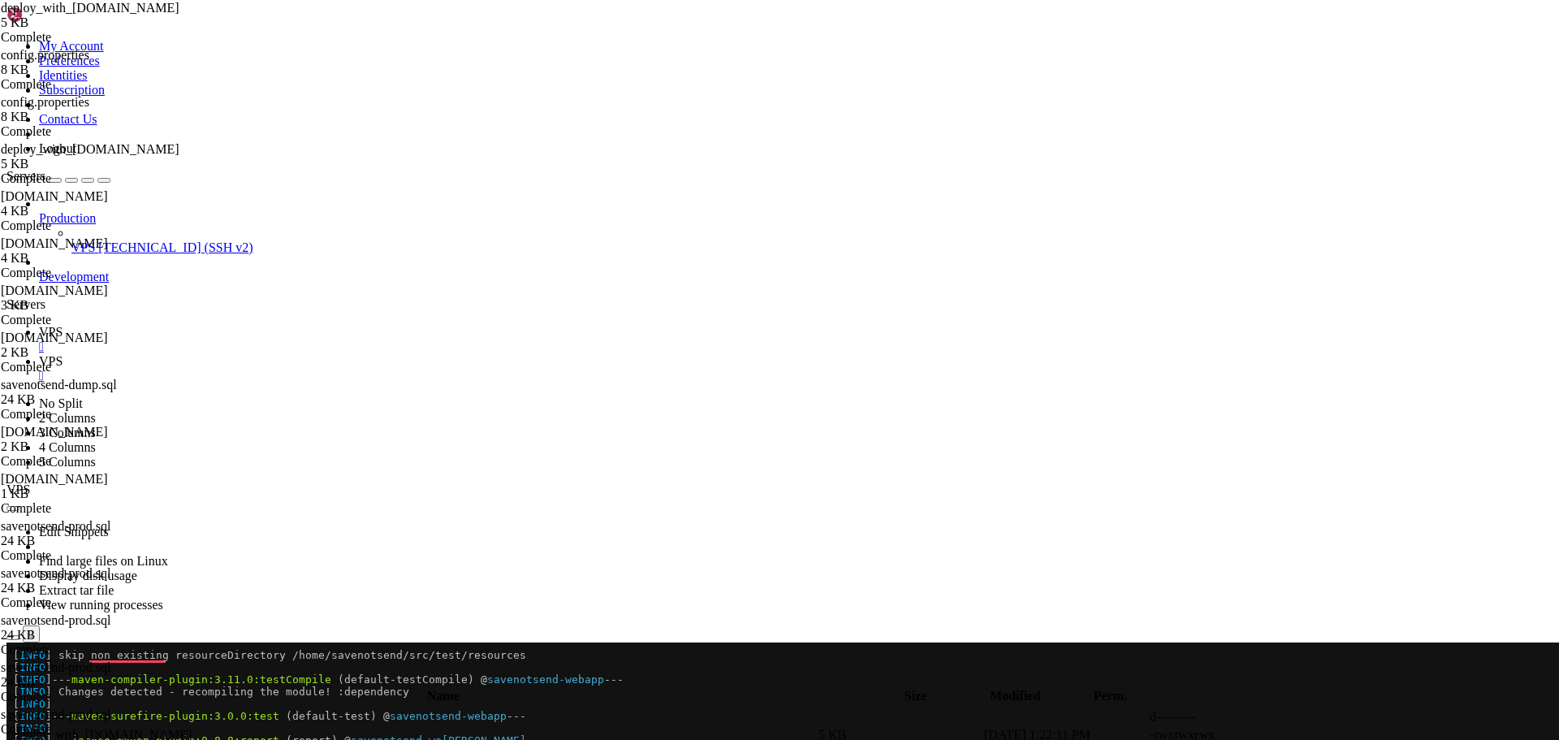
click at [1315, 735] on icon at bounding box center [1315, 735] width 0 height 0
drag, startPoint x: 261, startPoint y: 537, endPoint x: 239, endPoint y: 511, distance: 34.6
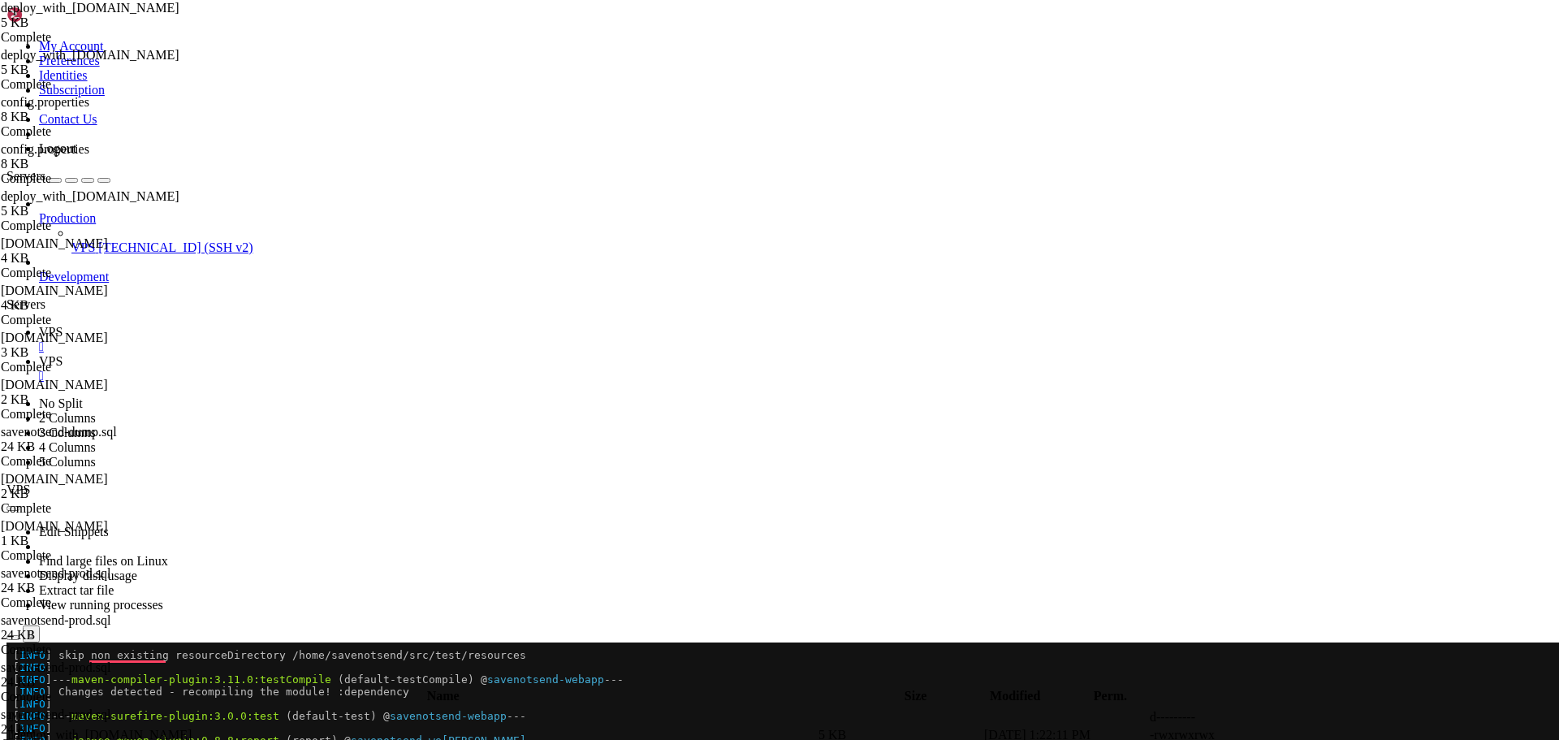
type textarea "fi"
drag, startPoint x: 444, startPoint y: 619, endPoint x: 267, endPoint y: 616, distance: 177.0
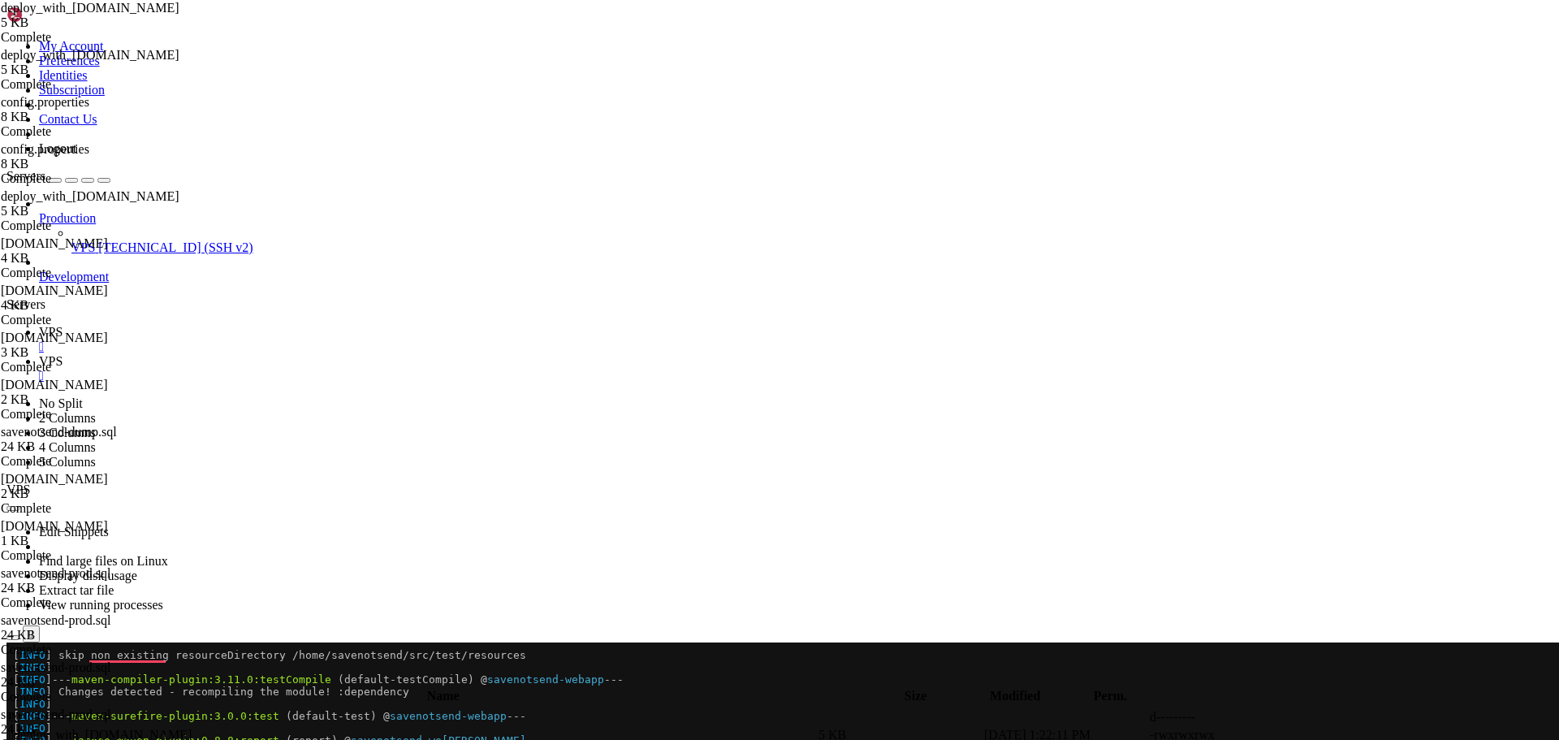
drag, startPoint x: 262, startPoint y: 624, endPoint x: 248, endPoint y: 587, distance: 39.8
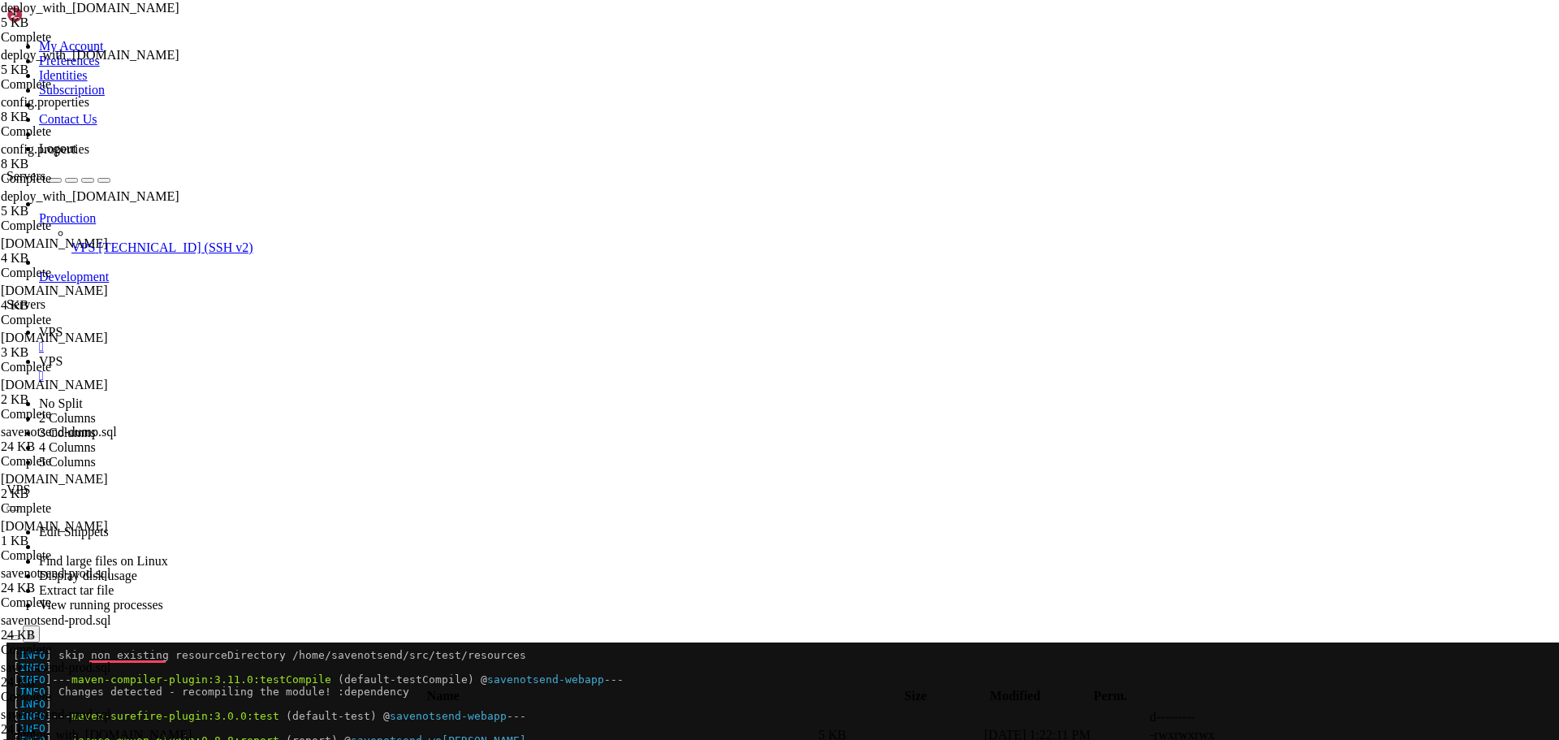
type textarea "fi"
paste textarea "fi"
type textarea "echo "✓ Restored config-test.properties""
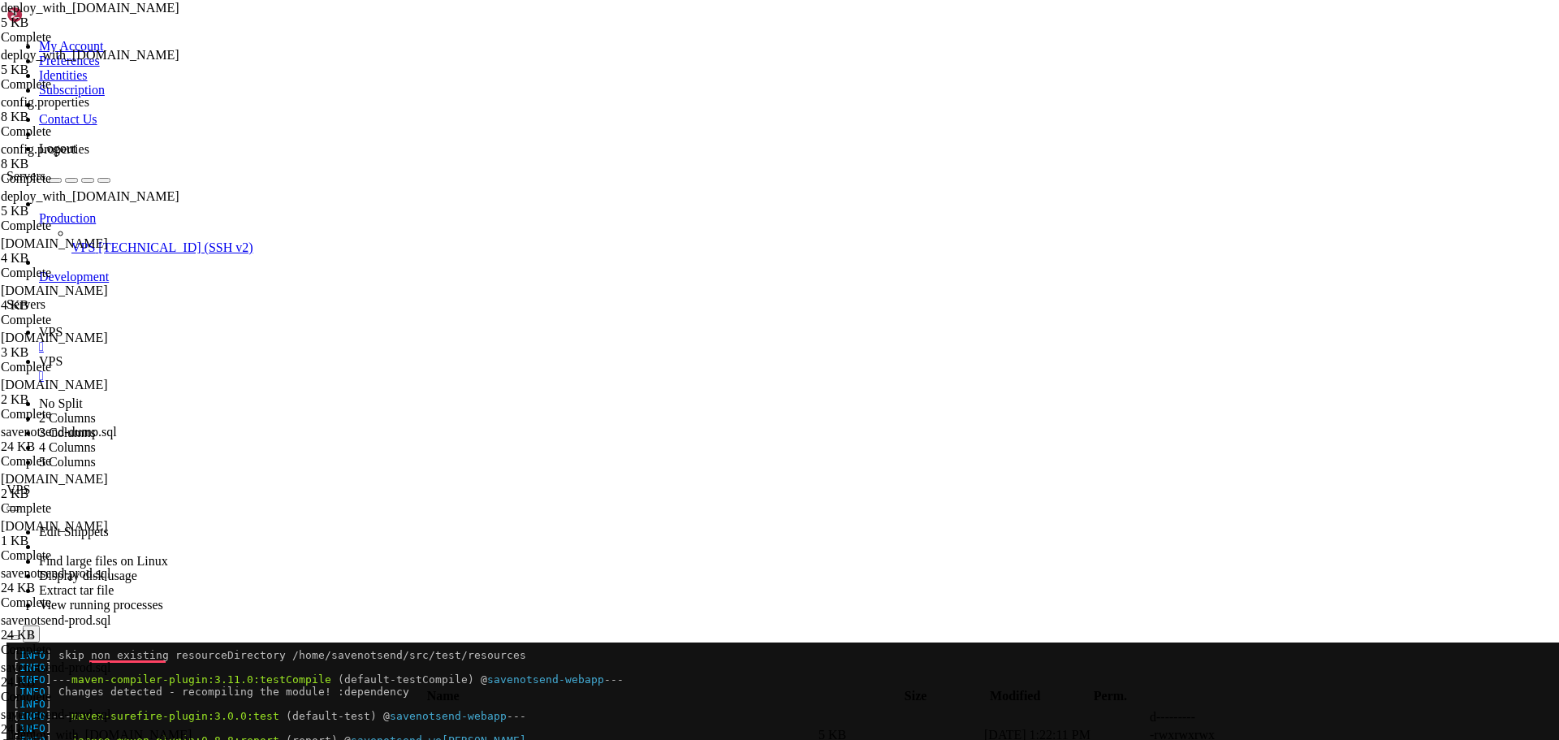
click at [231, 325] on link "VPS " at bounding box center [795, 339] width 1513 height 29
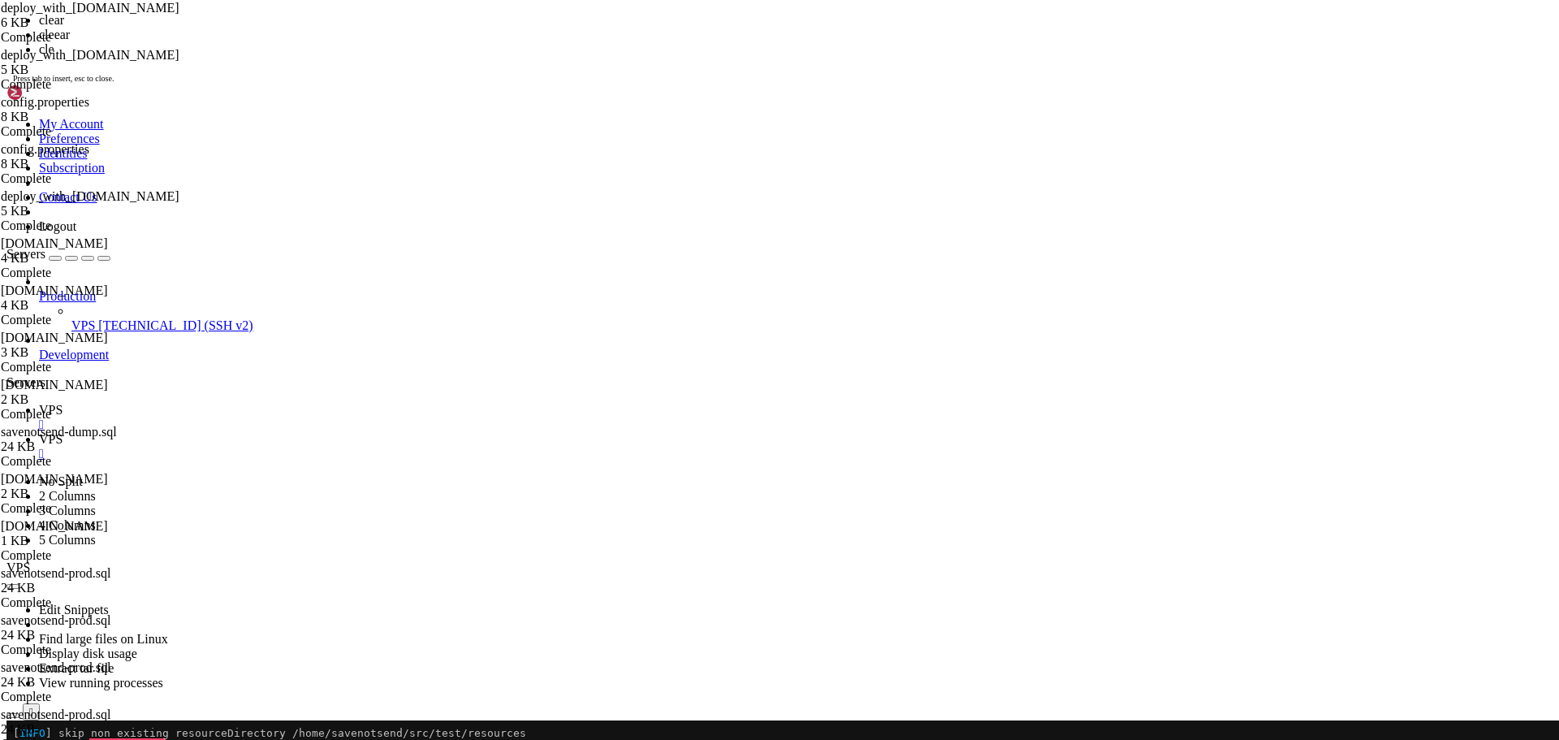
scroll to position [0, 0]
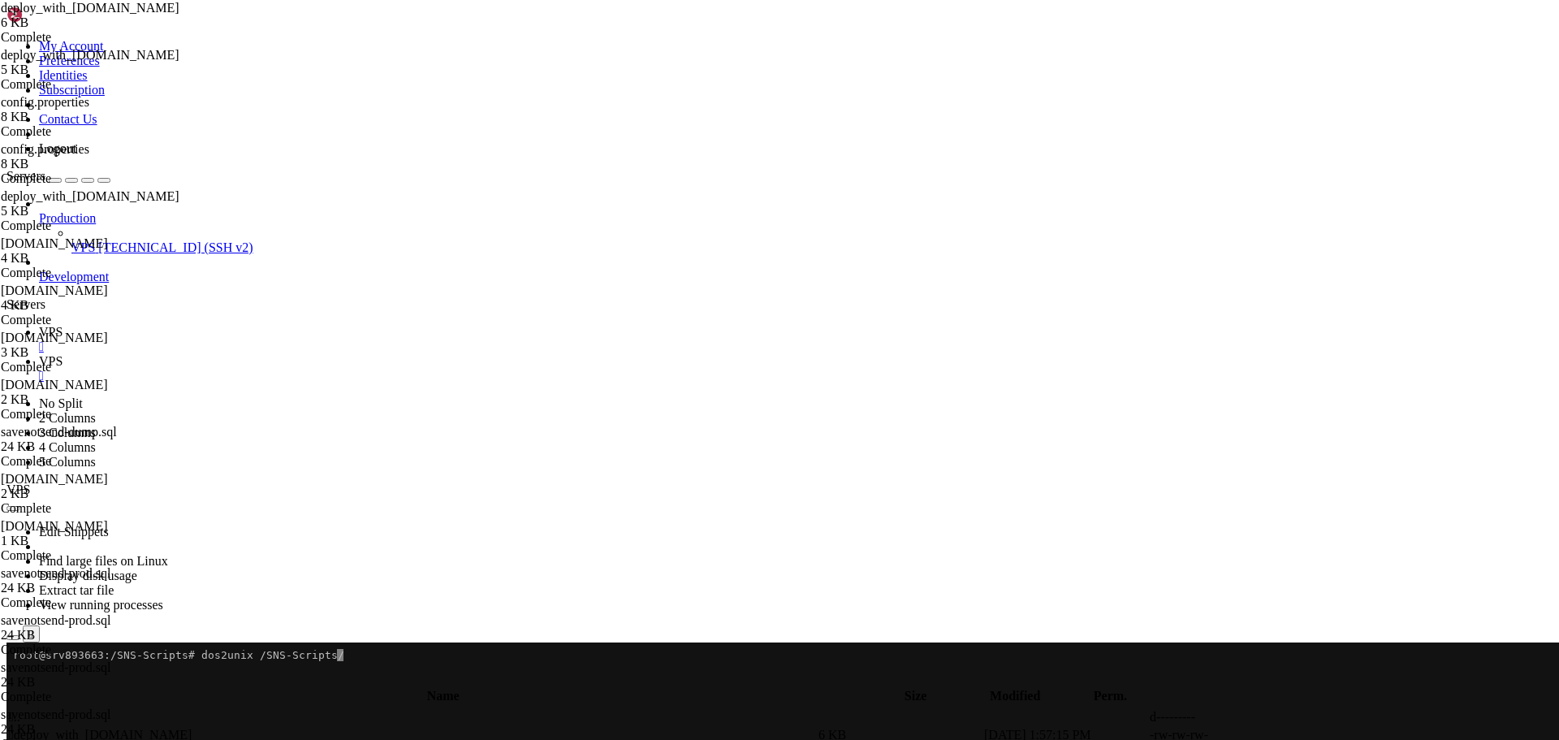
click at [63, 354] on span "VPS" at bounding box center [51, 361] width 24 height 14
click at [63, 325] on span "VPS" at bounding box center [51, 332] width 24 height 14
click at [63, 354] on span "VPS" at bounding box center [51, 361] width 24 height 14
click at [231, 325] on link "VPS " at bounding box center [795, 339] width 1513 height 29
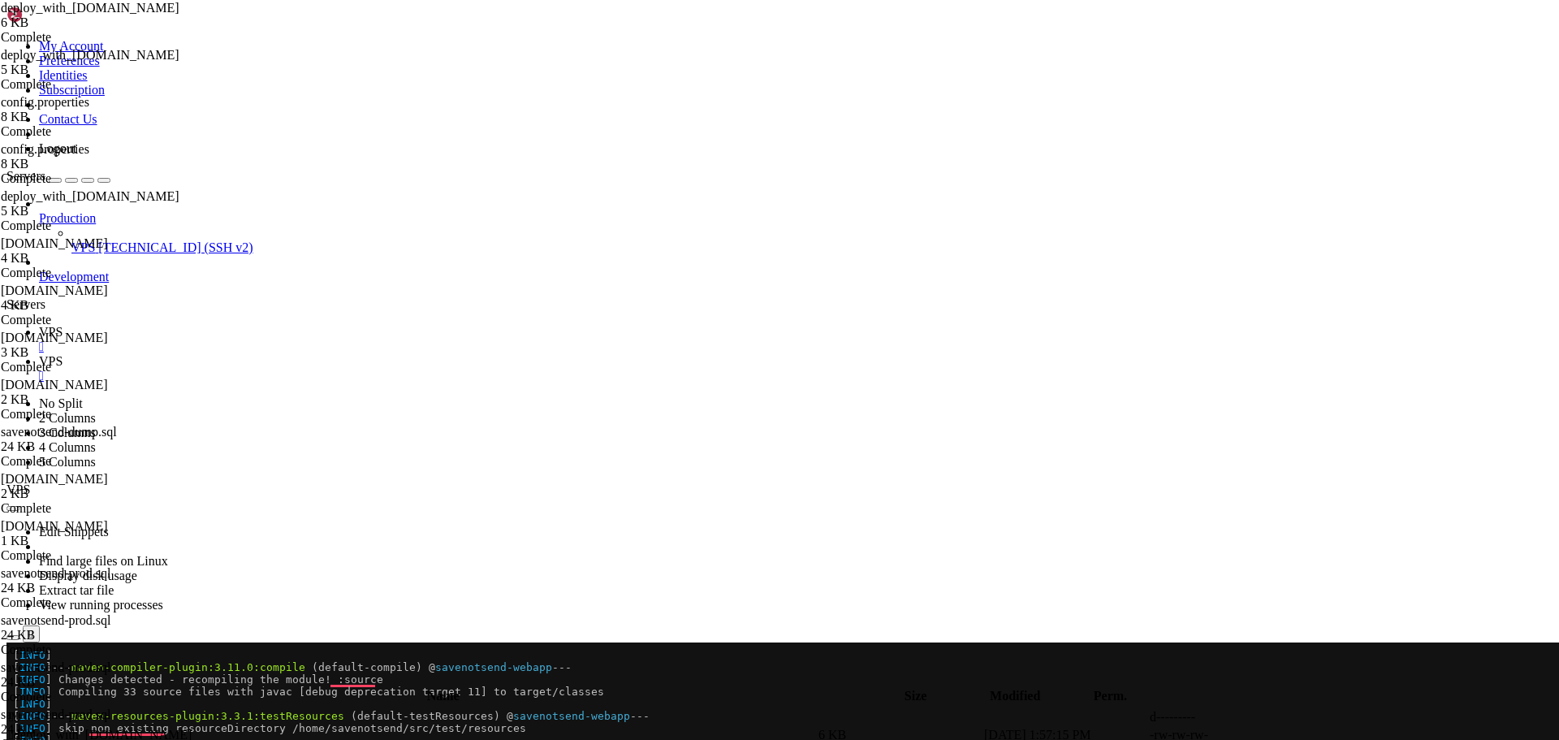
scroll to position [645, 0]
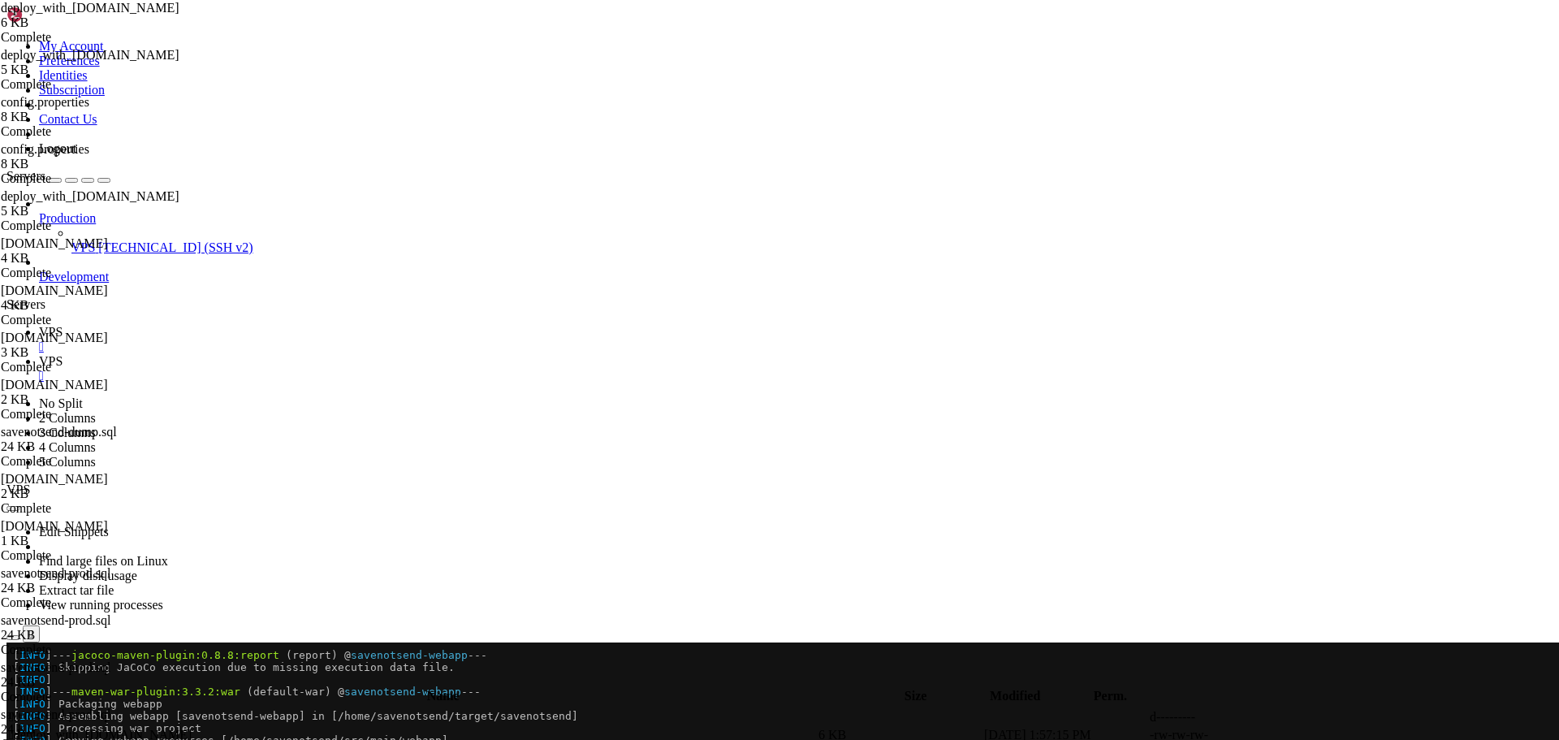
scroll to position [743, 0]
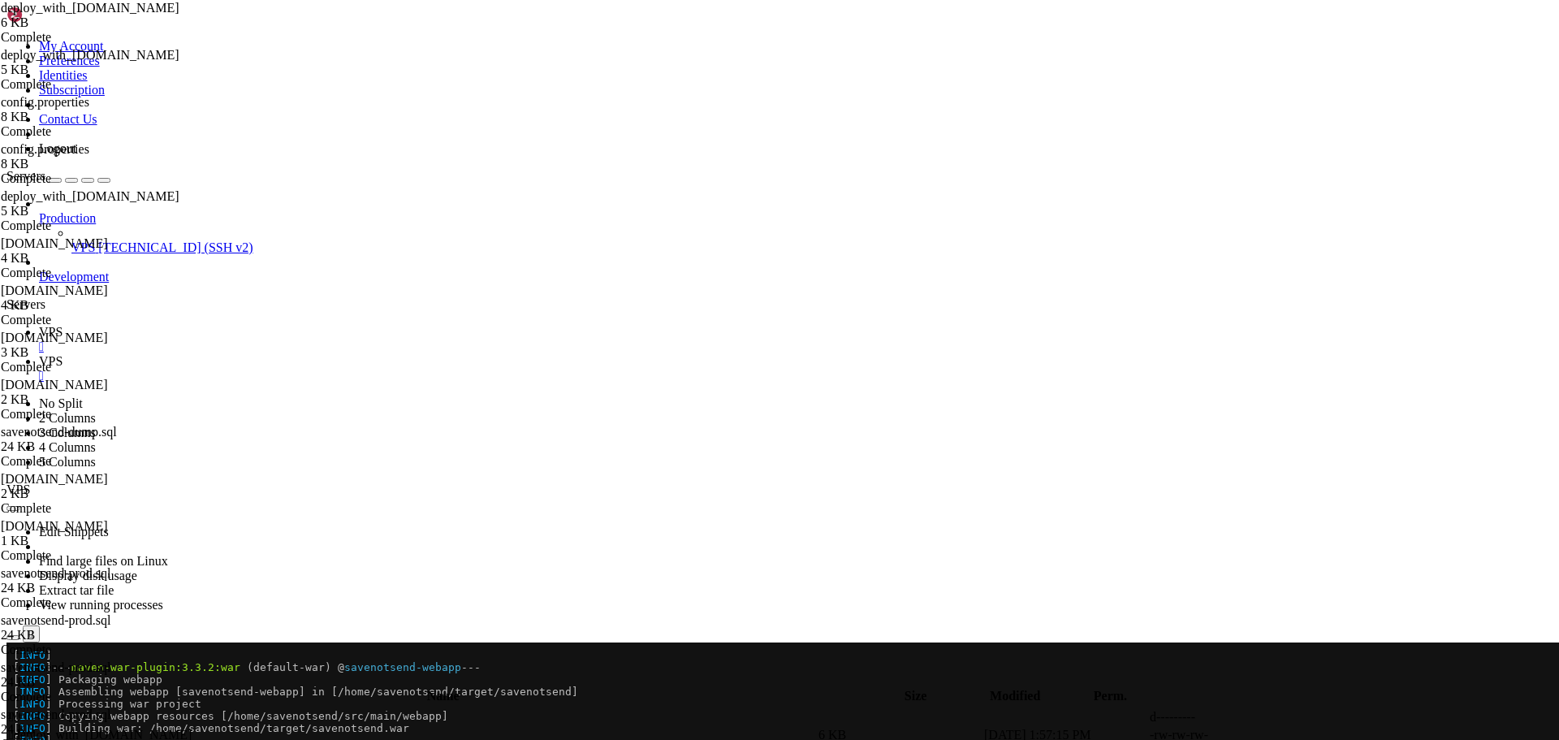
click at [300, 354] on link "VPS " at bounding box center [795, 368] width 1513 height 29
click at [13, 681] on icon "button" at bounding box center [13, 681] width 0 height 0
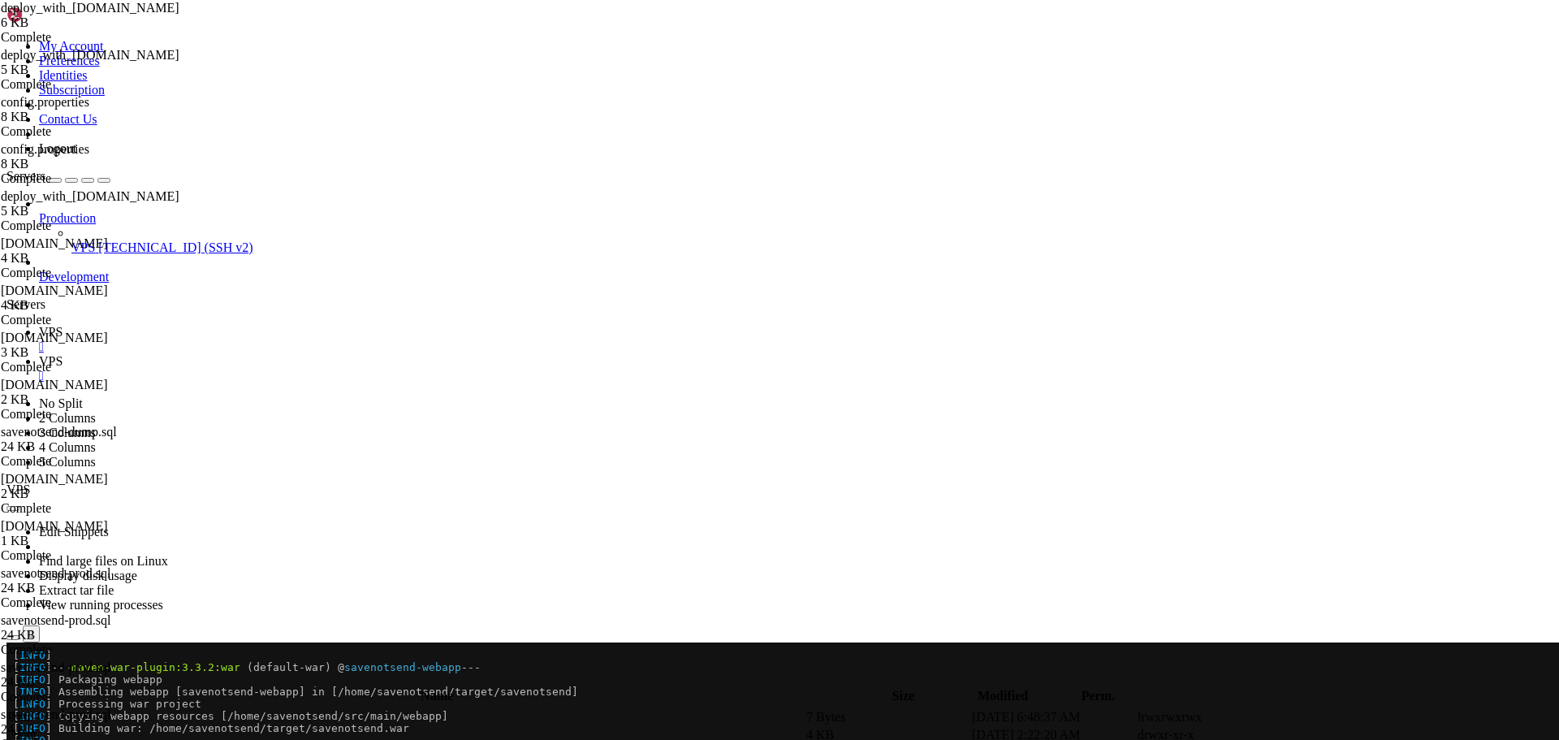
click at [77, 727] on span " savenotsend" at bounding box center [43, 734] width 68 height 14
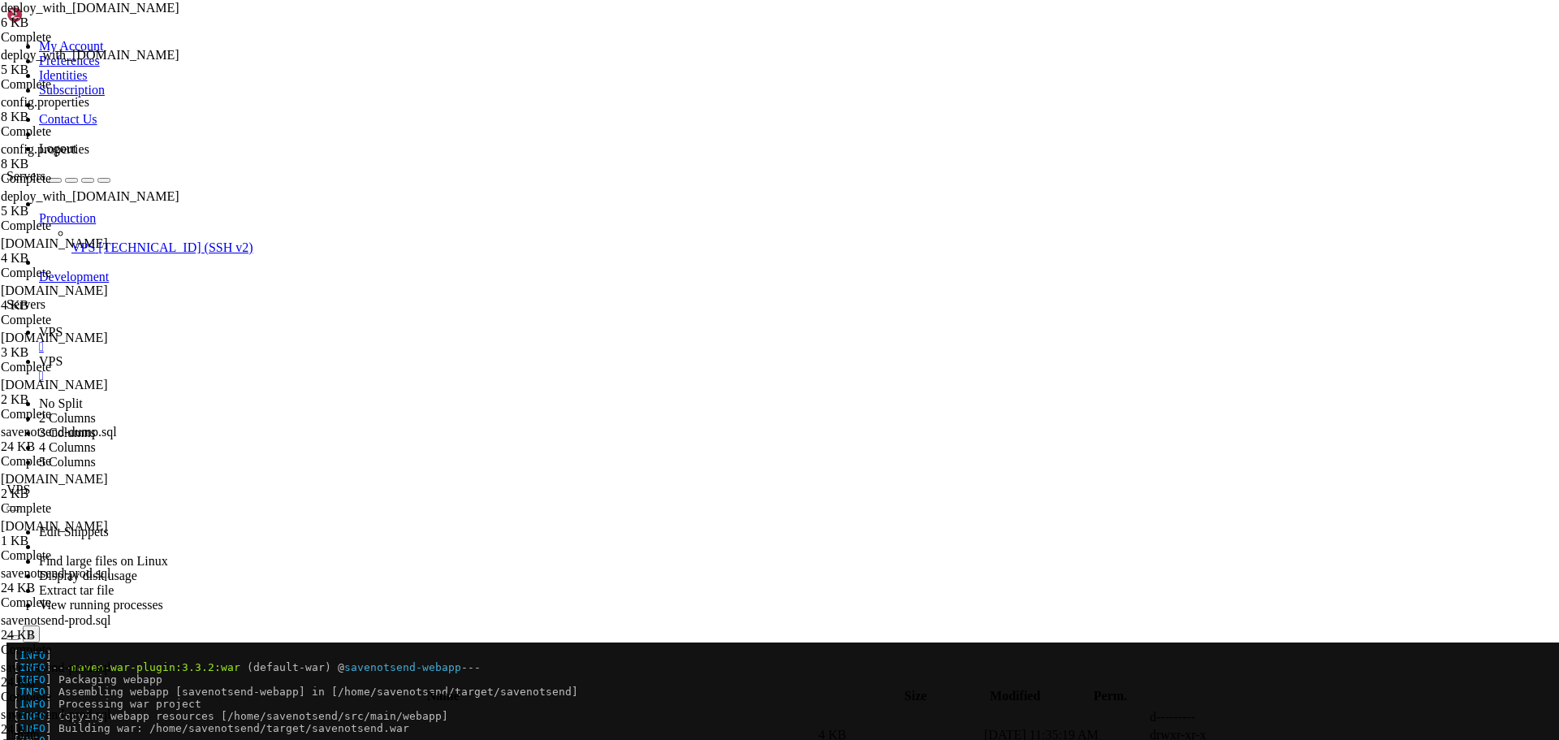
click at [40, 727] on span " main" at bounding box center [24, 734] width 31 height 14
click at [36, 727] on span " java" at bounding box center [22, 734] width 27 height 14
click at [36, 727] on span " com" at bounding box center [22, 734] width 27 height 14
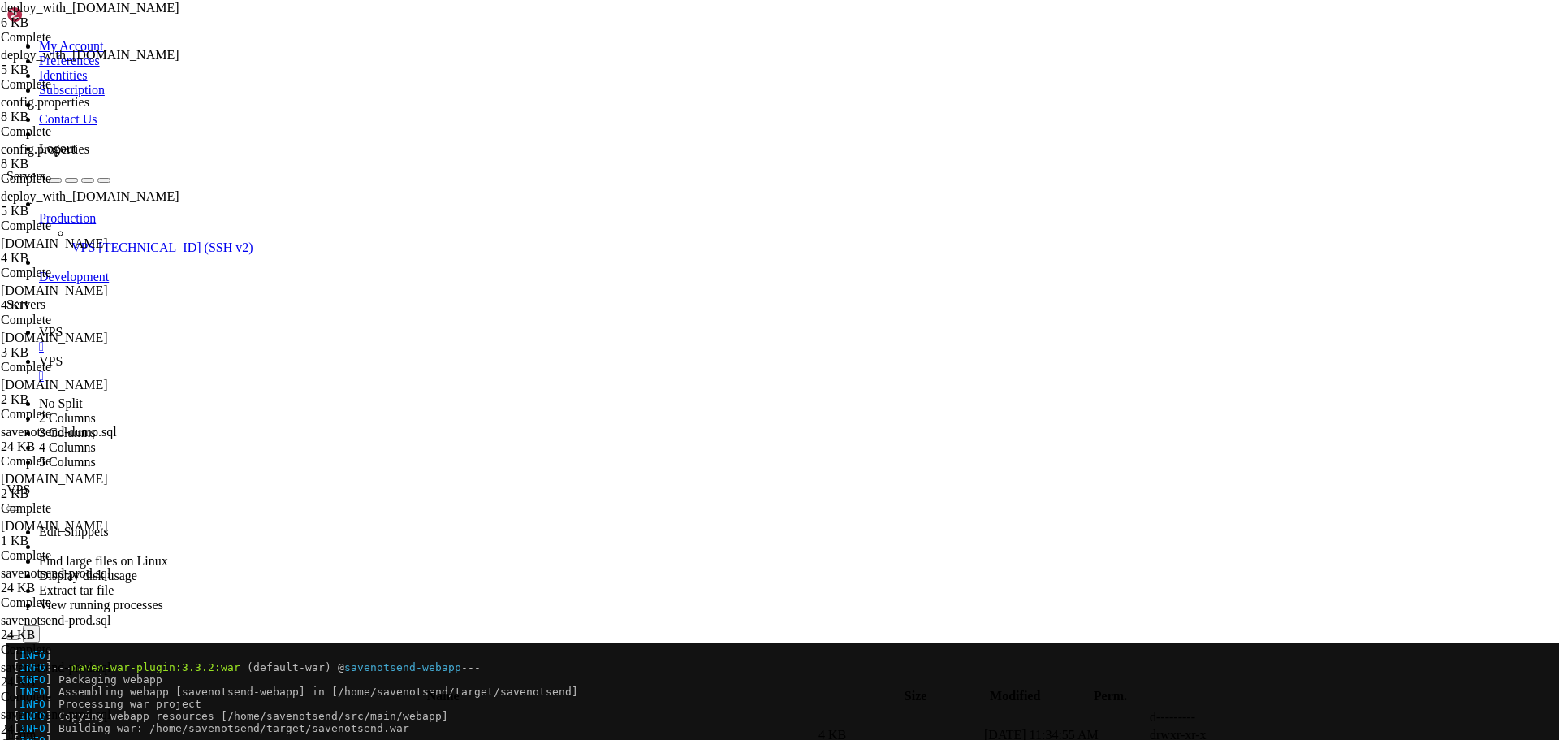
click at [36, 727] on span " com" at bounding box center [22, 734] width 27 height 14
click at [77, 727] on span " savenotsend" at bounding box center [43, 734] width 68 height 14
click at [47, 727] on span " config" at bounding box center [28, 734] width 38 height 14
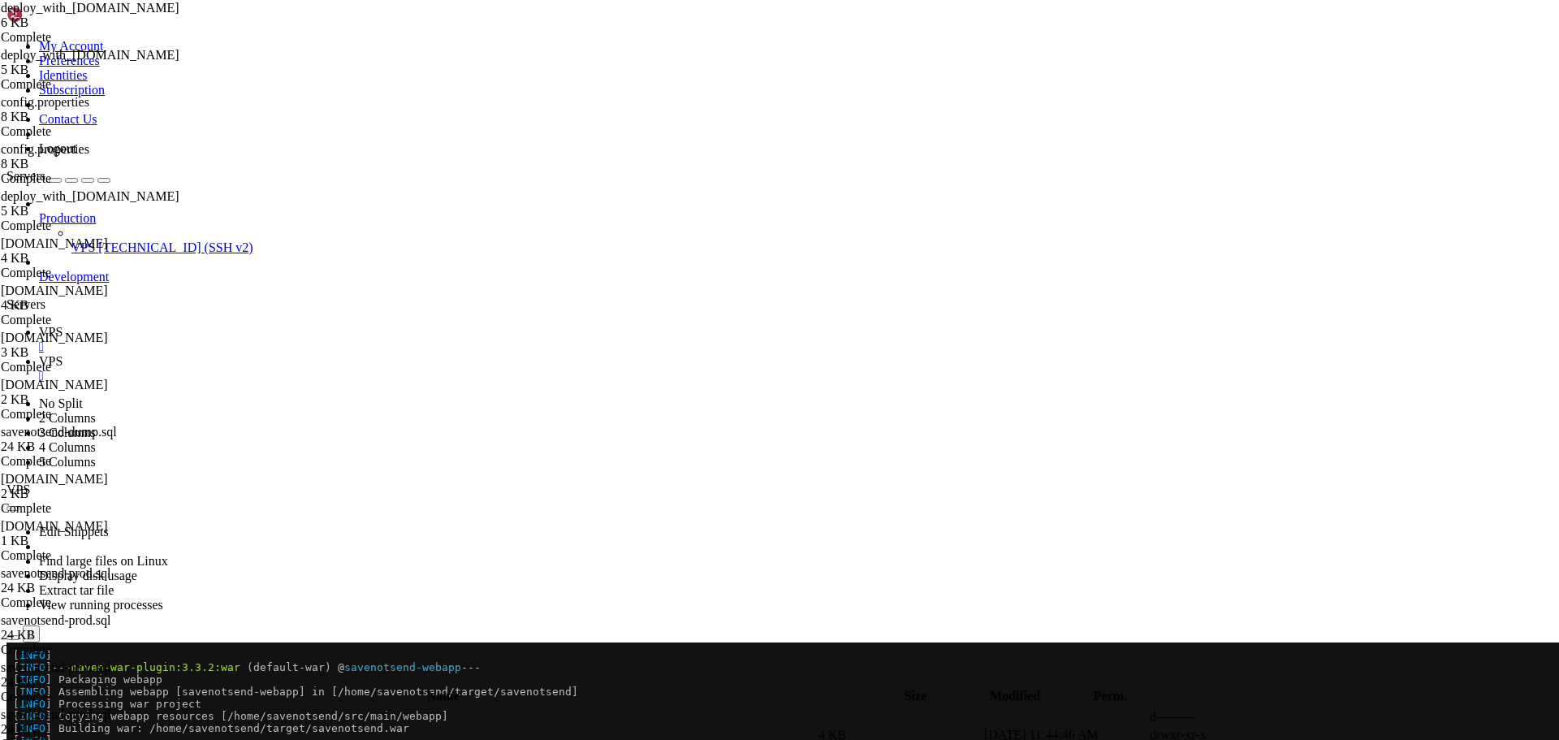
type input "/home/savenotsend/src/main/java/com/savenotsend/config"
click at [1315, 735] on icon at bounding box center [1315, 735] width 0 height 0
type textarea "}"
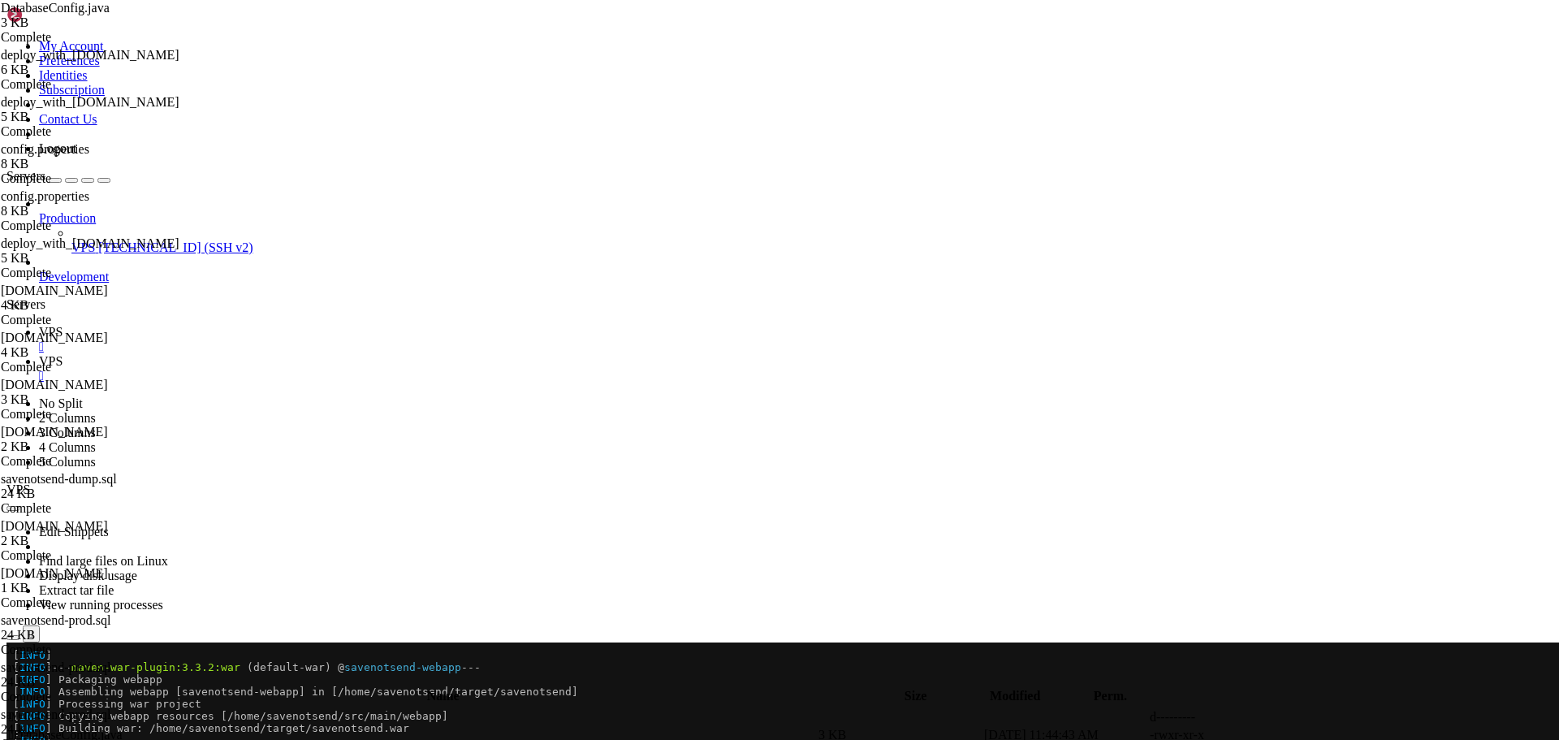
paste textarea
type textarea "}"
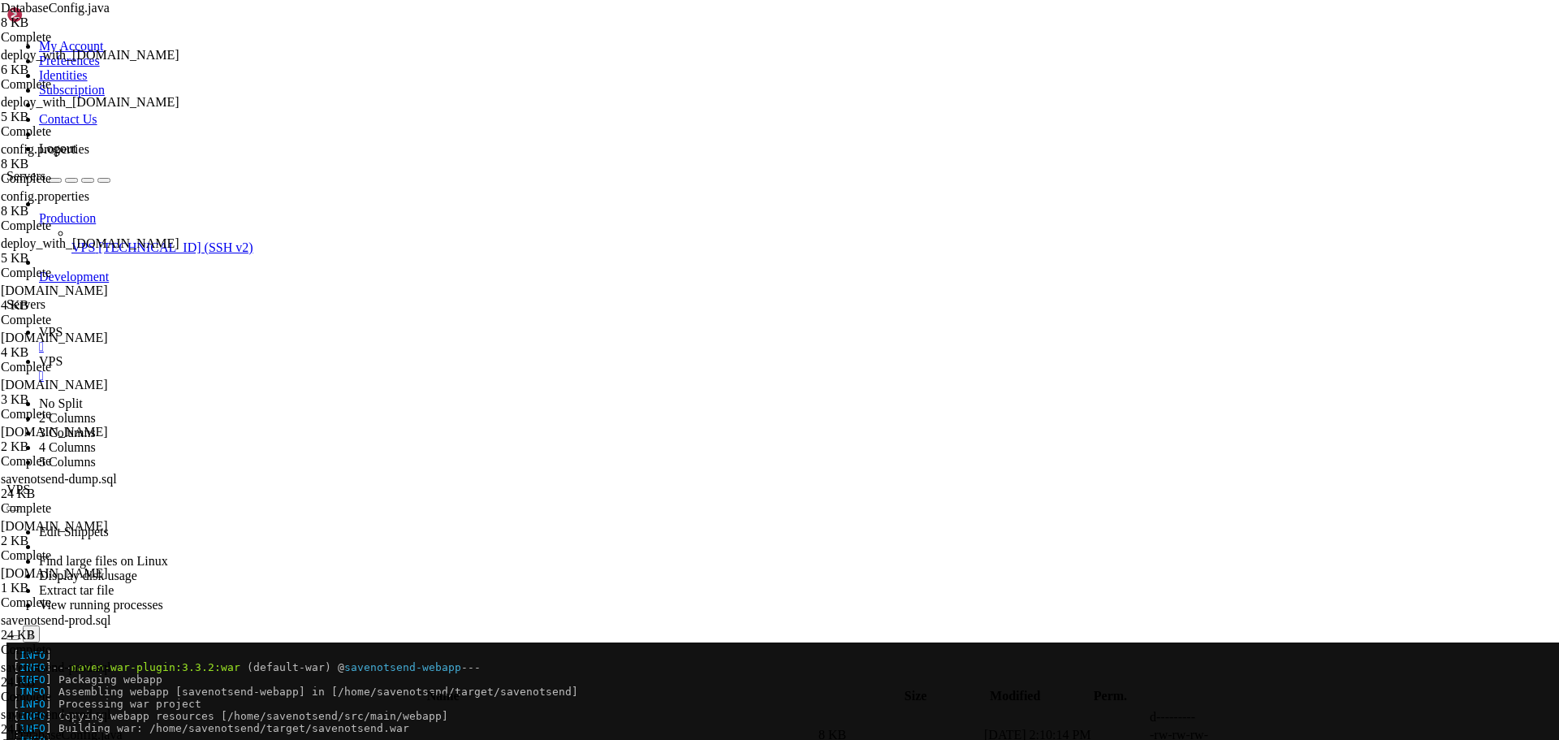
click at [240, 325] on link "VPS " at bounding box center [795, 339] width 1513 height 29
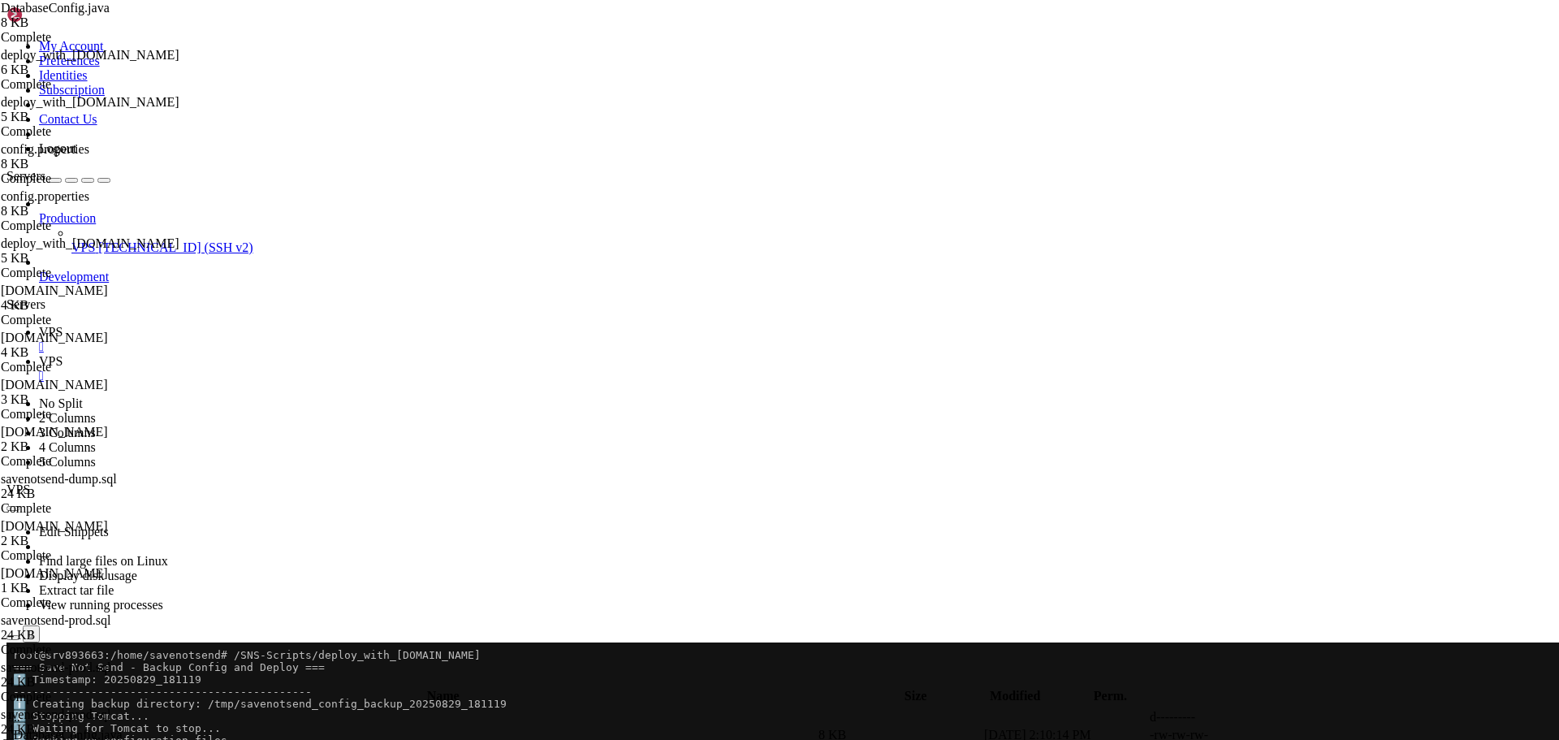
scroll to position [256, 0]
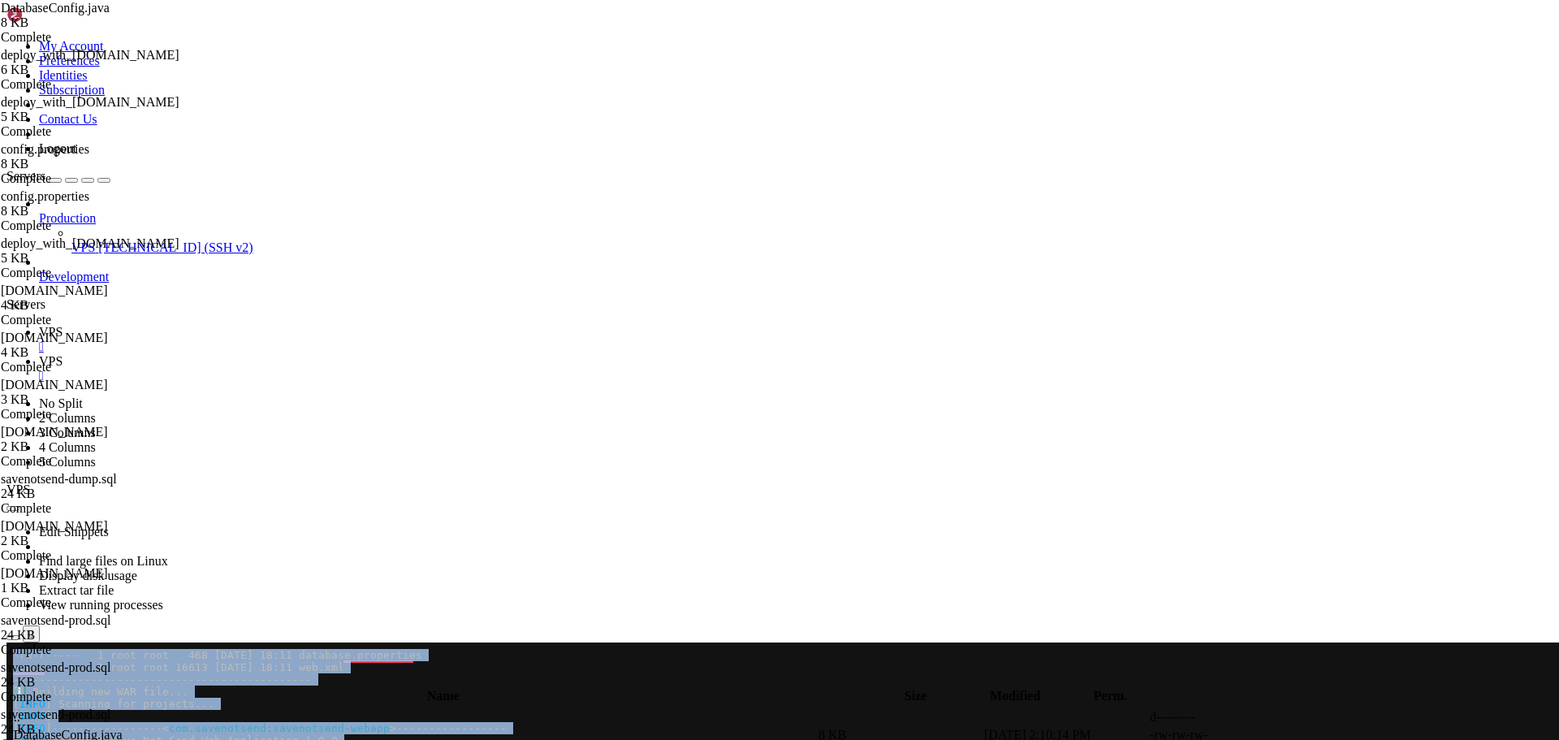
drag, startPoint x: 10, startPoint y: 978, endPoint x: 377, endPoint y: 1019, distance: 369.2
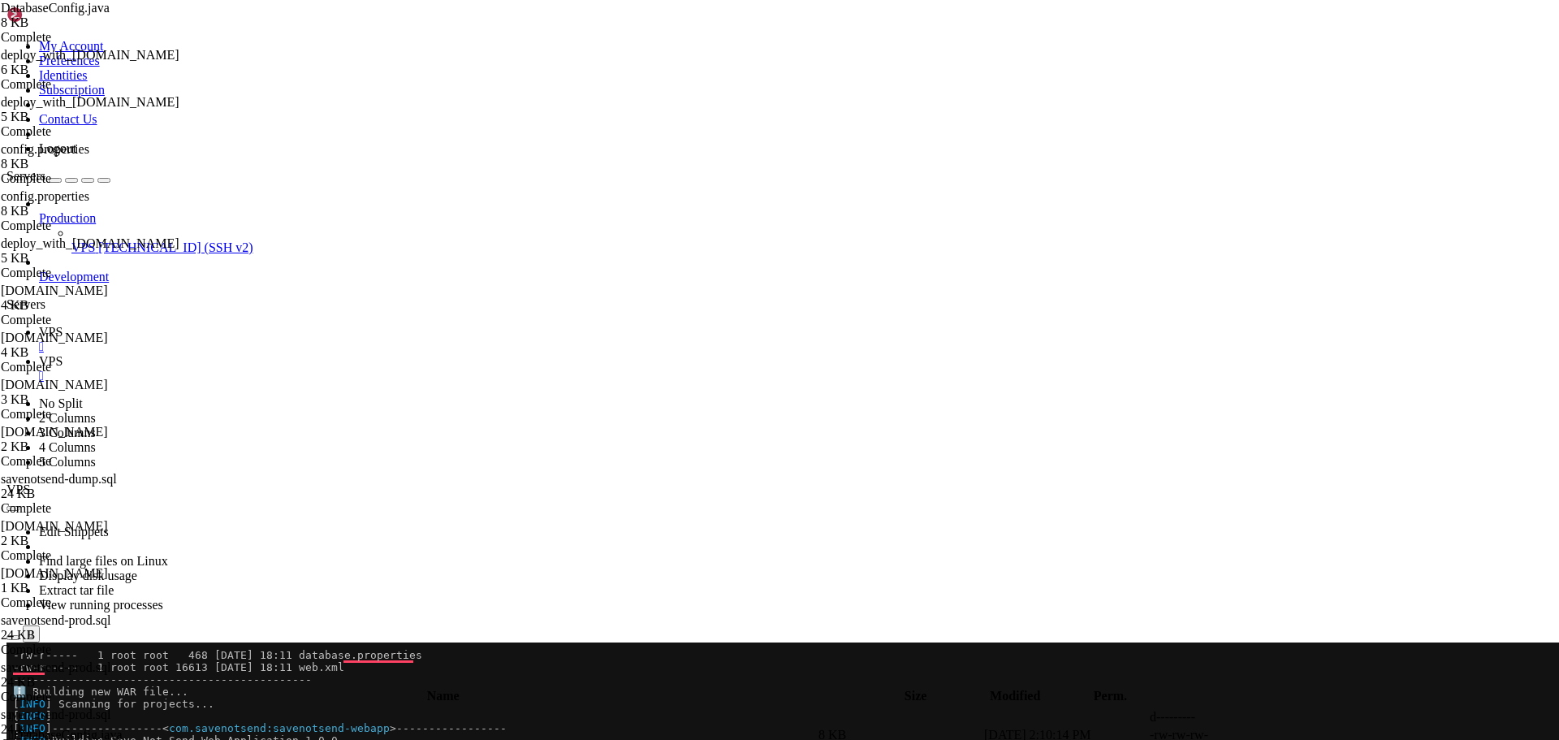
drag, startPoint x: 111, startPoint y: 1019, endPoint x: 14, endPoint y: 985, distance: 103.2
click at [308, 354] on link "VPS " at bounding box center [795, 368] width 1513 height 29
click at [1315, 735] on icon at bounding box center [1315, 735] width 0 height 0
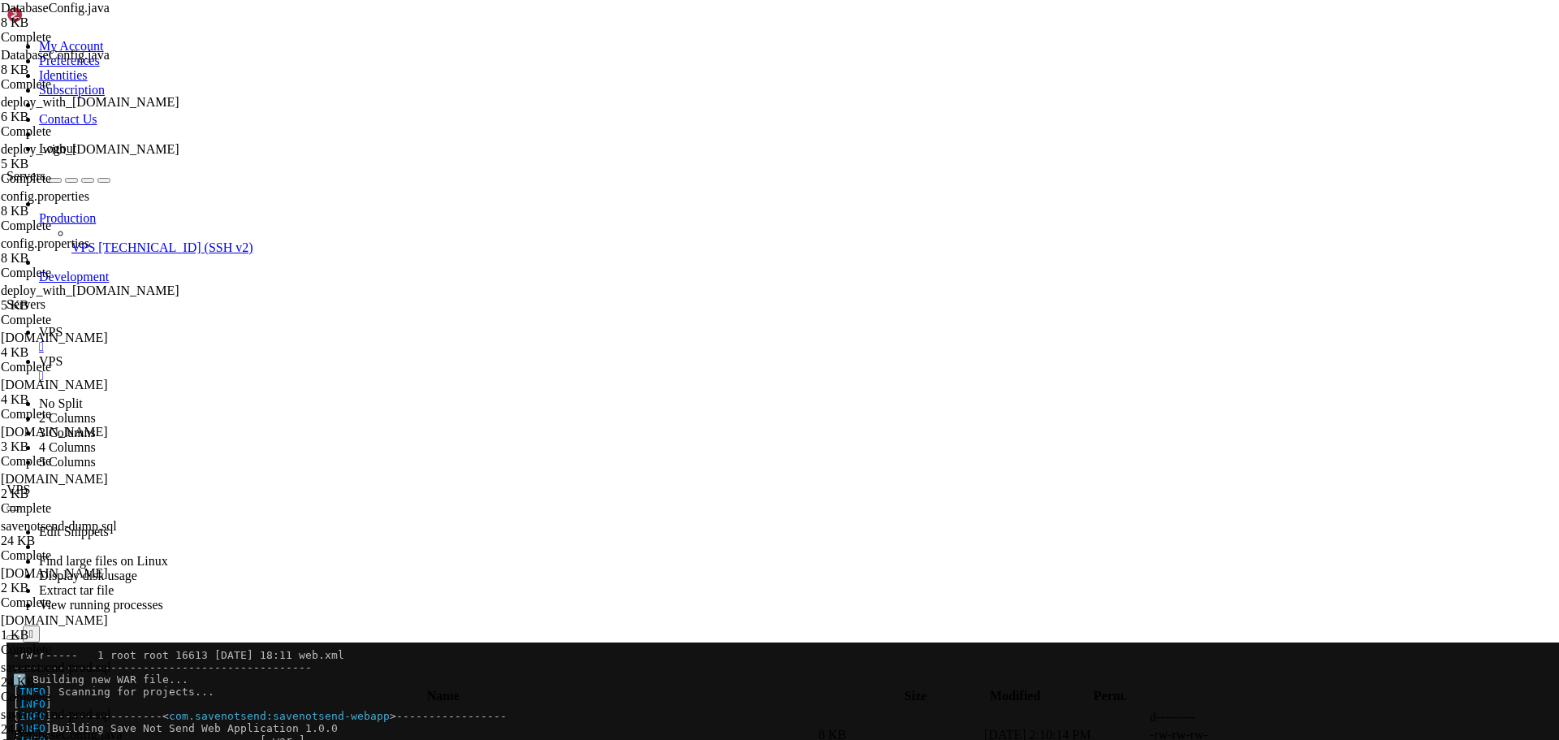
scroll to position [633, 0]
paste textarea
type textarea "}"
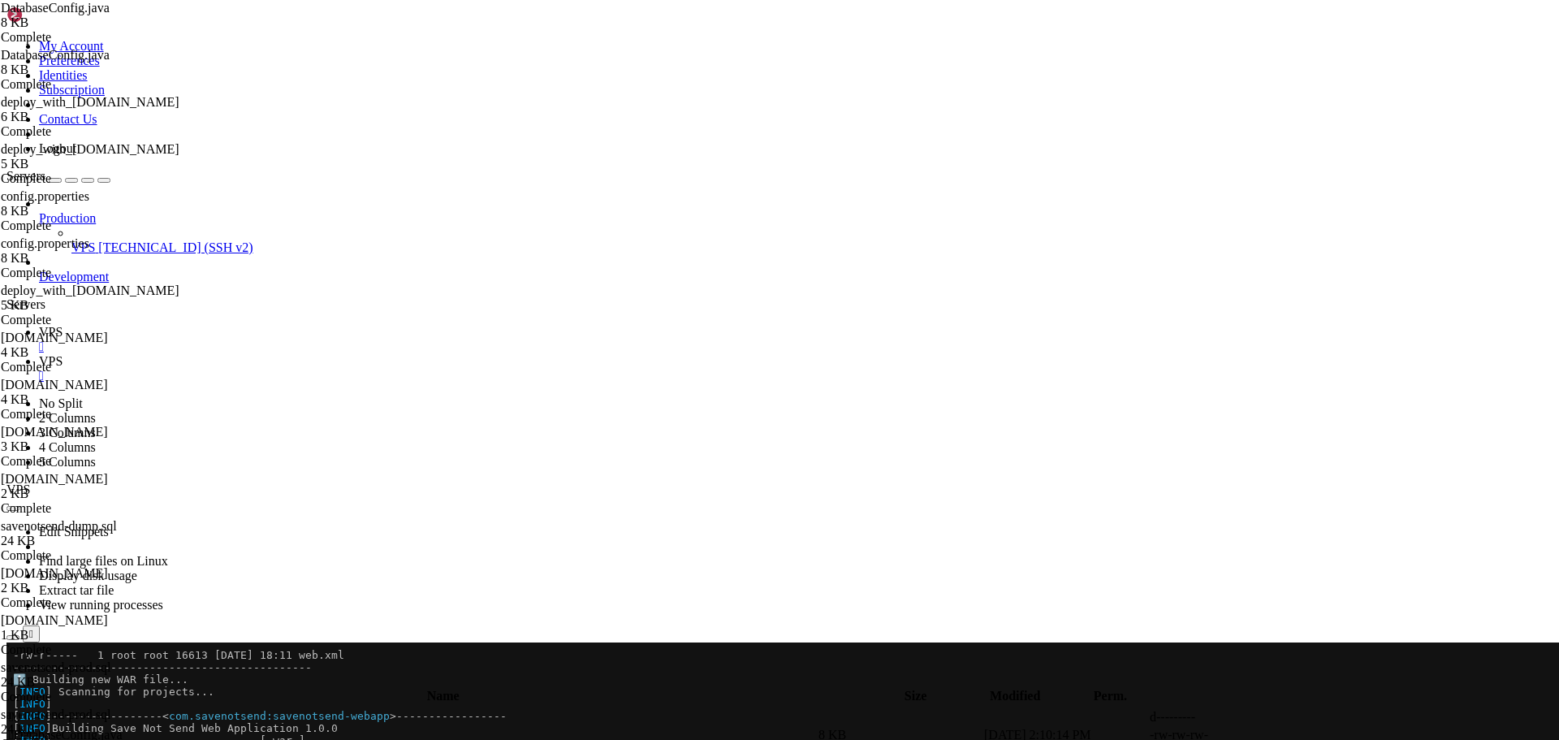
click at [63, 325] on span "VPS" at bounding box center [51, 332] width 24 height 14
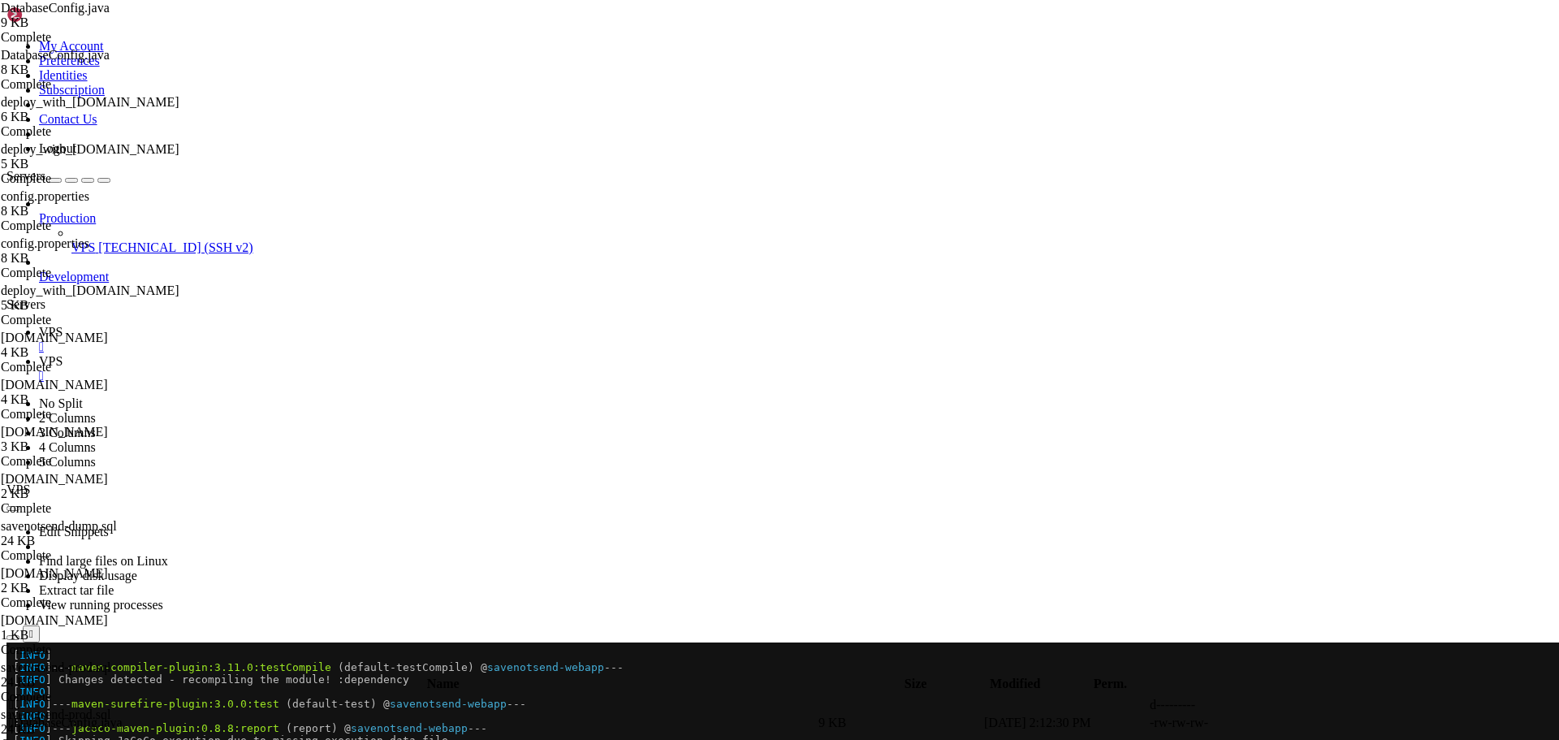
scroll to position [1486, 0]
click at [63, 354] on span "VPS" at bounding box center [51, 361] width 24 height 14
click at [14, 697] on span "" at bounding box center [11, 704] width 5 height 14
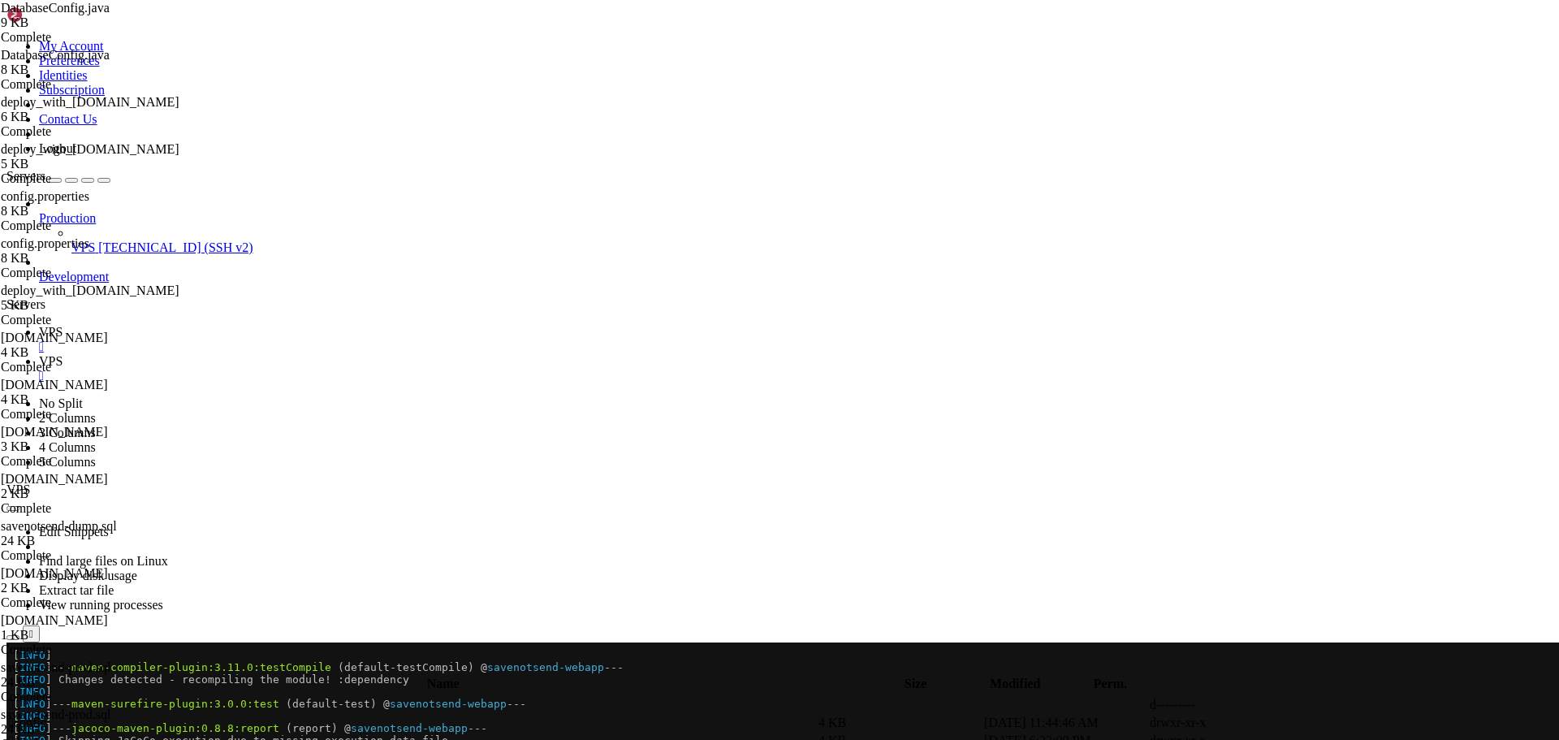
click at [248, 697] on td " .." at bounding box center [412, 705] width 808 height 16
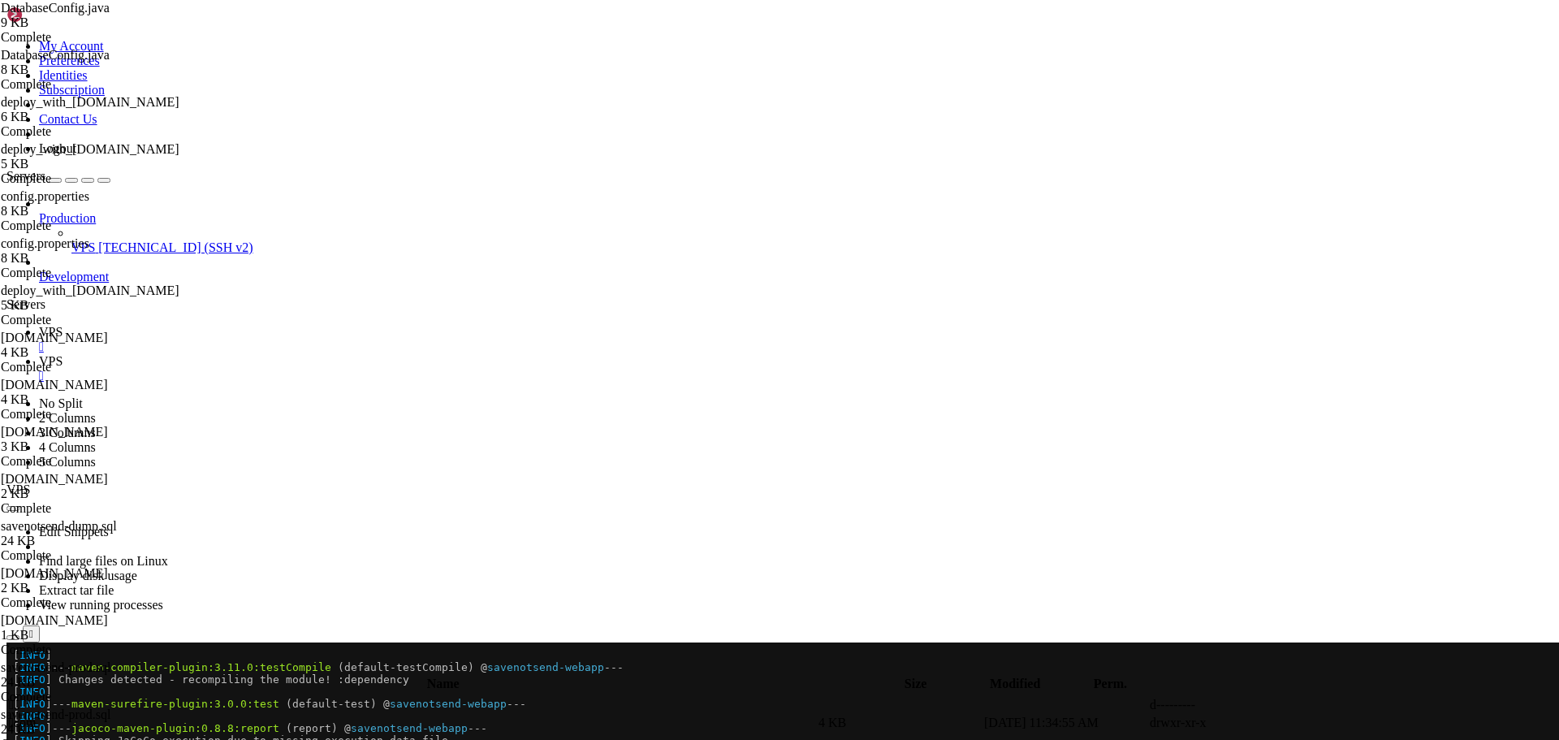
click at [248, 697] on td " .." at bounding box center [412, 705] width 808 height 16
click at [20, 697] on span " .." at bounding box center [14, 704] width 11 height 14
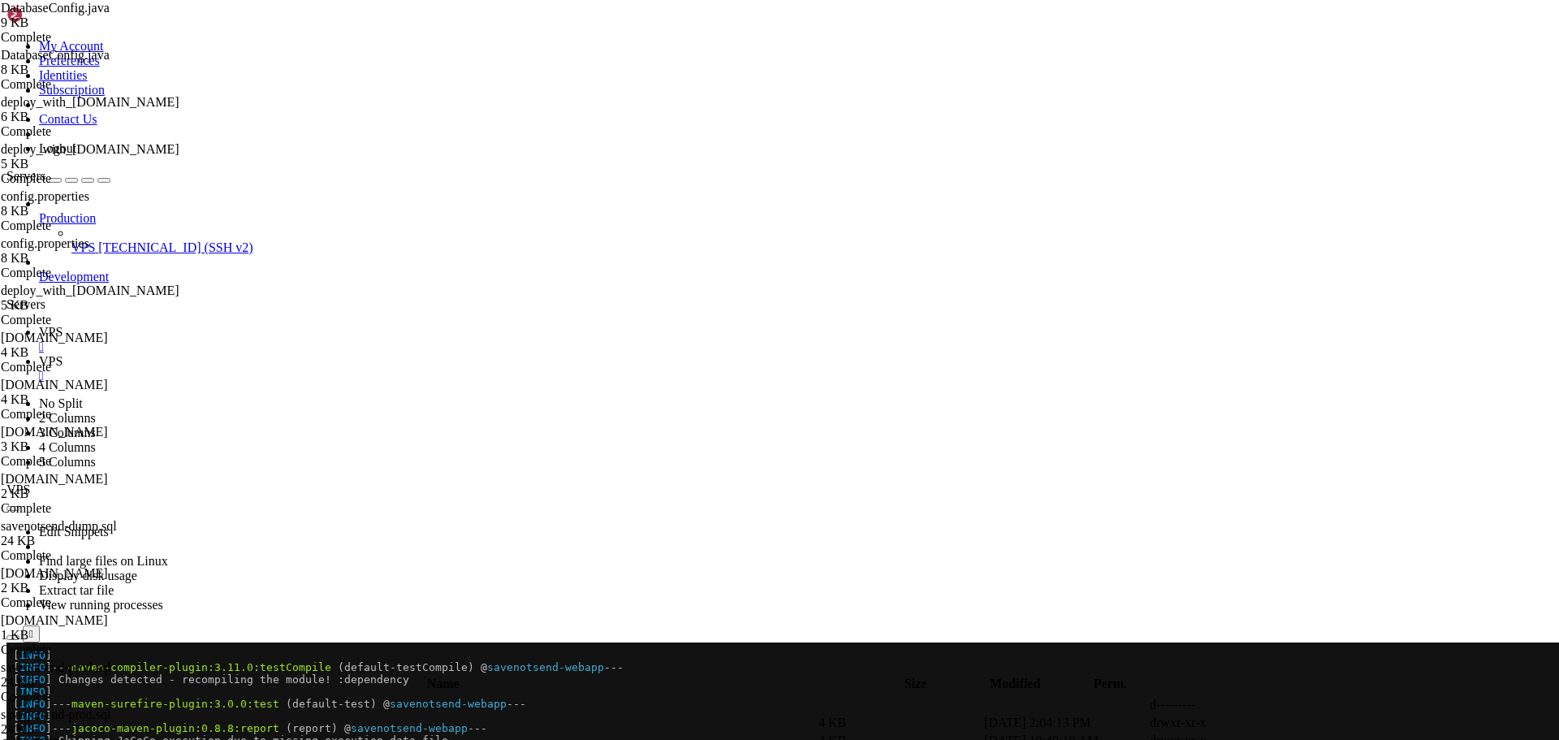
click at [20, 697] on span " .." at bounding box center [14, 704] width 11 height 14
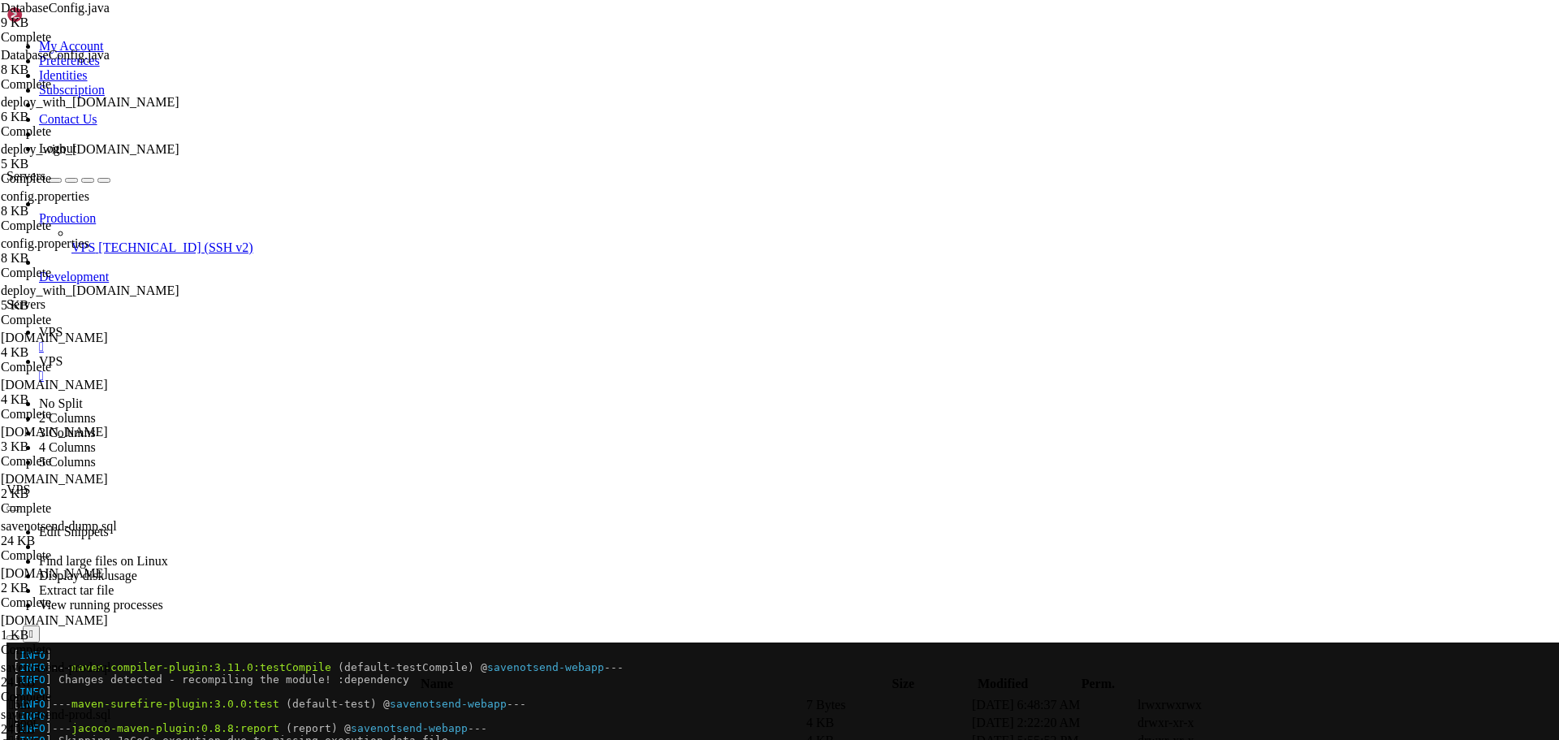
click at [49, 715] on span " tomcat" at bounding box center [29, 722] width 40 height 14
click at [20, 697] on span " .." at bounding box center [14, 704] width 11 height 14
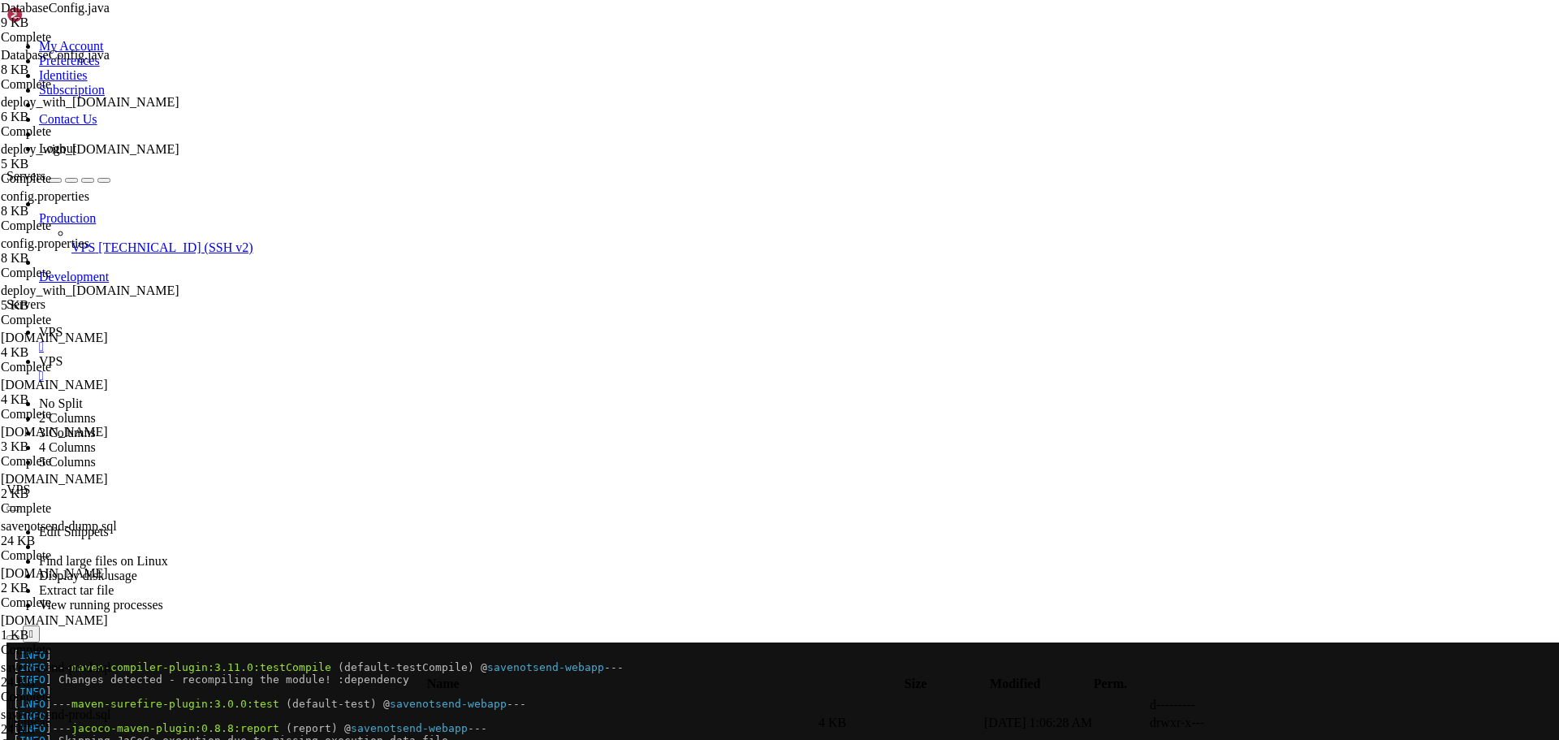
click at [20, 697] on span " .." at bounding box center [14, 704] width 11 height 14
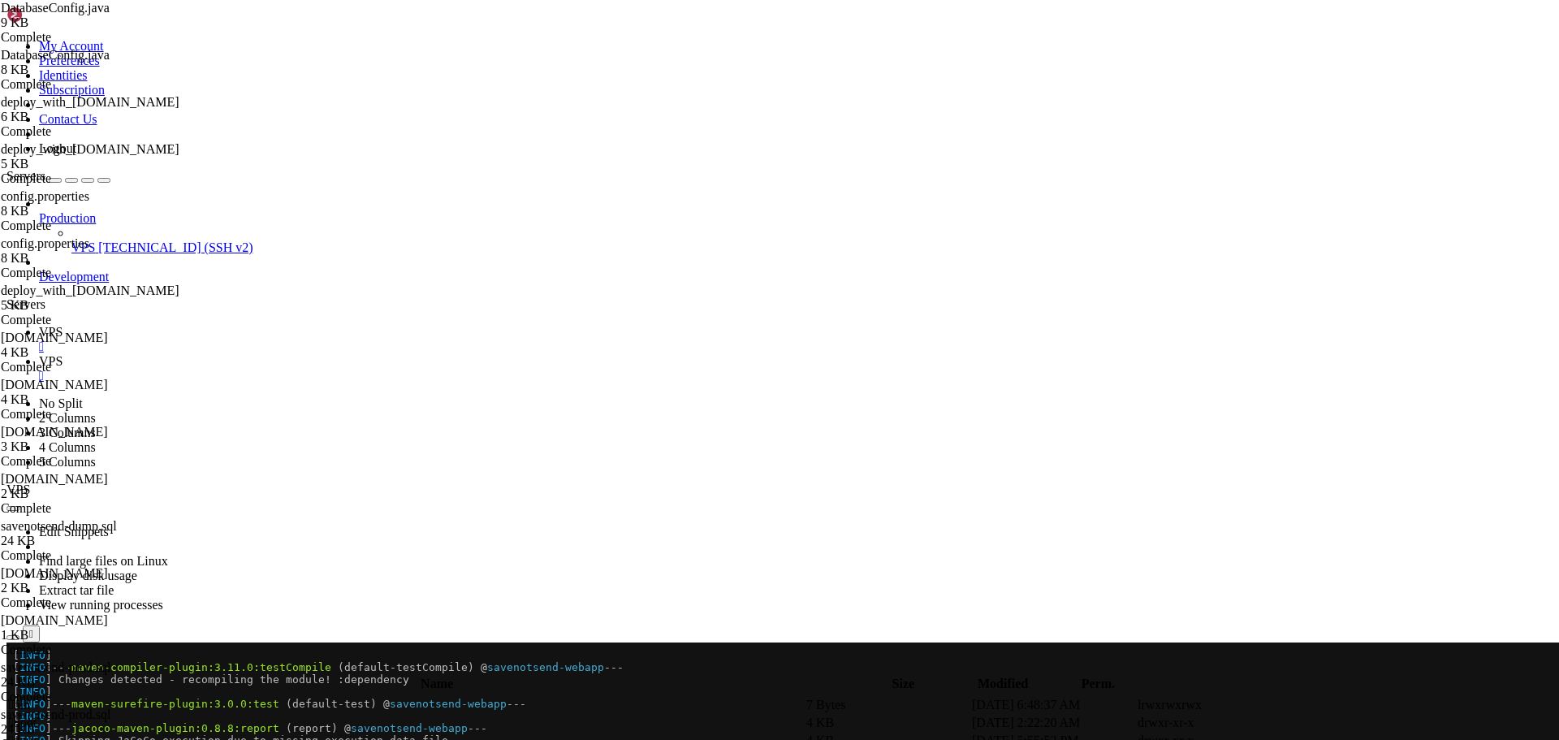
type input "/SNS-Scripts"
click at [1315, 723] on icon at bounding box center [1315, 723] width 0 height 0
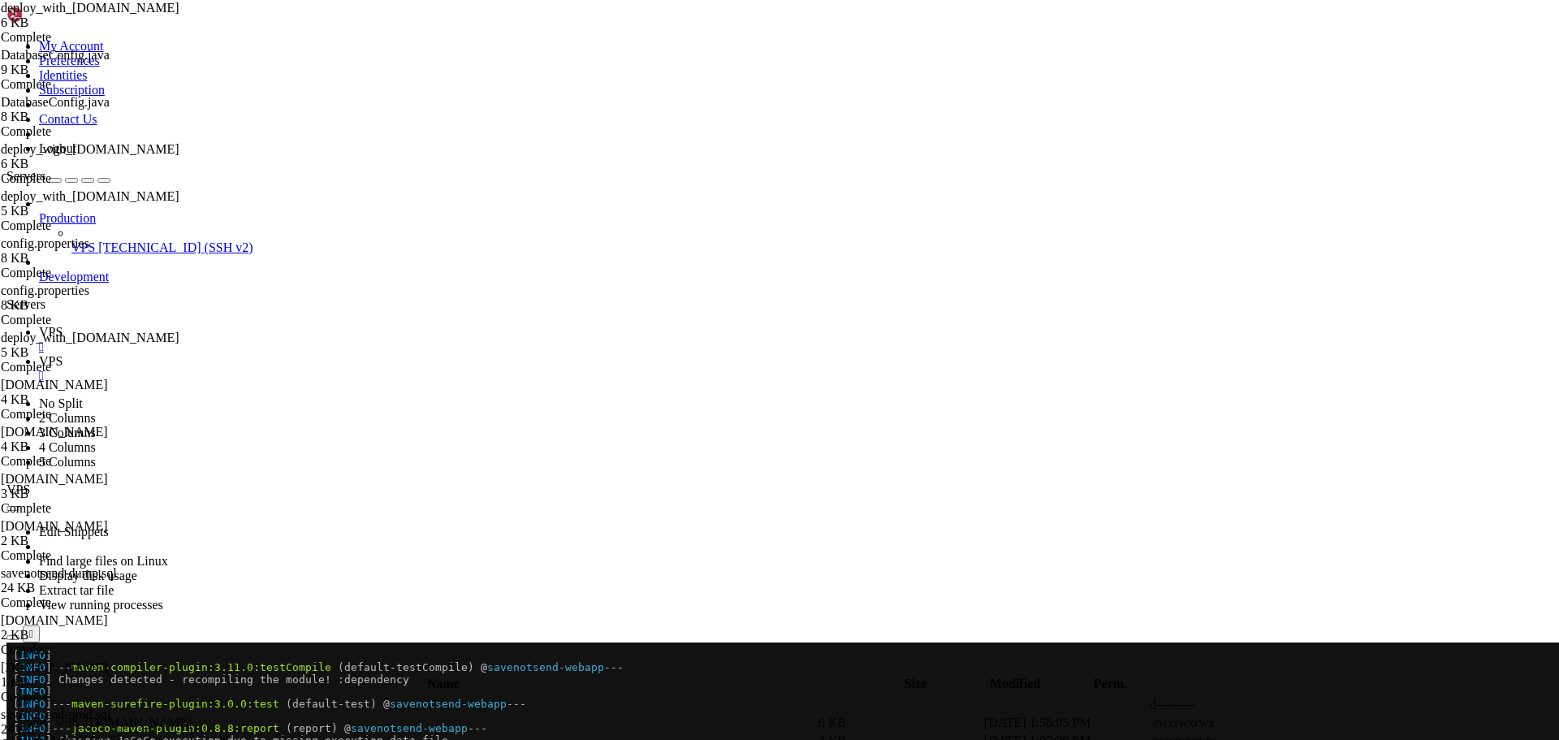
scroll to position [732, 0]
type textarea "# export SAVENOTSEND_ENV=TEST"
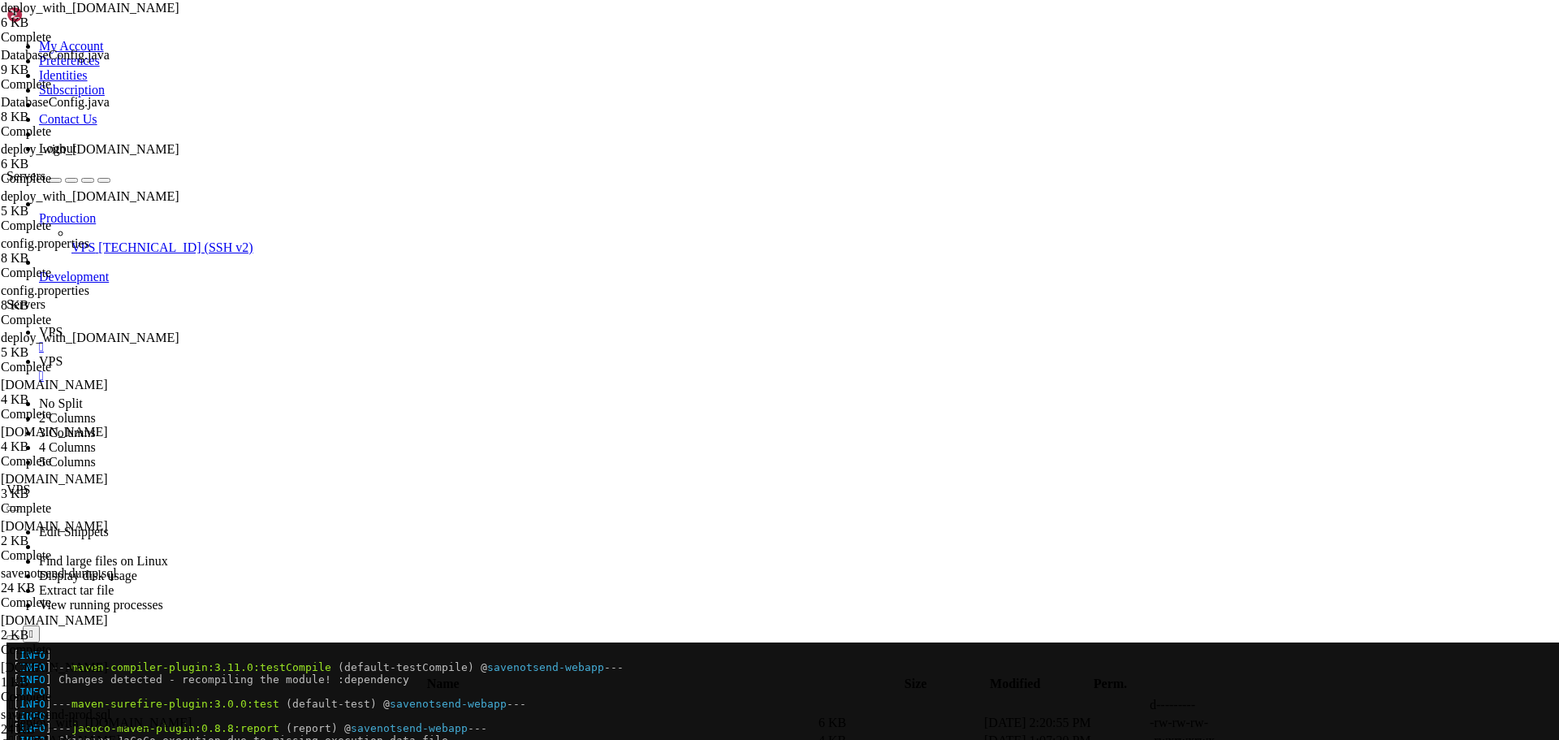
click at [63, 325] on span "VPS" at bounding box center [51, 332] width 24 height 14
click at [63, 354] on span "VPS" at bounding box center [51, 361] width 24 height 14
click at [1315, 723] on icon at bounding box center [1315, 723] width 0 height 0
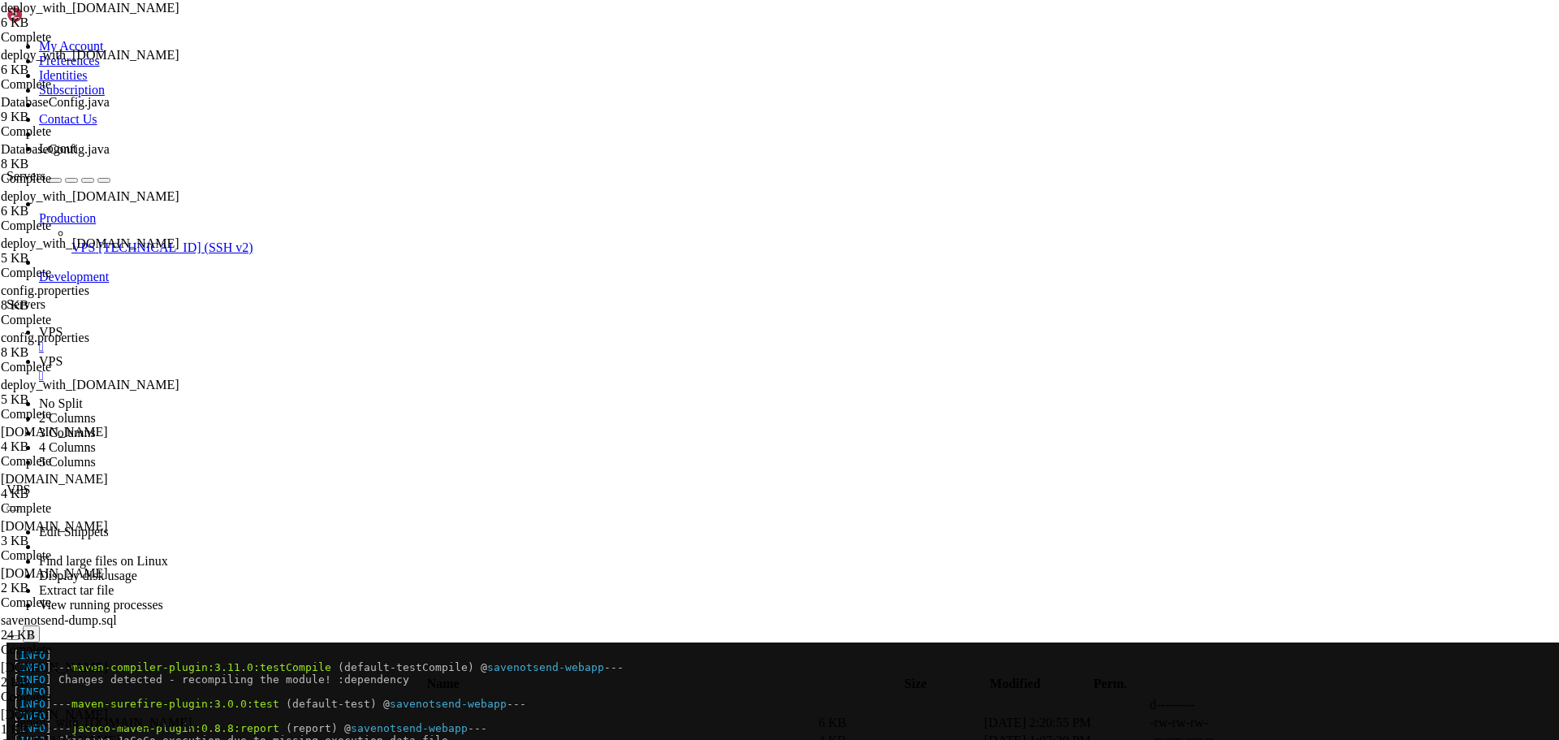
type textarea "export SAVENOTSEND_ENV=TEST"
click at [227, 325] on link "VPS " at bounding box center [795, 339] width 1513 height 29
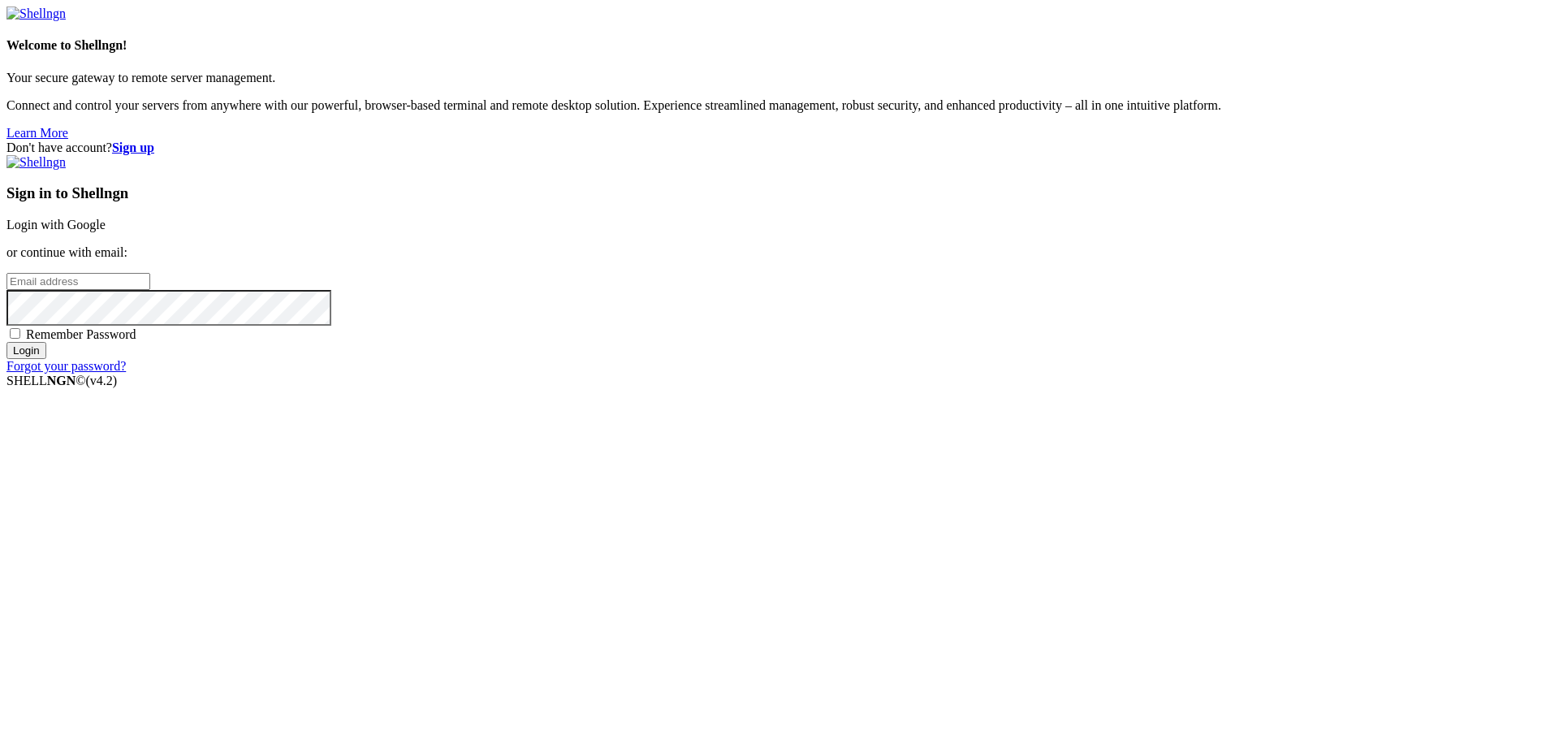
click at [106, 231] on link "Login with Google" at bounding box center [55, 225] width 99 height 14
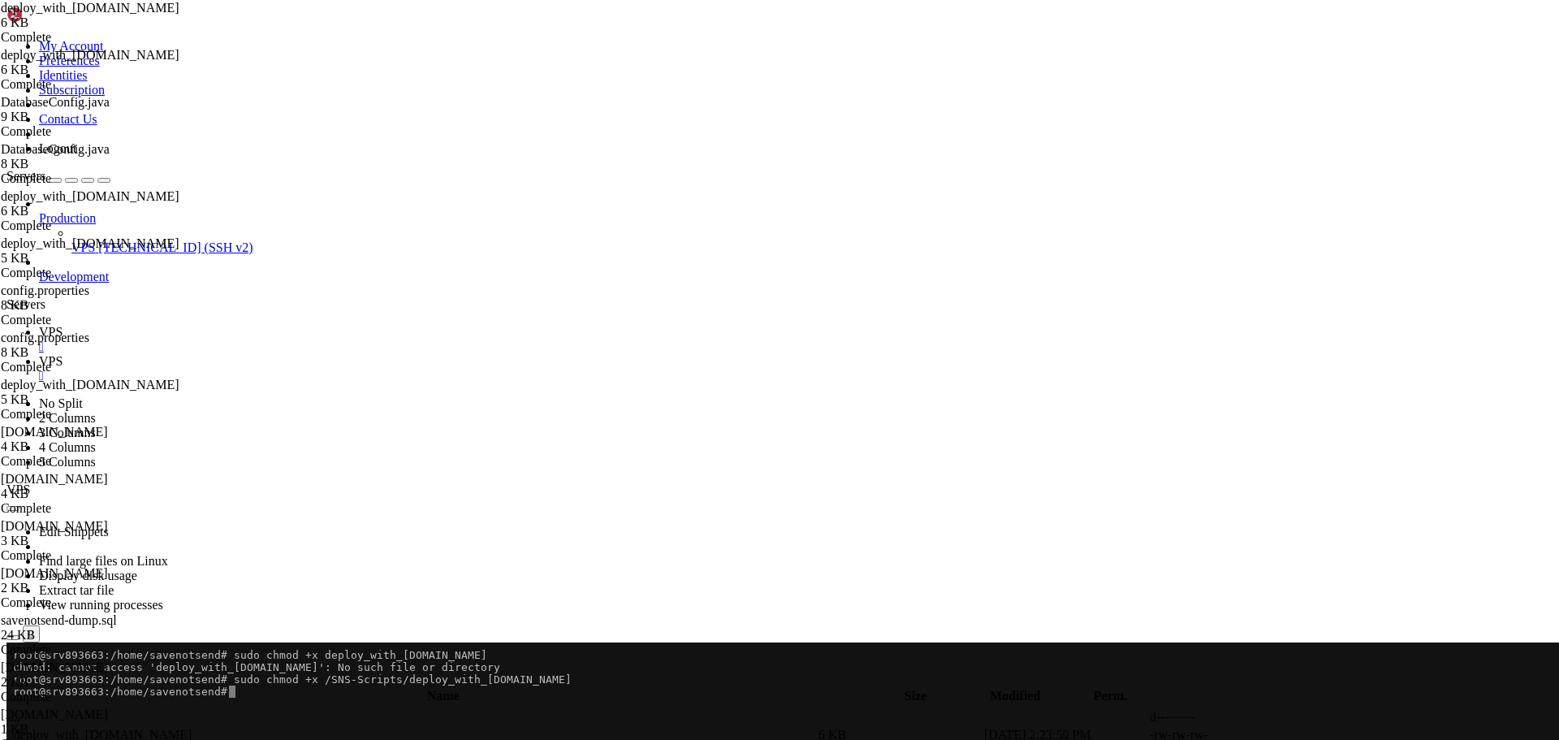
click at [309, 354] on link "VPS " at bounding box center [795, 368] width 1513 height 29
click at [20, 710] on span " .." at bounding box center [14, 717] width 11 height 14
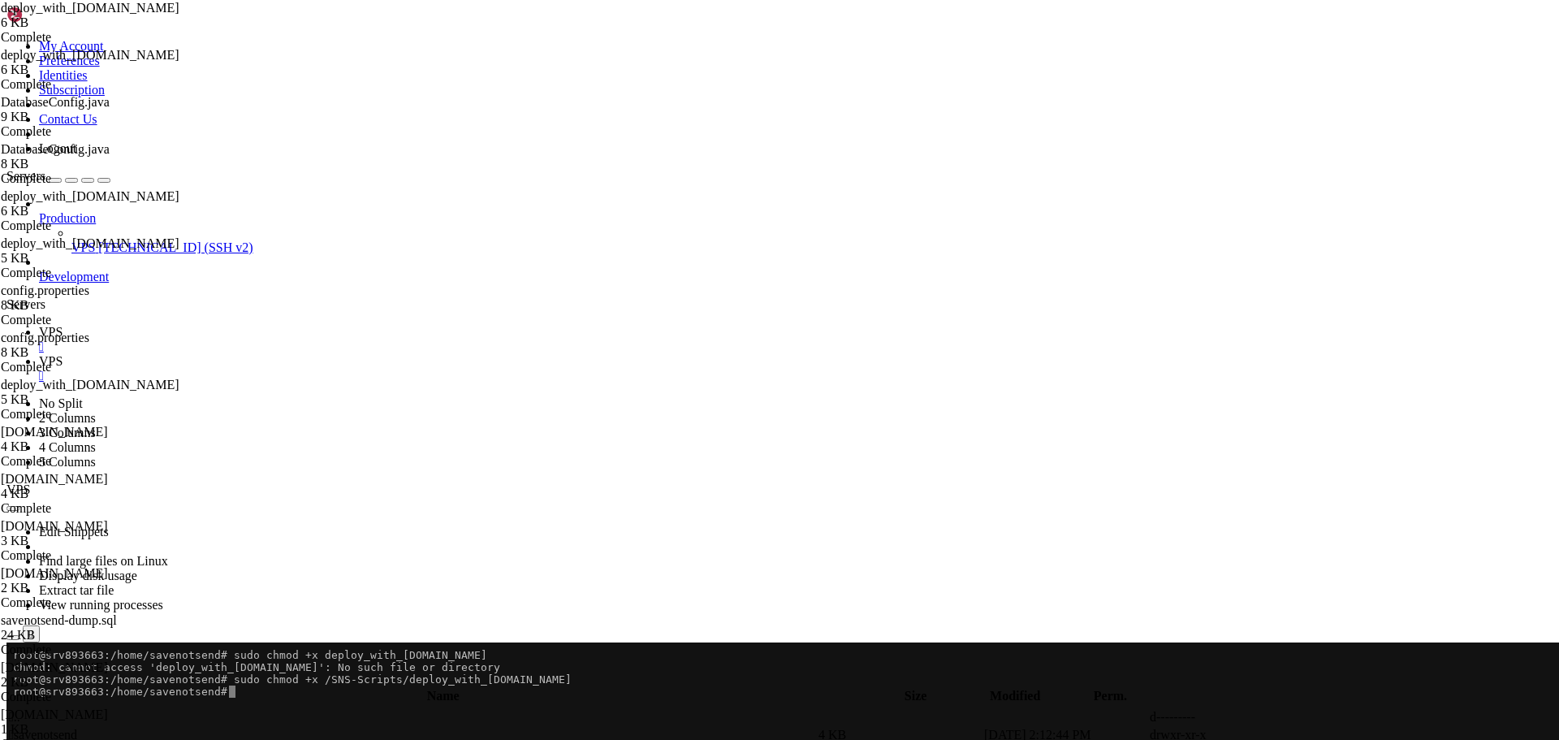
click at [77, 727] on span " savenotsend" at bounding box center [43, 734] width 68 height 14
click at [40, 727] on span " main" at bounding box center [24, 734] width 31 height 14
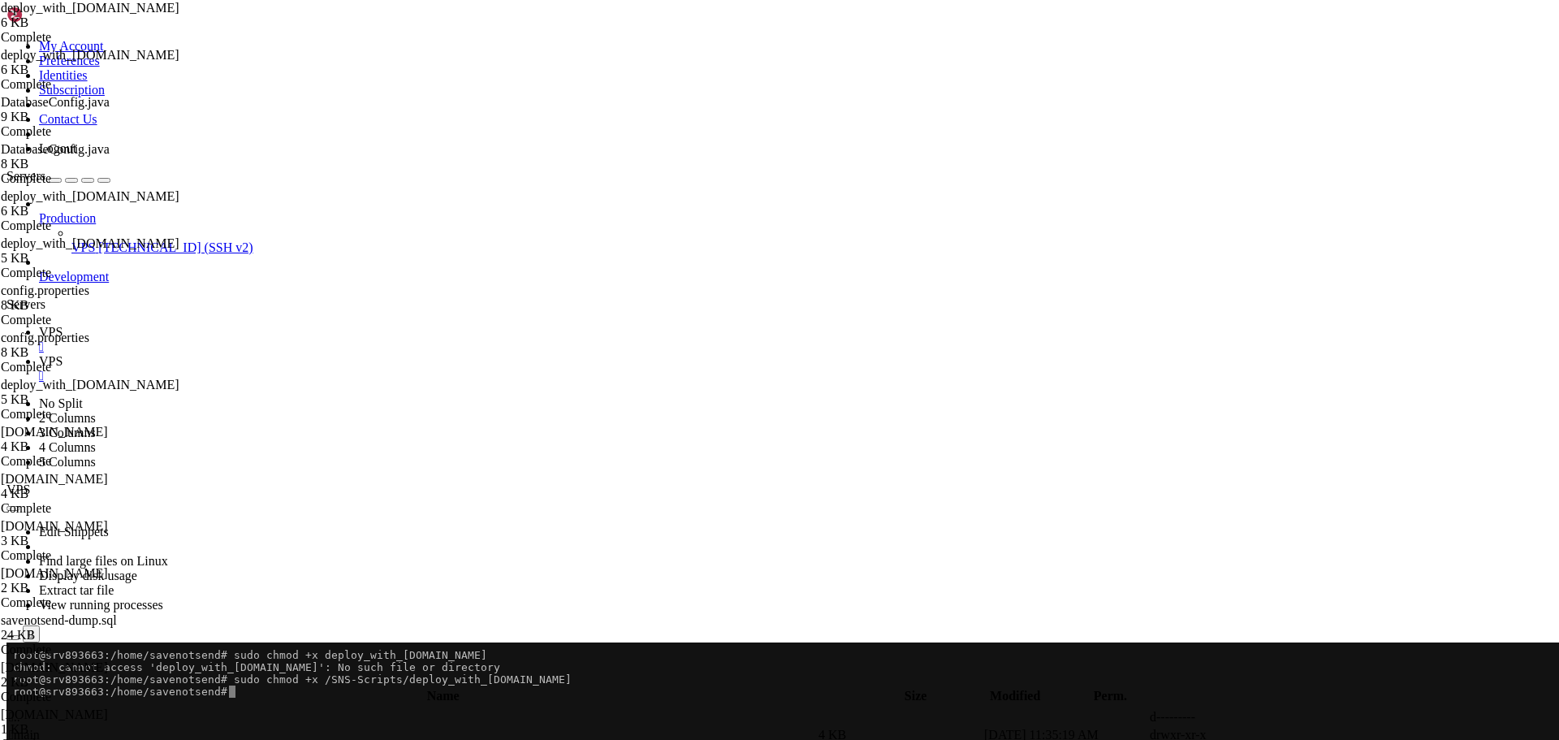
click at [40, 727] on span " main" at bounding box center [24, 734] width 31 height 14
click at [36, 727] on span " java" at bounding box center [22, 734] width 27 height 14
click at [36, 727] on span " com" at bounding box center [22, 734] width 27 height 14
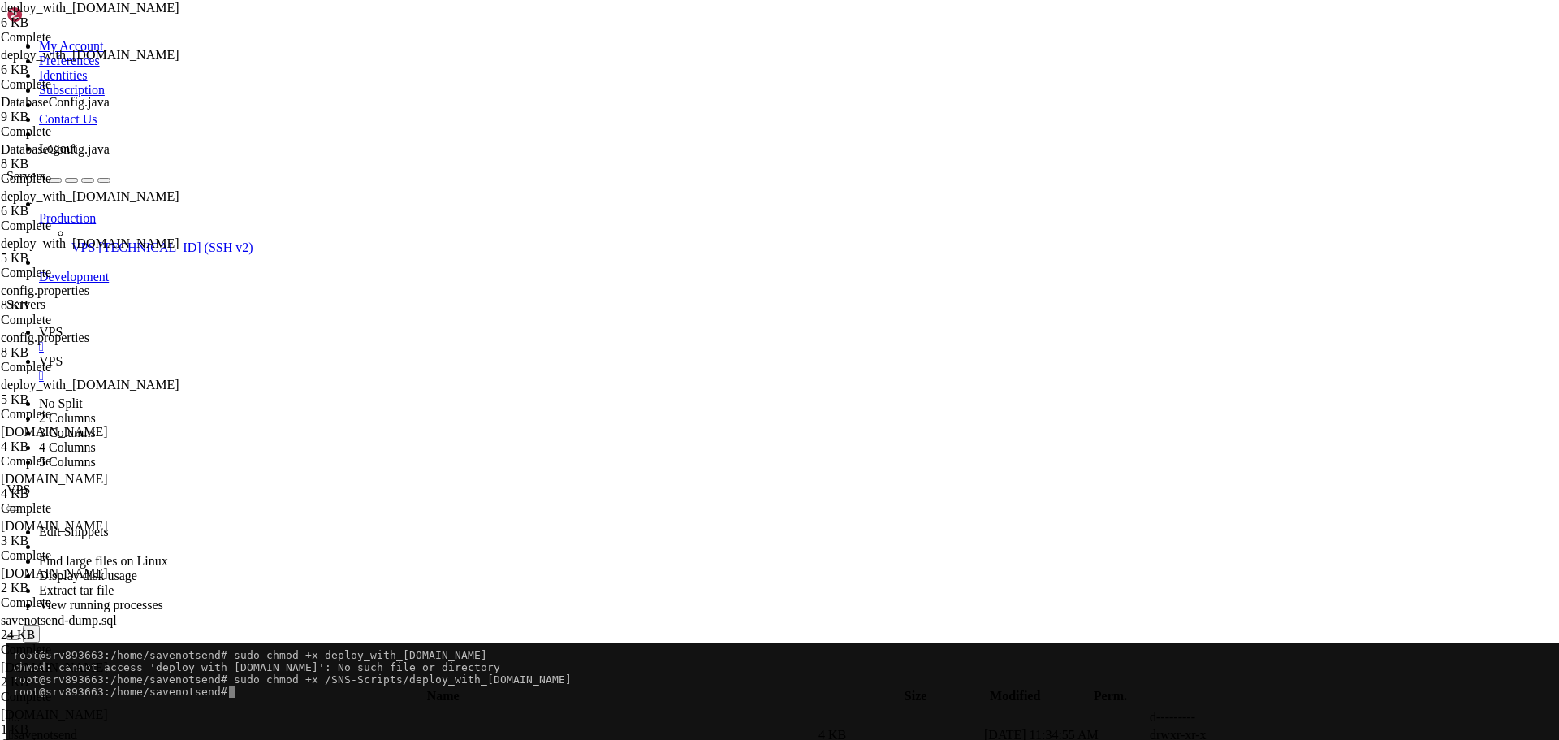
click at [77, 727] on span " savenotsend" at bounding box center [43, 734] width 68 height 14
click at [46, 727] on span " admin" at bounding box center [27, 734] width 37 height 14
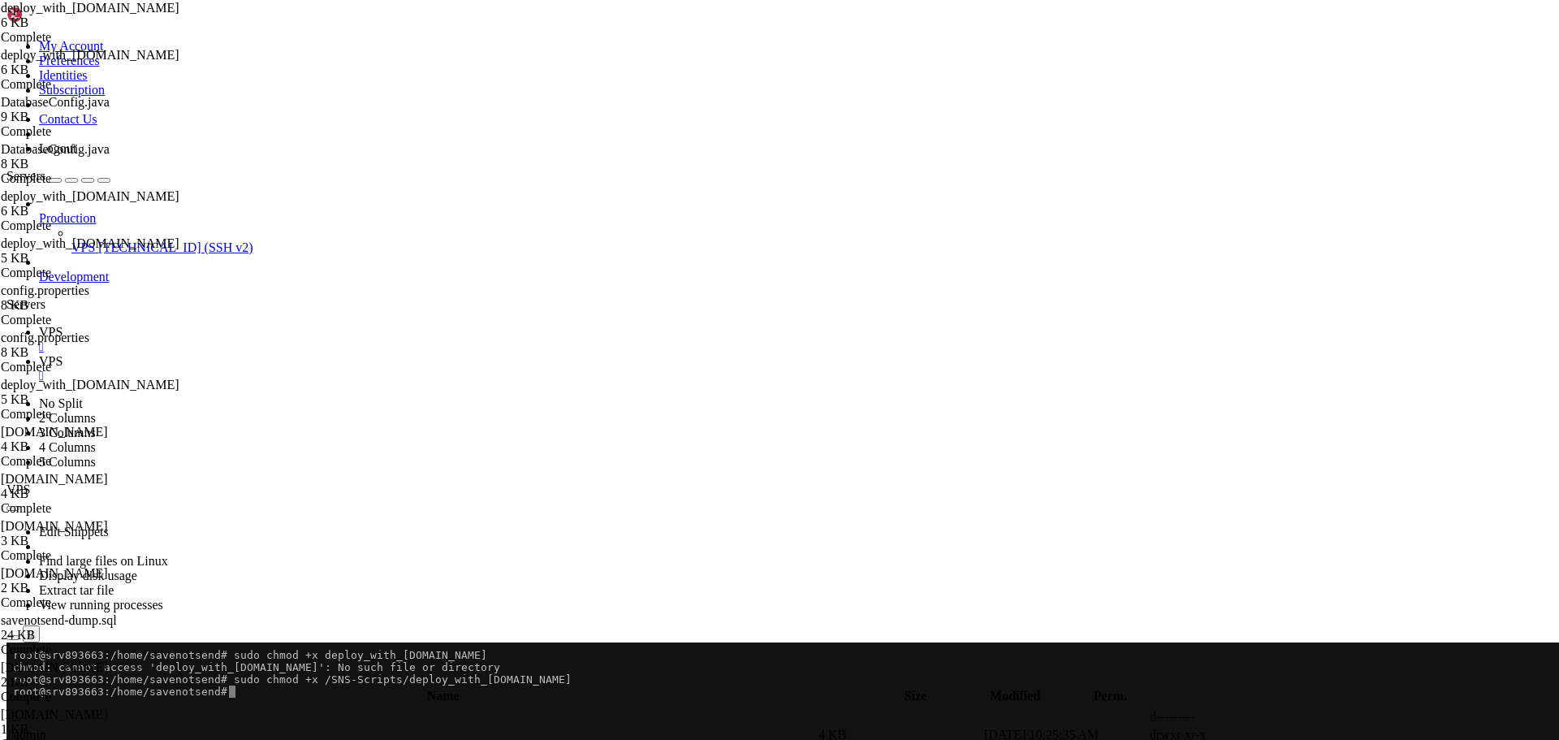
click at [46, 727] on span " admin" at bounding box center [27, 734] width 37 height 14
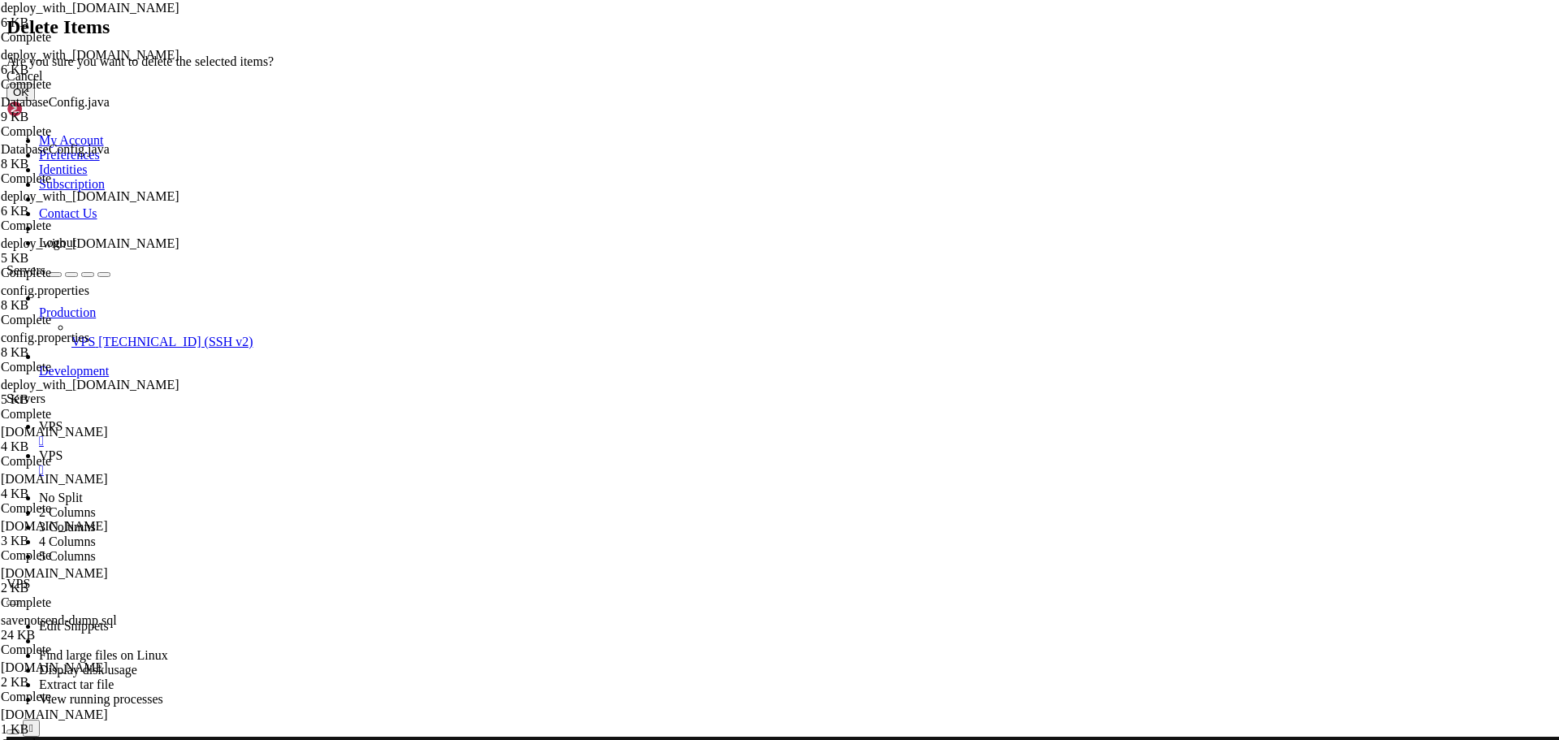
click at [35, 101] on button "OK" at bounding box center [20, 92] width 28 height 17
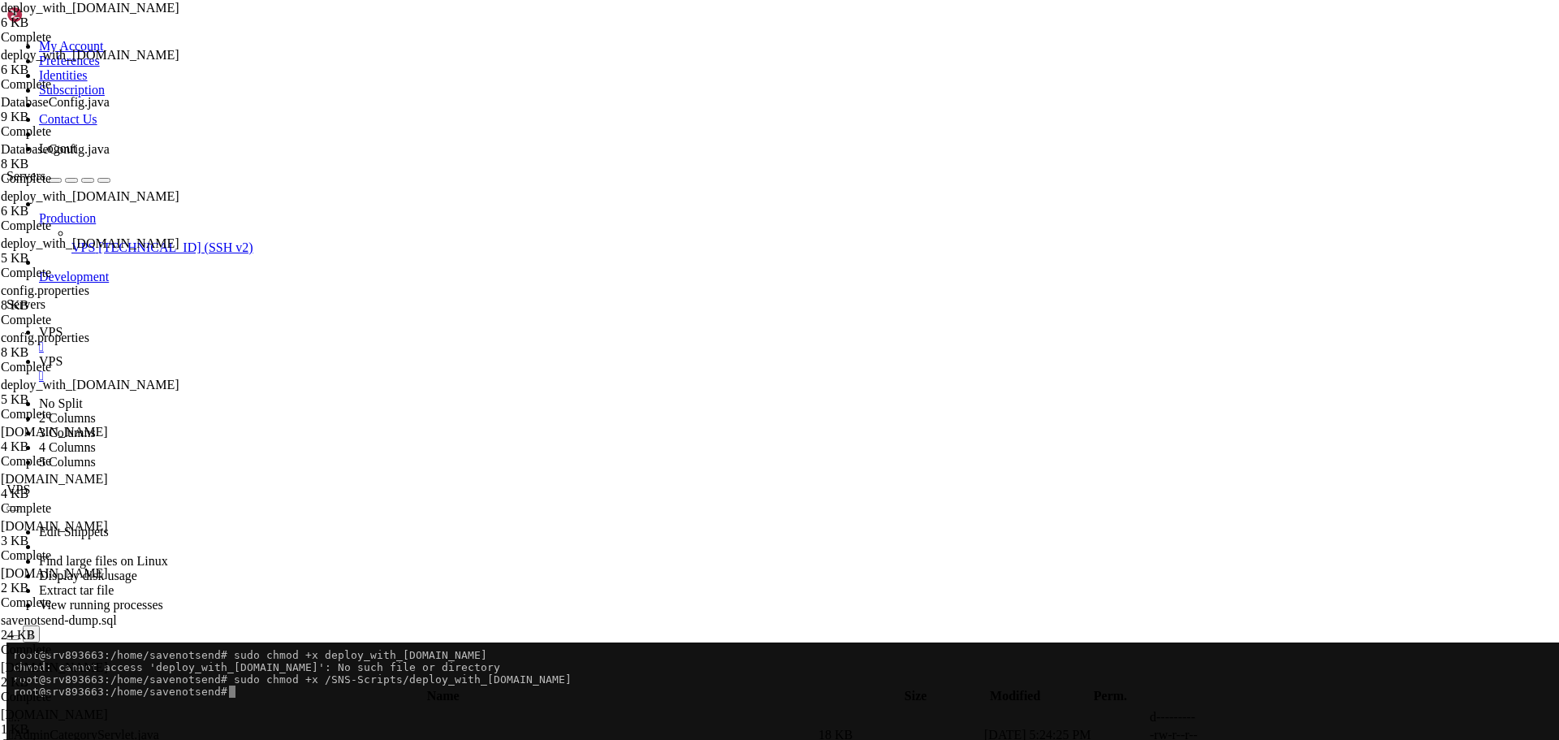
click at [20, 710] on span " .." at bounding box center [14, 717] width 11 height 14
click at [14, 710] on span "" at bounding box center [11, 717] width 5 height 14
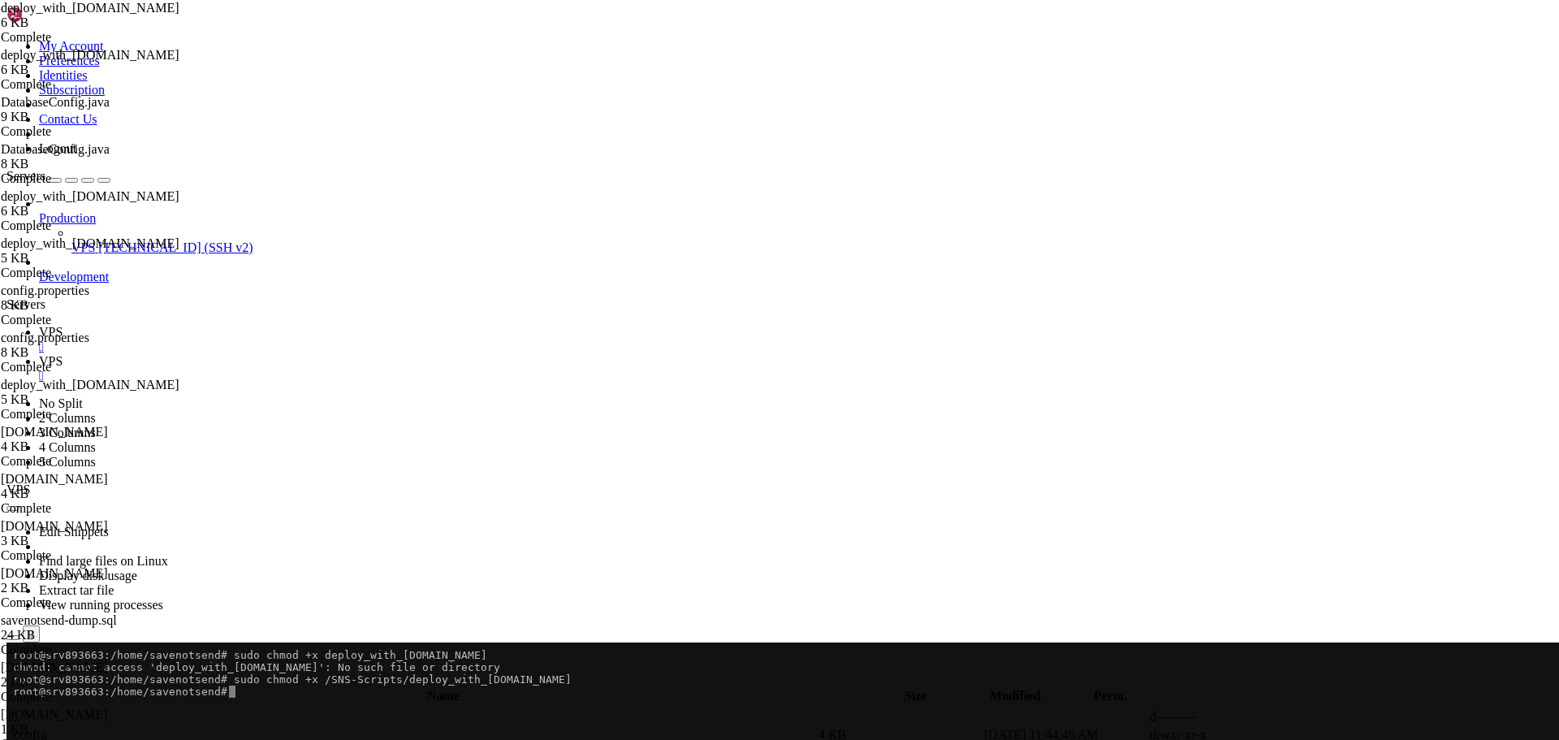
click at [14, 710] on span "" at bounding box center [11, 717] width 5 height 14
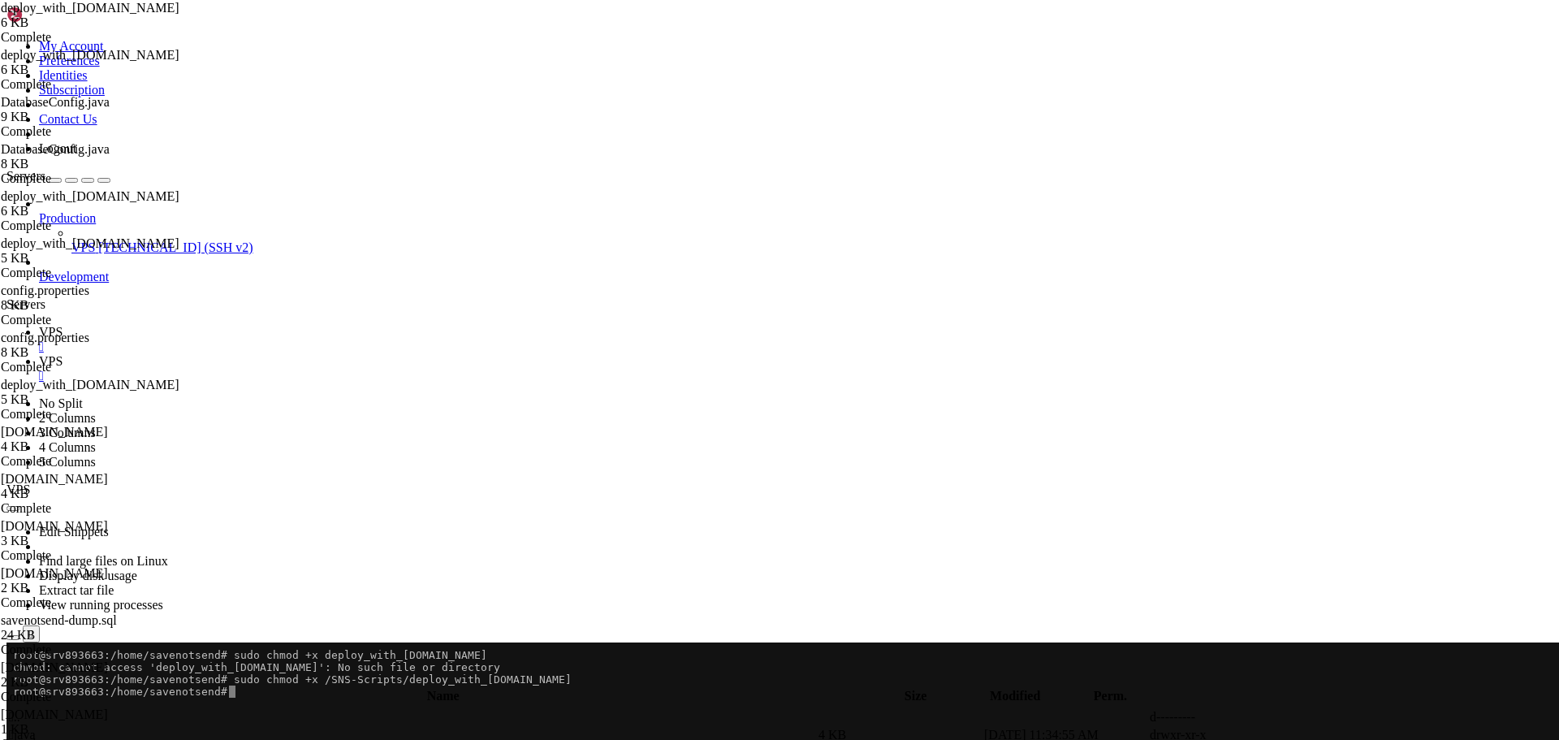
click at [68, 739] on span " WEB-INF" at bounding box center [38, 752] width 59 height 14
click at [29, 727] on span " jsp" at bounding box center [19, 734] width 20 height 14
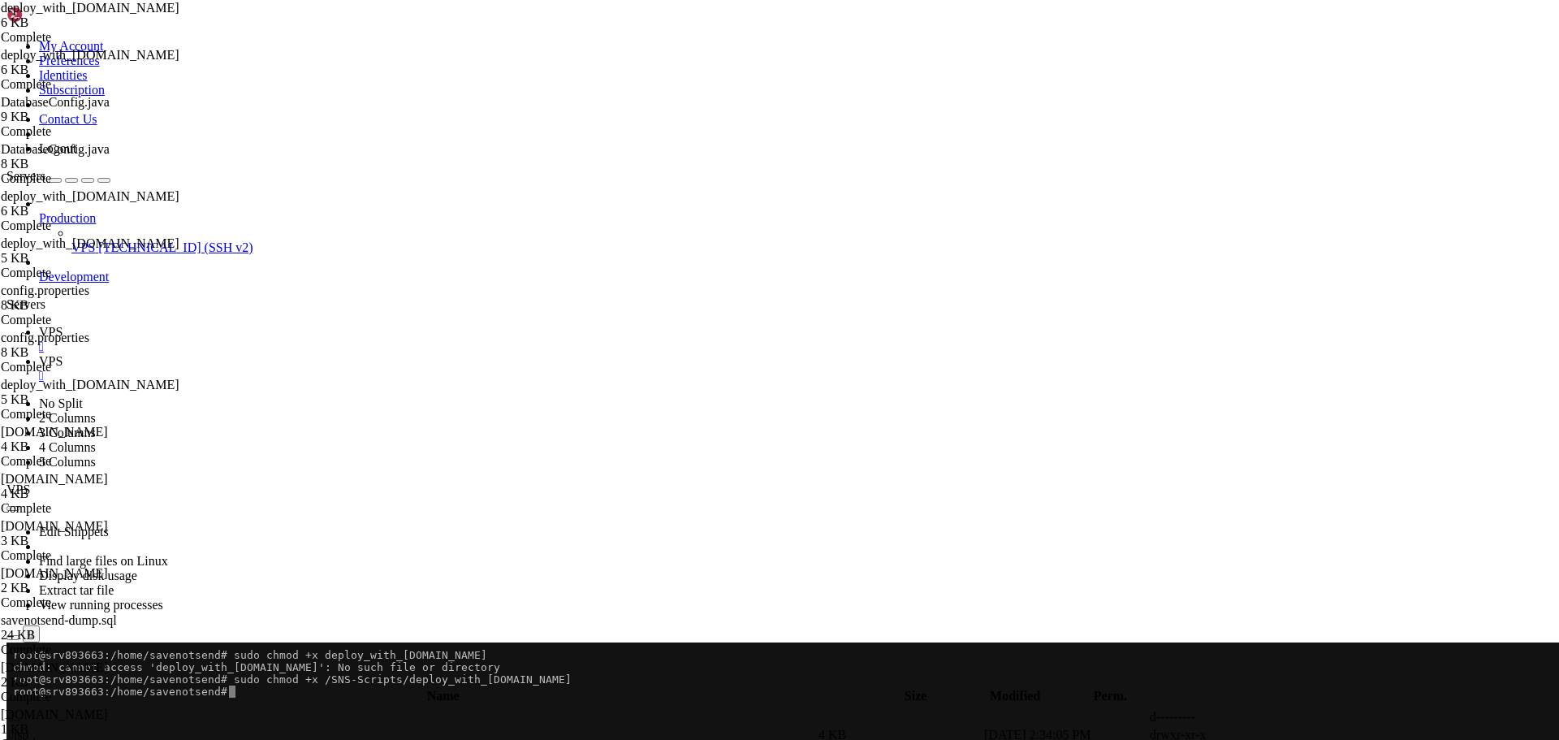
click at [29, 727] on span " jsp" at bounding box center [19, 734] width 20 height 14
click at [46, 727] on span " admin" at bounding box center [27, 734] width 37 height 14
type input "/home/savenotsend/src/main/webapp/WEB-INF/jsp/admin"
click at [63, 325] on span "VPS" at bounding box center [51, 332] width 24 height 14
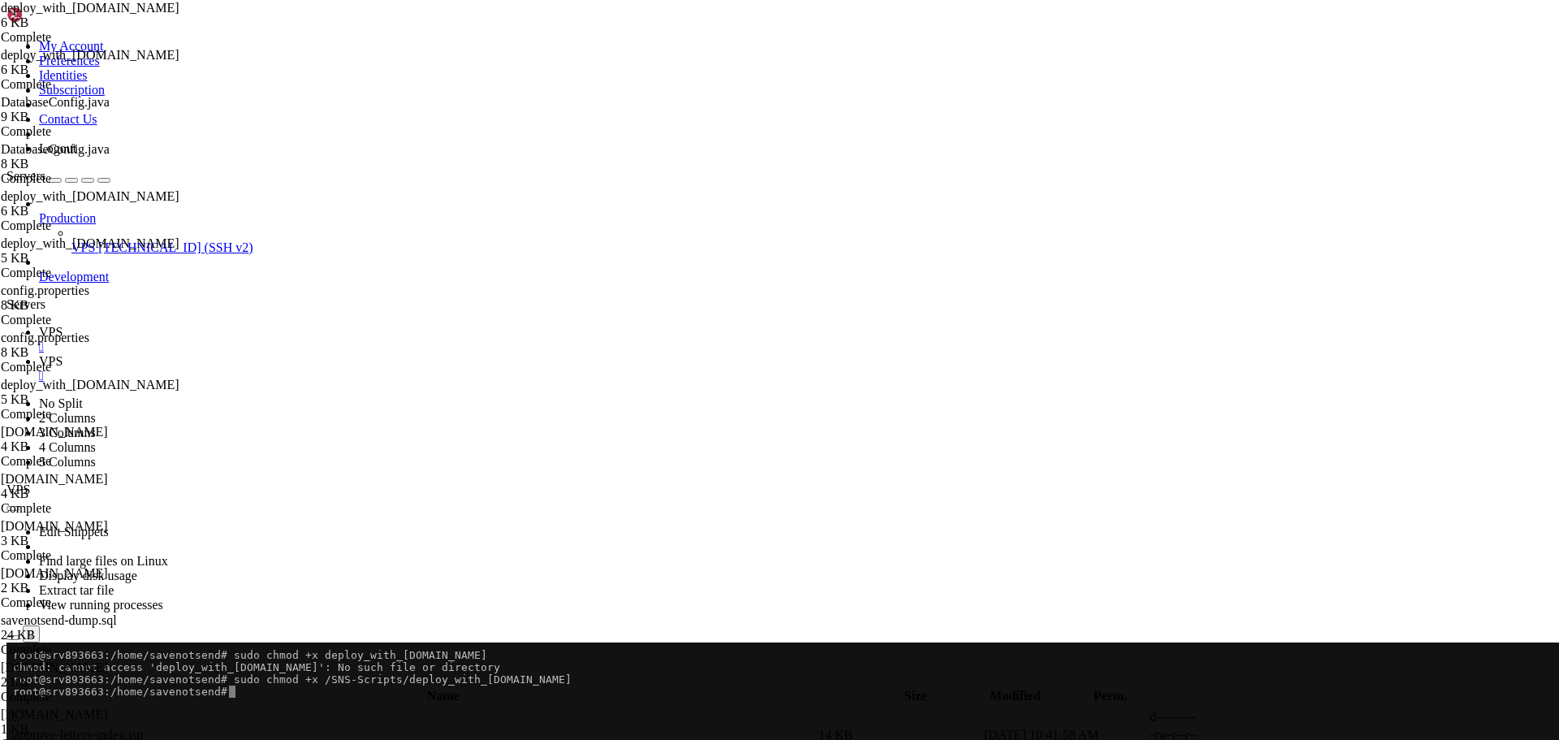
drag, startPoint x: 247, startPoint y: 714, endPoint x: 12, endPoint y: 720, distance: 234.7
click at [13, 720] on x-row "echo "Environment: $SAVENOTSEND_ENV"" at bounding box center [683, 716] width 1341 height 12
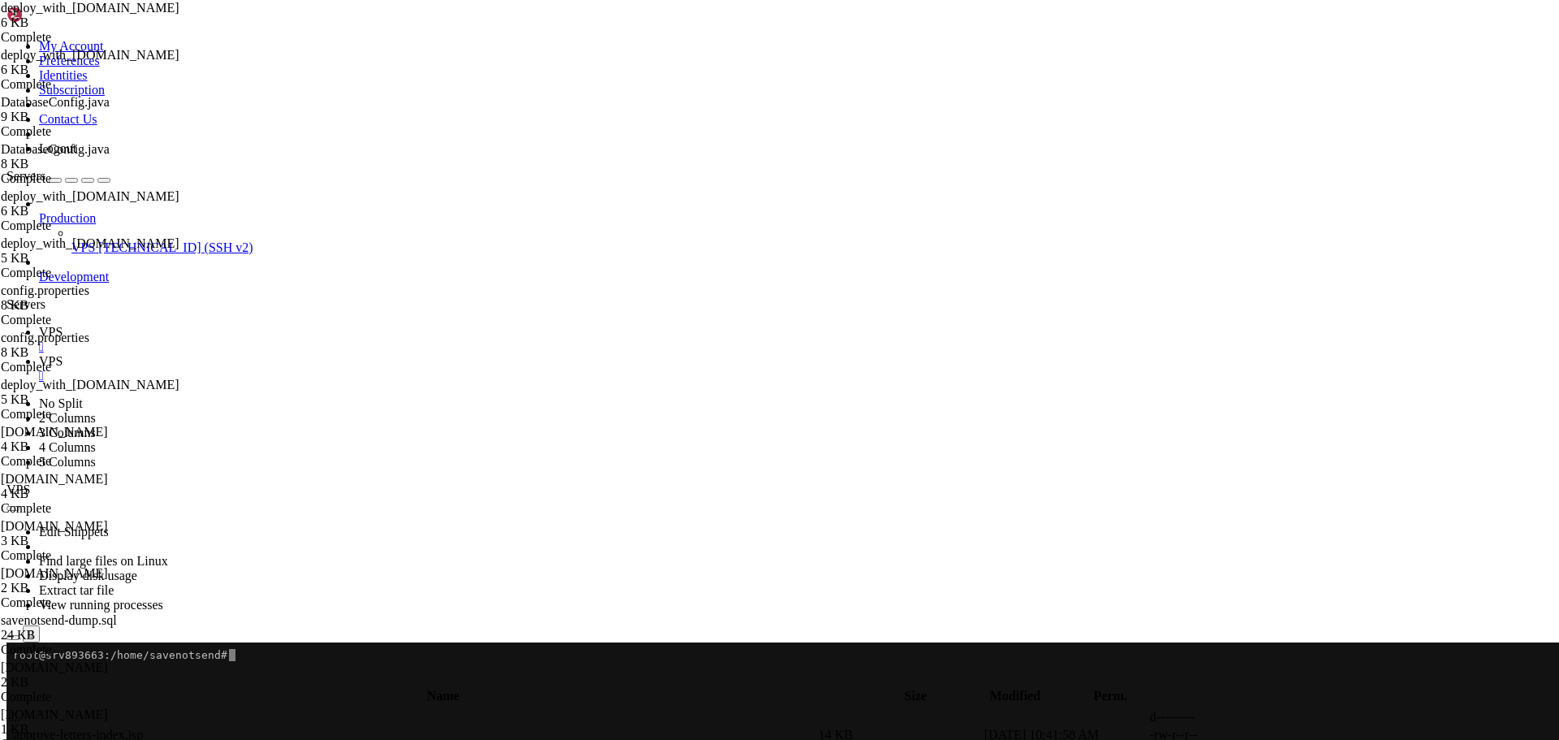
drag, startPoint x: 258, startPoint y: 692, endPoint x: -16, endPoint y: 662, distance: 276.1
click html "Page up root@srv893663:/home/savenotsend# # Check which environment is active e…"
copy div "root@srv893663:/home/savenotsend# # Check which environment is active echo "Env…"
